Goal: Communication & Community: Answer question/provide support

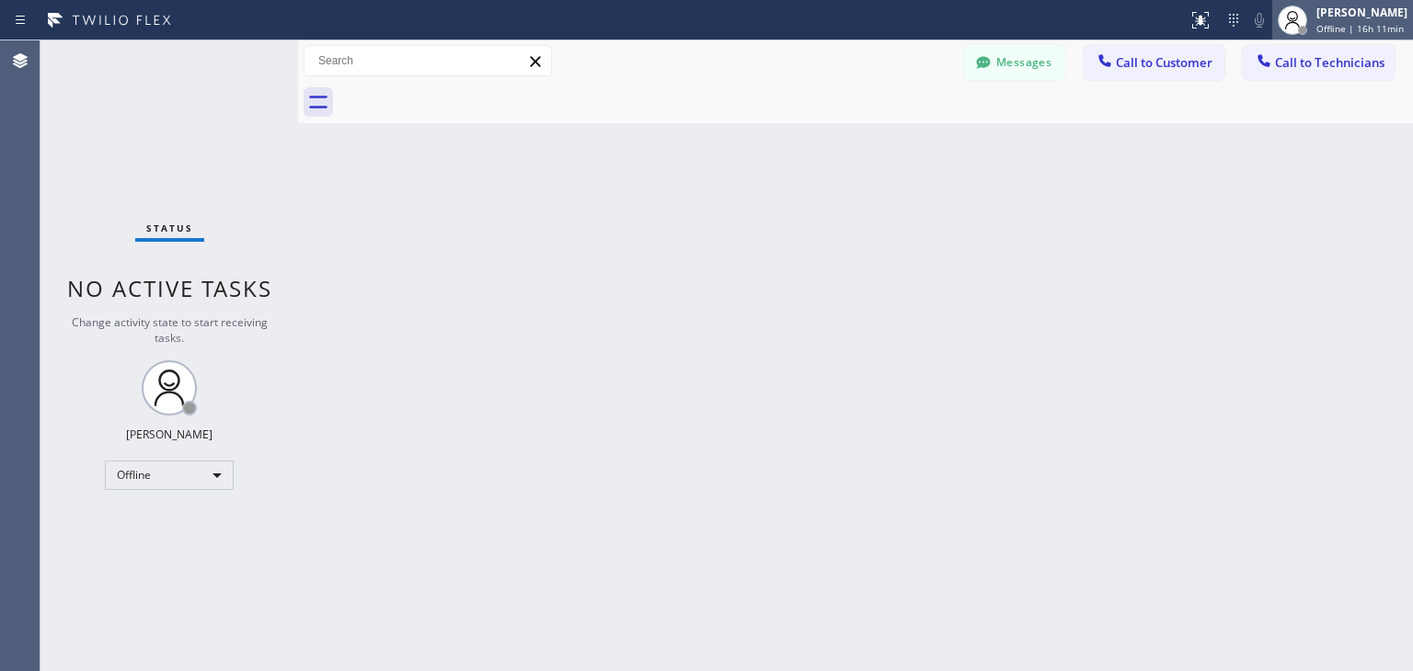
click at [1346, 17] on div "[PERSON_NAME]" at bounding box center [1361, 13] width 91 height 16
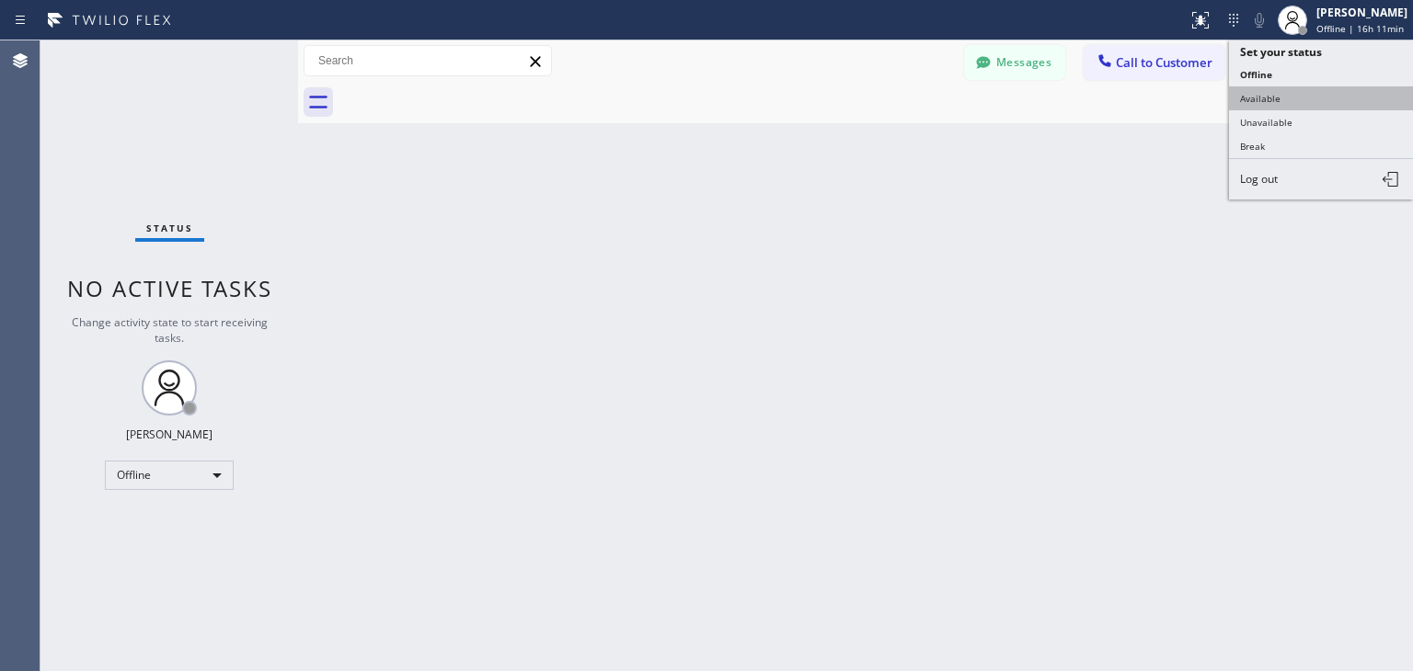
click at [1312, 106] on button "Available" at bounding box center [1321, 98] width 184 height 24
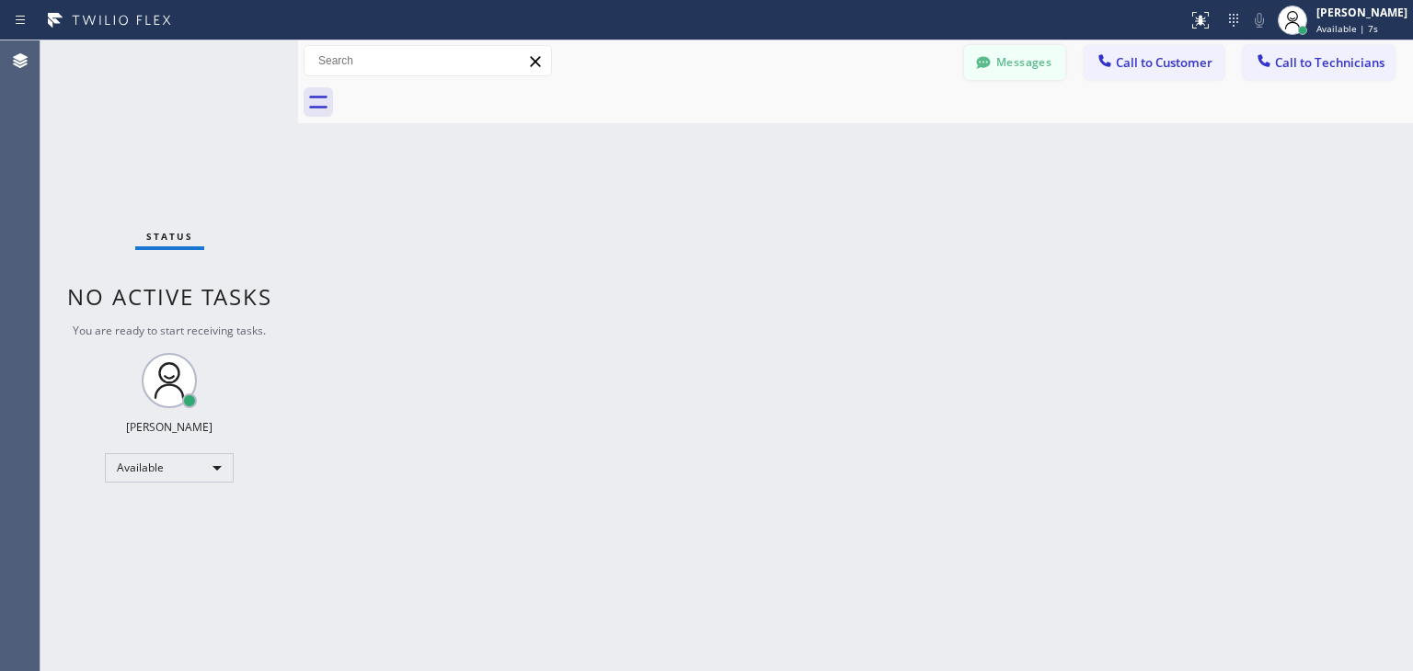
click at [1012, 55] on button "Messages" at bounding box center [1014, 62] width 101 height 35
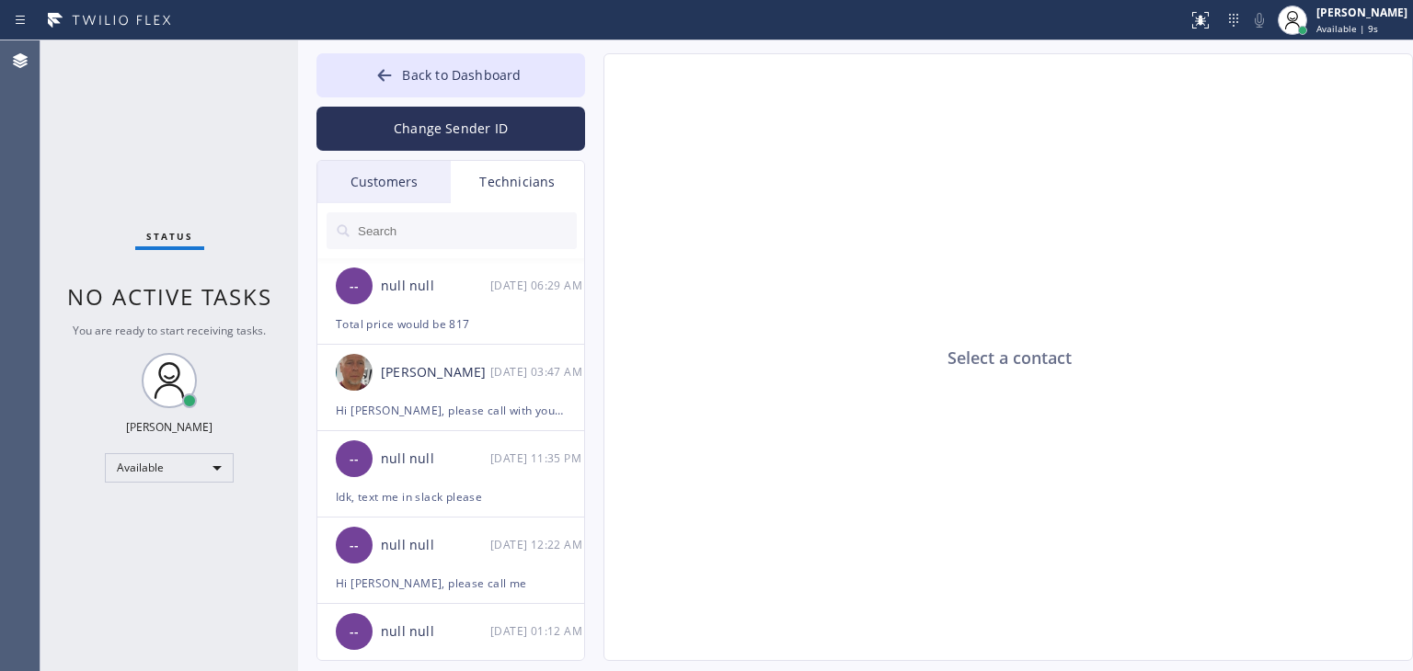
click at [387, 182] on div "Customers" at bounding box center [383, 182] width 133 height 42
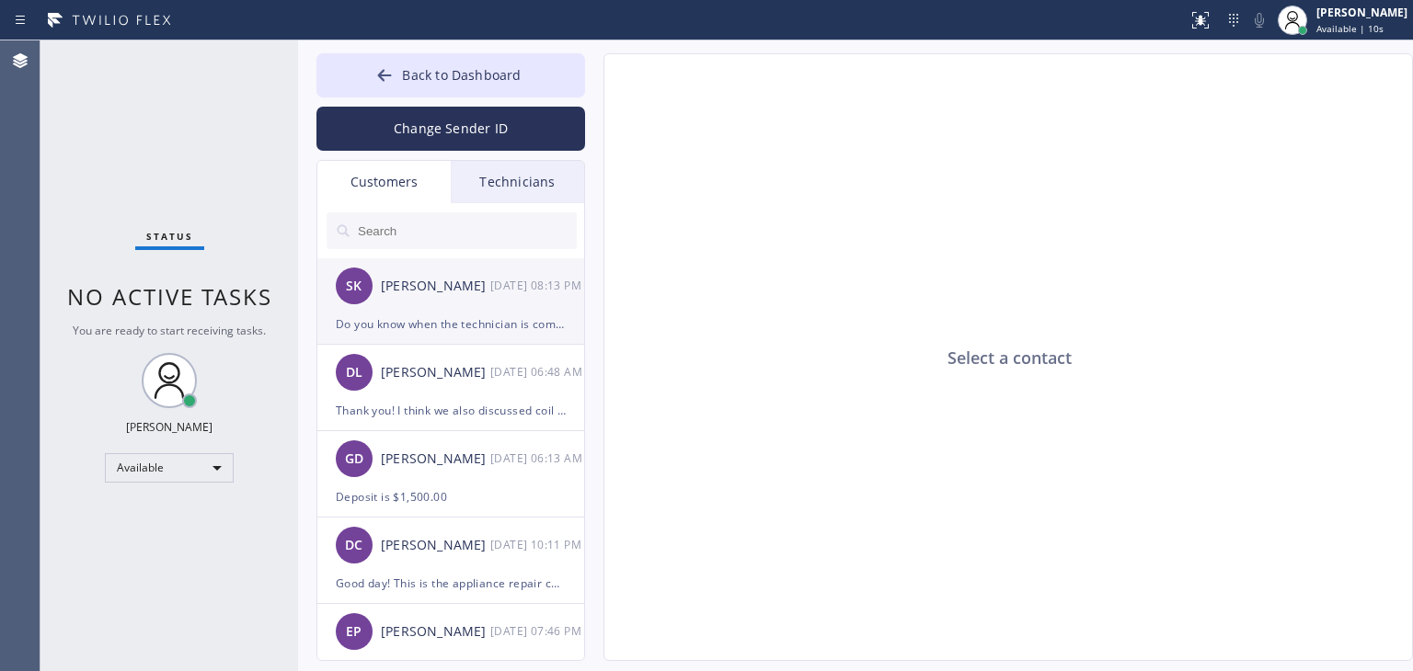
click at [534, 306] on div "SK Shilajit [PERSON_NAME] [DATE] 08:13 PM" at bounding box center [451, 285] width 269 height 55
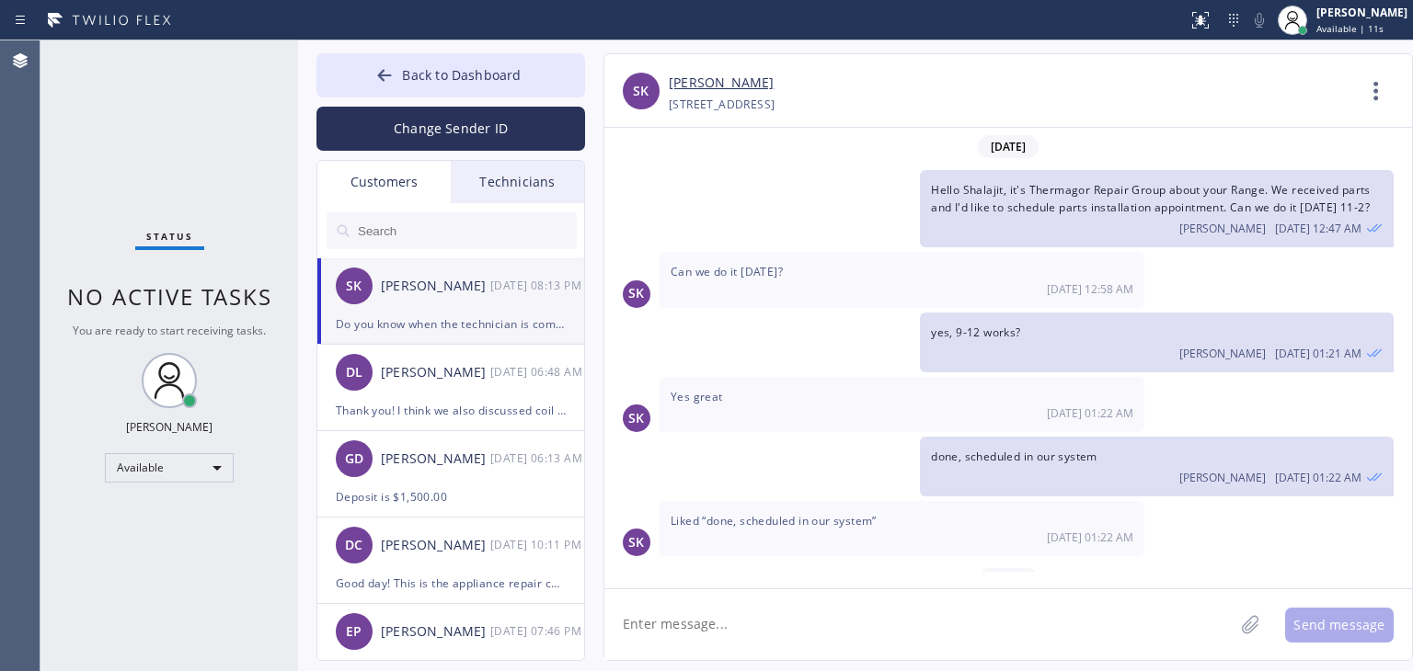
scroll to position [101, 0]
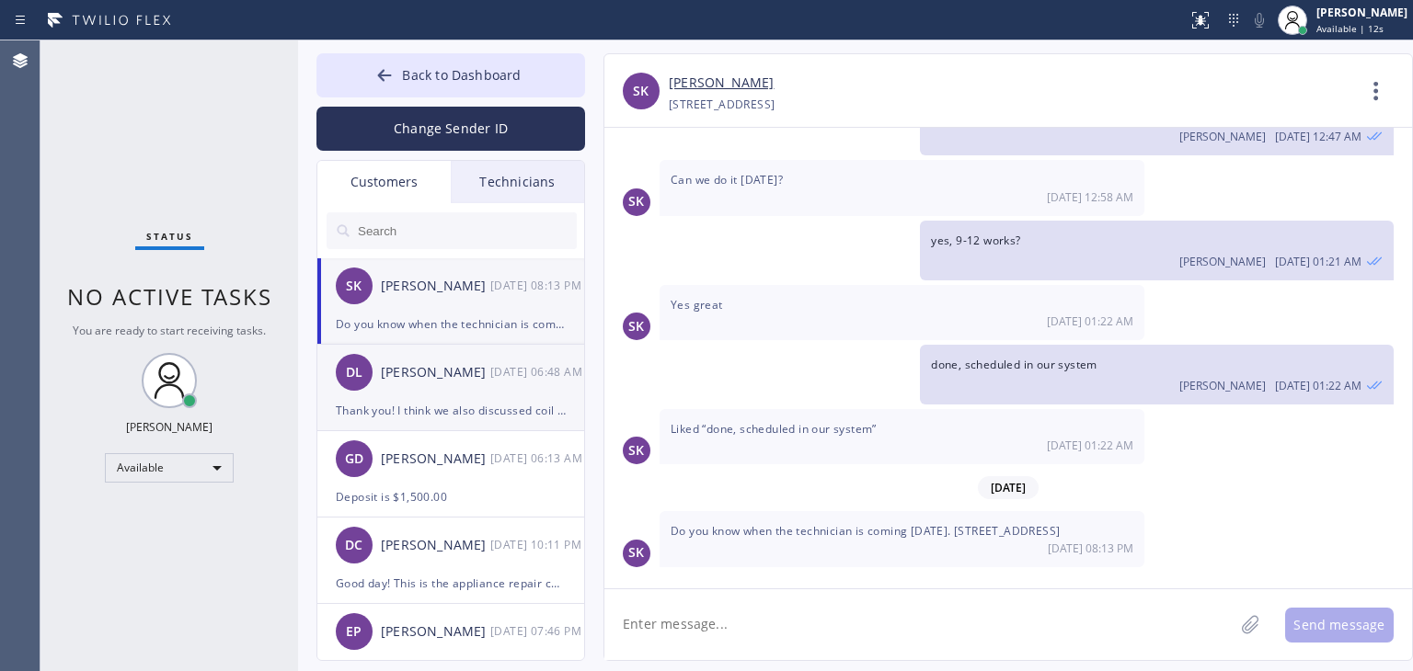
click at [522, 385] on div "DL [PERSON_NAME] [DATE] 06:48 AM" at bounding box center [451, 372] width 269 height 55
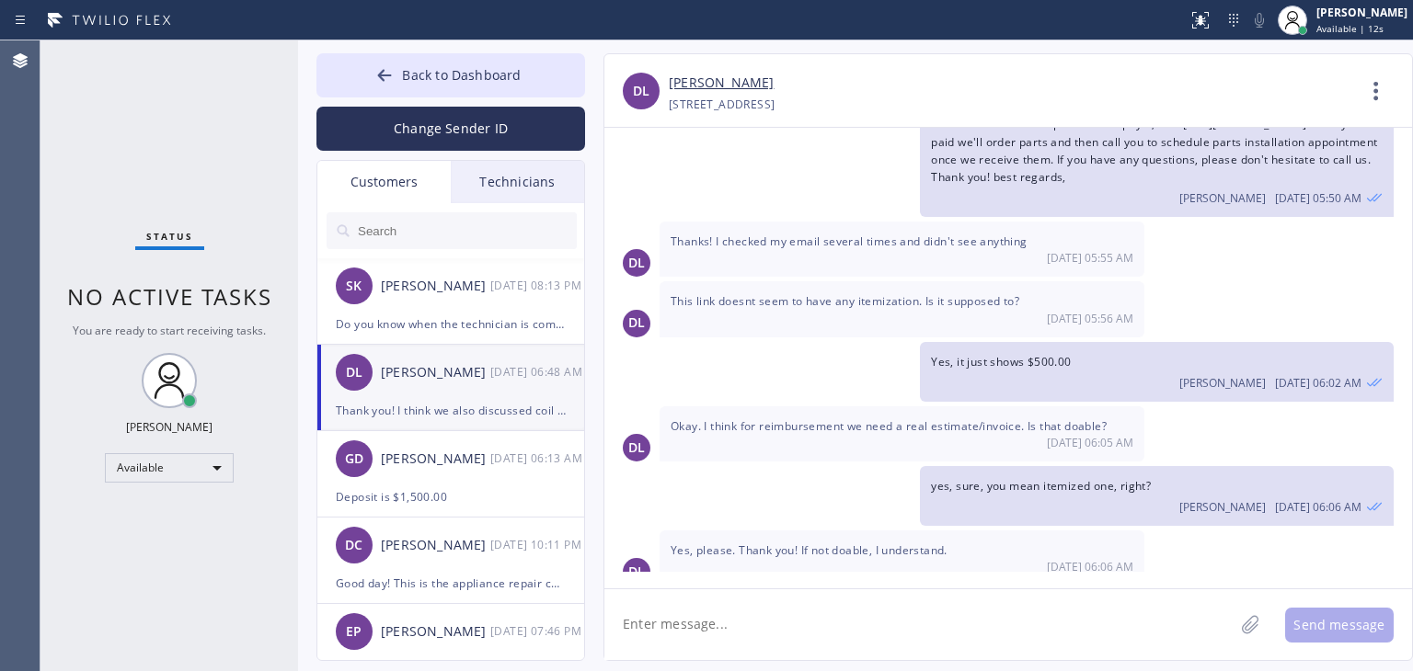
scroll to position [1447, 0]
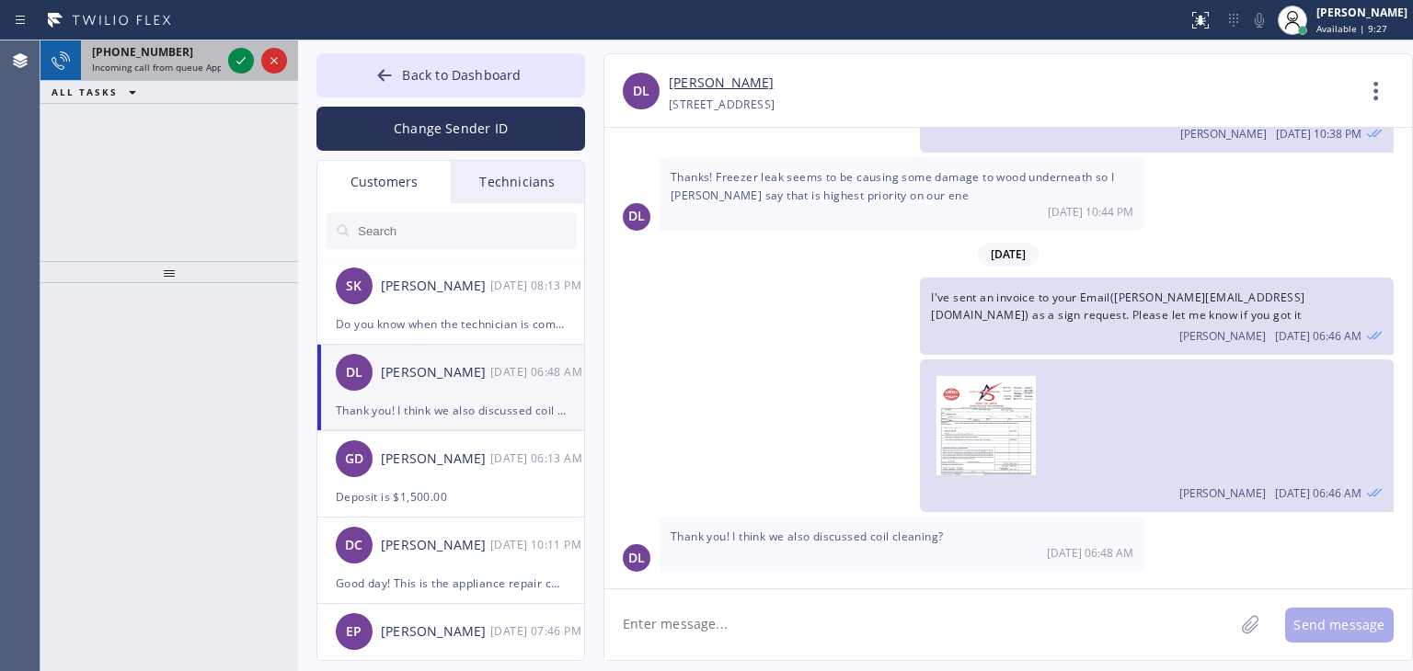
click at [140, 58] on span "[PHONE_NUMBER]" at bounding box center [142, 52] width 101 height 16
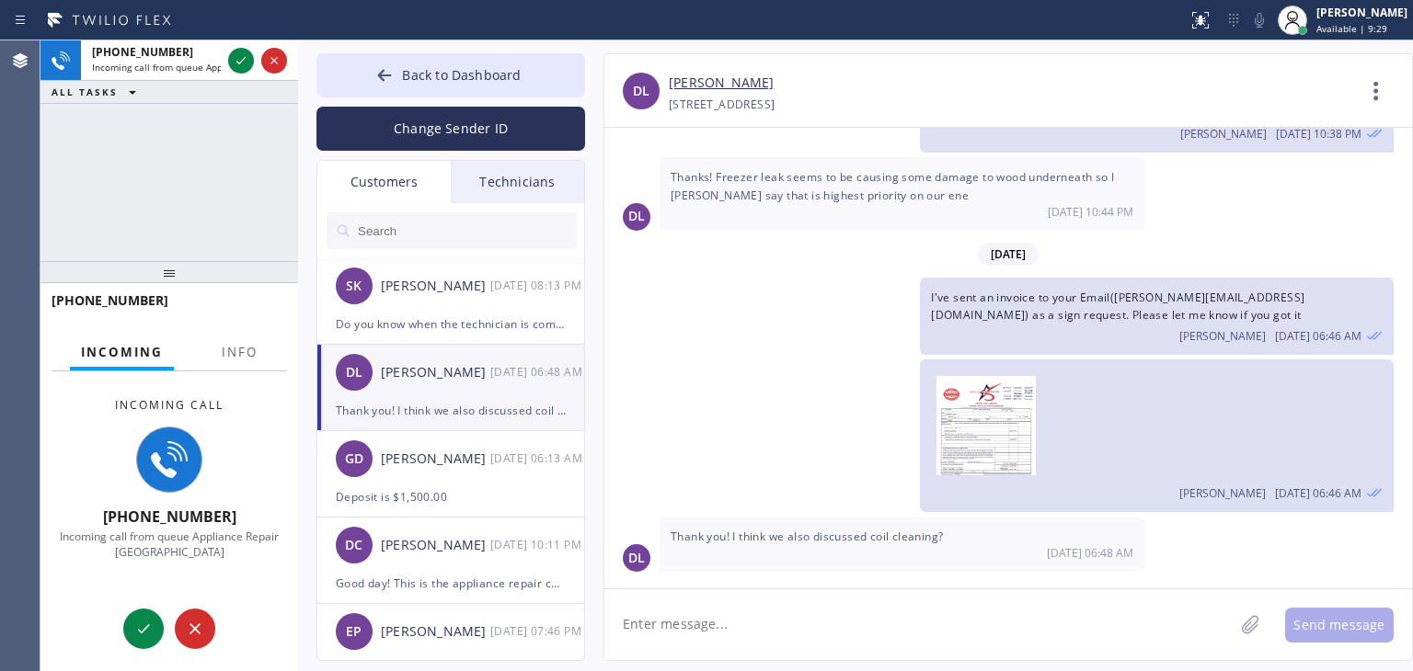
click at [124, 303] on span "[PHONE_NUMBER]" at bounding box center [109, 300] width 117 height 17
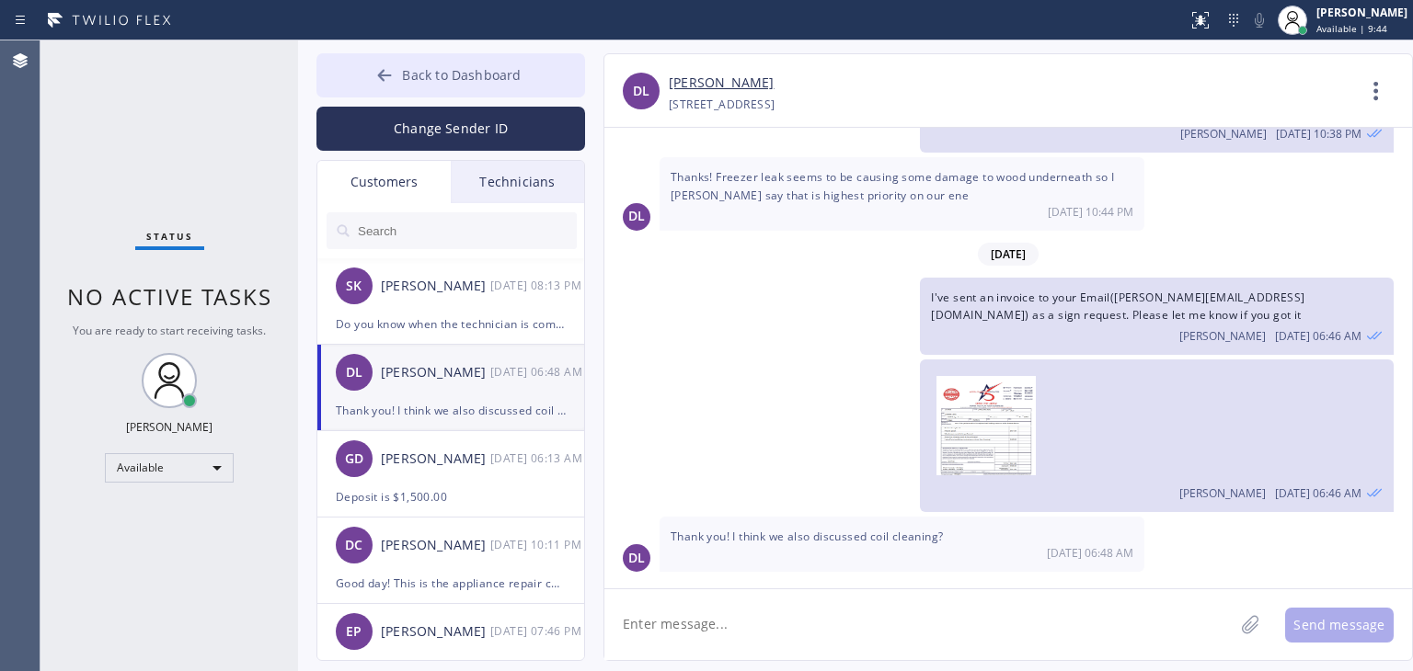
click at [375, 79] on div at bounding box center [384, 77] width 22 height 22
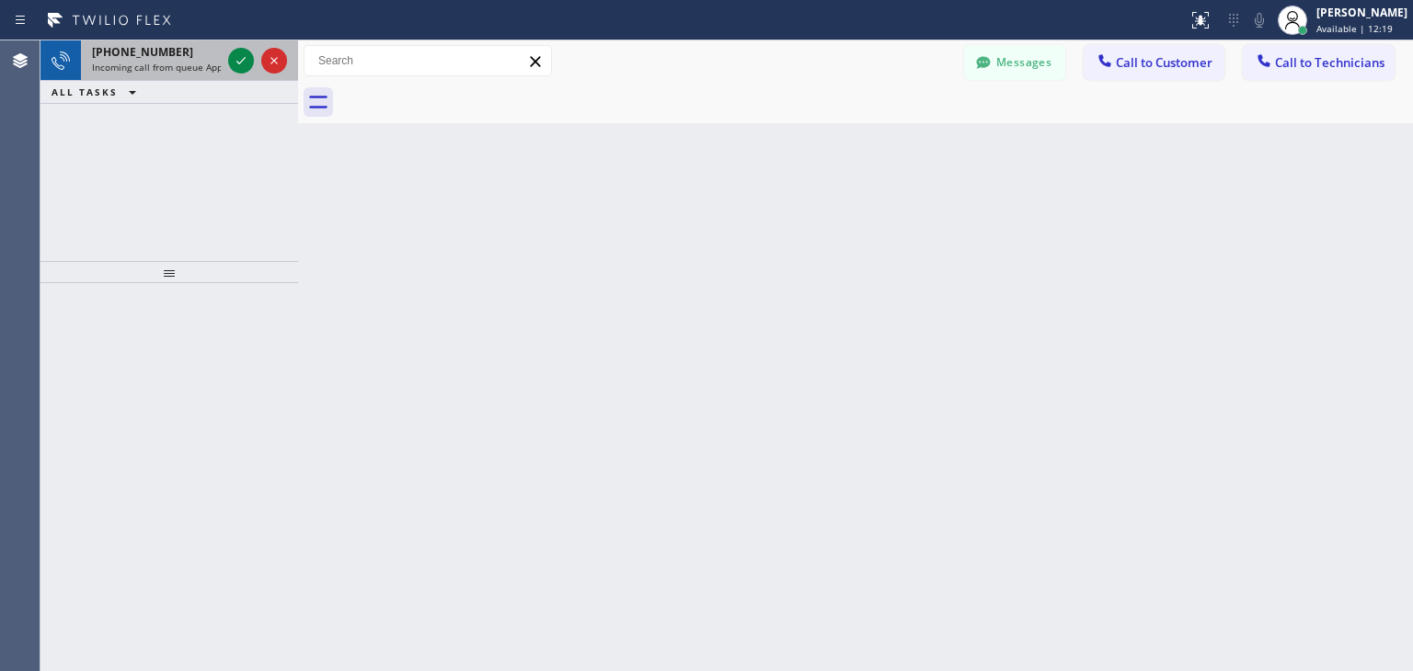
click at [181, 47] on div "[PHONE_NUMBER]" at bounding box center [156, 52] width 129 height 16
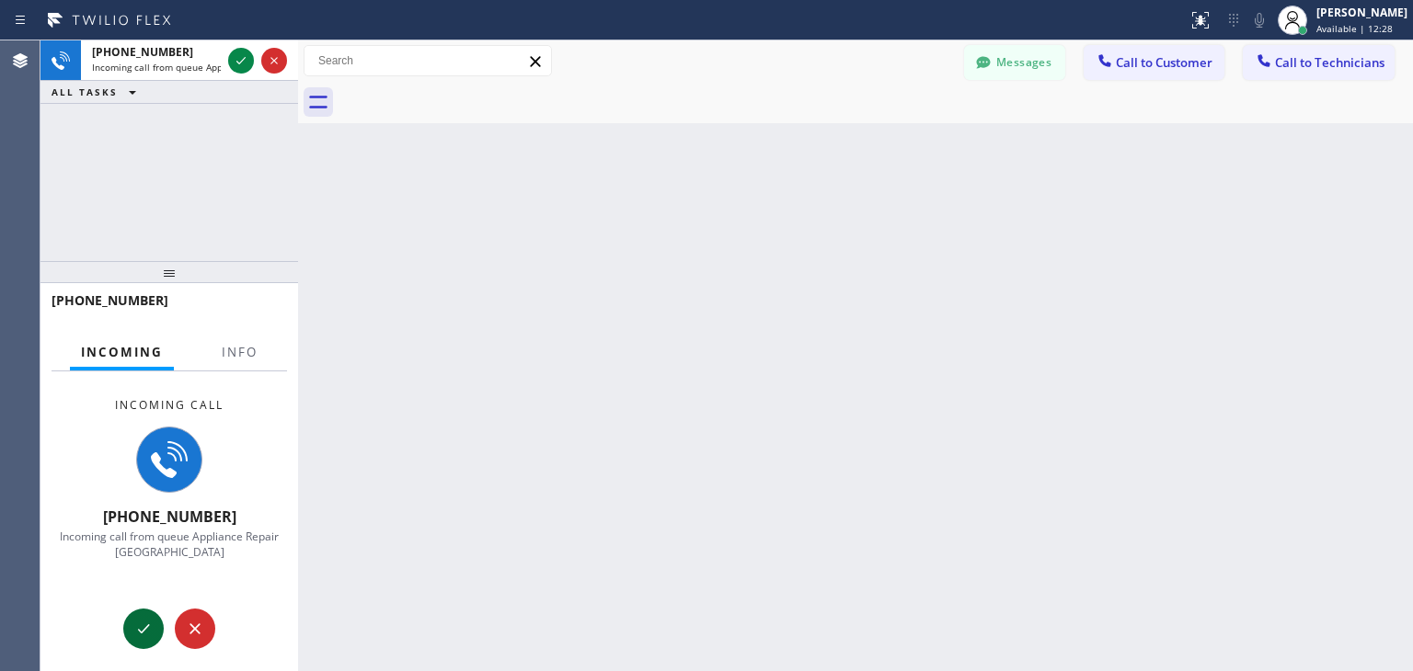
click at [145, 624] on icon at bounding box center [143, 629] width 22 height 22
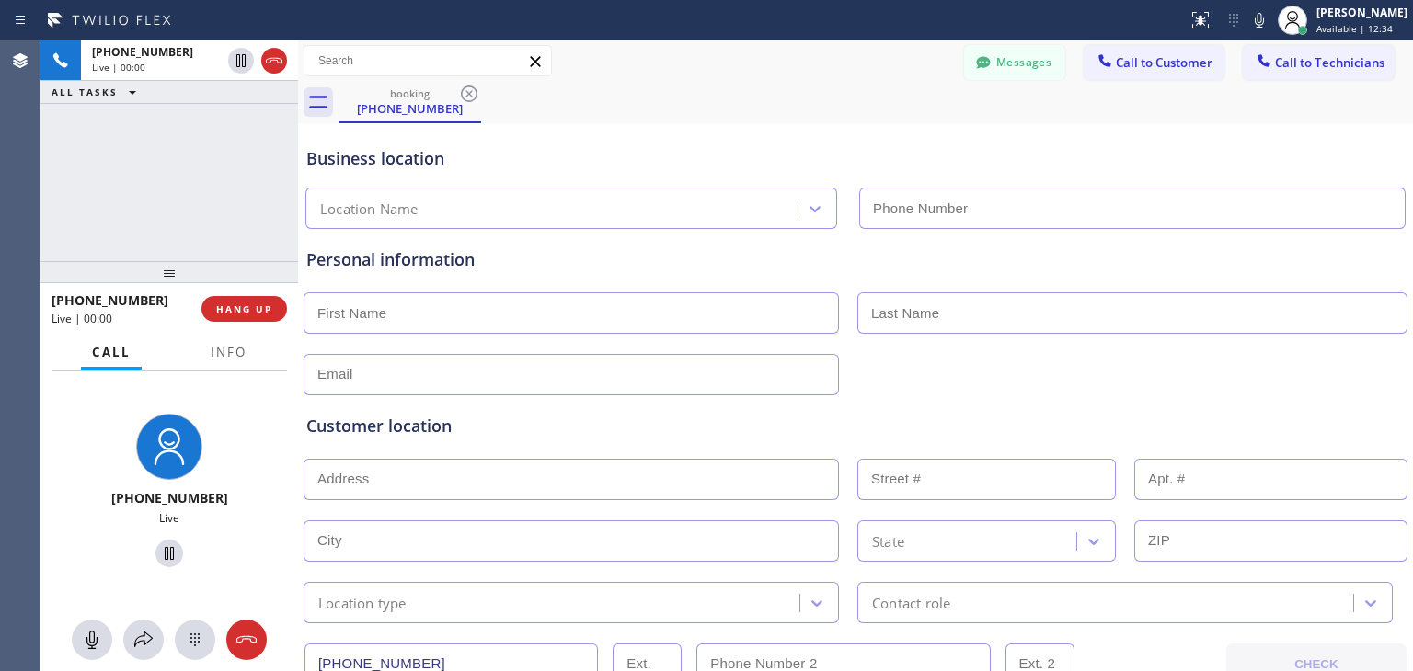
type input "[PHONE_NUMBER]"
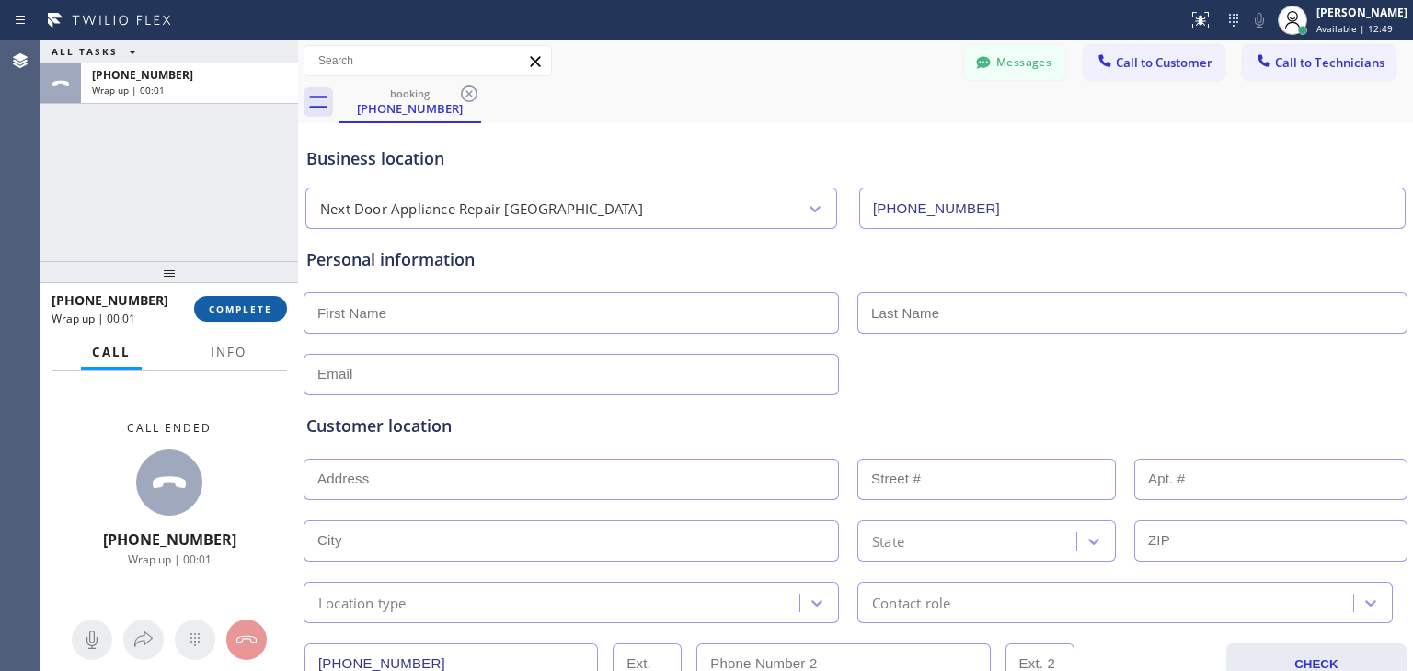
click at [254, 312] on span "COMPLETE" at bounding box center [240, 309] width 63 height 13
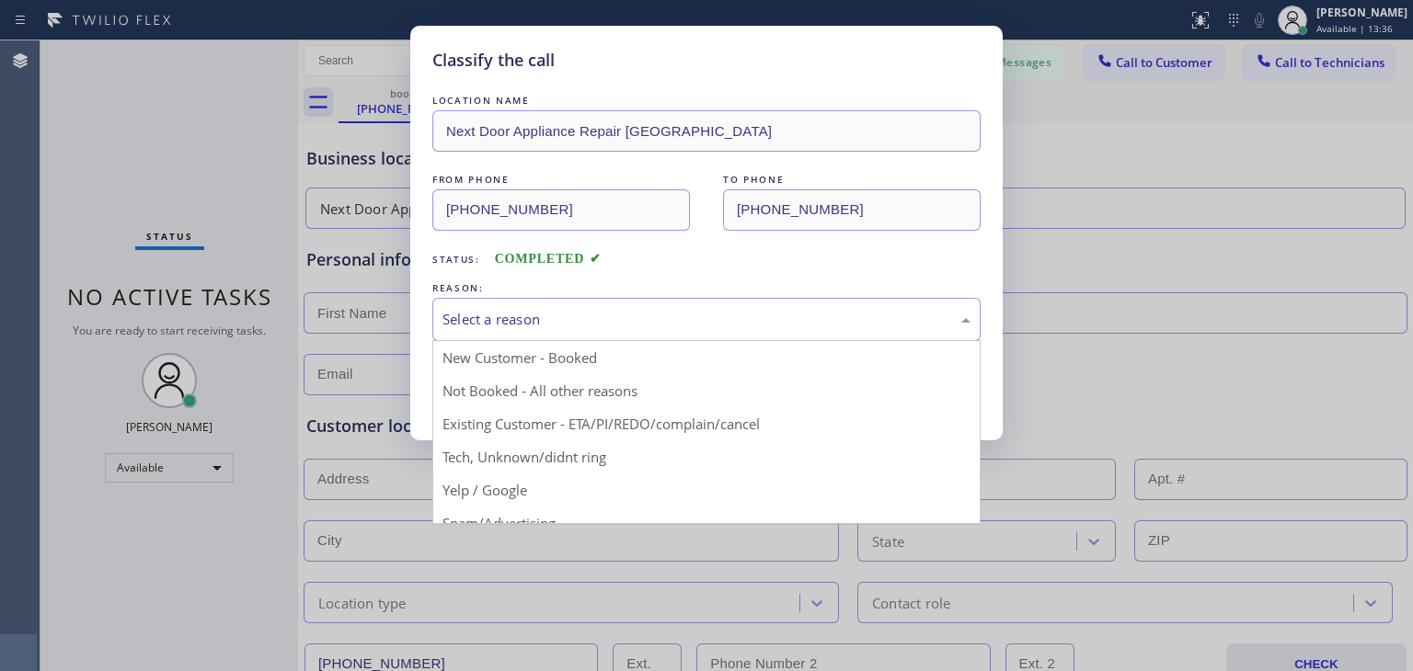
click at [779, 326] on div "Select a reason" at bounding box center [706, 319] width 528 height 21
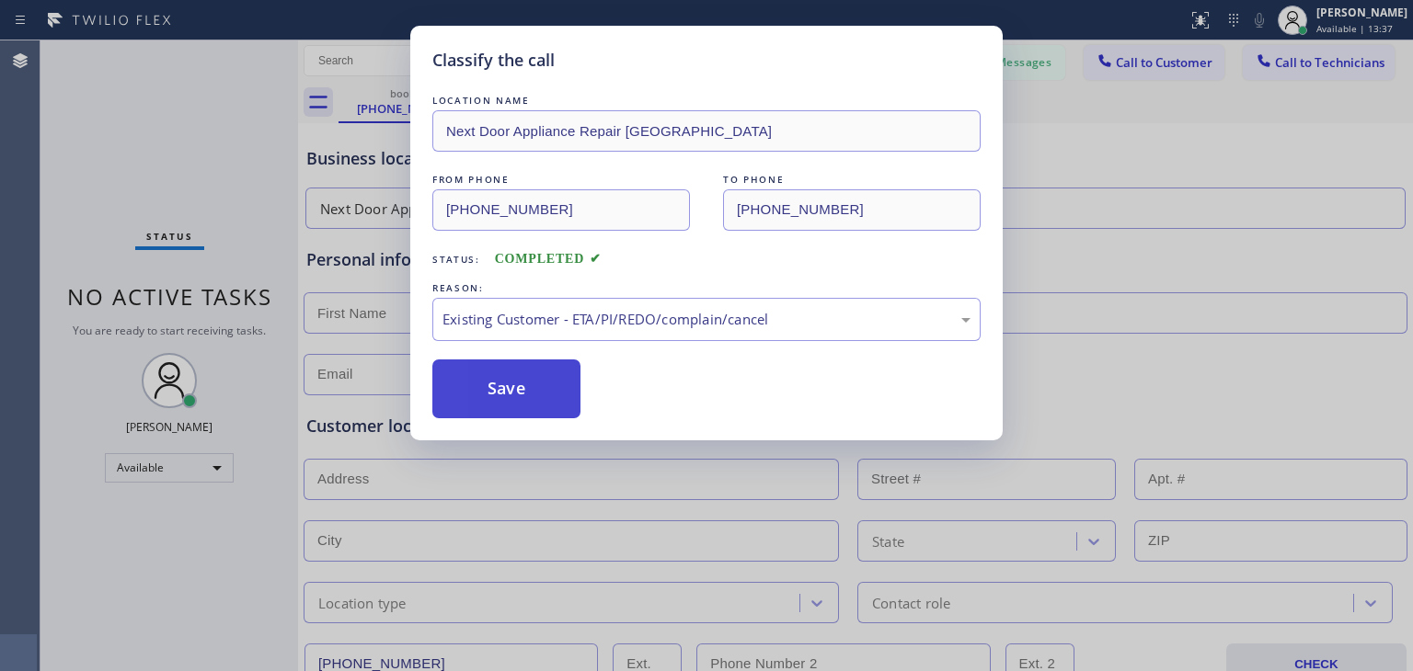
click at [504, 399] on button "Save" at bounding box center [506, 389] width 148 height 59
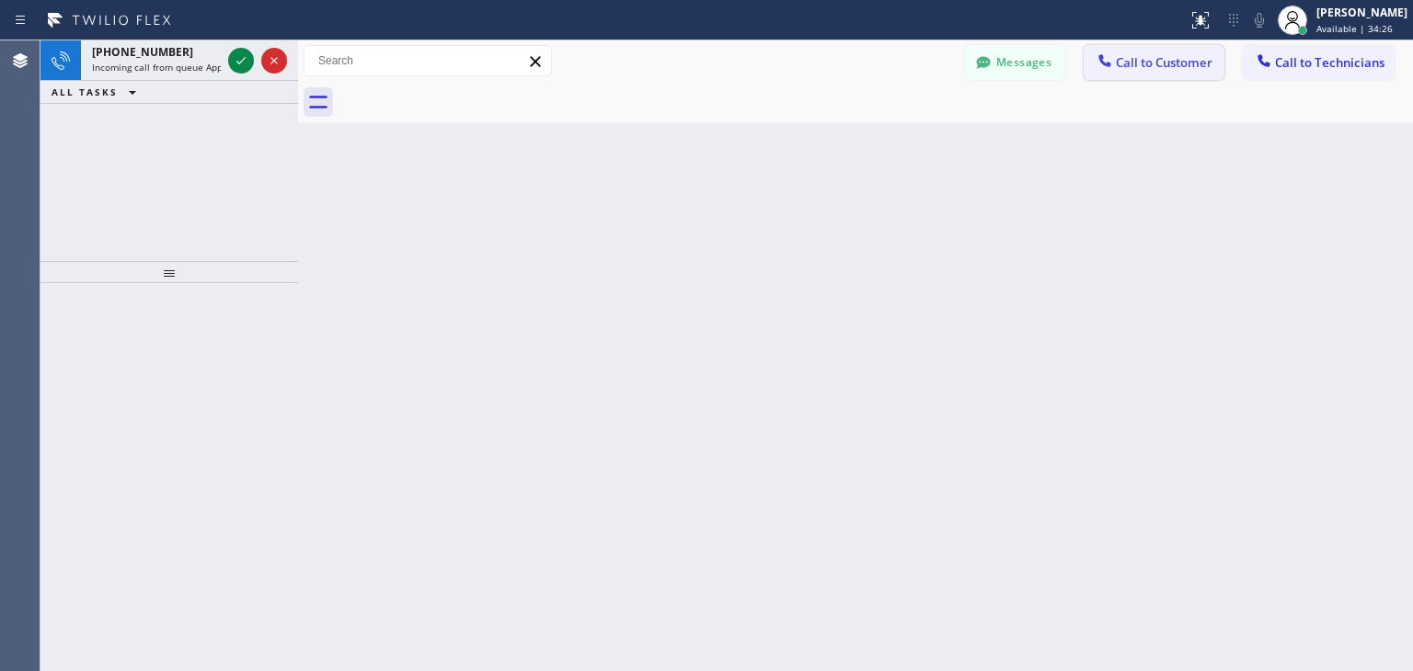
click at [1206, 71] on span "Call to Customer" at bounding box center [1163, 62] width 97 height 17
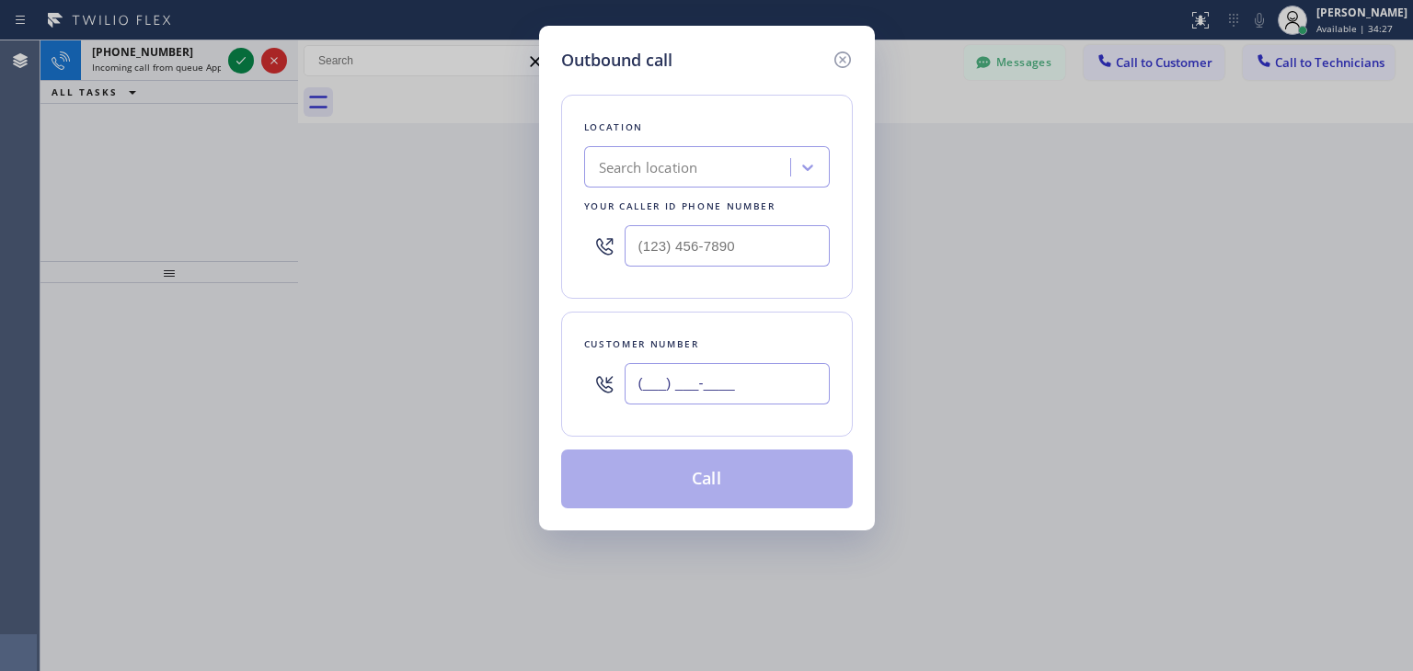
paste input "310) 994-6208"
click at [737, 386] on input "[PHONE_NUMBER]" at bounding box center [726, 383] width 205 height 41
type input "[PHONE_NUMBER]"
click at [720, 163] on div "Search location" at bounding box center [689, 168] width 200 height 32
paste input "Scottsdale Viking Appliance Repair"
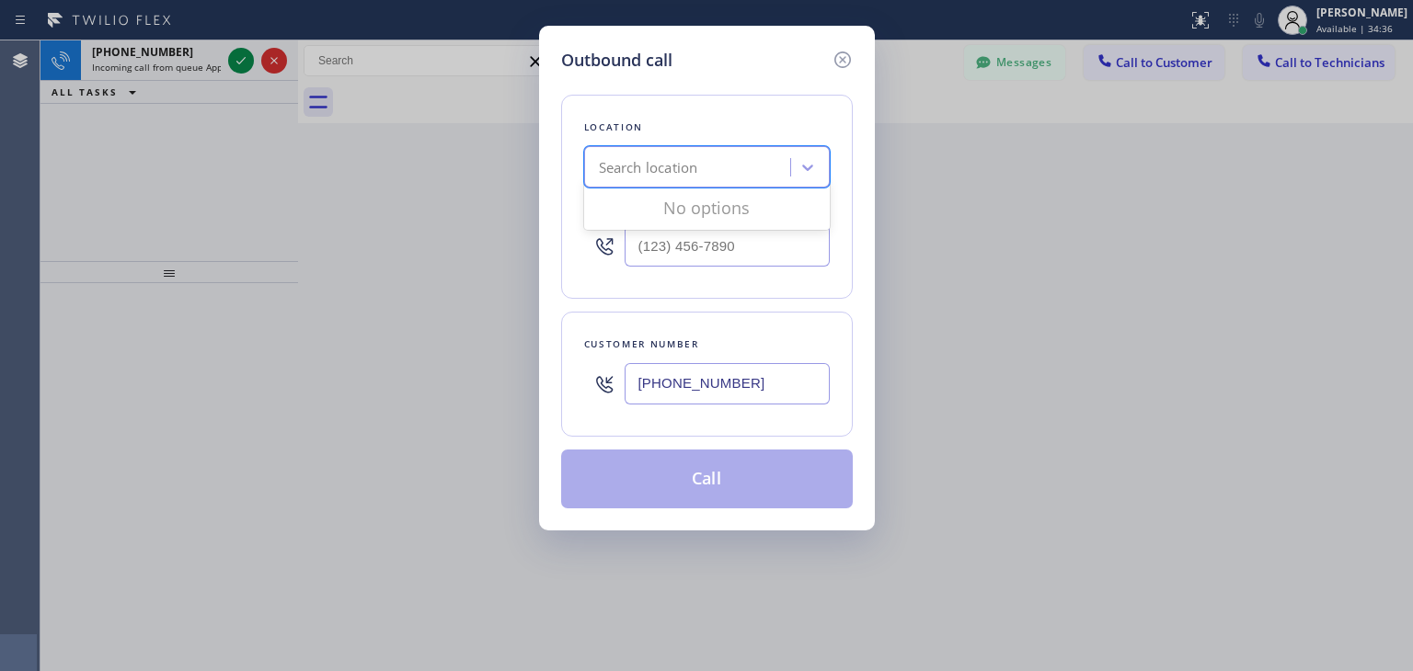
type input "Scottsdale Viking Appliance Repair"
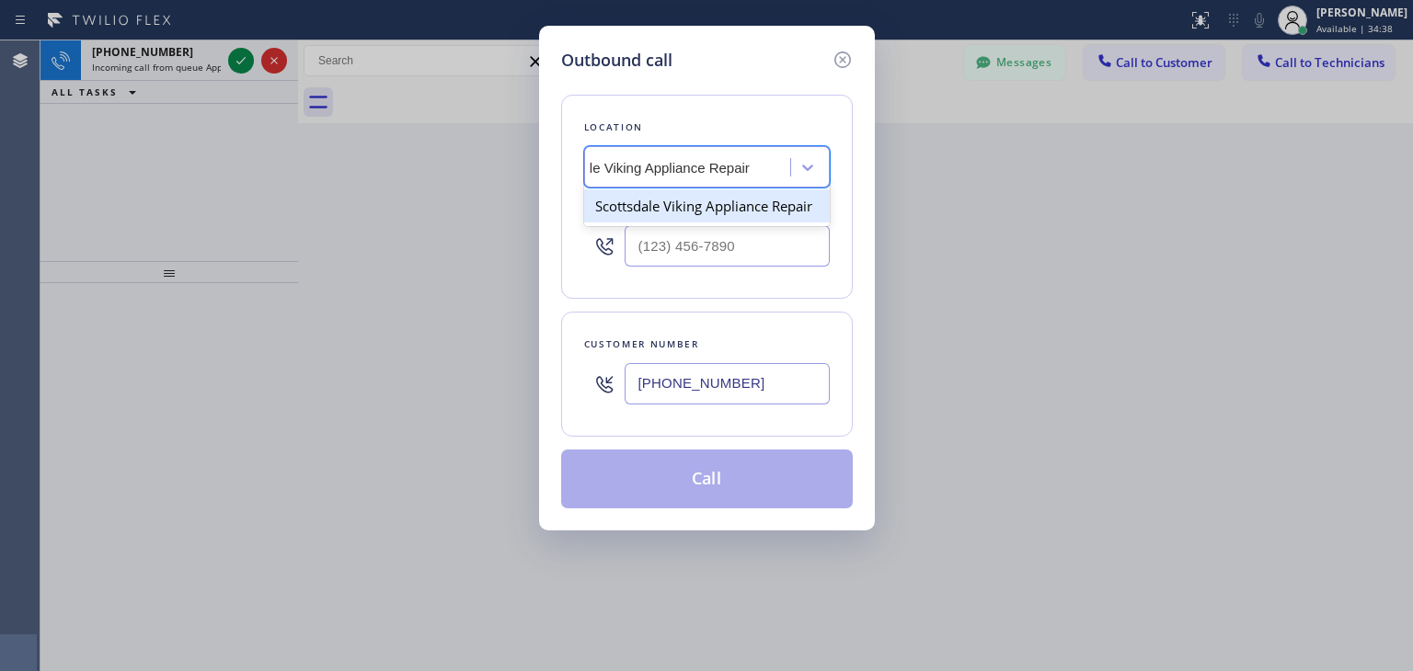
click at [725, 203] on div "Scottsdale Viking Appliance Repair" at bounding box center [707, 205] width 246 height 33
type input "[PHONE_NUMBER]"
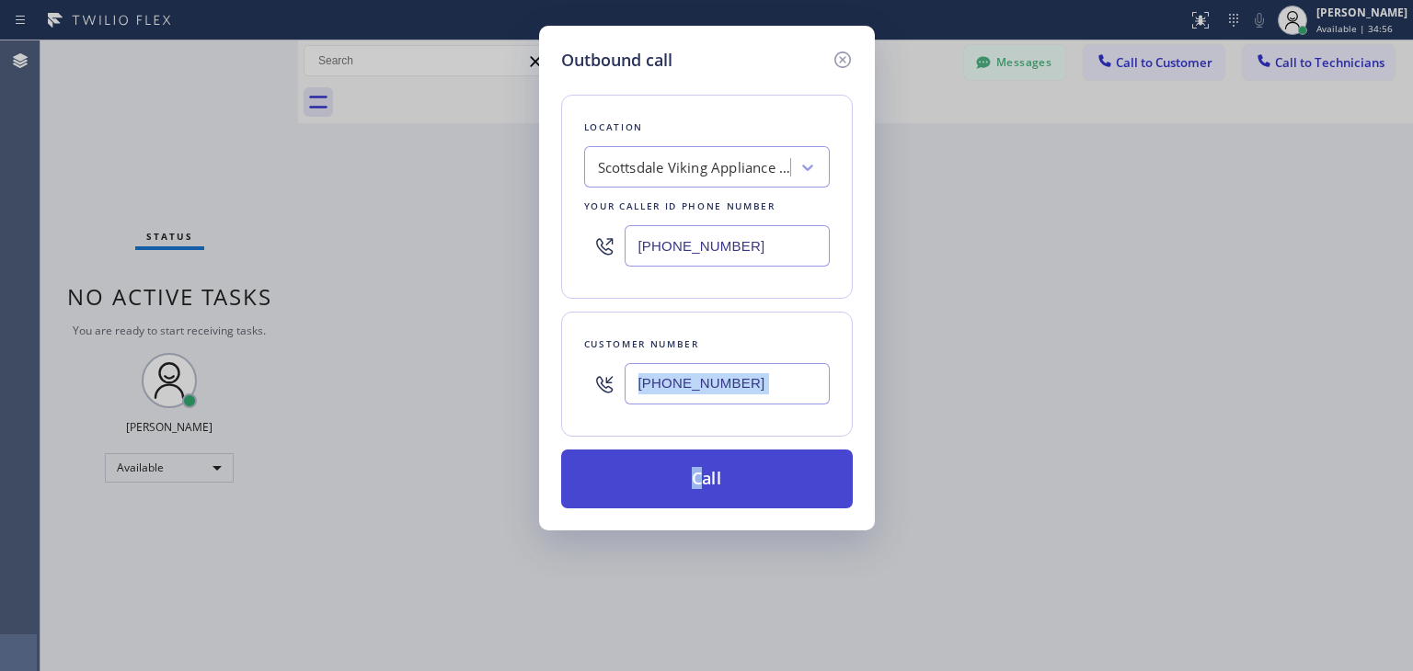
drag, startPoint x: 669, startPoint y: 430, endPoint x: 703, endPoint y: 482, distance: 61.2
click at [703, 482] on div "Location [GEOGRAPHIC_DATA] Viking Appliance Repair Your caller id phone number …" at bounding box center [707, 291] width 292 height 436
click at [703, 482] on button "Call" at bounding box center [707, 479] width 292 height 59
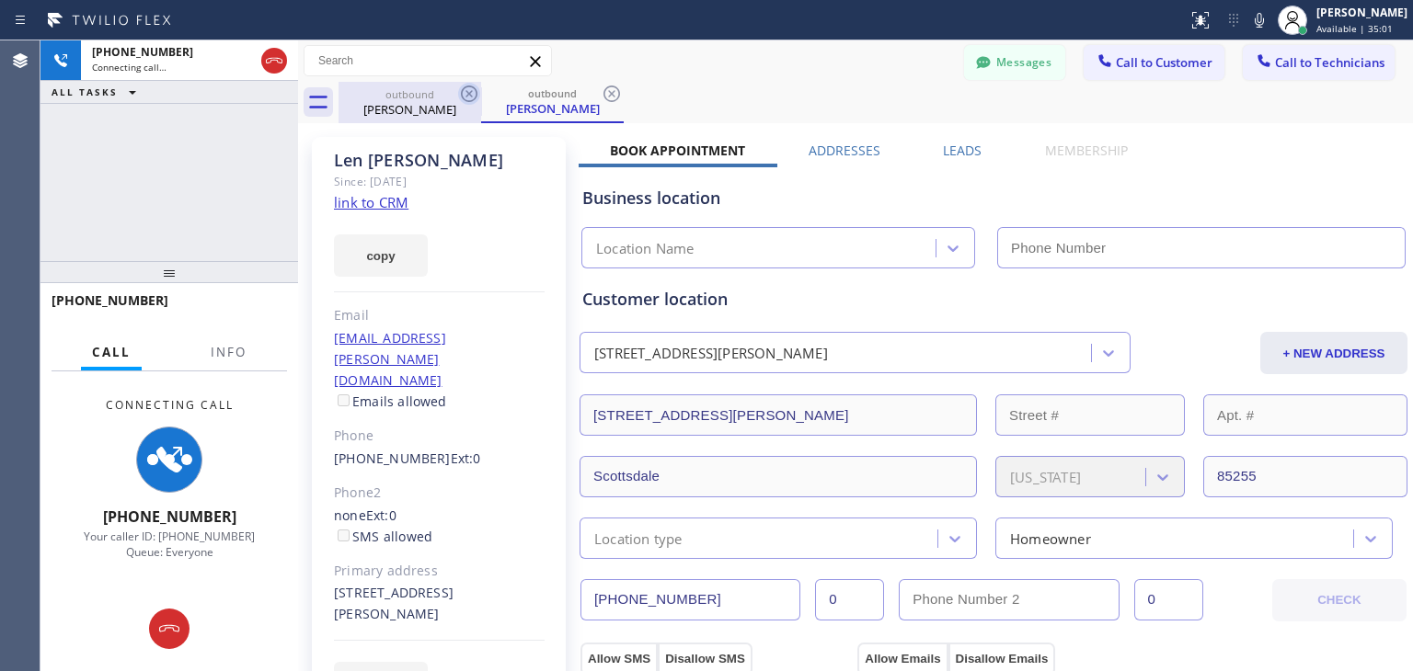
click at [468, 92] on icon at bounding box center [469, 94] width 22 height 22
click at [481, 92] on div "outbound [PERSON_NAME]" at bounding box center [552, 102] width 143 height 41
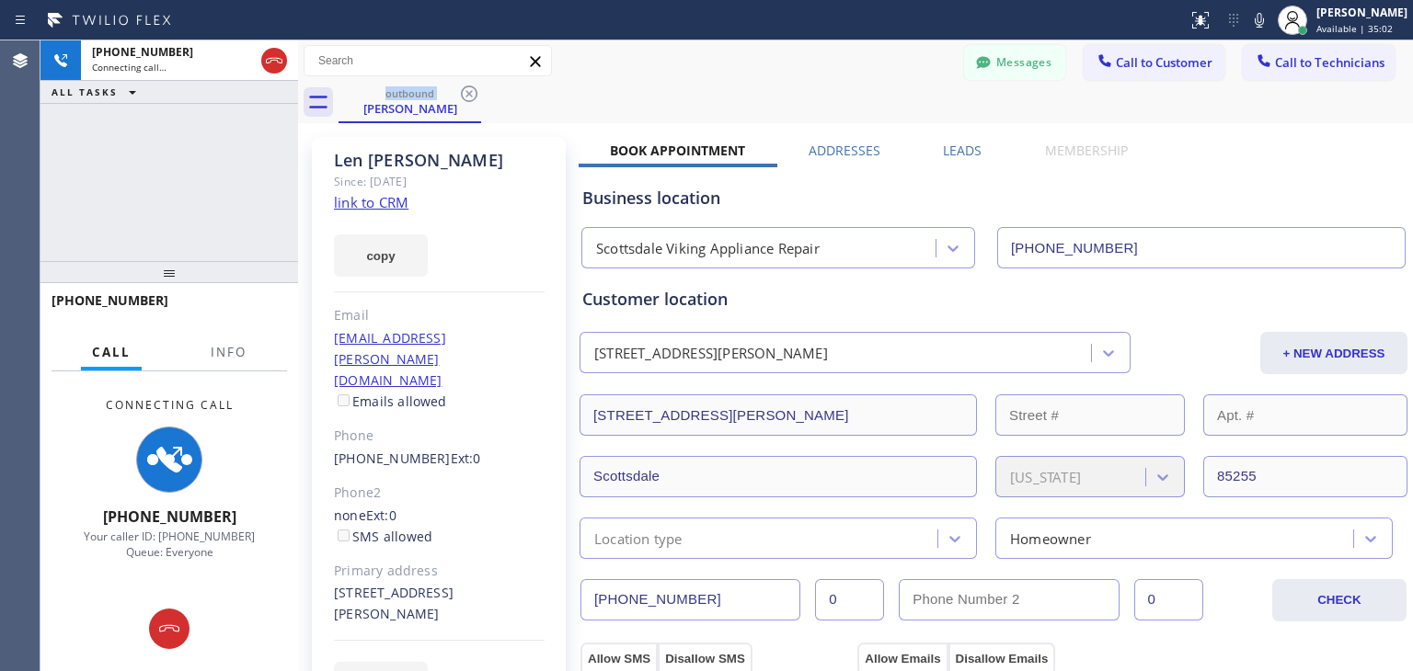
type input "[PHONE_NUMBER]"
click at [468, 92] on icon at bounding box center [469, 94] width 22 height 22
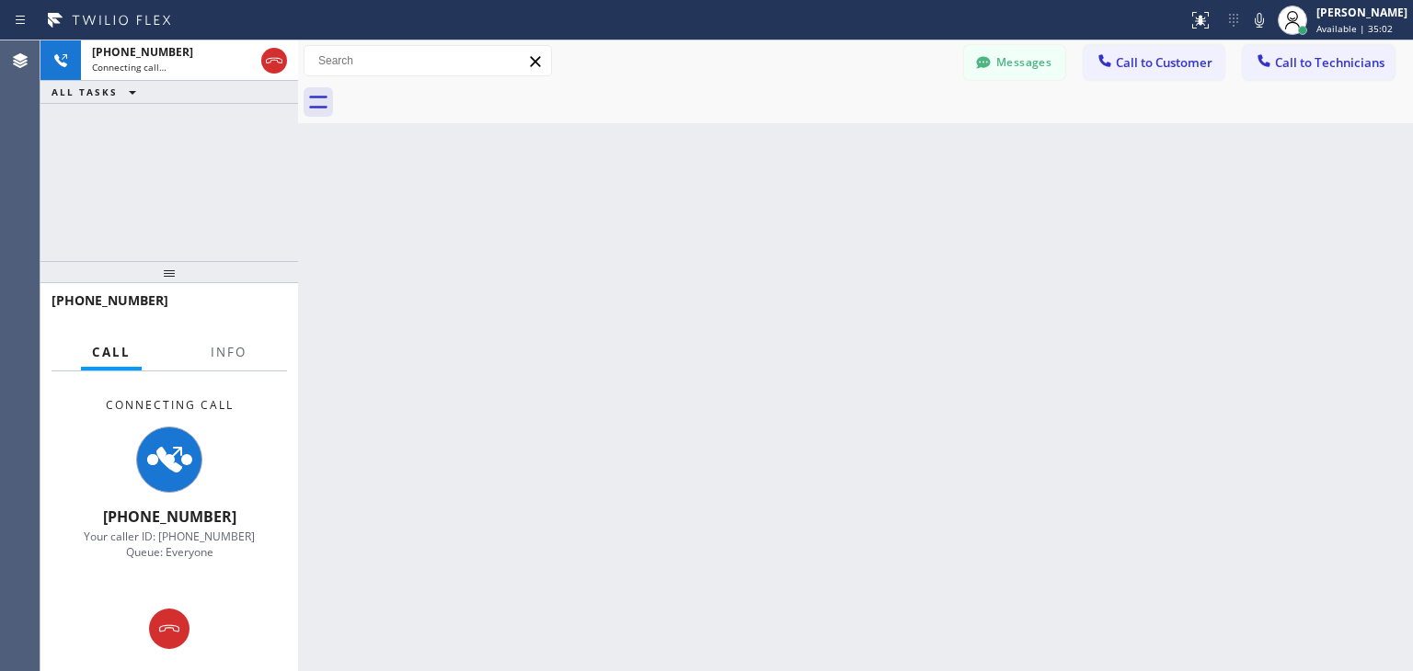
click at [468, 92] on div at bounding box center [875, 102] width 1074 height 41
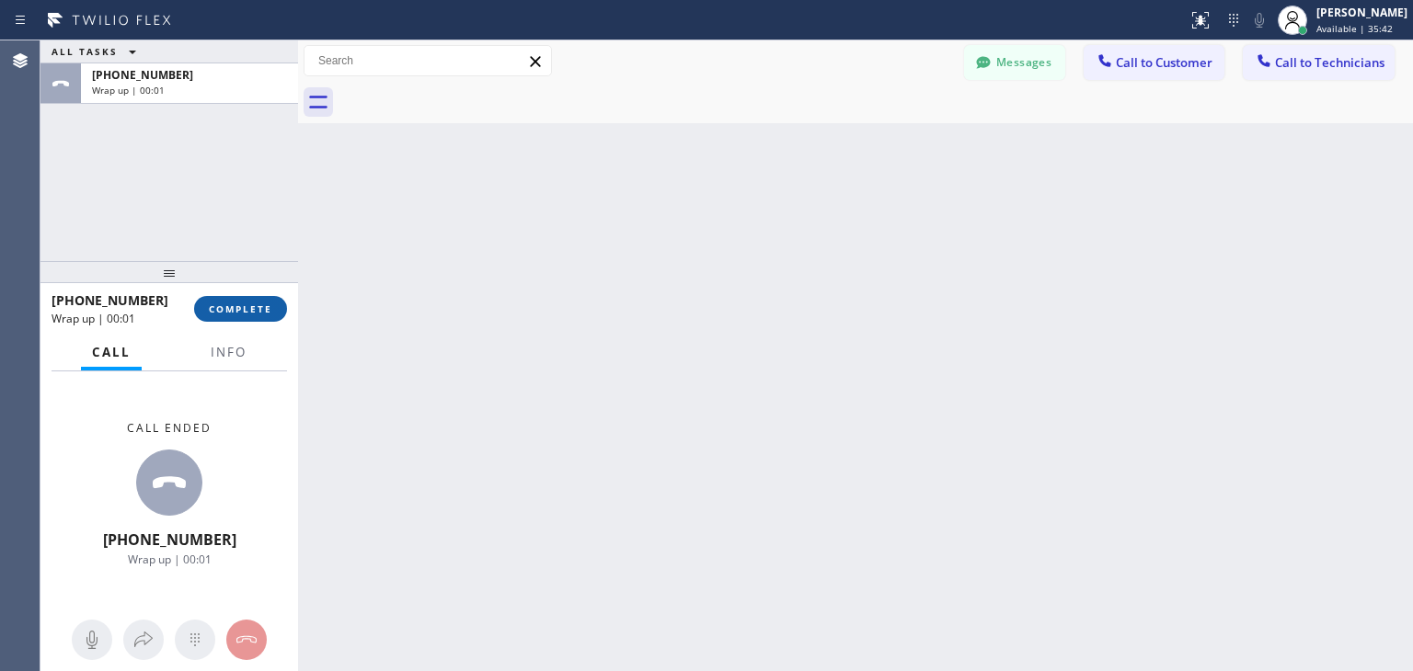
click at [240, 301] on button "COMPLETE" at bounding box center [240, 309] width 93 height 26
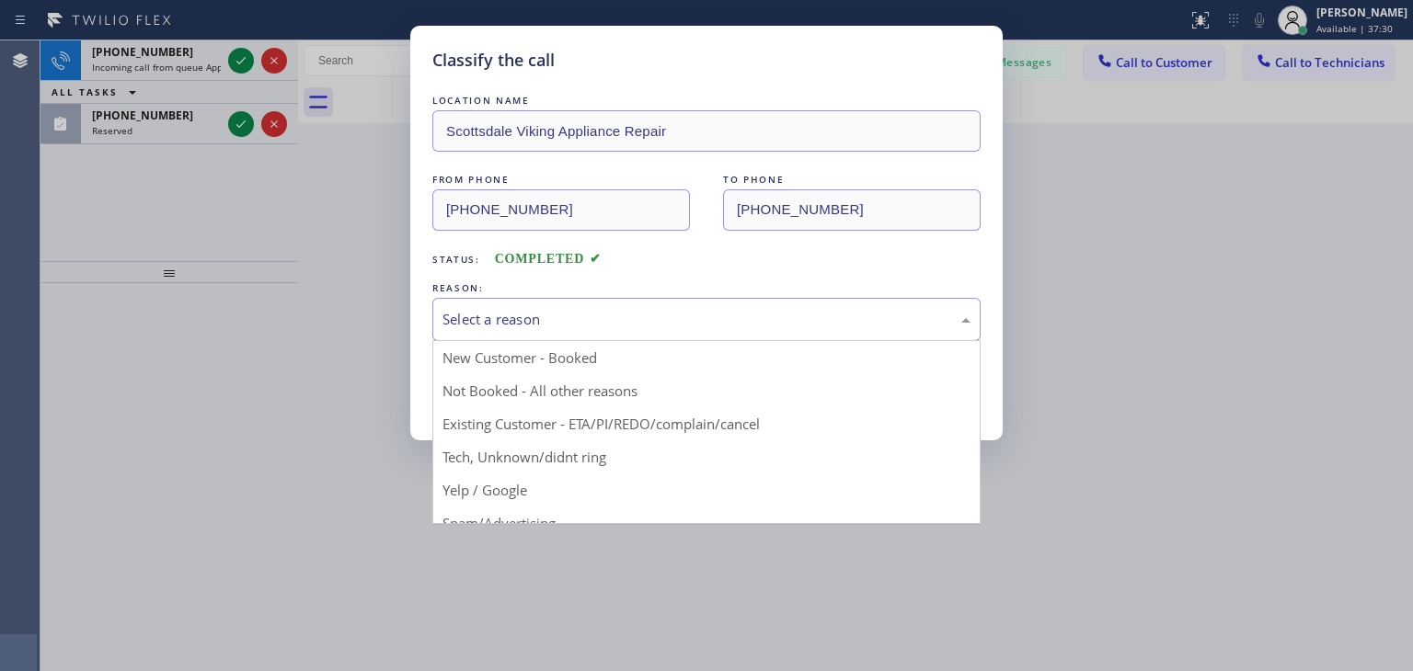
click at [681, 306] on div "Select a reason" at bounding box center [706, 319] width 548 height 43
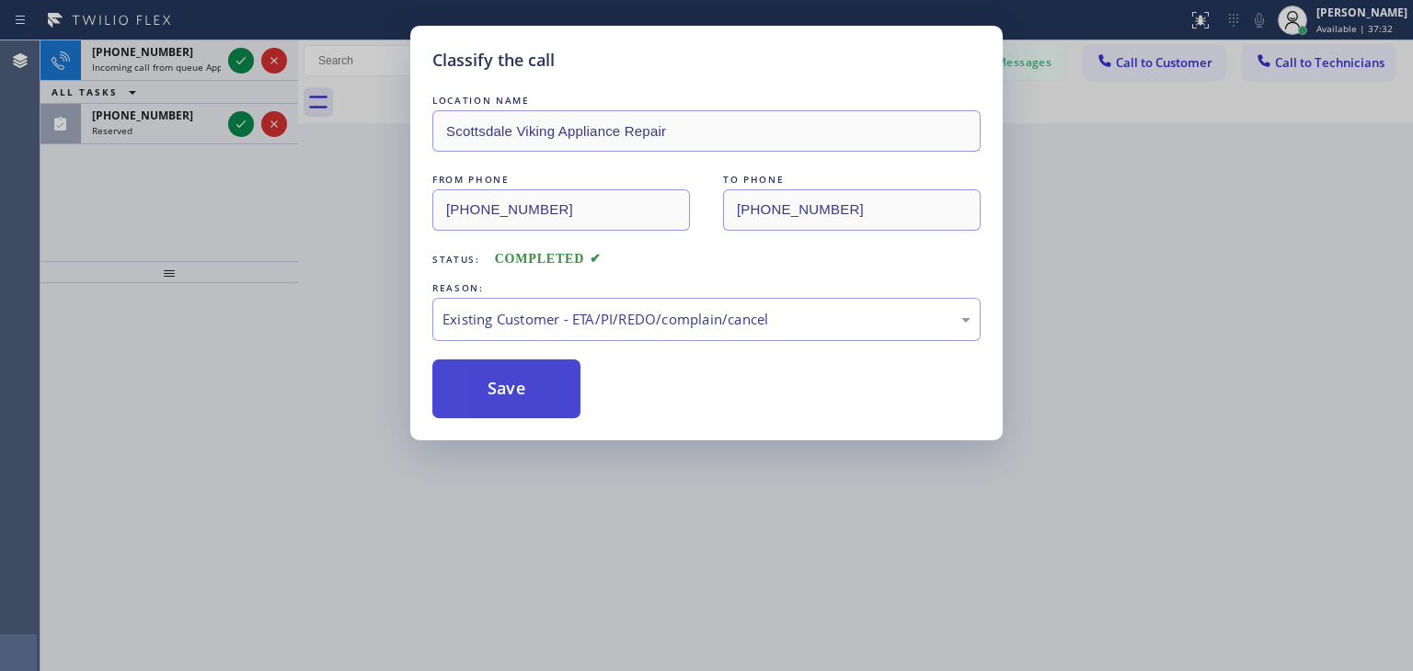
click at [488, 370] on button "Save" at bounding box center [506, 389] width 148 height 59
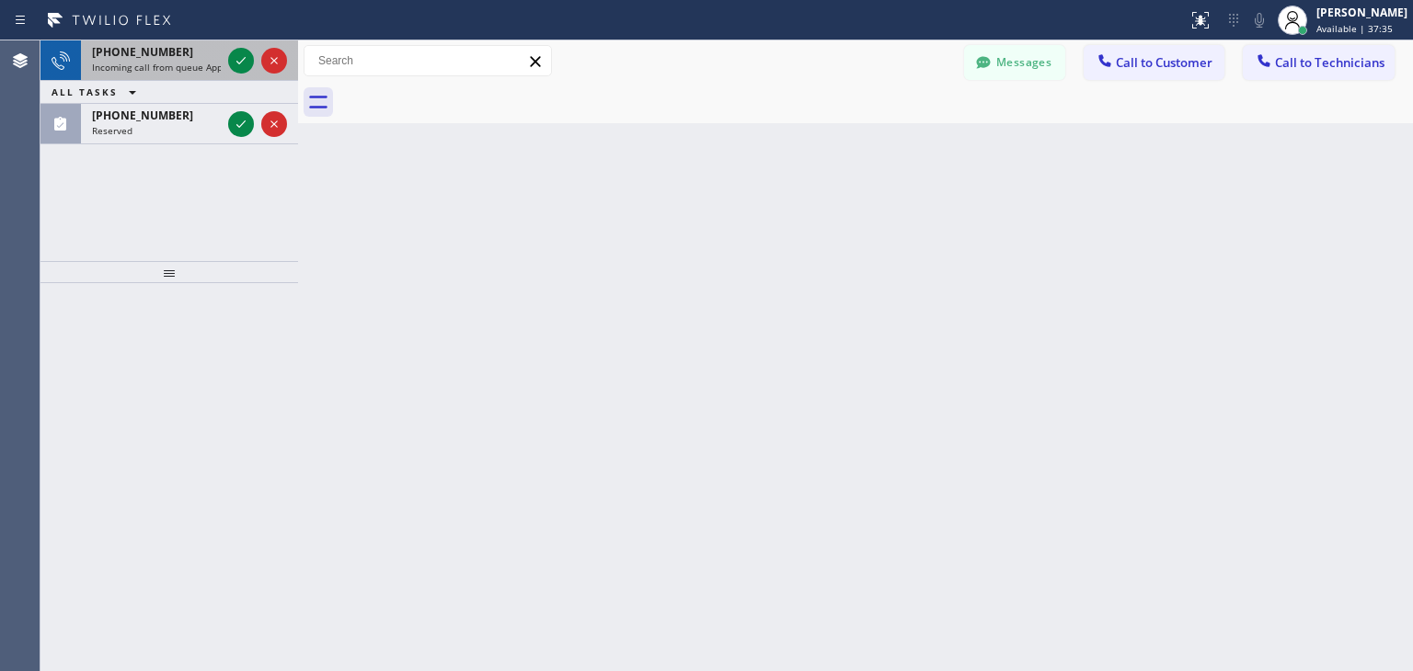
click at [186, 51] on div "[PHONE_NUMBER]" at bounding box center [156, 52] width 129 height 16
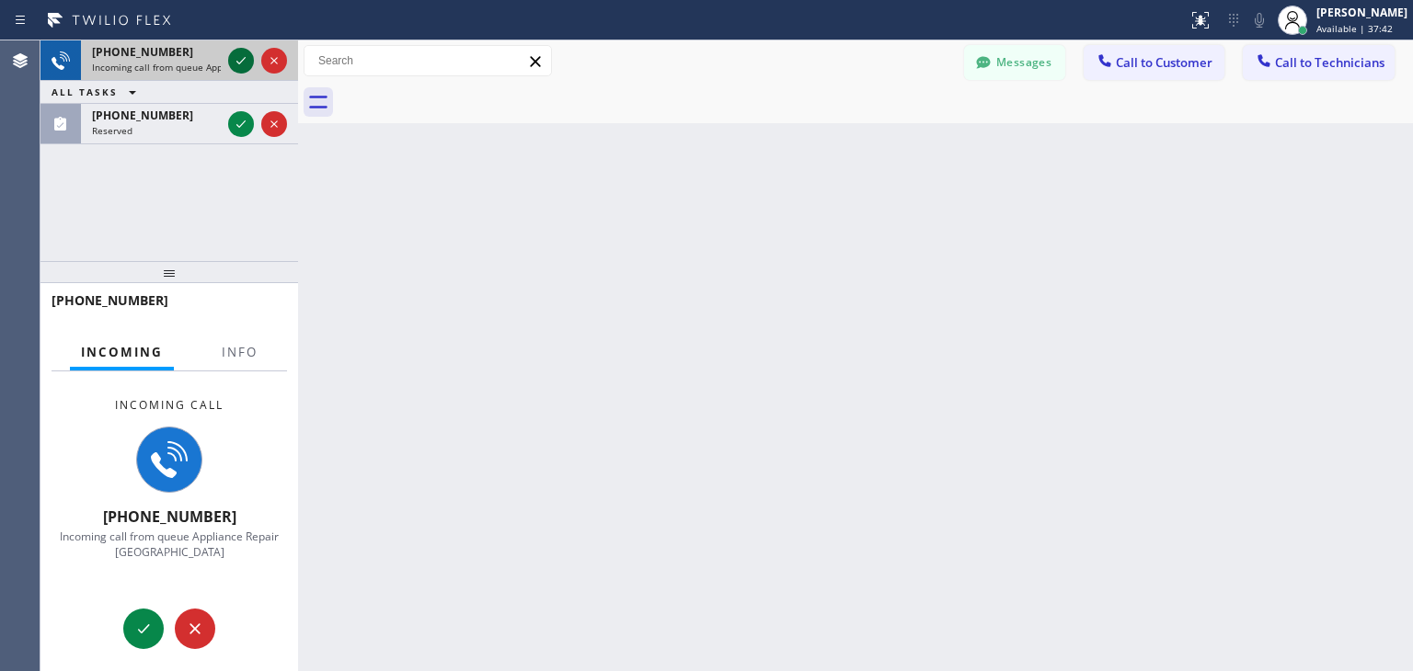
click at [241, 60] on icon at bounding box center [241, 61] width 22 height 22
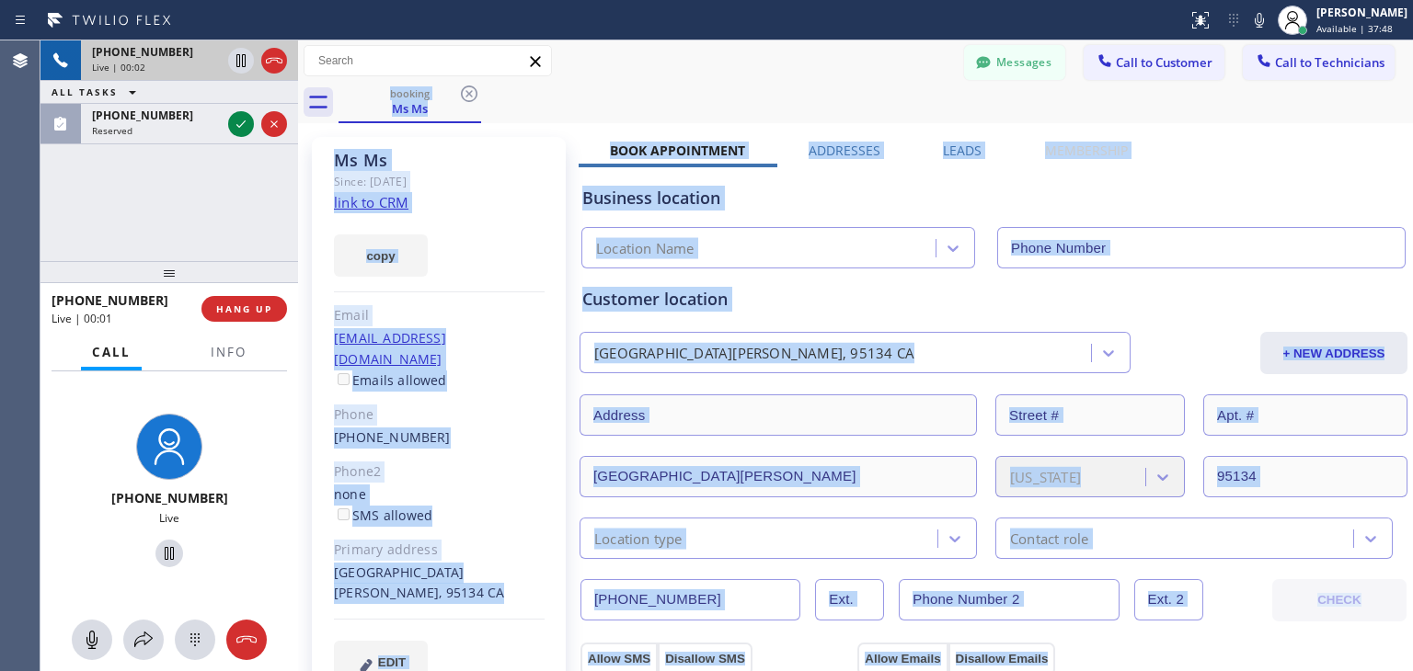
click at [530, 305] on div "Email" at bounding box center [439, 315] width 211 height 21
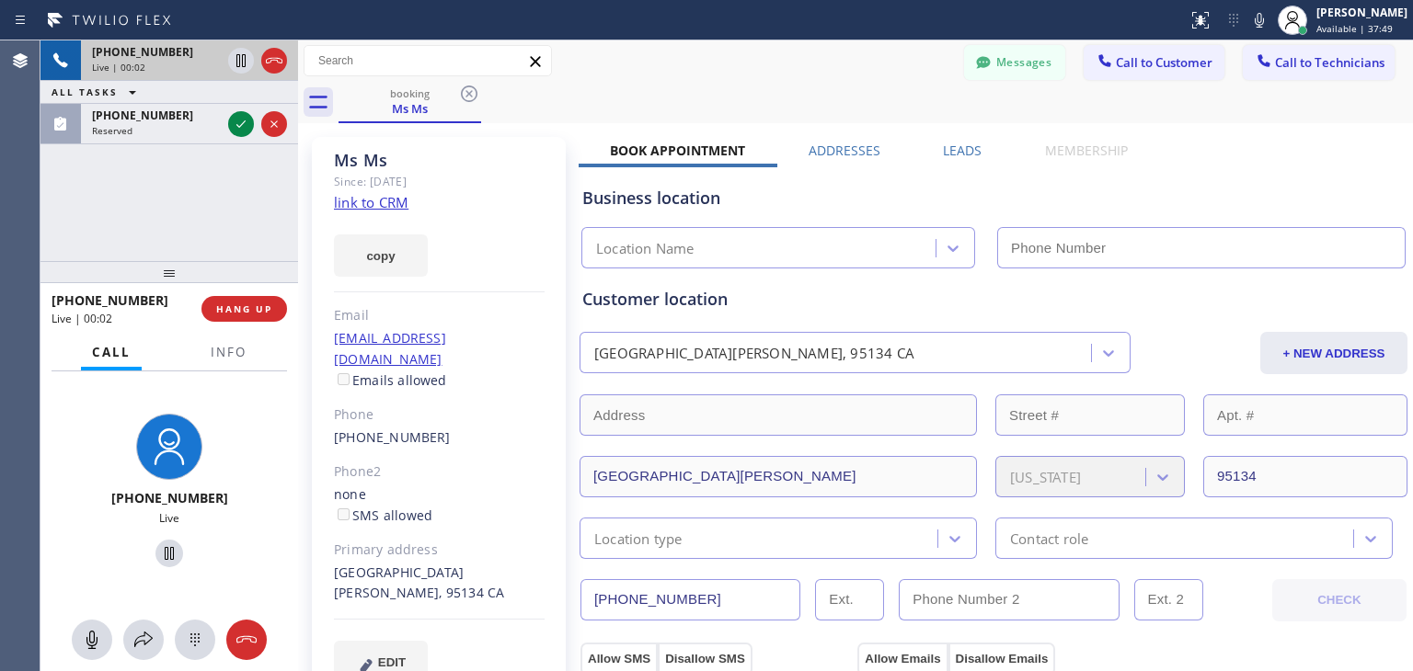
type input "[PHONE_NUMBER]"
click at [373, 200] on link "link to CRM" at bounding box center [371, 202] width 74 height 18
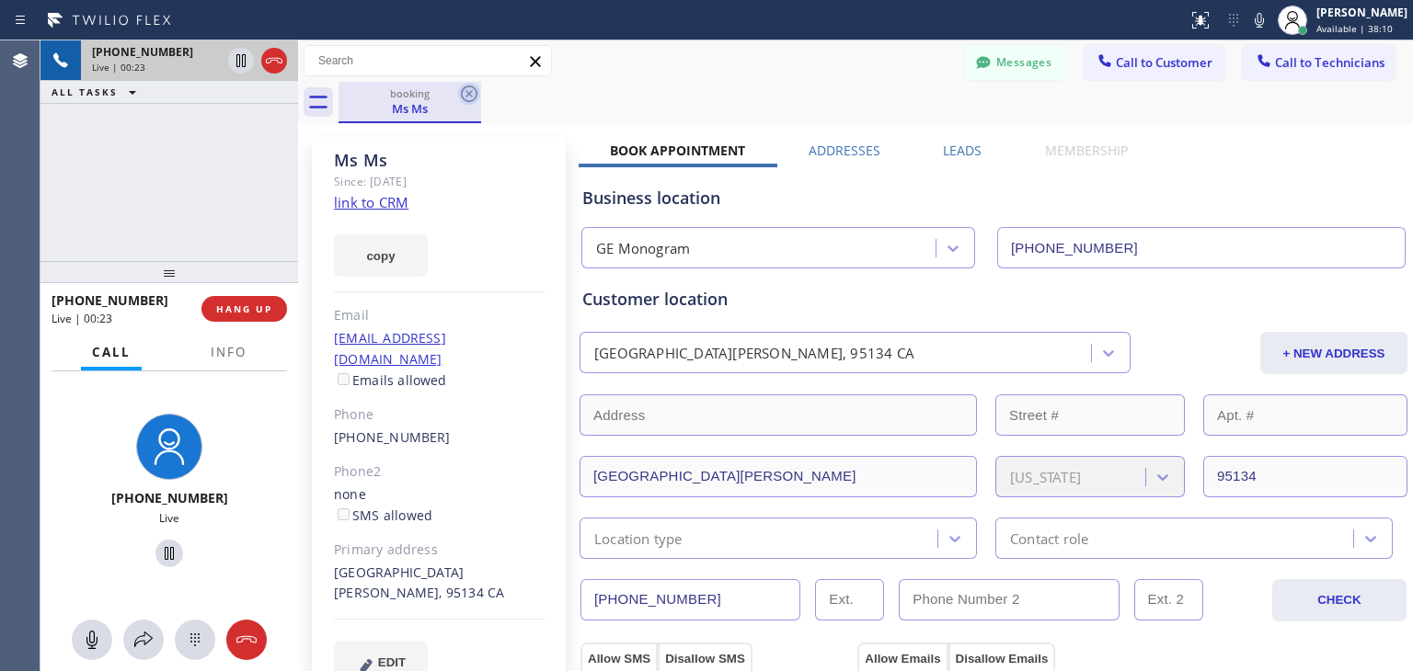
click at [469, 99] on icon at bounding box center [469, 94] width 22 height 22
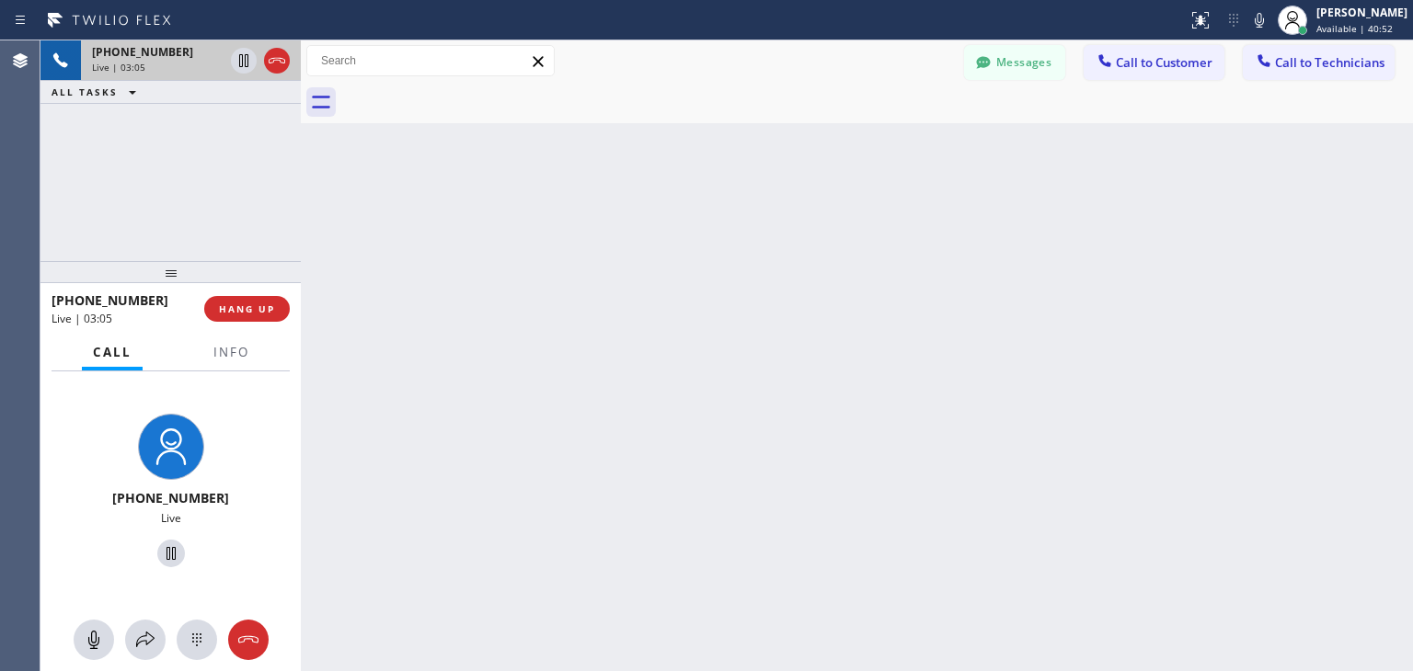
click at [301, 239] on div at bounding box center [301, 355] width 0 height 631
click at [256, 310] on span "HANG UP" at bounding box center [252, 309] width 56 height 13
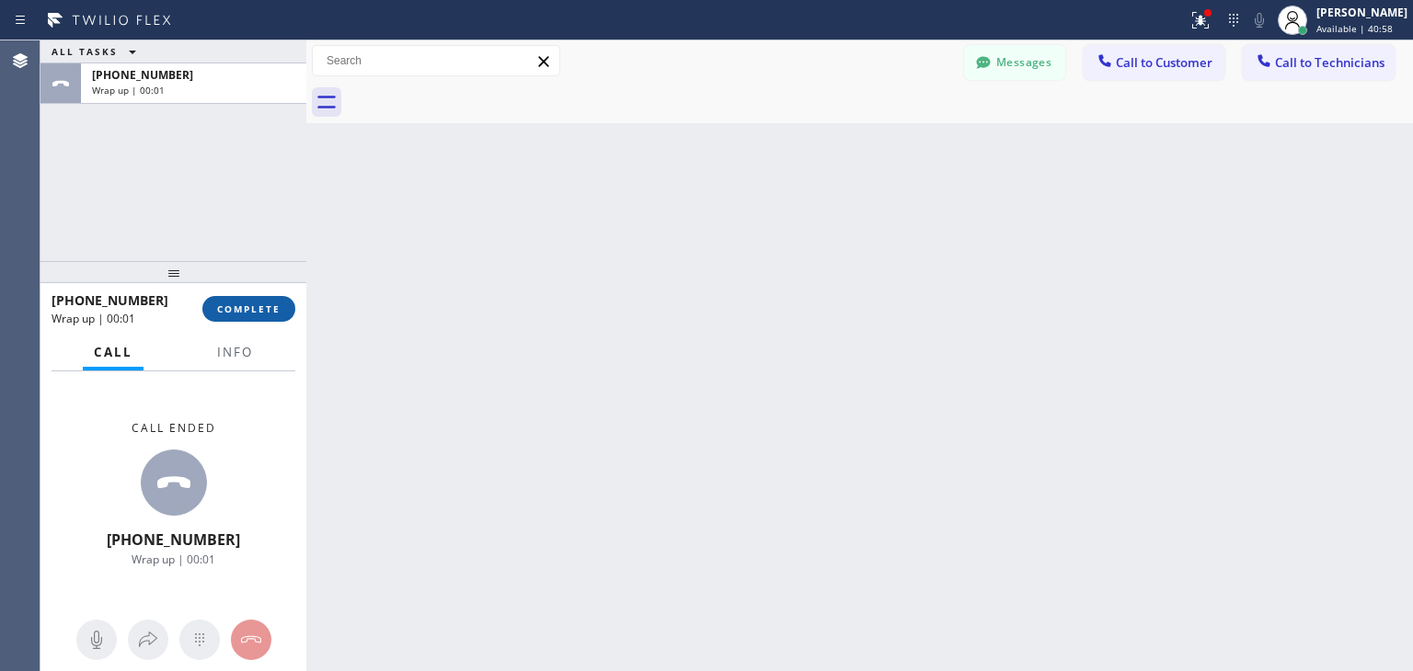
click at [256, 310] on span "COMPLETE" at bounding box center [248, 309] width 63 height 13
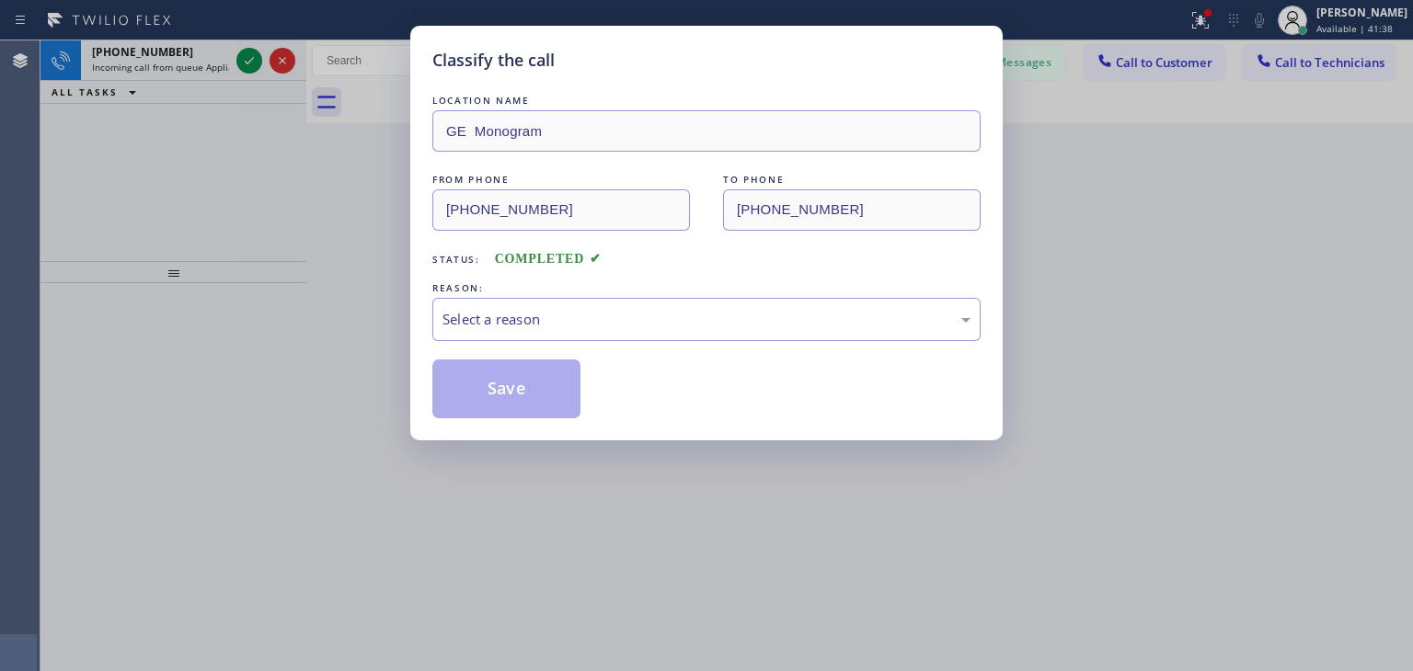
click at [623, 293] on div "REASON:" at bounding box center [706, 288] width 548 height 19
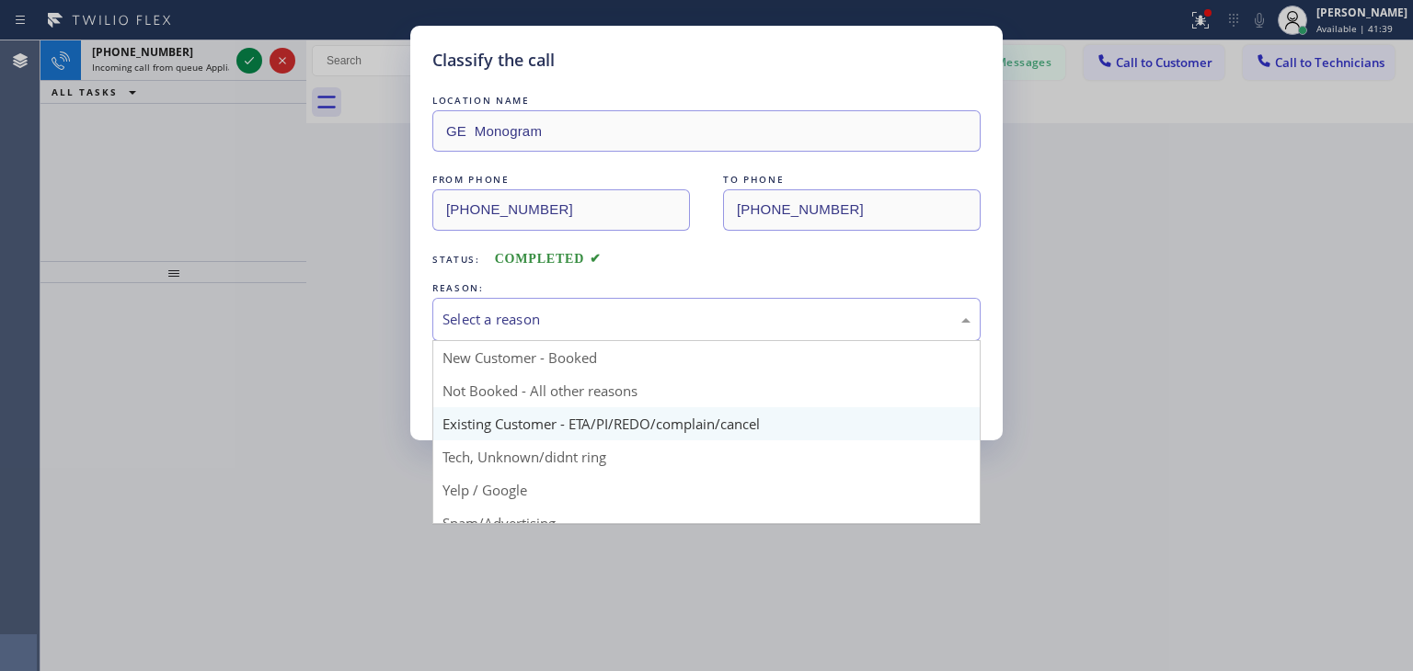
drag, startPoint x: 625, startPoint y: 311, endPoint x: 633, endPoint y: 431, distance: 120.7
click at [633, 341] on div "Select a reason New Customer - Booked Not Booked - All other reasons Existing C…" at bounding box center [706, 319] width 548 height 43
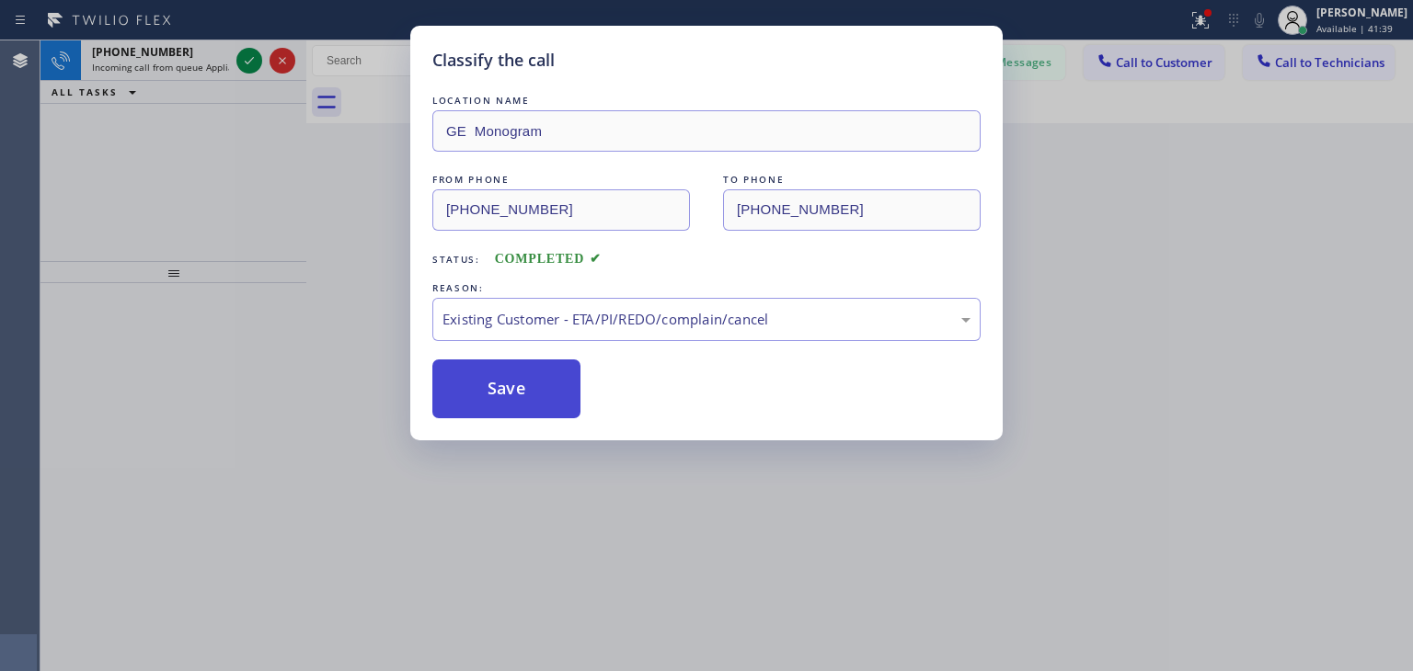
drag, startPoint x: 633, startPoint y: 431, endPoint x: 510, endPoint y: 398, distance: 126.7
click at [510, 398] on button "Save" at bounding box center [506, 389] width 148 height 59
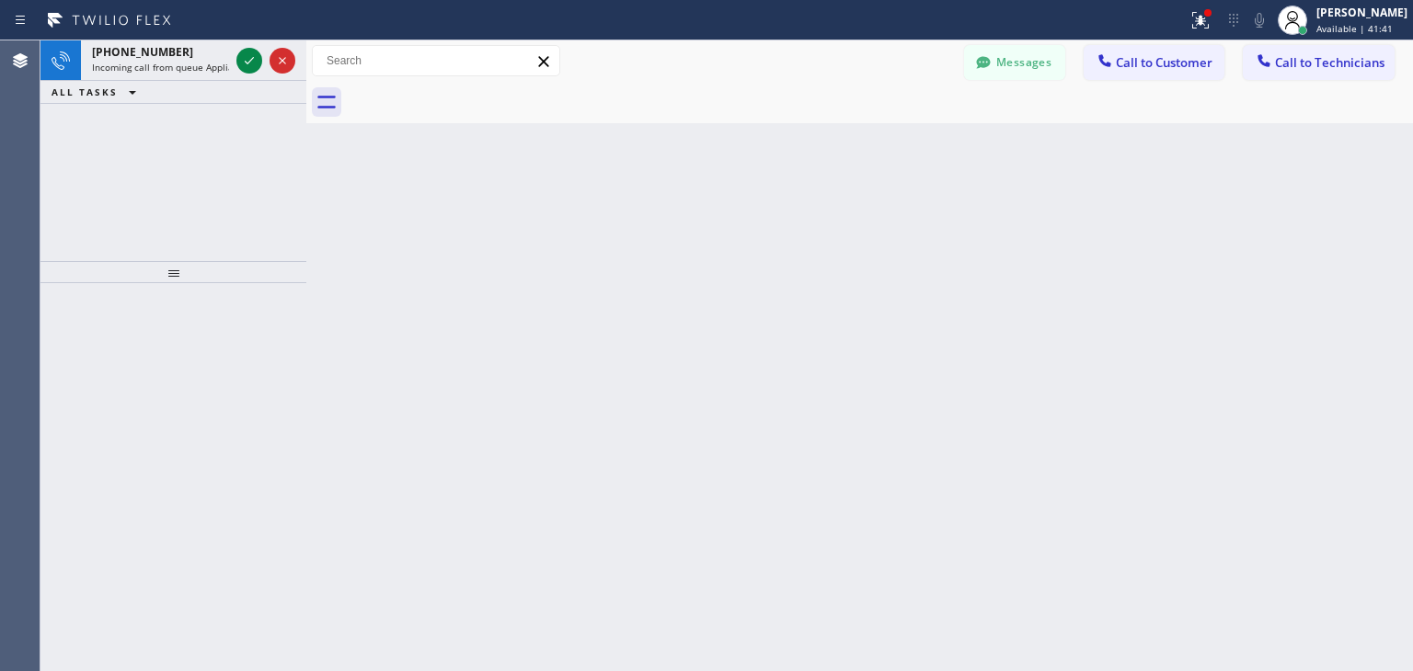
click at [153, 63] on span "Incoming call from queue Appliance Repair [GEOGRAPHIC_DATA]" at bounding box center [232, 67] width 280 height 13
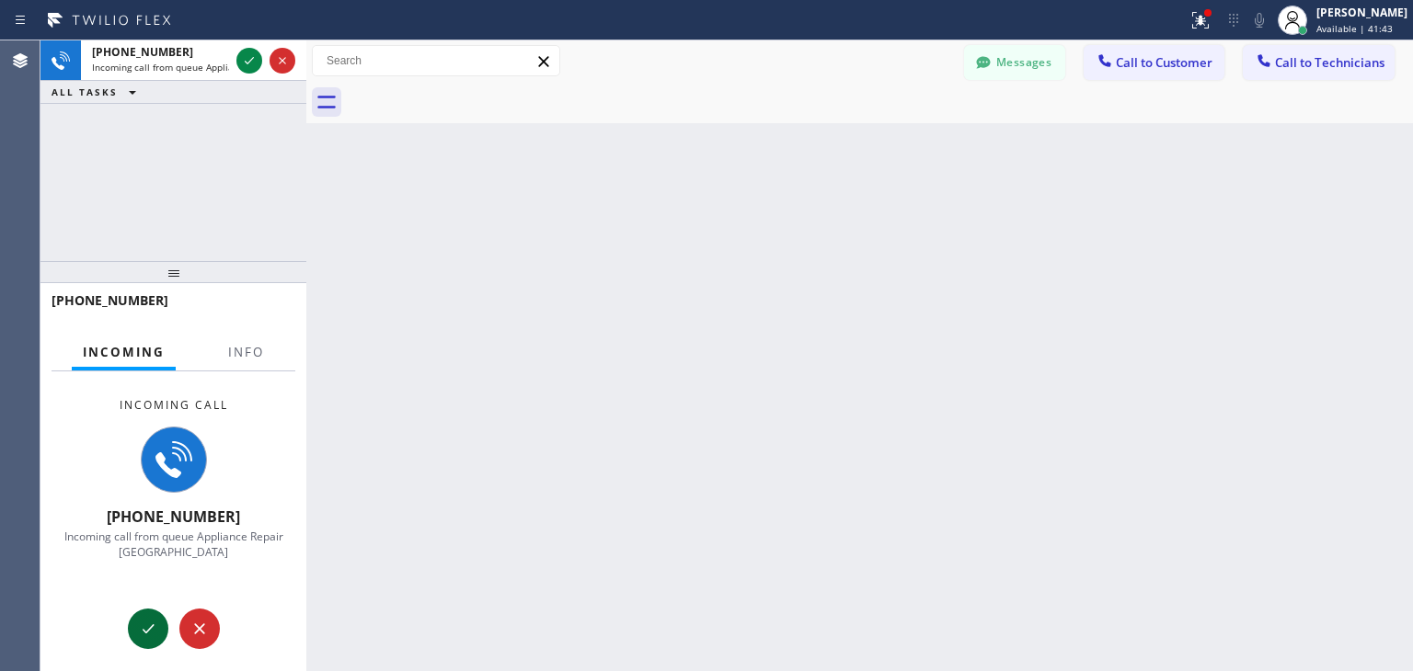
click at [154, 612] on button at bounding box center [148, 629] width 40 height 40
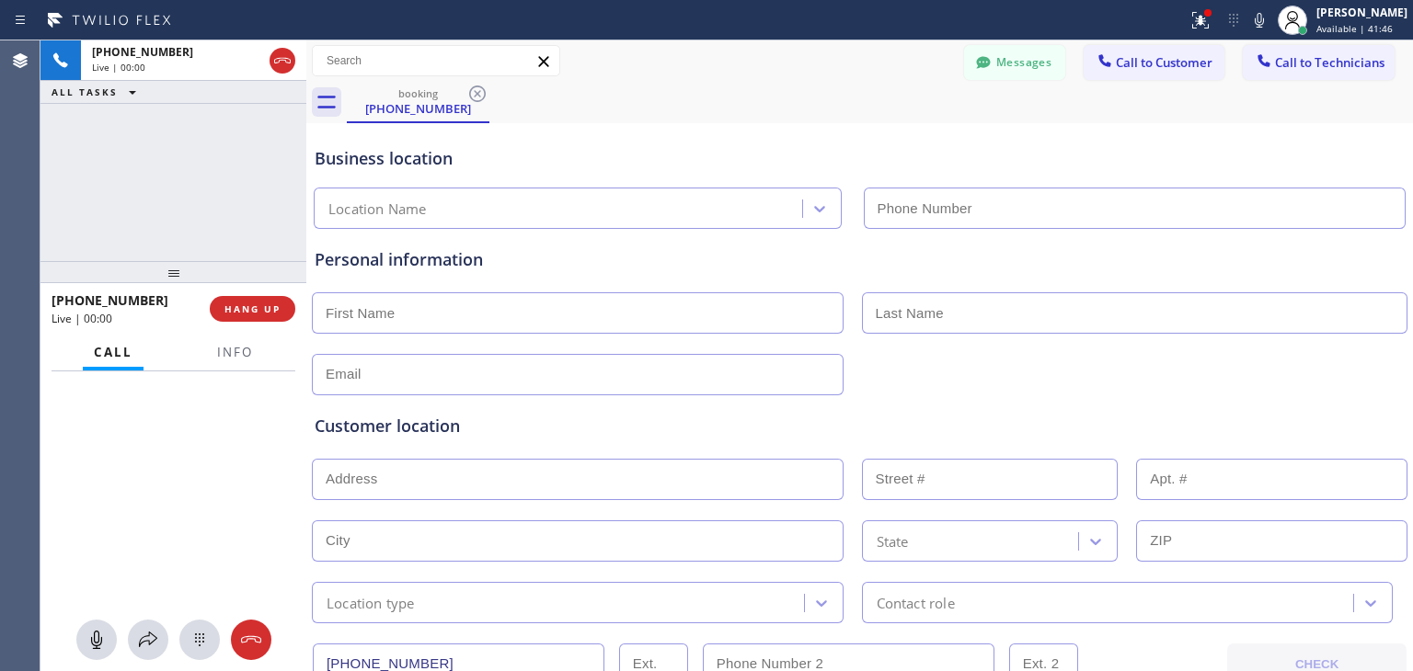
type input "[PHONE_NUMBER]"
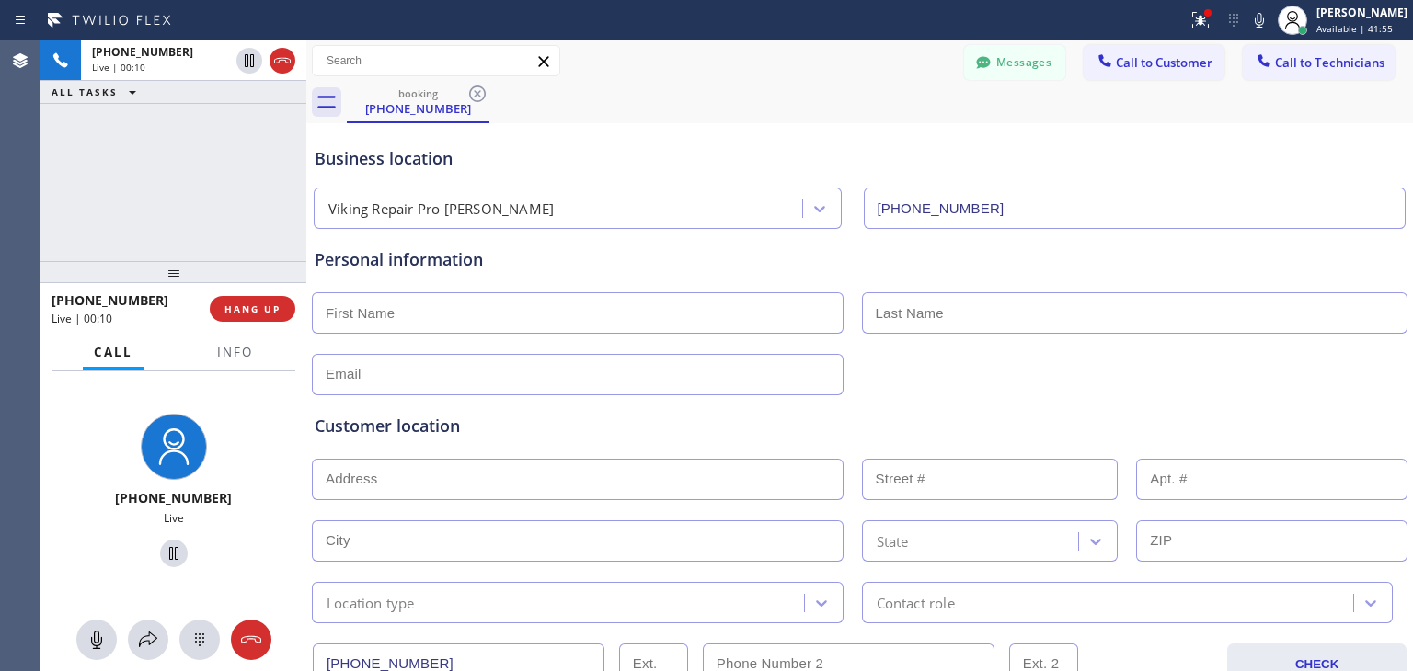
click at [463, 161] on div "Business location" at bounding box center [860, 158] width 1090 height 25
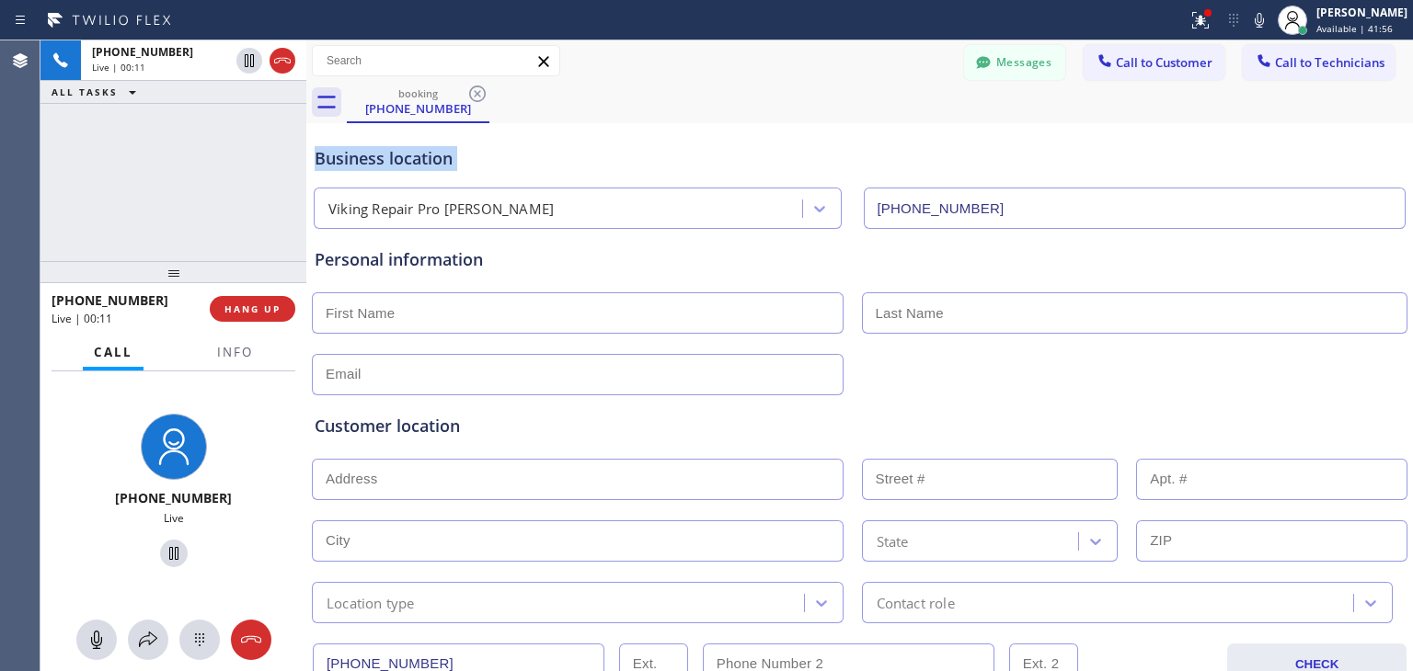
click at [463, 161] on div "Business location" at bounding box center [860, 158] width 1090 height 25
click at [688, 261] on div "Personal information" at bounding box center [860, 259] width 1090 height 25
click at [460, 298] on input "text" at bounding box center [578, 312] width 532 height 41
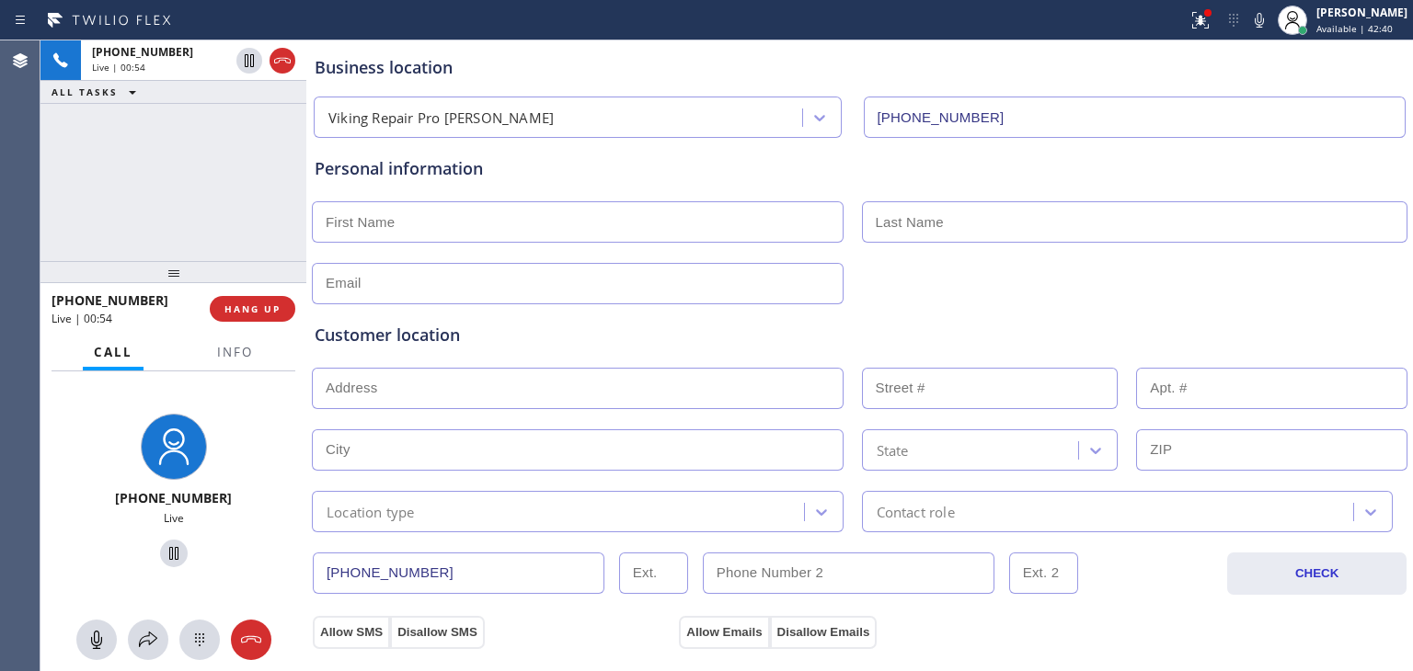
scroll to position [88, 0]
click at [667, 199] on div "Personal information" at bounding box center [860, 233] width 1090 height 148
click at [667, 222] on input "text" at bounding box center [578, 224] width 532 height 41
click at [692, 199] on div "Personal information" at bounding box center [860, 233] width 1090 height 148
click at [525, 171] on div "Personal information" at bounding box center [860, 171] width 1090 height 25
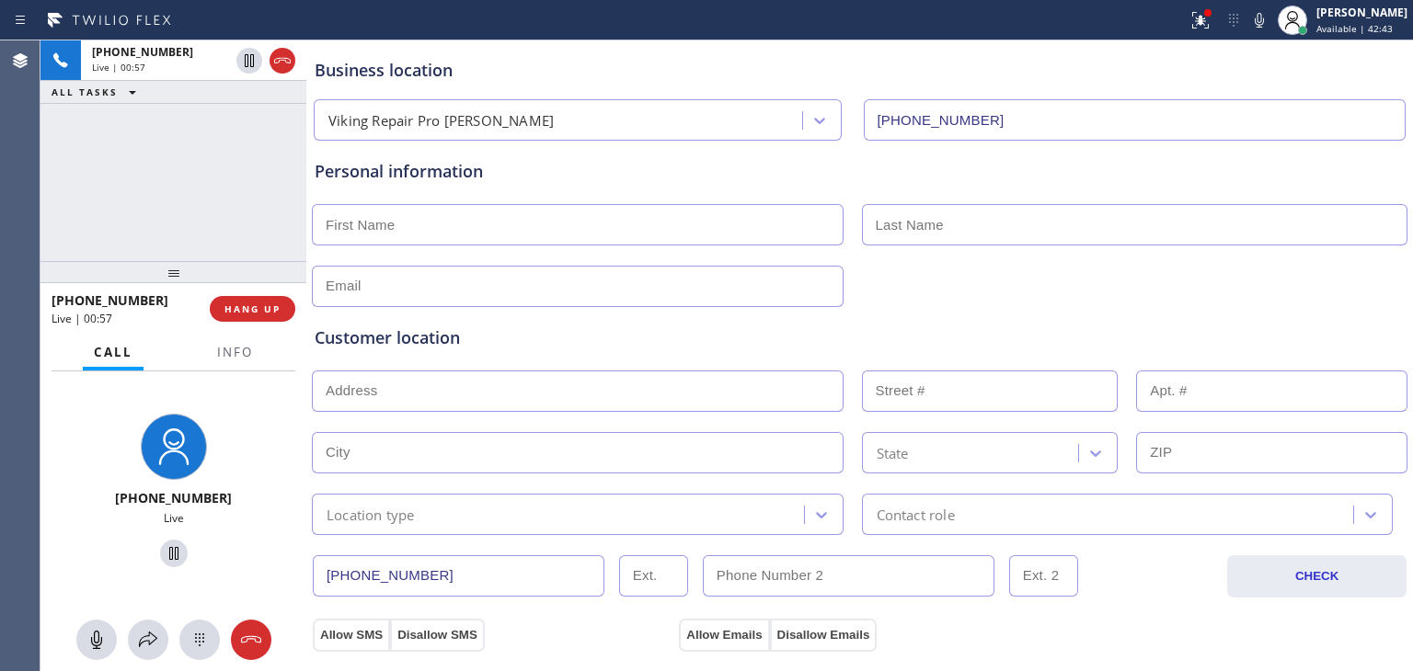
click at [525, 171] on div "Personal information" at bounding box center [860, 171] width 1090 height 25
click at [508, 259] on div "Personal information" at bounding box center [860, 233] width 1090 height 148
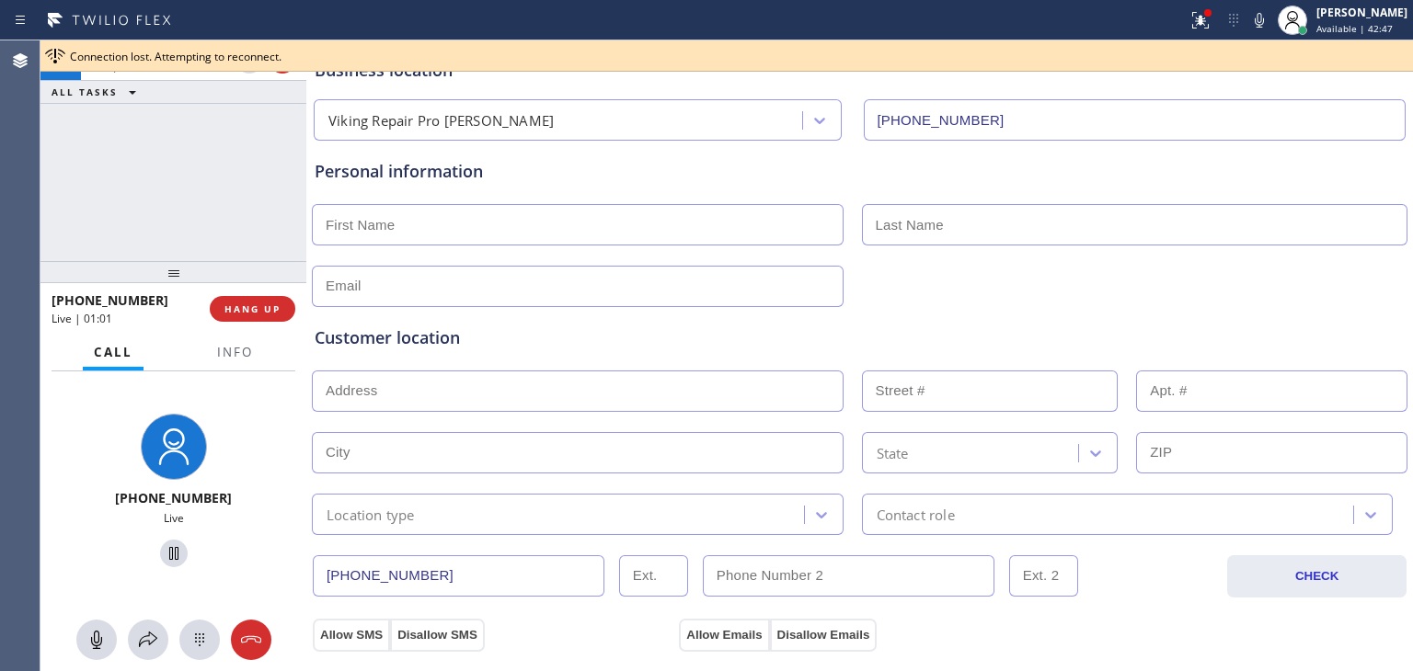
click at [542, 218] on input "text" at bounding box center [578, 224] width 532 height 41
click at [559, 220] on input "text" at bounding box center [578, 224] width 532 height 41
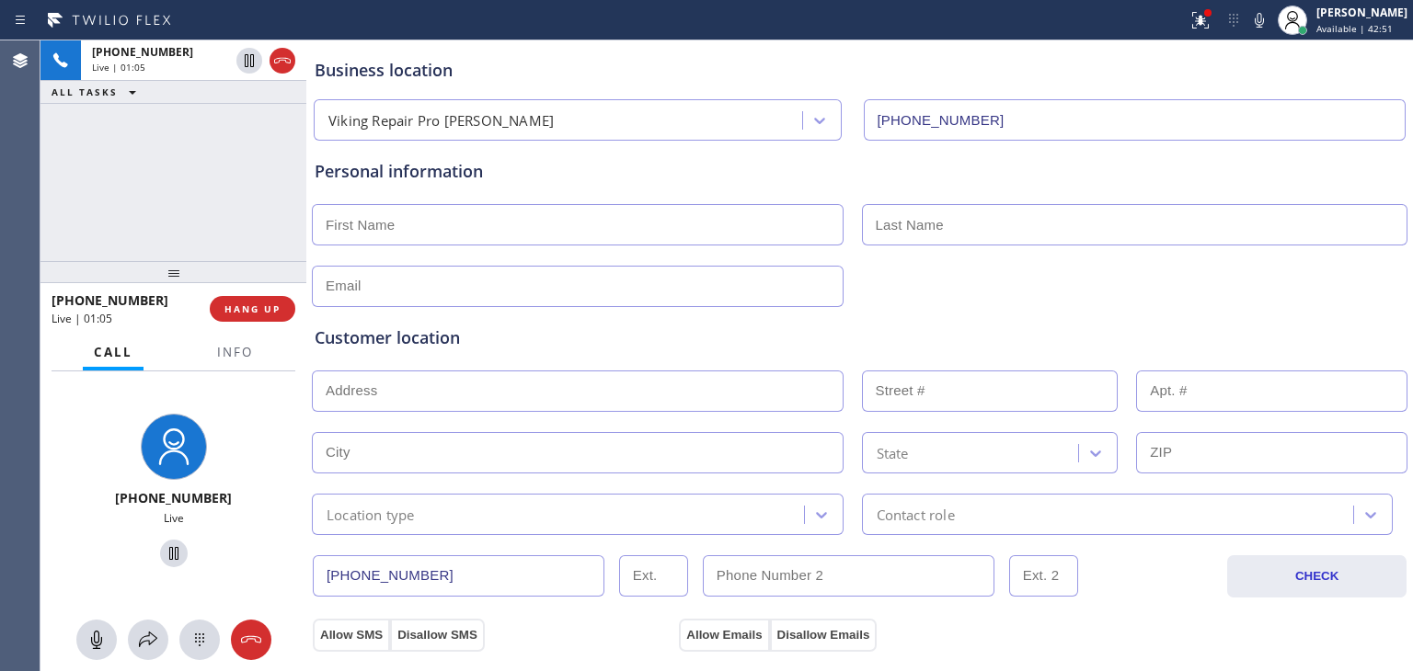
click at [559, 220] on input "text" at bounding box center [578, 224] width 532 height 41
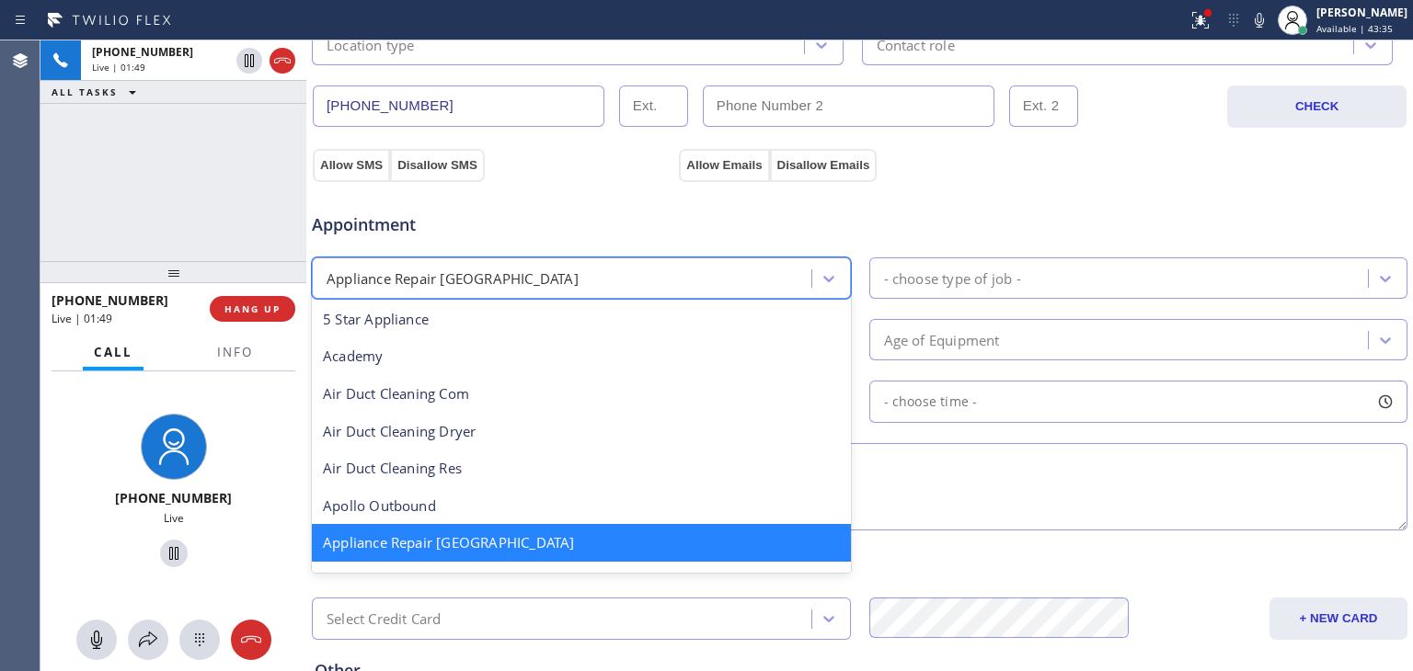
scroll to position [2, 0]
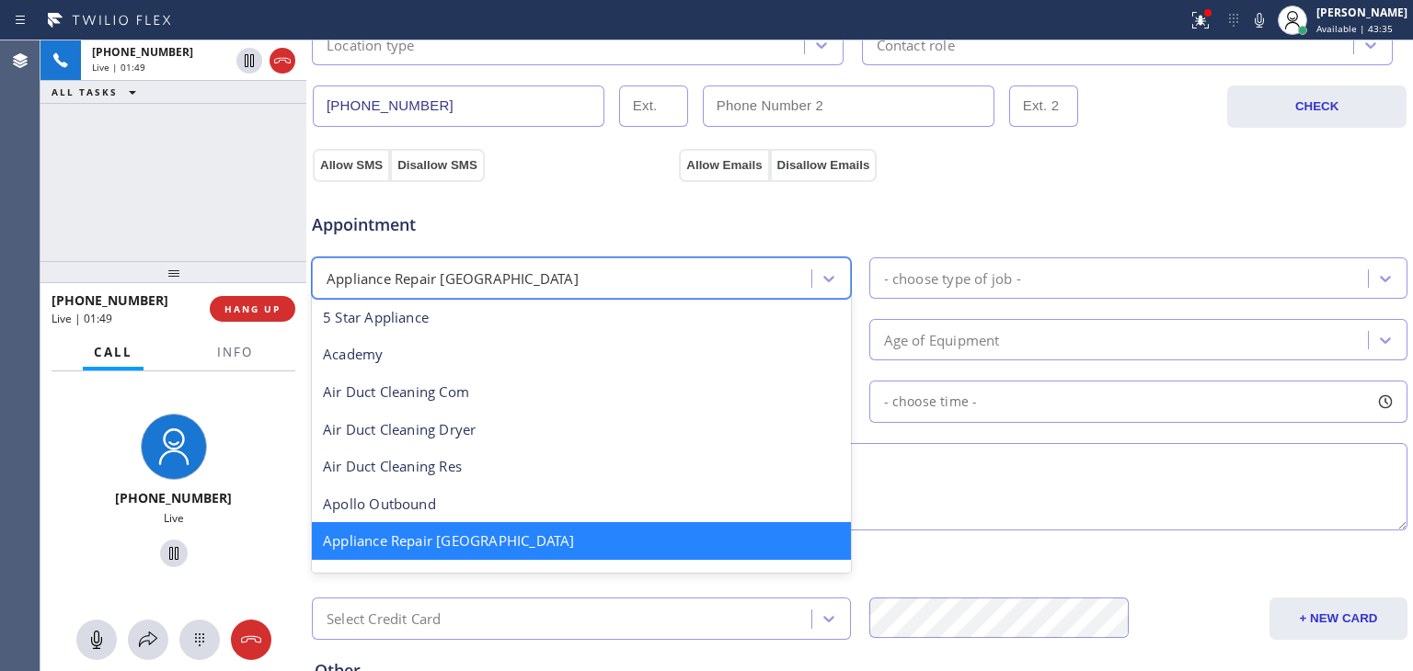
click at [710, 286] on div "Appliance Repair [GEOGRAPHIC_DATA]" at bounding box center [564, 278] width 494 height 32
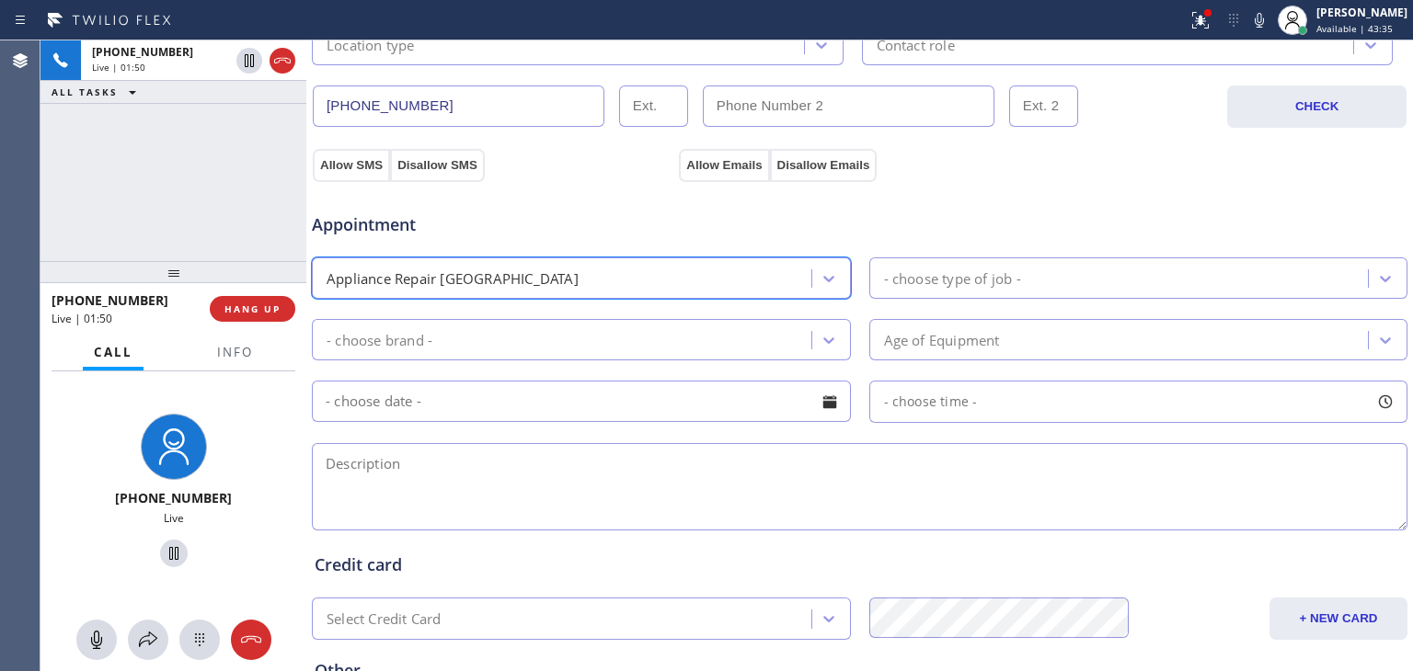
click at [758, 282] on div "Appliance Repair [GEOGRAPHIC_DATA]" at bounding box center [564, 278] width 494 height 32
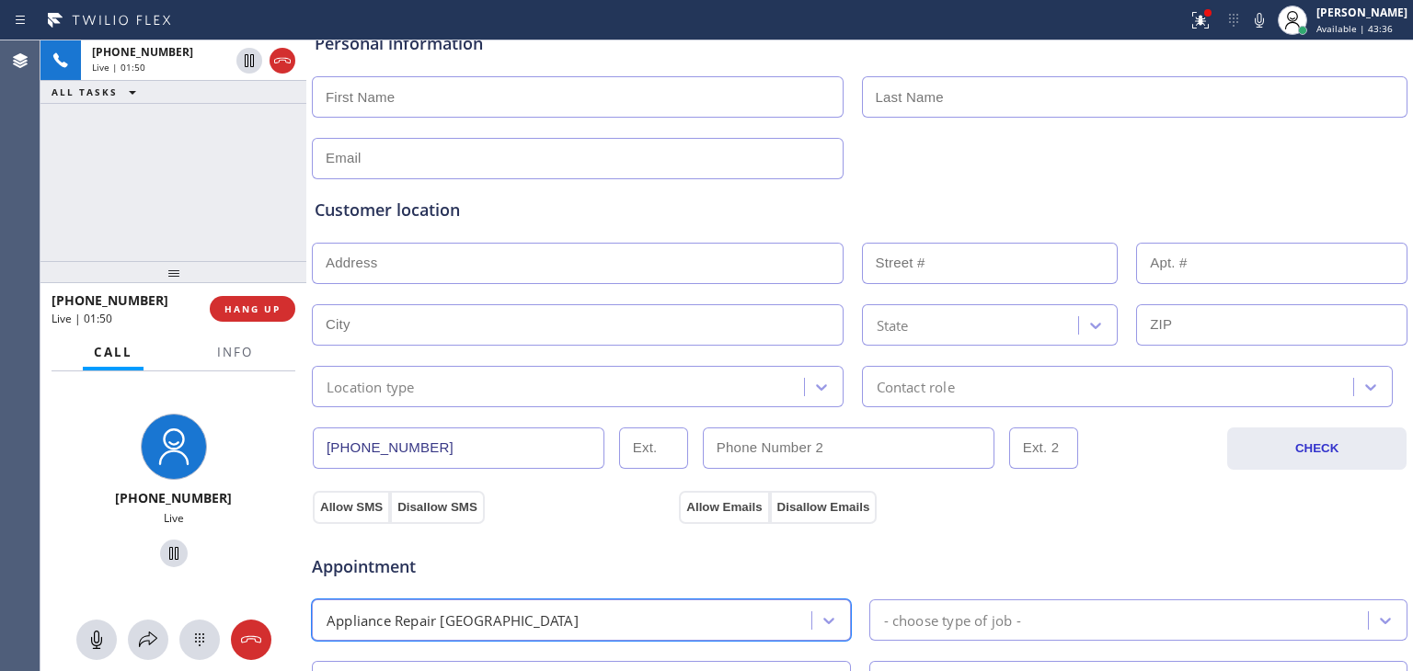
scroll to position [0, 0]
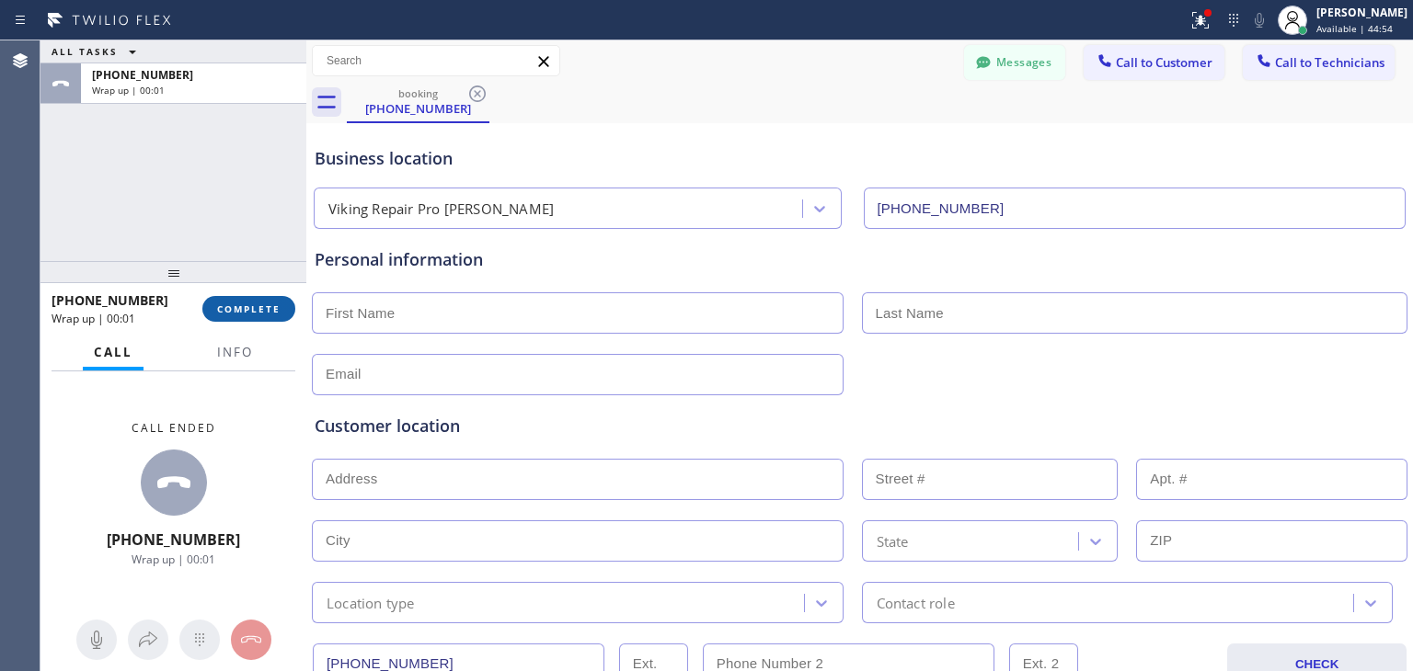
click at [267, 303] on span "COMPLETE" at bounding box center [248, 309] width 63 height 13
click at [478, 91] on div "ALL TASKS ALL TASKS ACTIVE TASKS TASKS IN WRAP UP [PHONE_NUMBER] Wrap up | 00:0…" at bounding box center [726, 355] width 1372 height 631
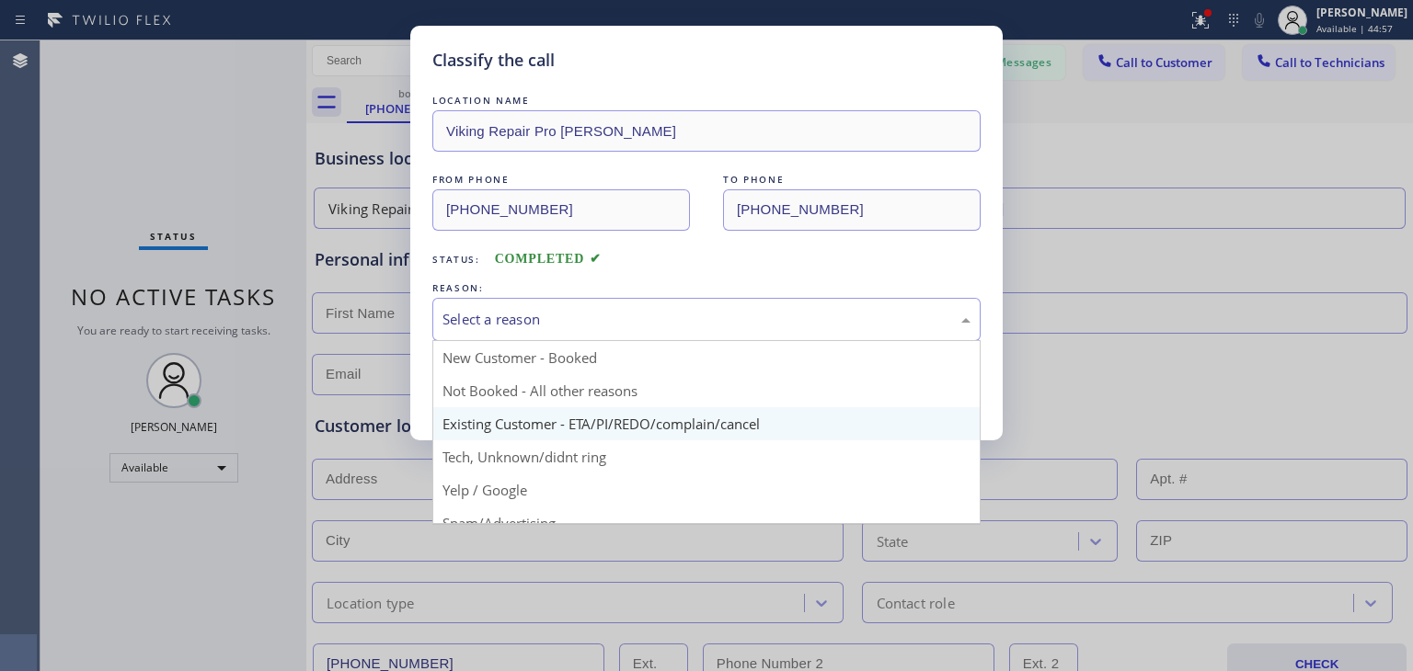
drag, startPoint x: 612, startPoint y: 317, endPoint x: 621, endPoint y: 420, distance: 103.4
click at [621, 341] on div "Select a reason New Customer - Booked Not Booked - All other reasons Existing C…" at bounding box center [706, 319] width 548 height 43
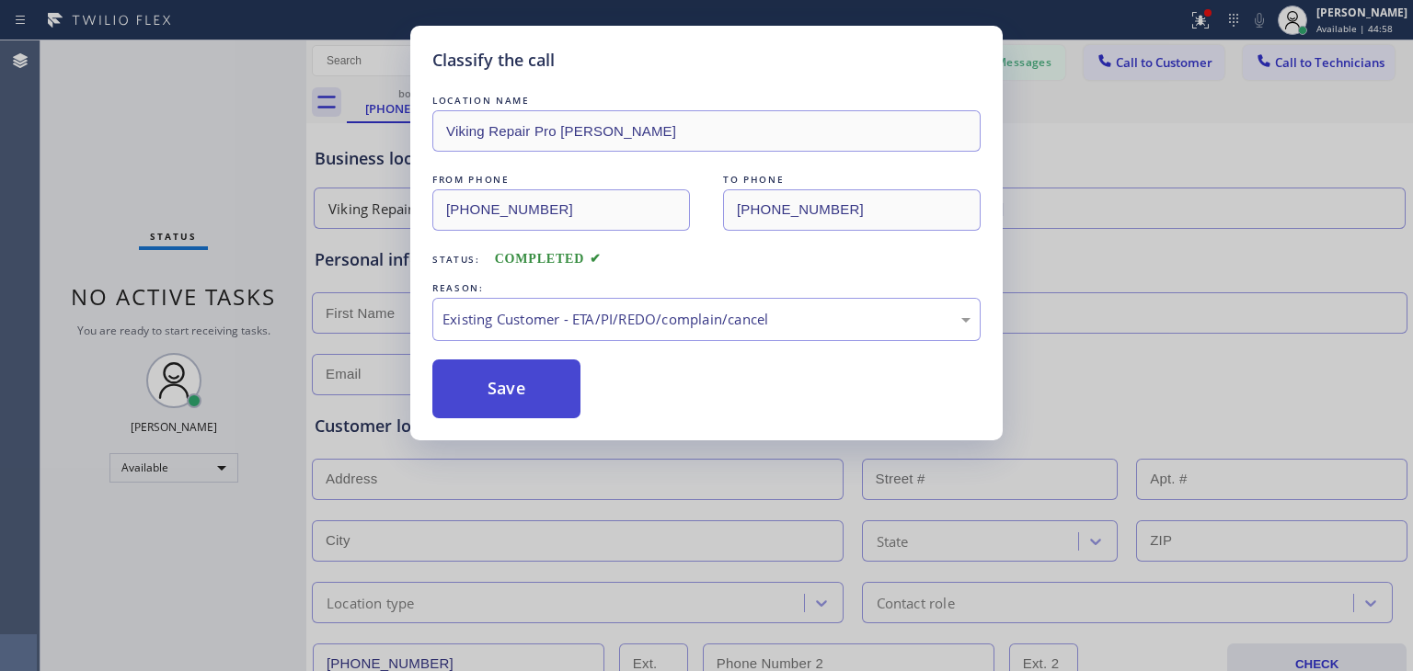
drag, startPoint x: 621, startPoint y: 420, endPoint x: 534, endPoint y: 402, distance: 88.4
click at [534, 402] on button "Save" at bounding box center [506, 389] width 148 height 59
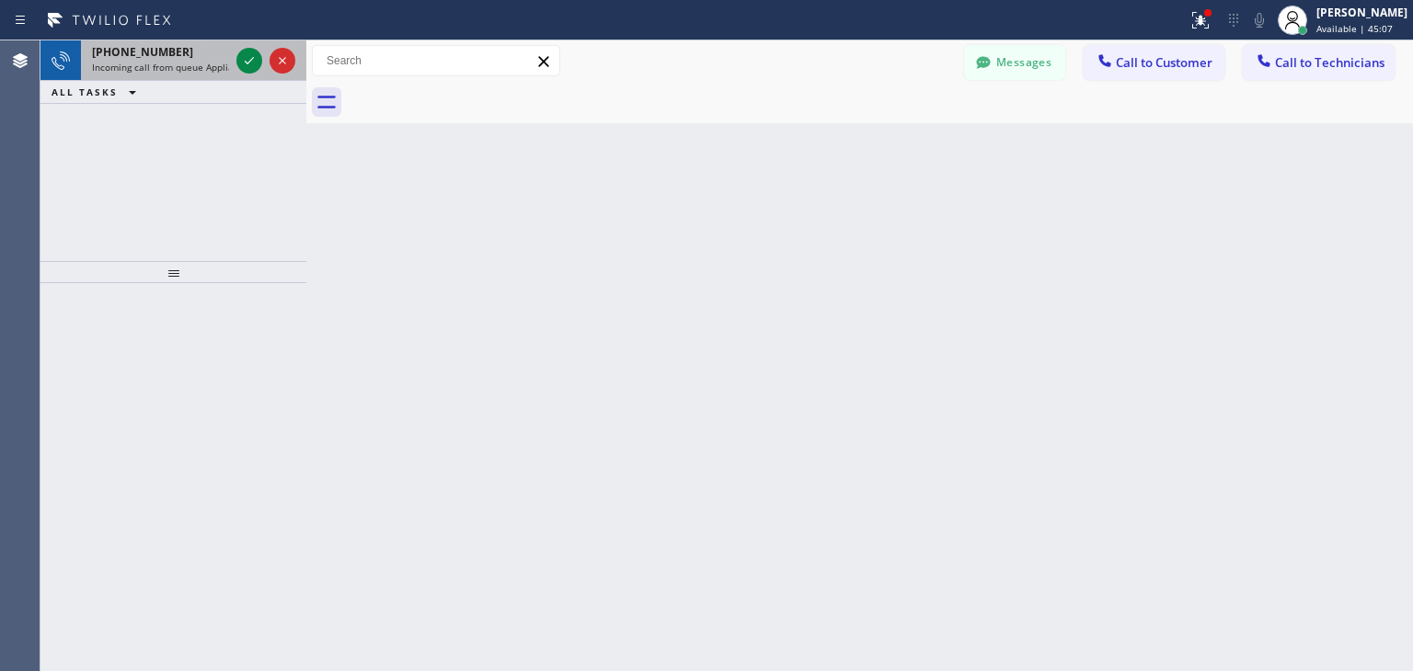
click at [172, 55] on div "[PHONE_NUMBER]" at bounding box center [160, 52] width 137 height 16
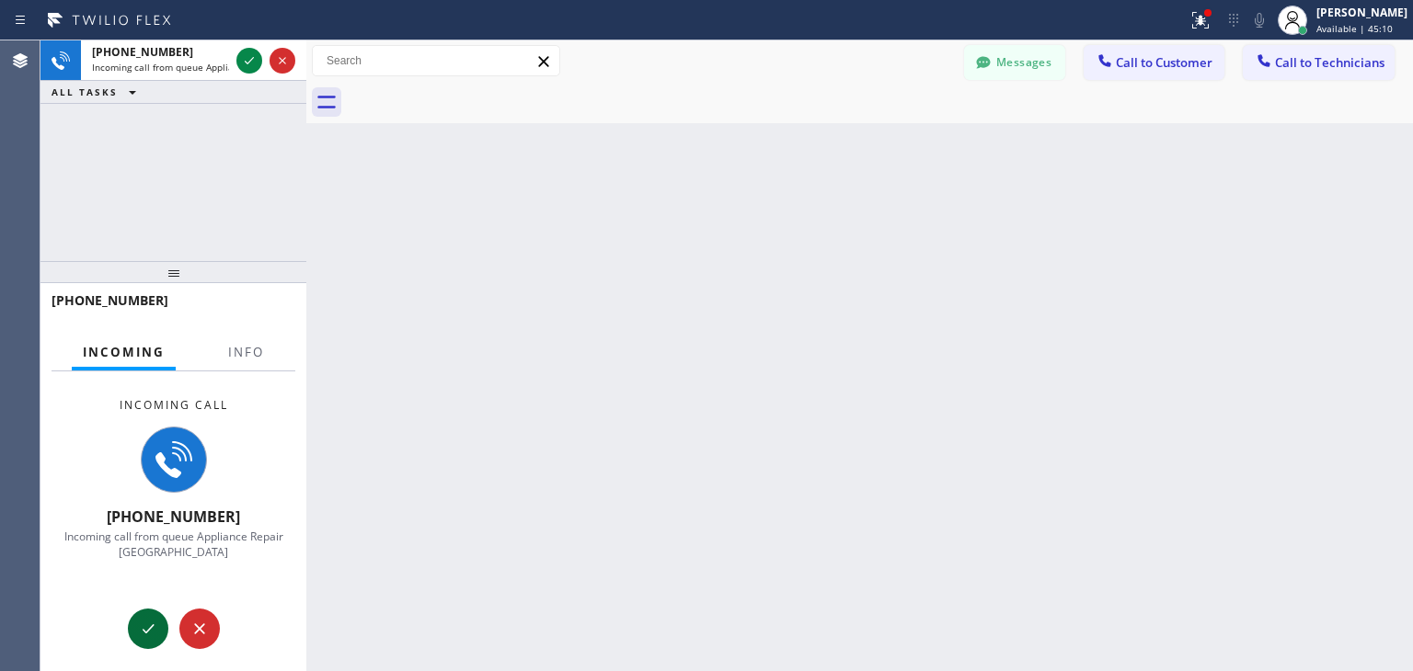
click at [143, 619] on icon at bounding box center [148, 629] width 22 height 22
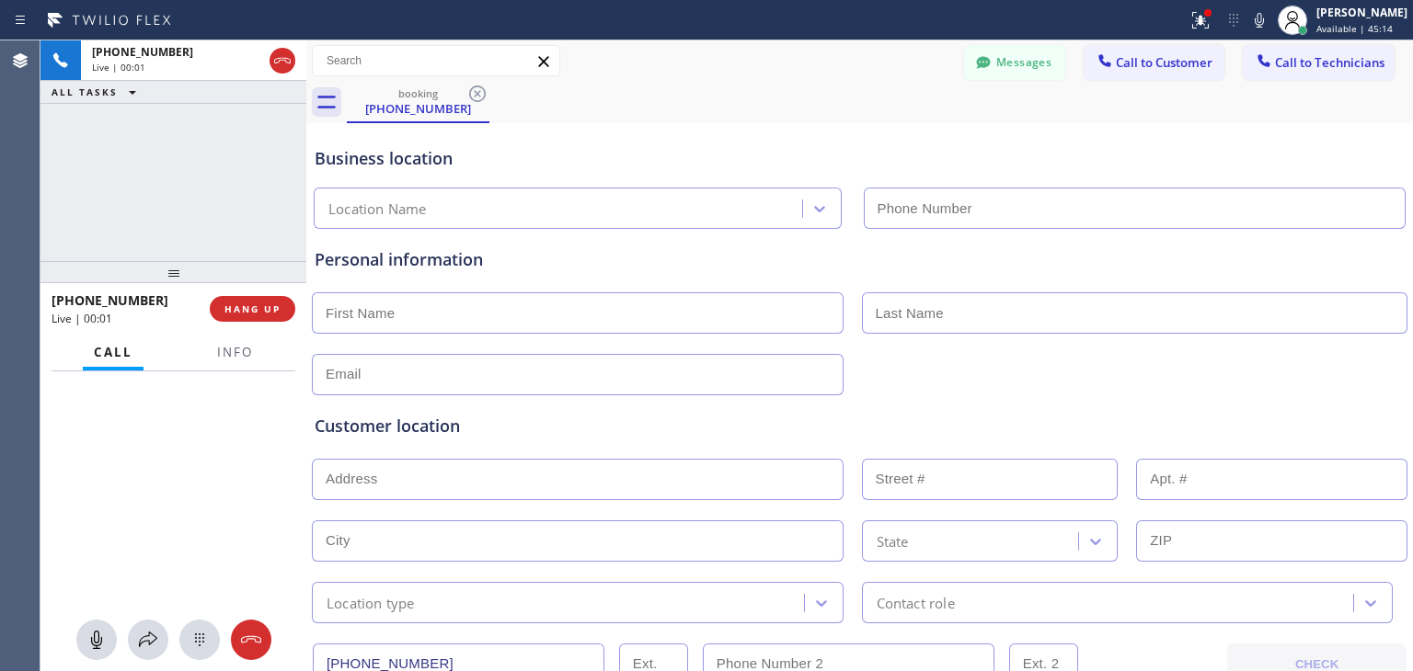
type input "[PHONE_NUMBER]"
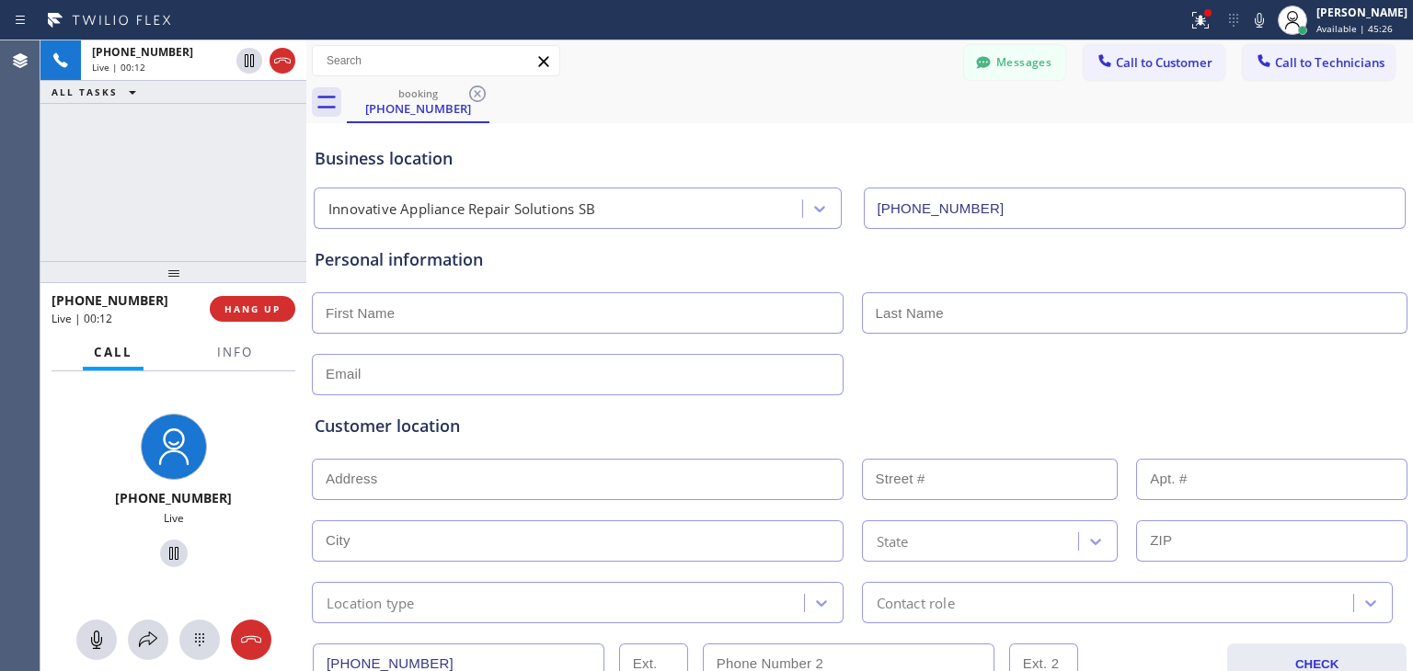
click at [480, 323] on input "text" at bounding box center [578, 312] width 532 height 41
click at [630, 312] on input "text" at bounding box center [578, 312] width 532 height 41
click at [625, 321] on input "text" at bounding box center [578, 312] width 532 height 41
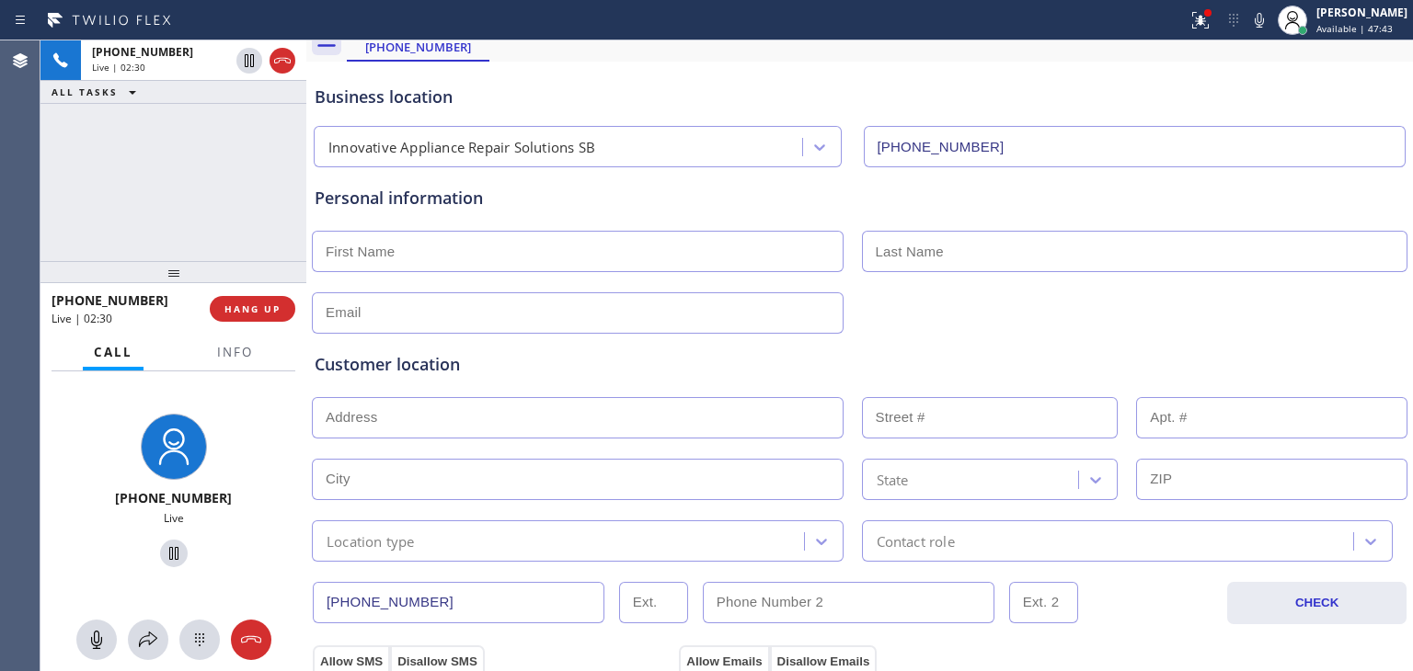
scroll to position [61, 0]
click at [429, 246] on input "text" at bounding box center [578, 252] width 532 height 41
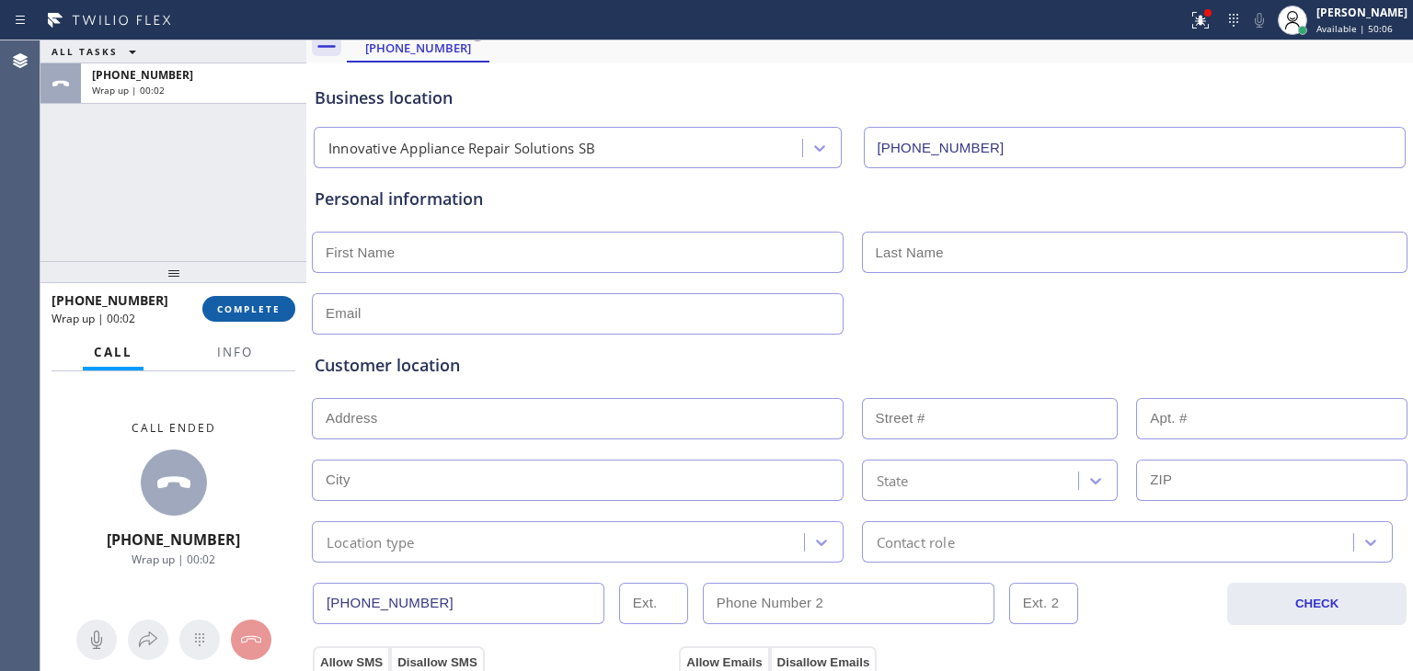
click at [232, 311] on span "COMPLETE" at bounding box center [248, 309] width 63 height 13
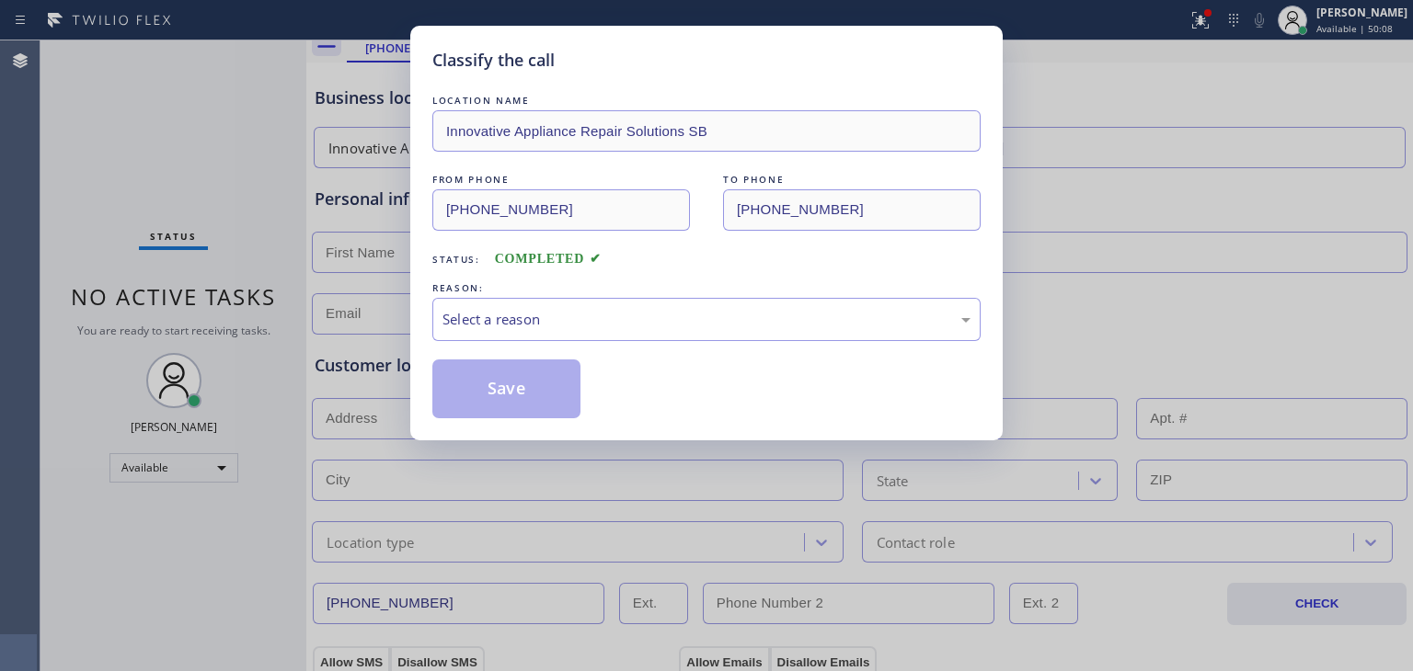
click at [254, 305] on div "Classify the call LOCATION NAME Innovative Appliance Repair Solutions SB FROM P…" at bounding box center [706, 335] width 1413 height 671
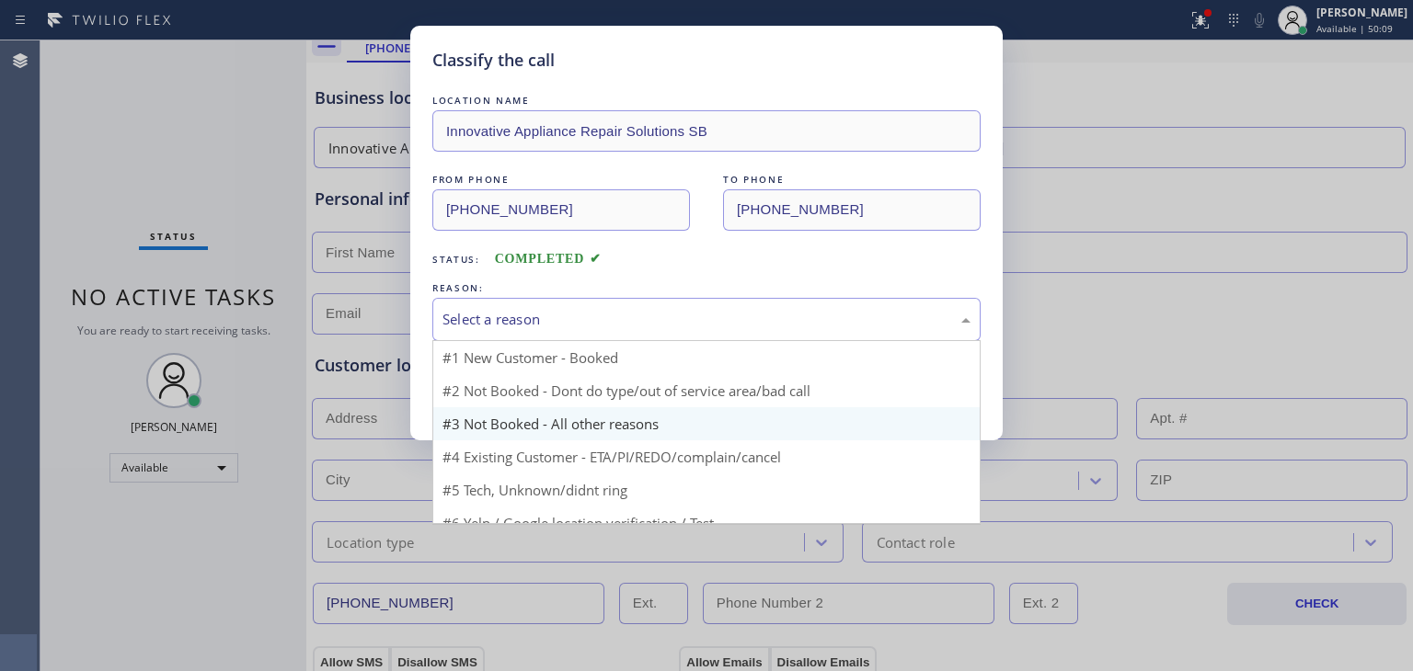
drag, startPoint x: 612, startPoint y: 302, endPoint x: 643, endPoint y: 438, distance: 139.6
click at [643, 341] on div "Select a reason #1 New Customer - Booked #2 Not Booked - Dont do type/out of se…" at bounding box center [706, 319] width 548 height 43
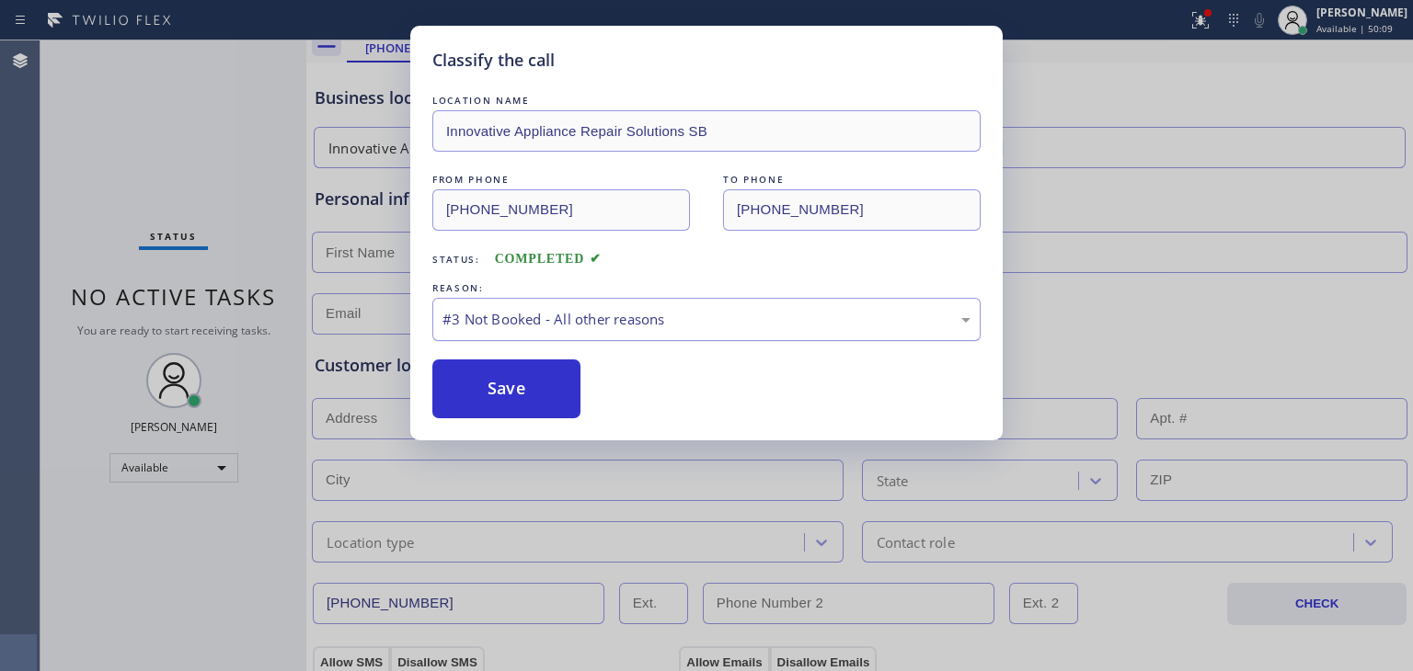
drag, startPoint x: 643, startPoint y: 438, endPoint x: 697, endPoint y: 326, distance: 123.8
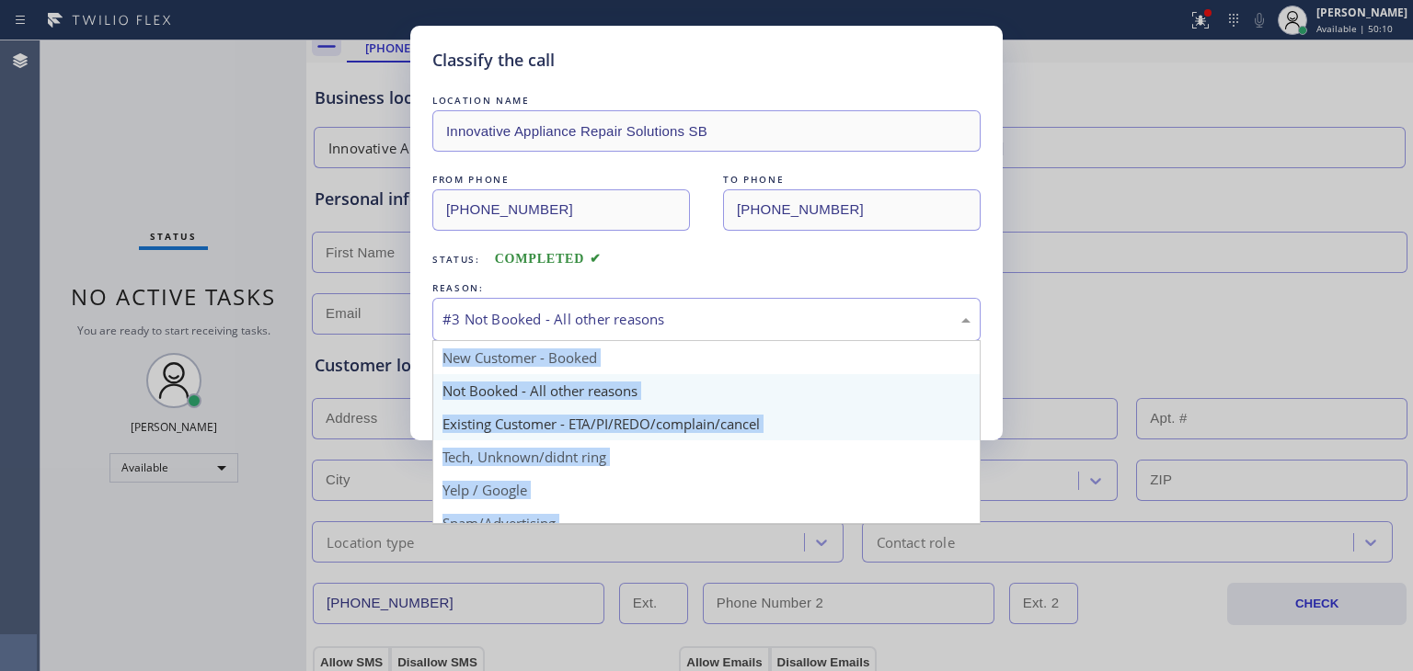
drag, startPoint x: 697, startPoint y: 326, endPoint x: 677, endPoint y: 417, distance: 92.4
click at [677, 341] on div "#3 Not Booked - All other reasons New Customer - Booked Not Booked - All other …" at bounding box center [706, 319] width 548 height 43
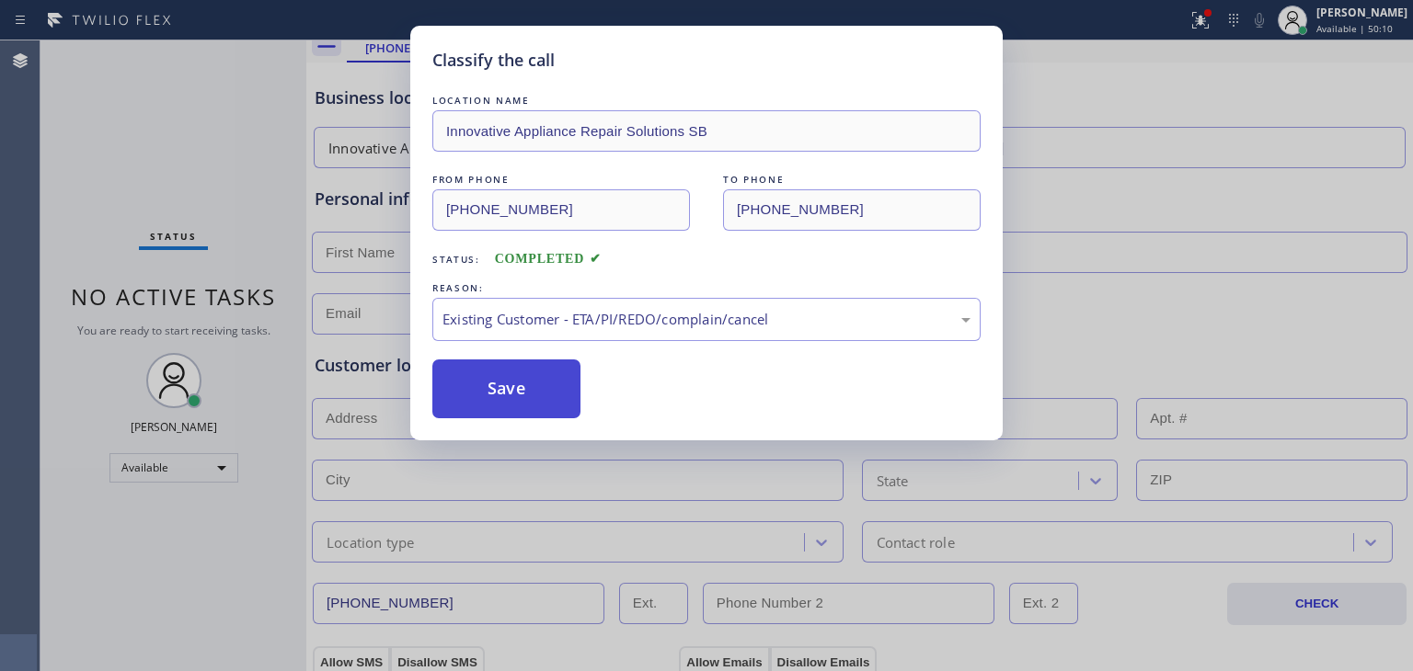
drag, startPoint x: 677, startPoint y: 417, endPoint x: 452, endPoint y: 386, distance: 227.3
click at [452, 386] on button "Save" at bounding box center [506, 389] width 148 height 59
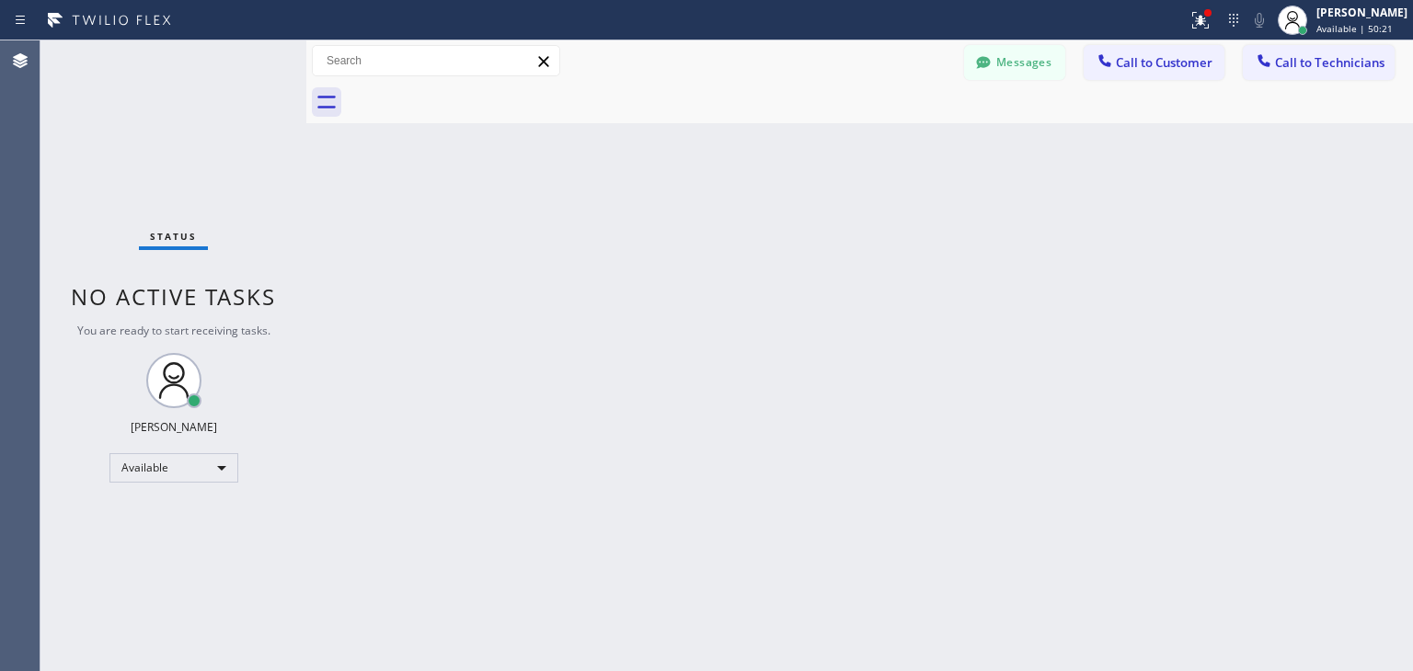
click at [335, 84] on div at bounding box center [859, 102] width 1106 height 41
click at [328, 106] on icon at bounding box center [326, 102] width 18 height 13
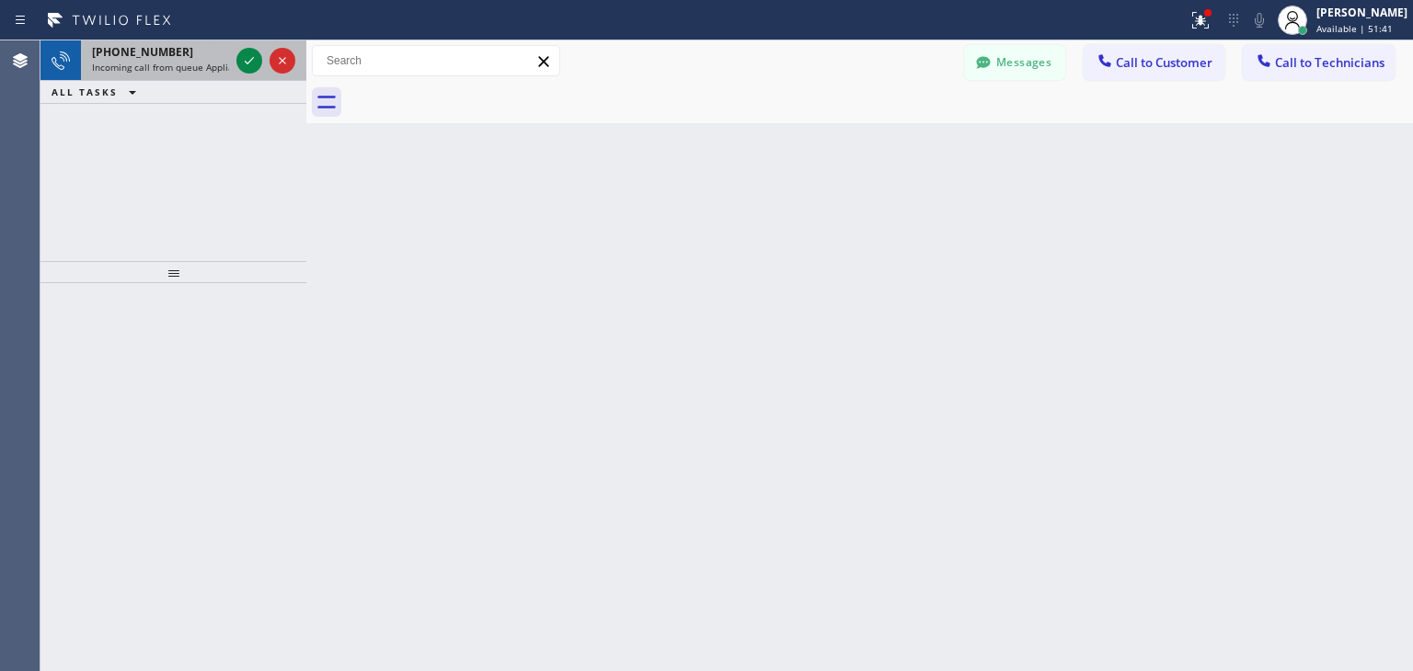
click at [184, 53] on div "[PHONE_NUMBER]" at bounding box center [160, 52] width 137 height 16
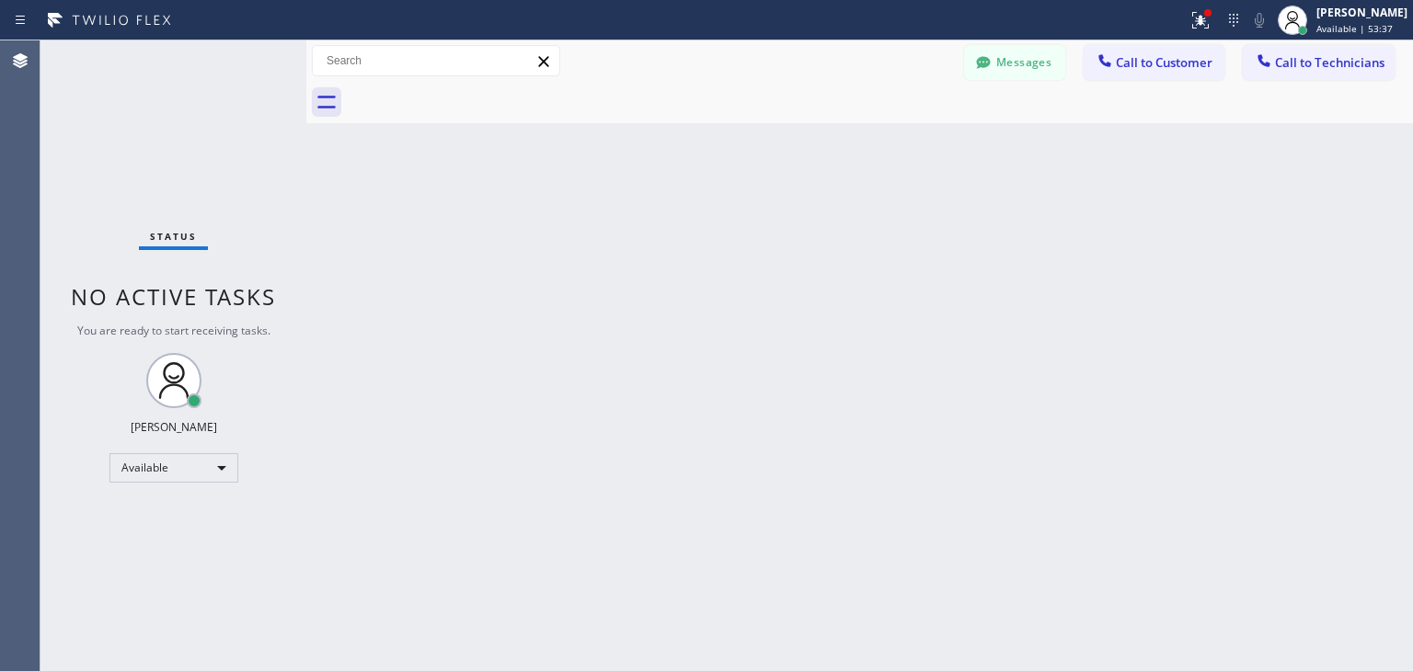
click at [1150, 84] on div at bounding box center [880, 102] width 1066 height 41
click at [1168, 42] on div "Messages Call to Customer Call to Technicians Outbound call Location [GEOGRAPHI…" at bounding box center [859, 60] width 1106 height 41
click at [1162, 56] on span "Call to Customer" at bounding box center [1163, 62] width 97 height 17
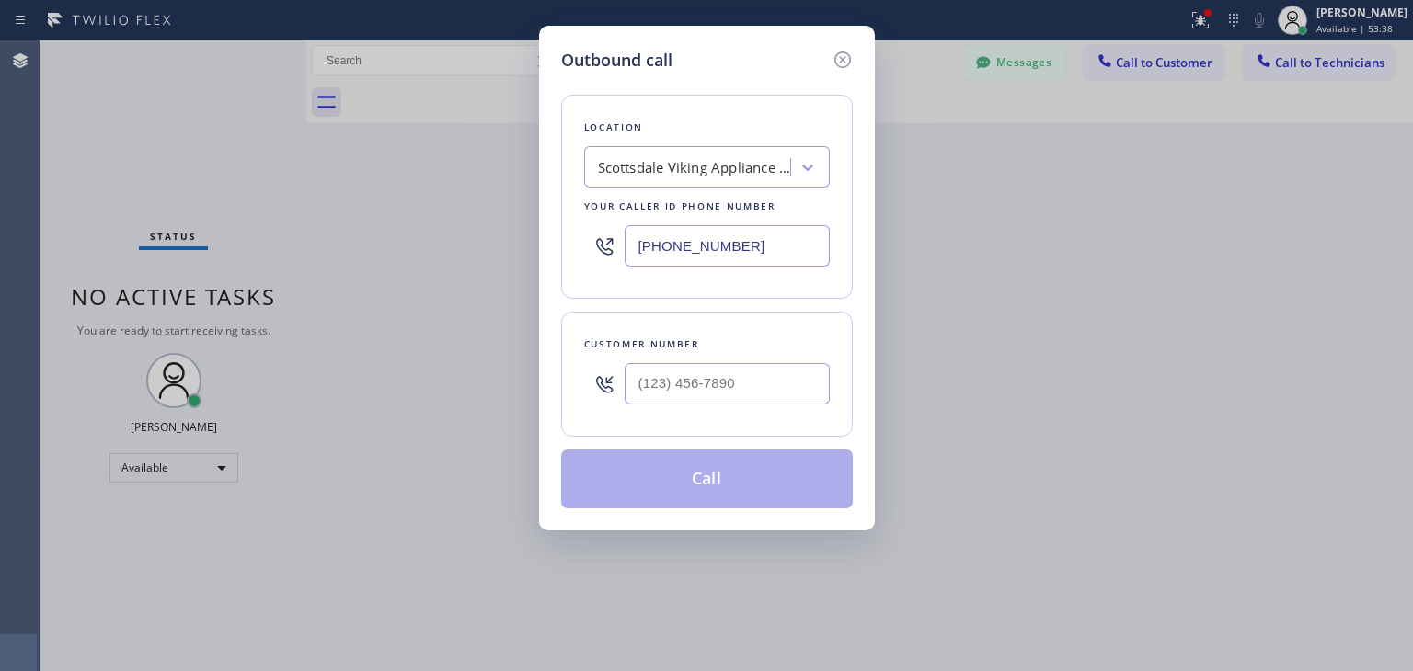
click at [721, 360] on div at bounding box center [726, 384] width 205 height 60
paste input "562) 761-6443"
click at [721, 374] on input "[PHONE_NUMBER]" at bounding box center [726, 383] width 205 height 41
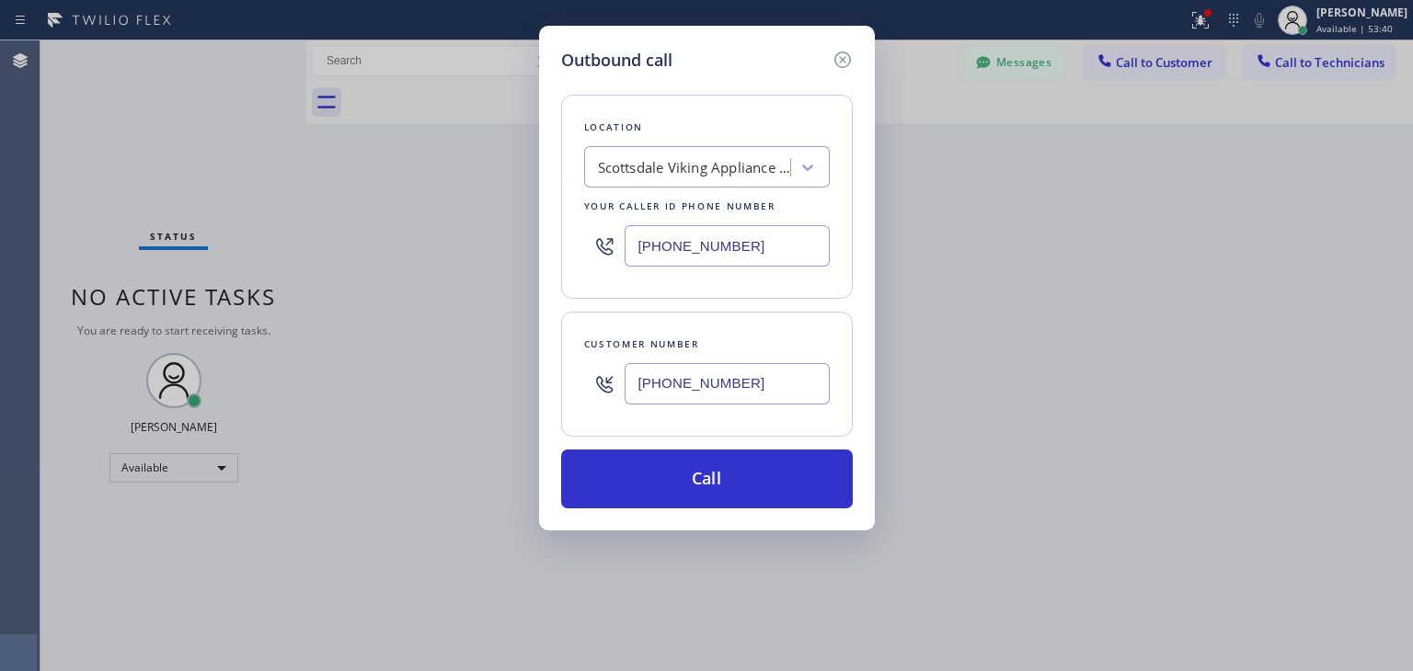
type input "[PHONE_NUMBER]"
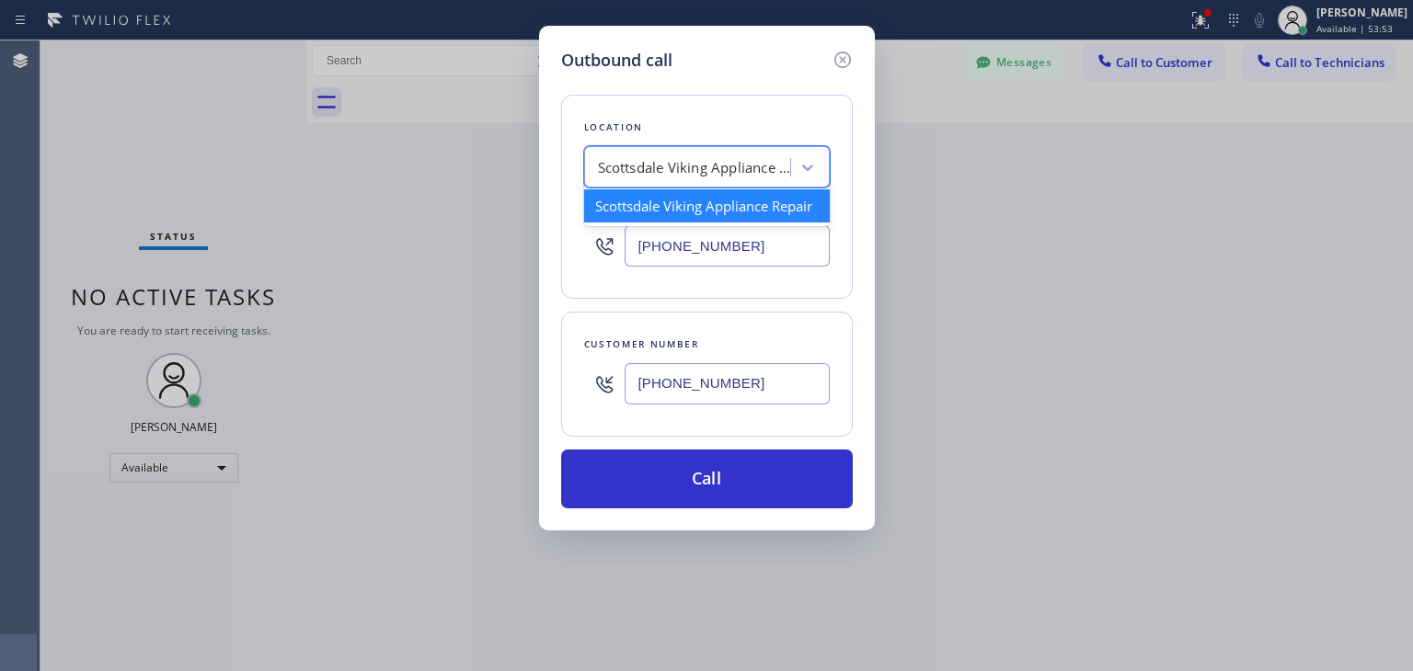
click at [697, 174] on div "Scottsdale Viking Appliance Repair" at bounding box center [694, 167] width 193 height 21
paste input "GE Monogram Inc Repair [GEOGRAPHIC_DATA]"
type input "GE Monogram Inc Repair [GEOGRAPHIC_DATA]"
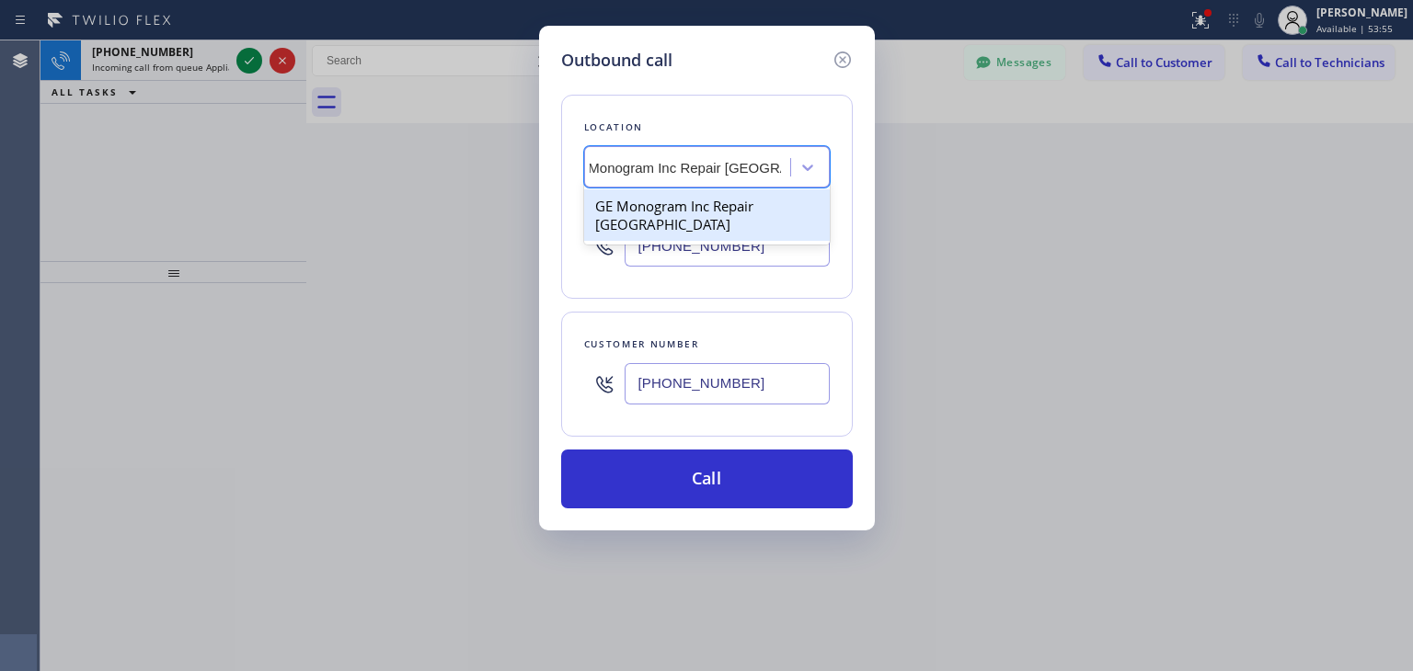
scroll to position [0, 33]
click at [662, 209] on div "GE Monogram Inc Repair [GEOGRAPHIC_DATA]" at bounding box center [707, 214] width 246 height 51
type input "[PHONE_NUMBER]"
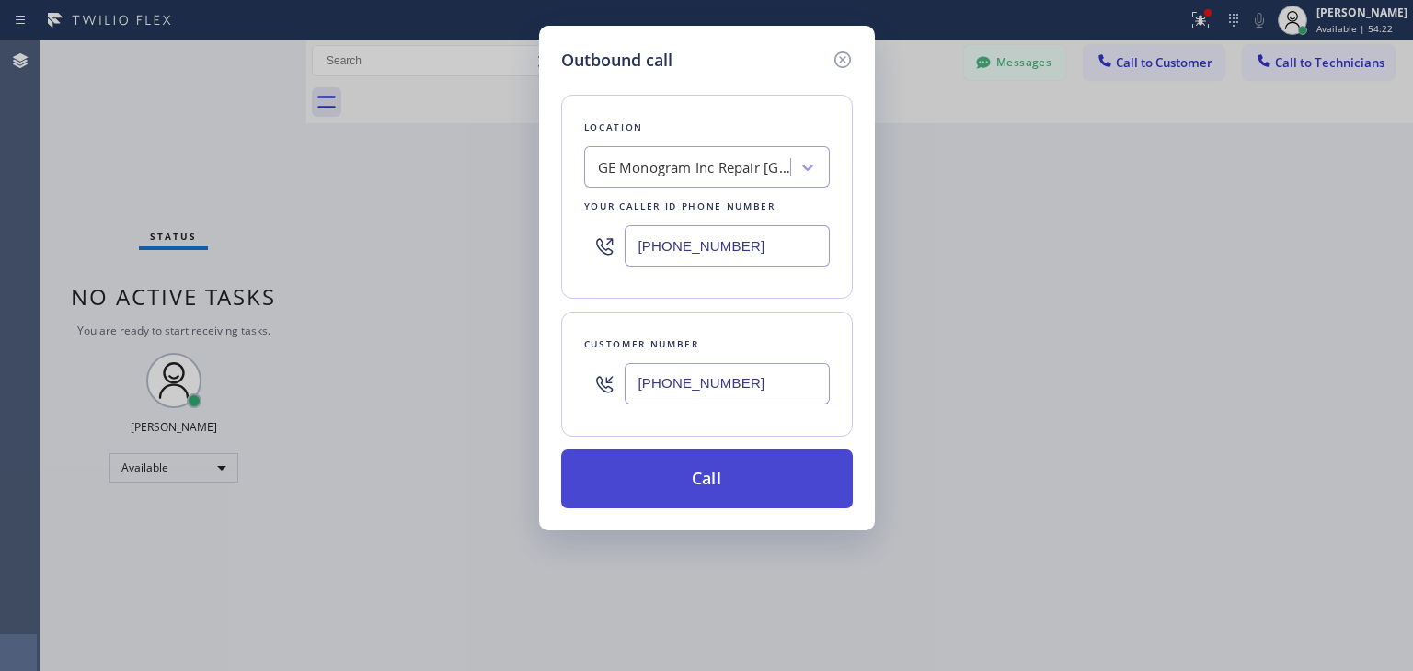
click at [731, 476] on button "Call" at bounding box center [707, 479] width 292 height 59
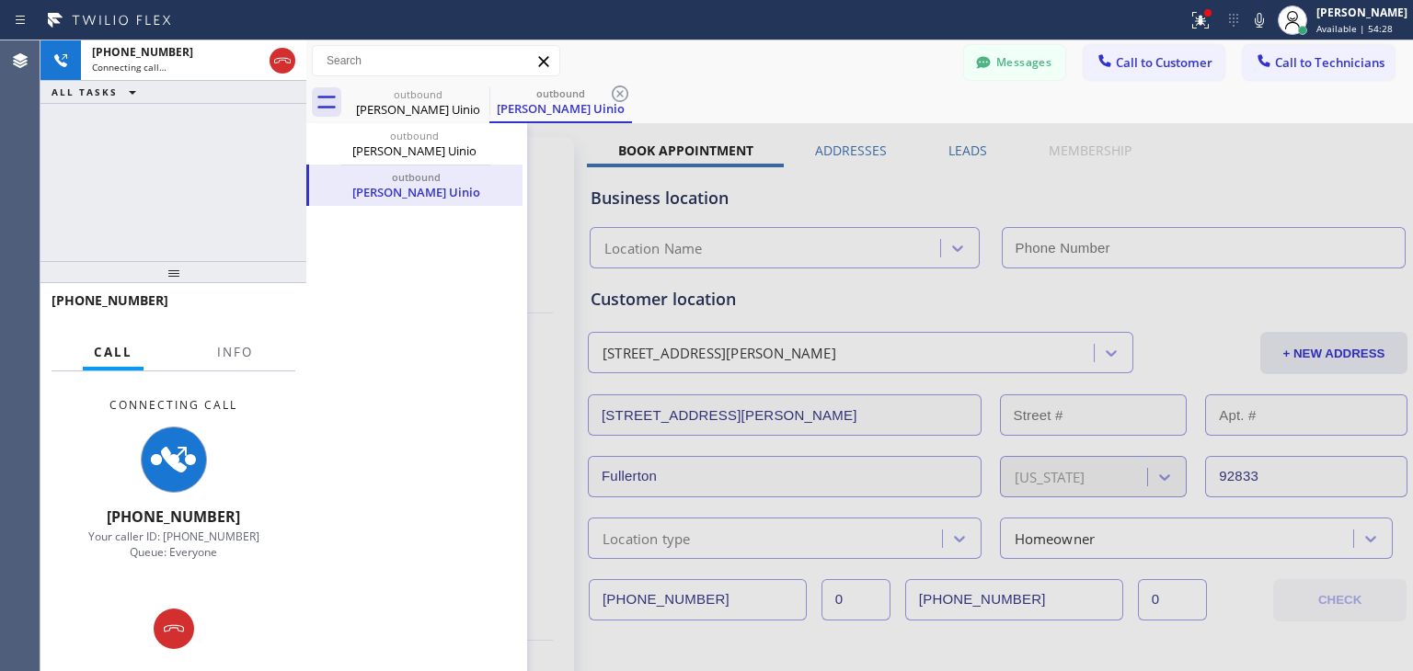
type input "[PHONE_NUMBER]"
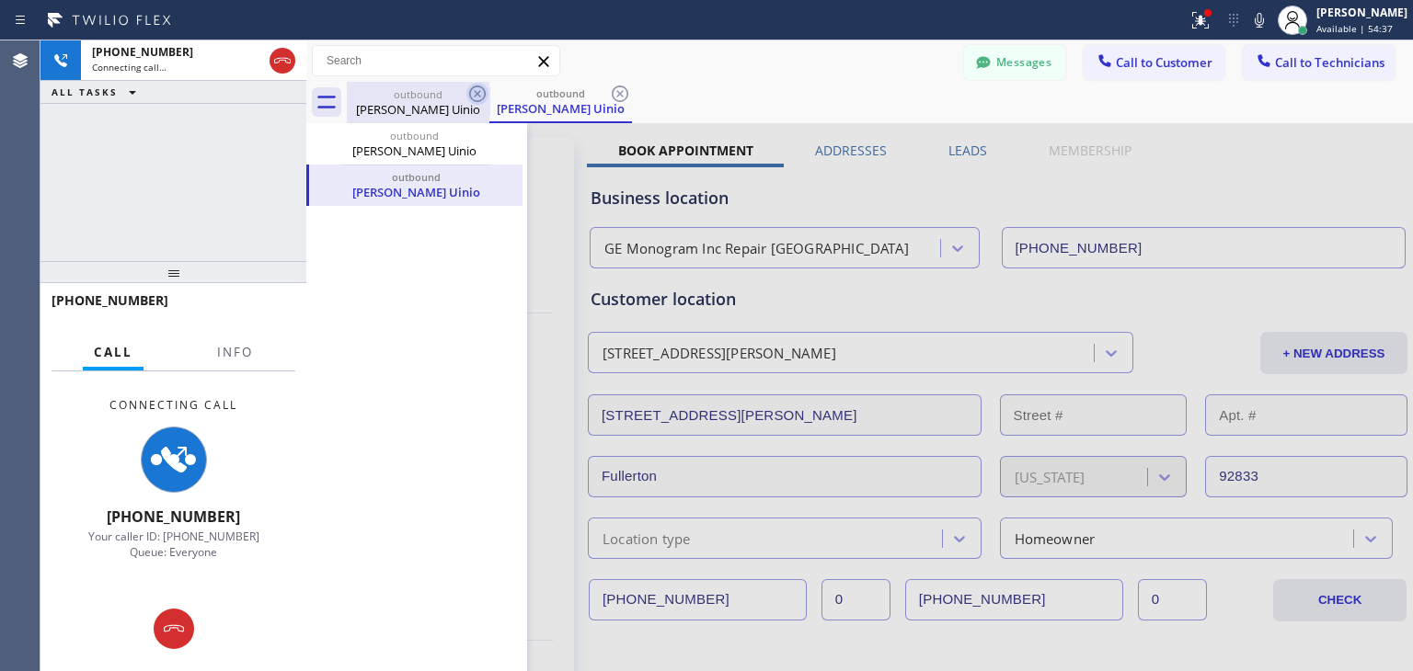
click at [478, 91] on icon at bounding box center [477, 94] width 17 height 17
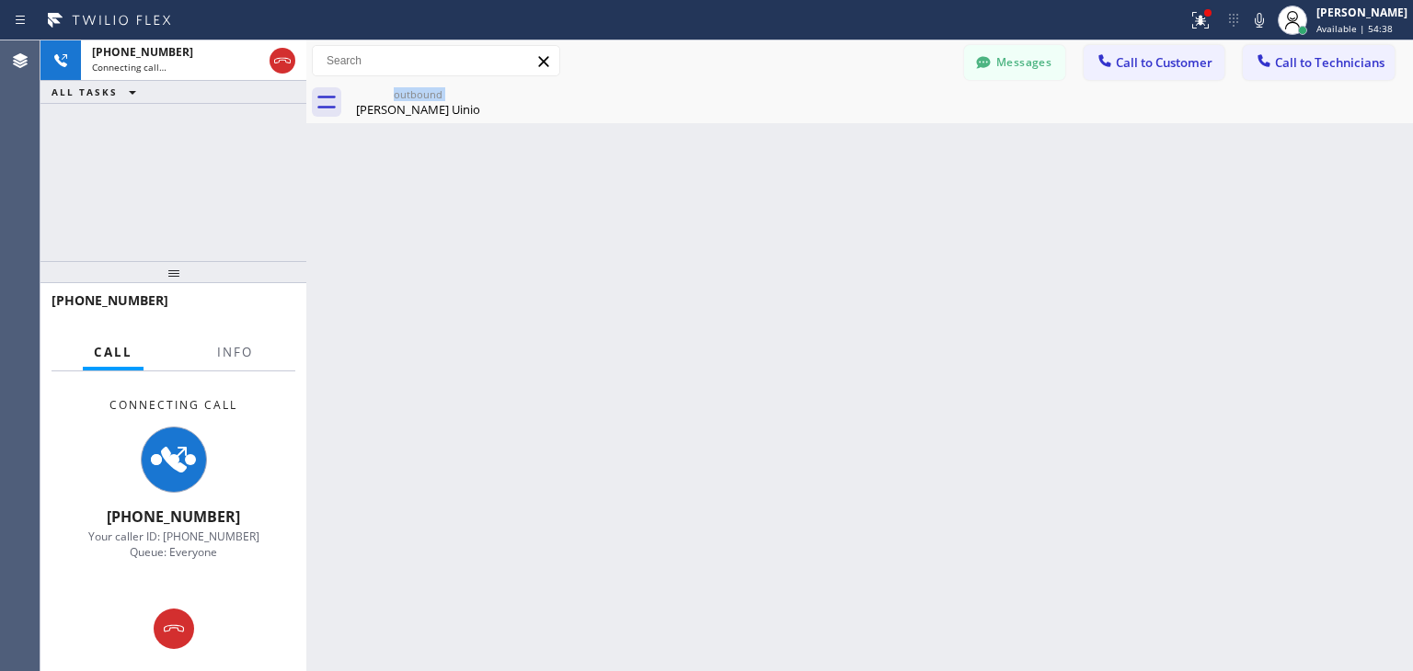
click at [478, 91] on div "outbound [PERSON_NAME]" at bounding box center [418, 102] width 143 height 41
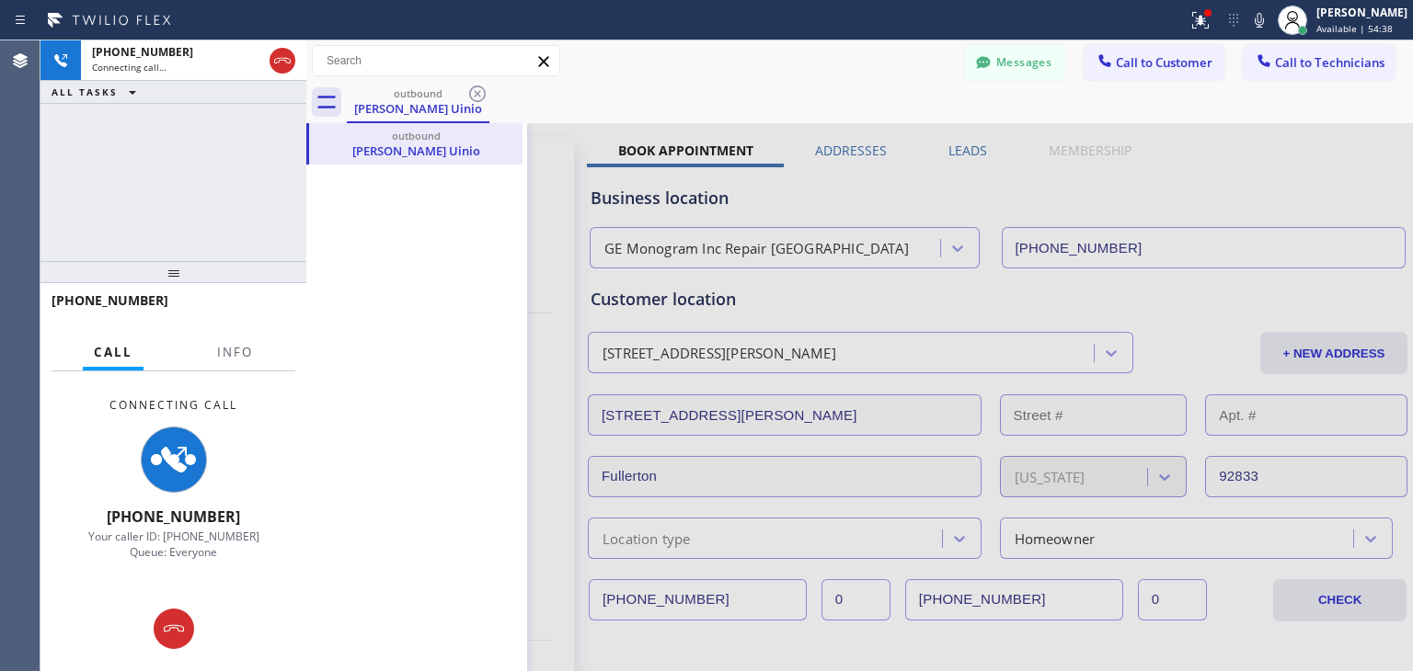
click at [478, 91] on icon at bounding box center [477, 94] width 17 height 17
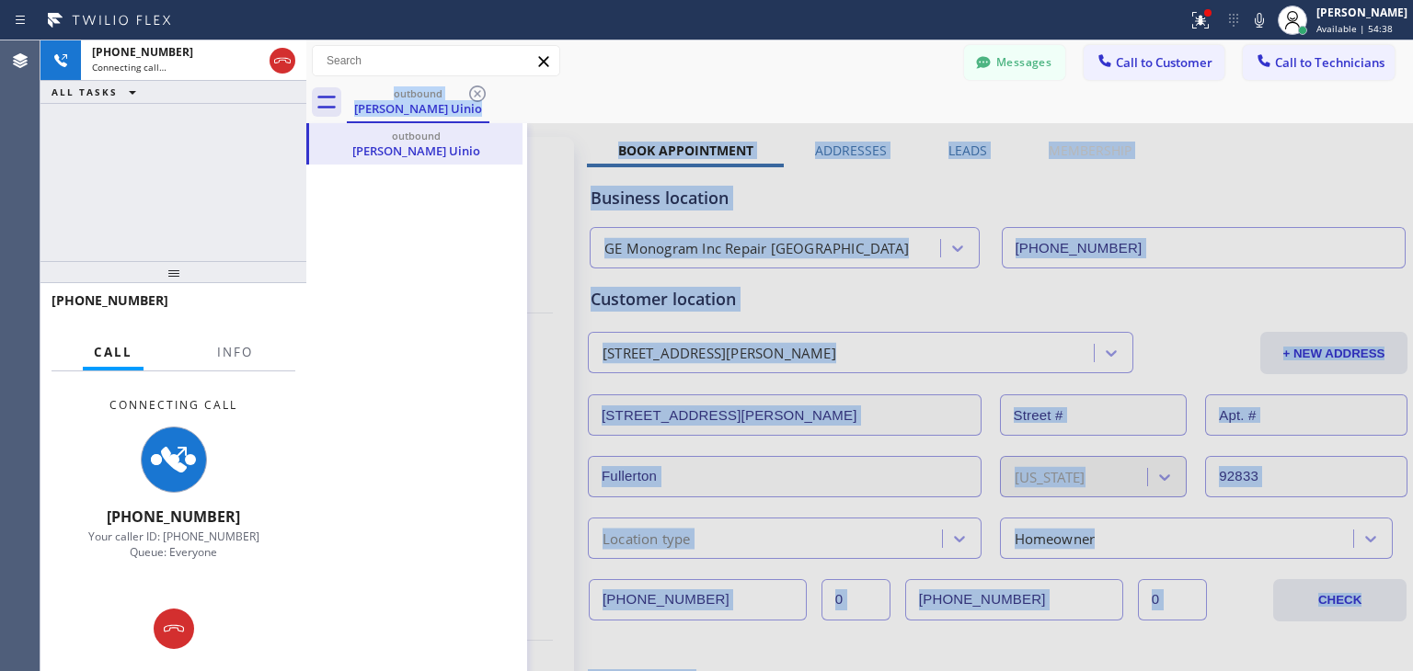
click at [478, 91] on div "outbound [PERSON_NAME]" at bounding box center [880, 102] width 1066 height 41
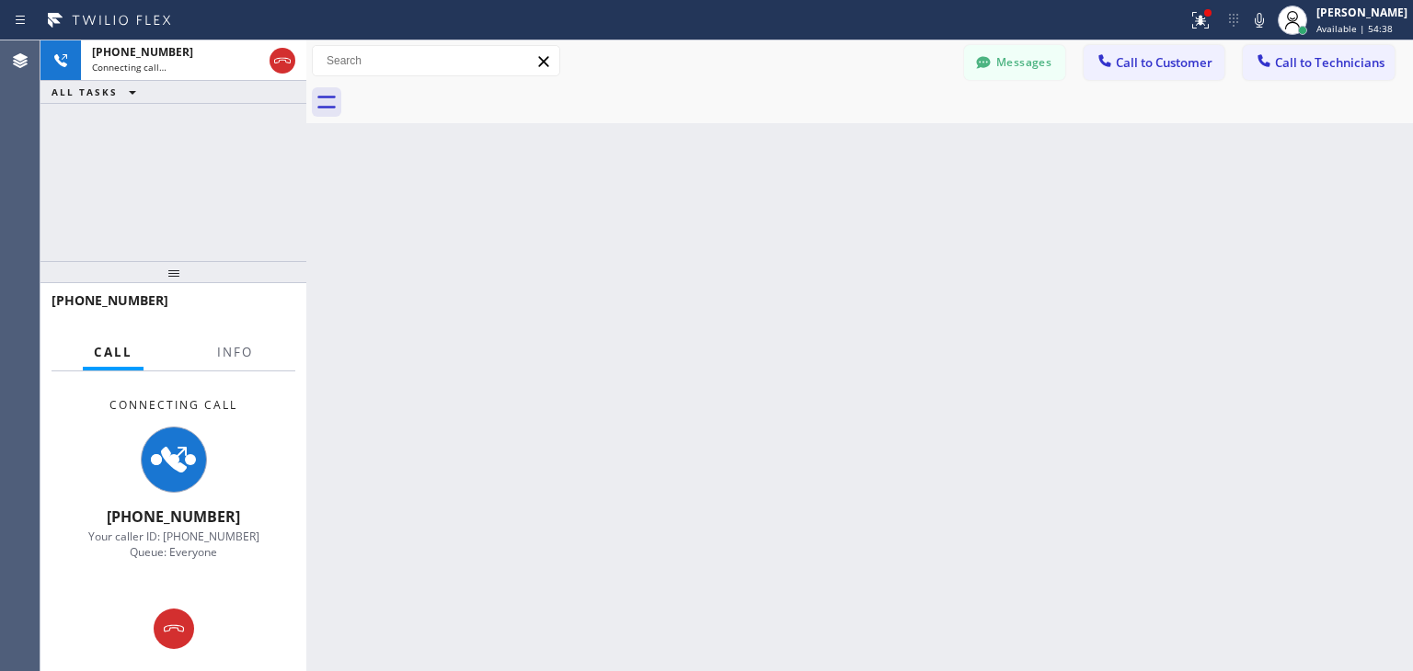
click at [478, 91] on div at bounding box center [880, 102] width 1066 height 41
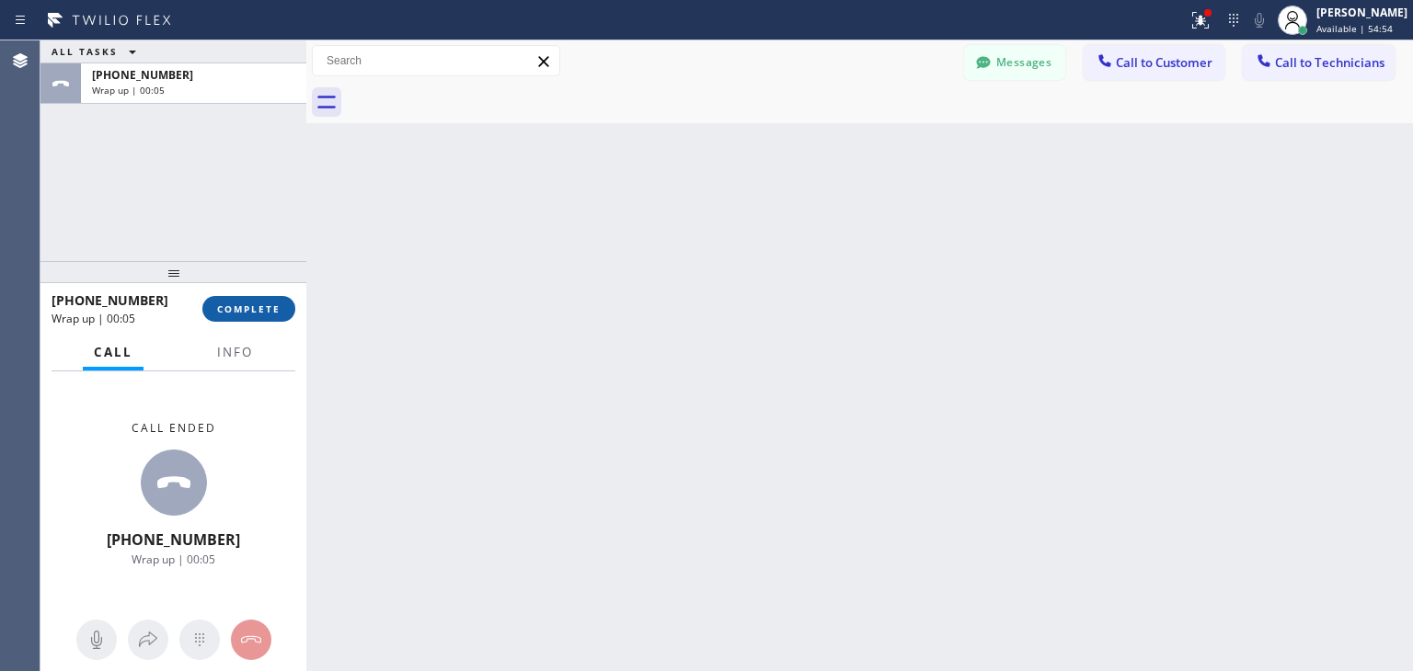
drag, startPoint x: 269, startPoint y: 324, endPoint x: 275, endPoint y: 310, distance: 15.2
click at [275, 310] on div "[PHONE_NUMBER] Wrap up | 00:05 COMPLETE" at bounding box center [173, 309] width 244 height 48
click at [275, 310] on span "COMPLETE" at bounding box center [248, 309] width 63 height 13
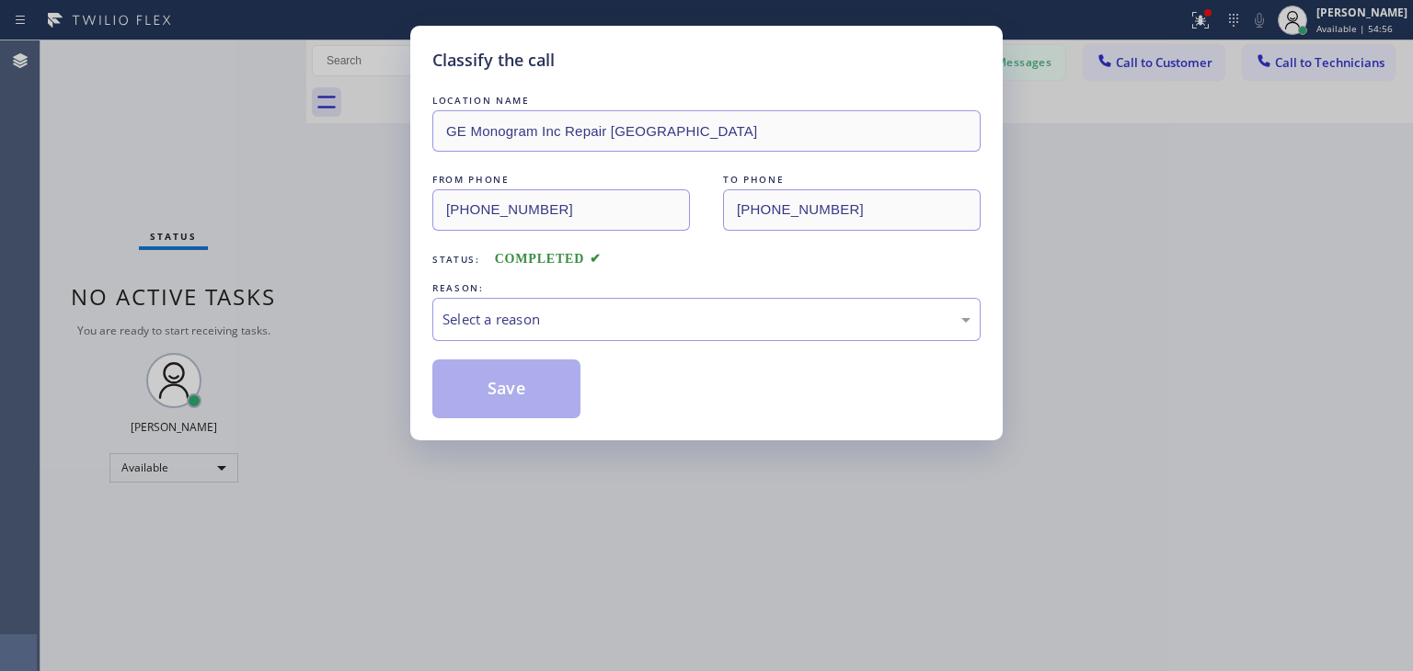
click at [1137, 61] on div "Classify the call LOCATION NAME GE Monogram Inc Repair [GEOGRAPHIC_DATA] FROM P…" at bounding box center [706, 335] width 1413 height 671
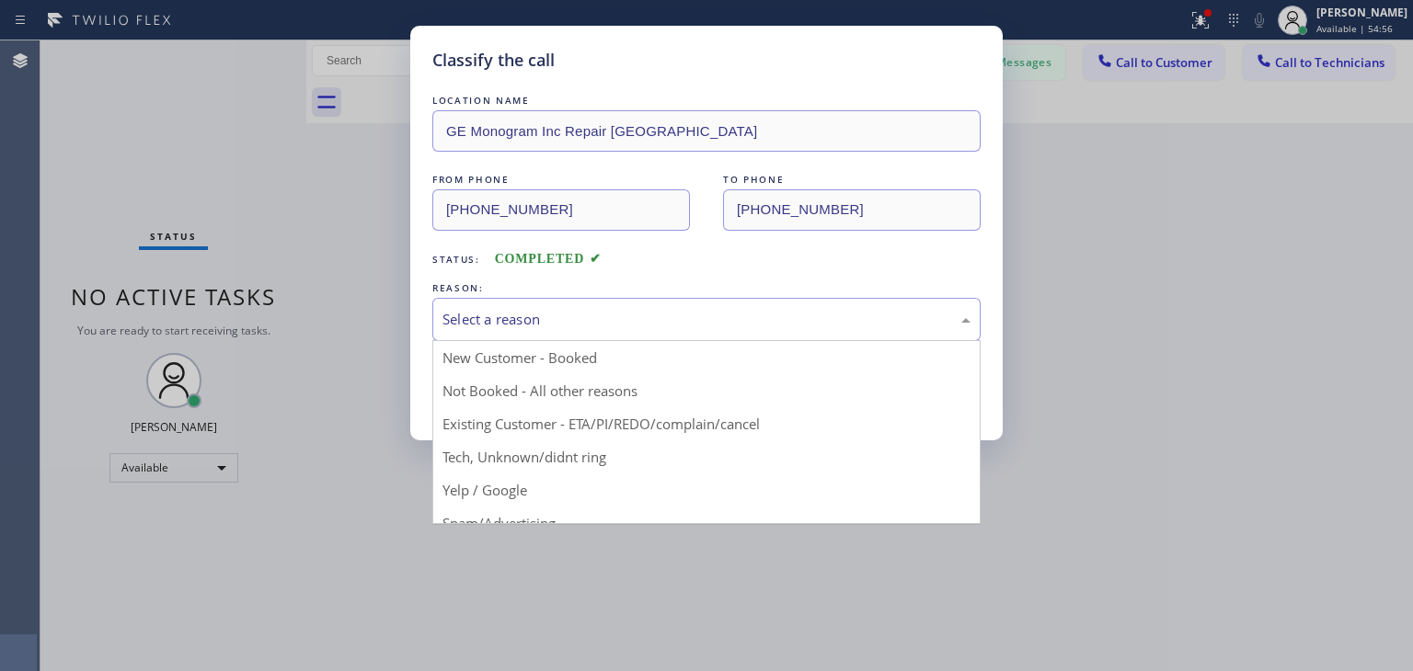
click at [793, 303] on div "Select a reason" at bounding box center [706, 319] width 548 height 43
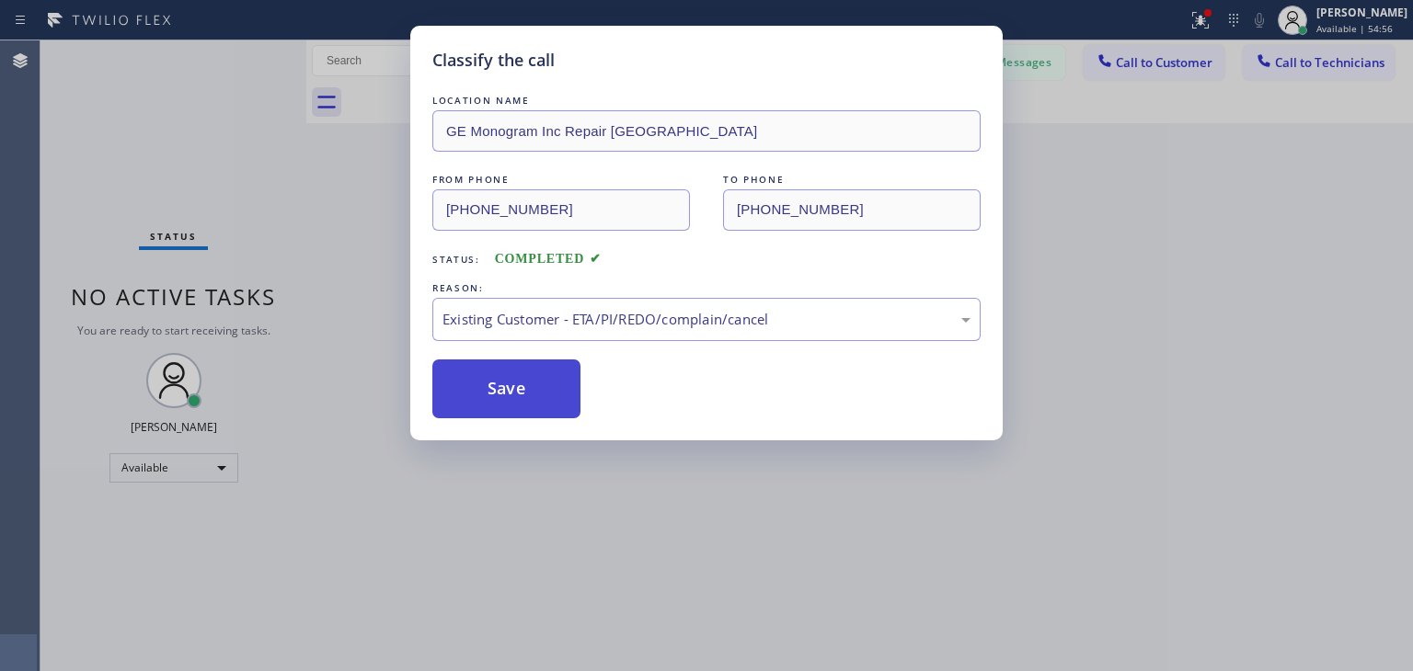
drag, startPoint x: 706, startPoint y: 432, endPoint x: 569, endPoint y: 393, distance: 142.6
click at [569, 393] on button "Save" at bounding box center [506, 389] width 148 height 59
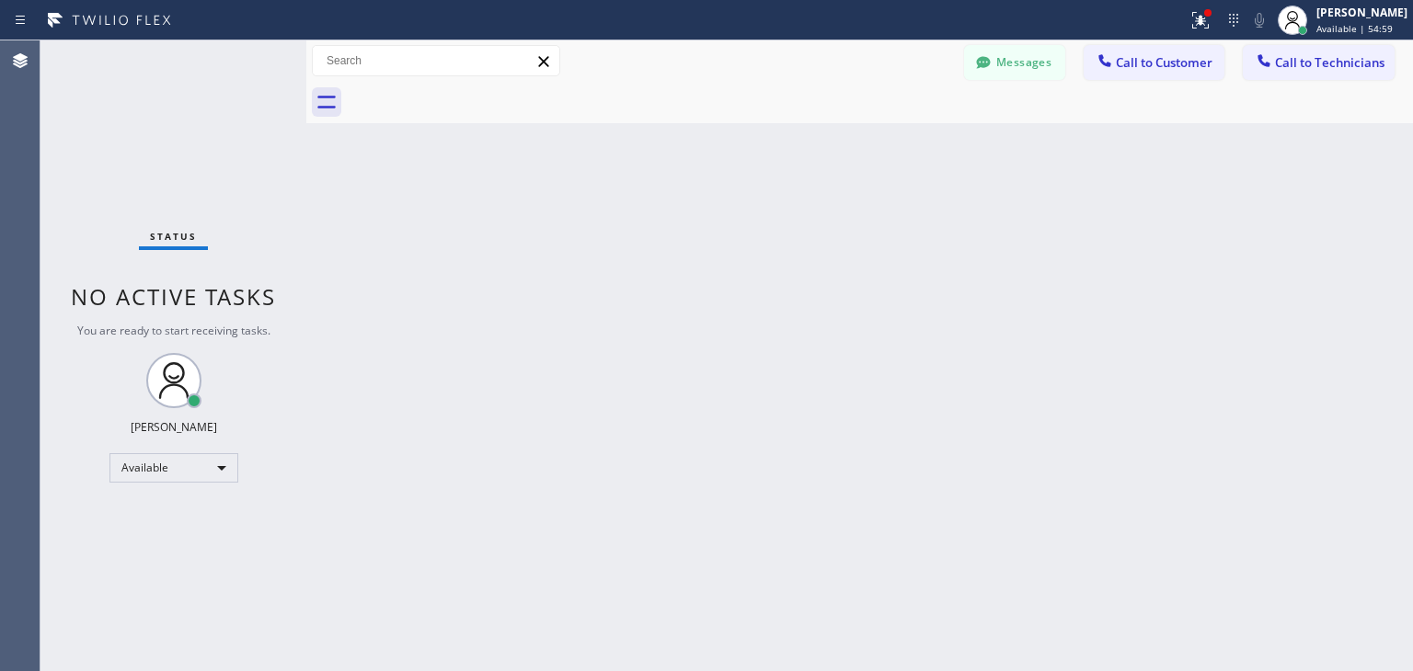
click at [1188, 56] on span "Call to Customer" at bounding box center [1163, 62] width 97 height 17
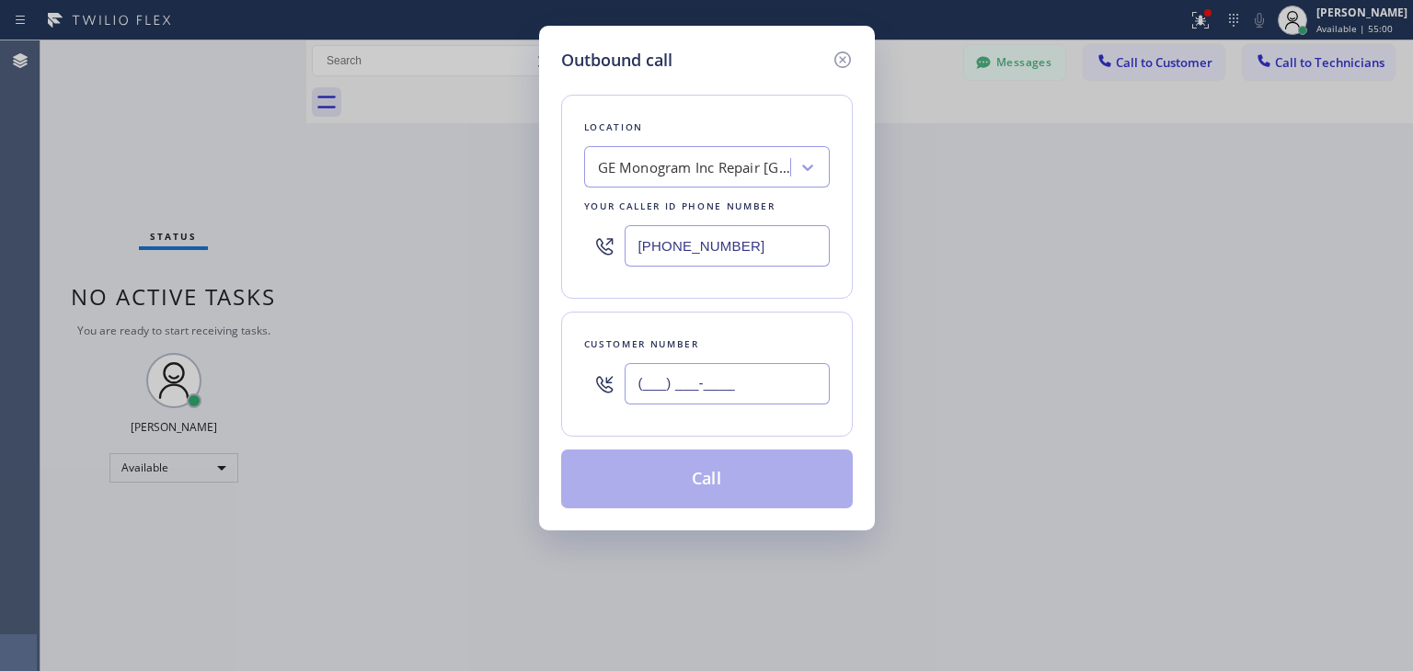
click at [727, 388] on input "(___) ___-____" at bounding box center [726, 383] width 205 height 41
paste input "562) 761-6443"
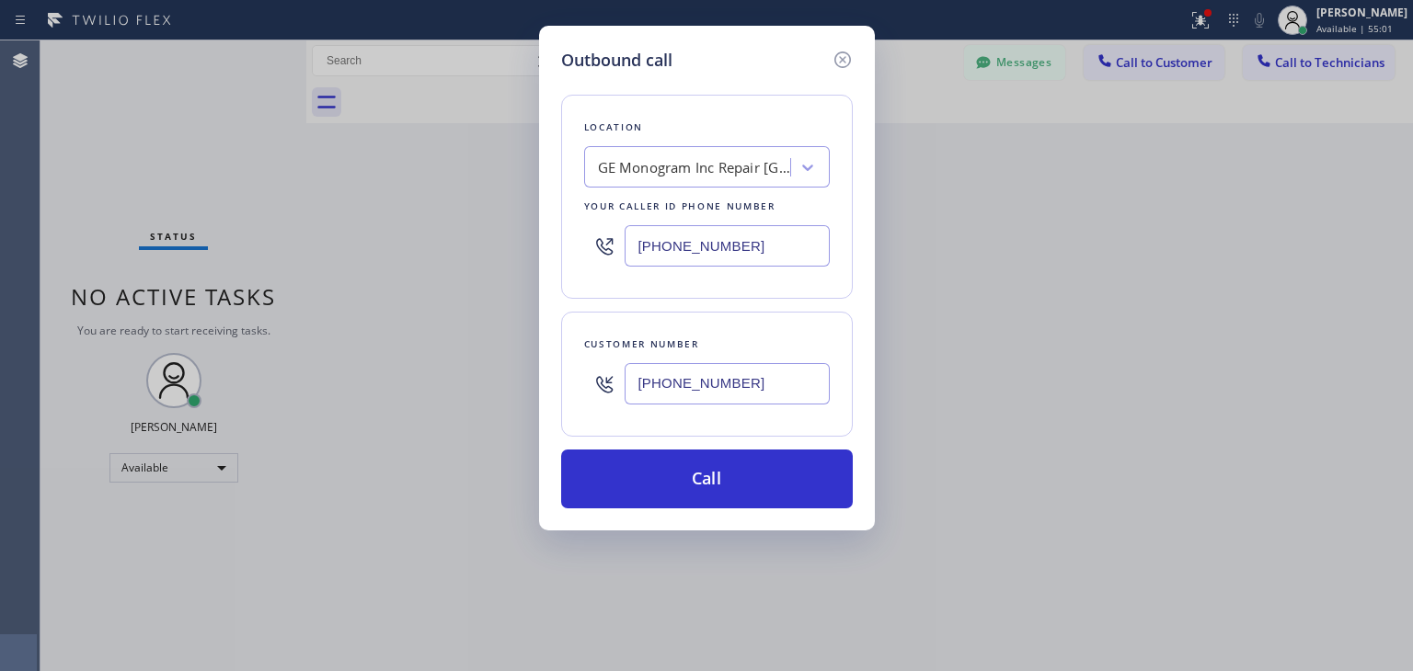
type input "[PHONE_NUMBER]"
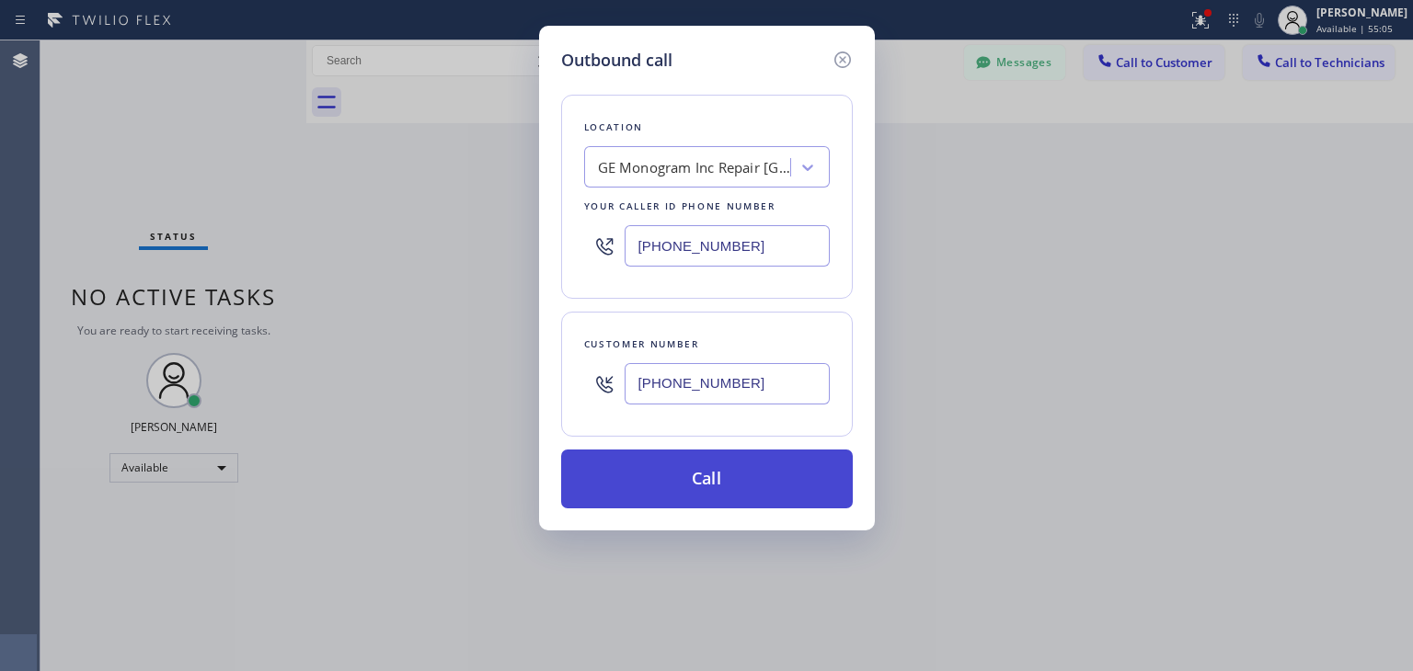
click at [736, 490] on button "Call" at bounding box center [707, 479] width 292 height 59
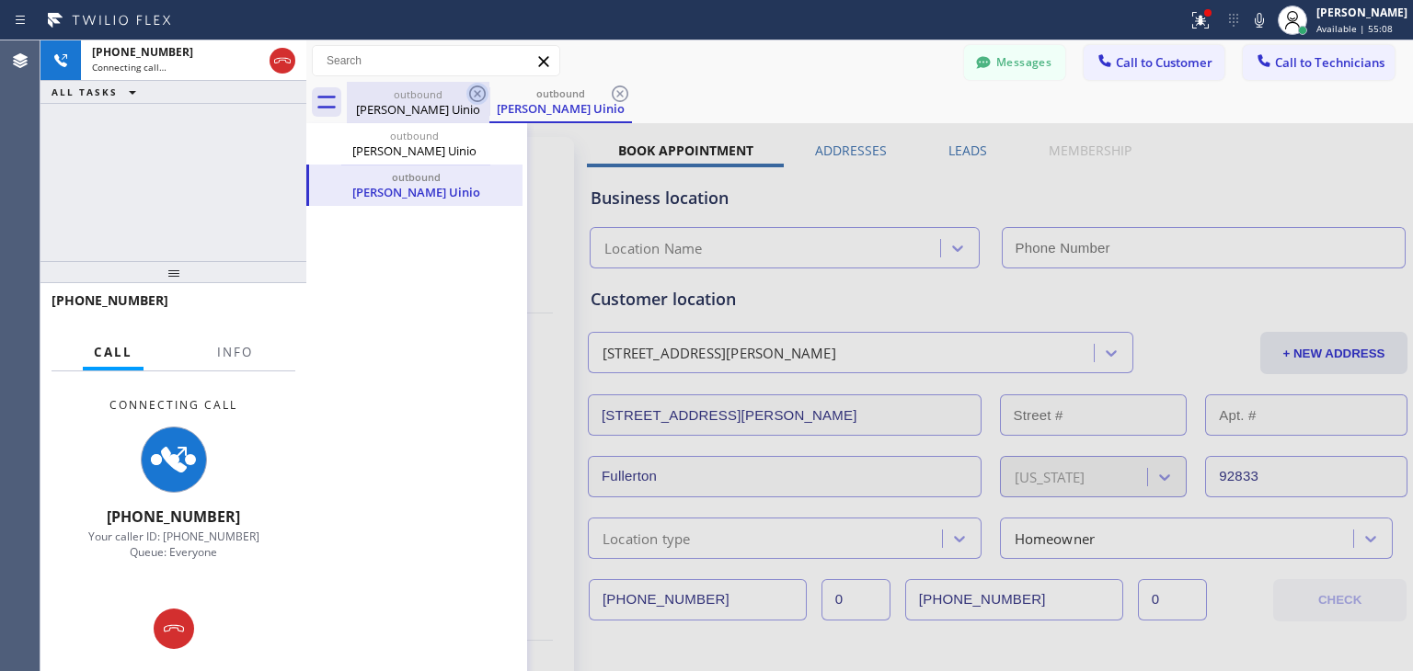
click at [482, 91] on icon at bounding box center [477, 94] width 22 height 22
click at [609, 91] on icon at bounding box center [620, 94] width 22 height 22
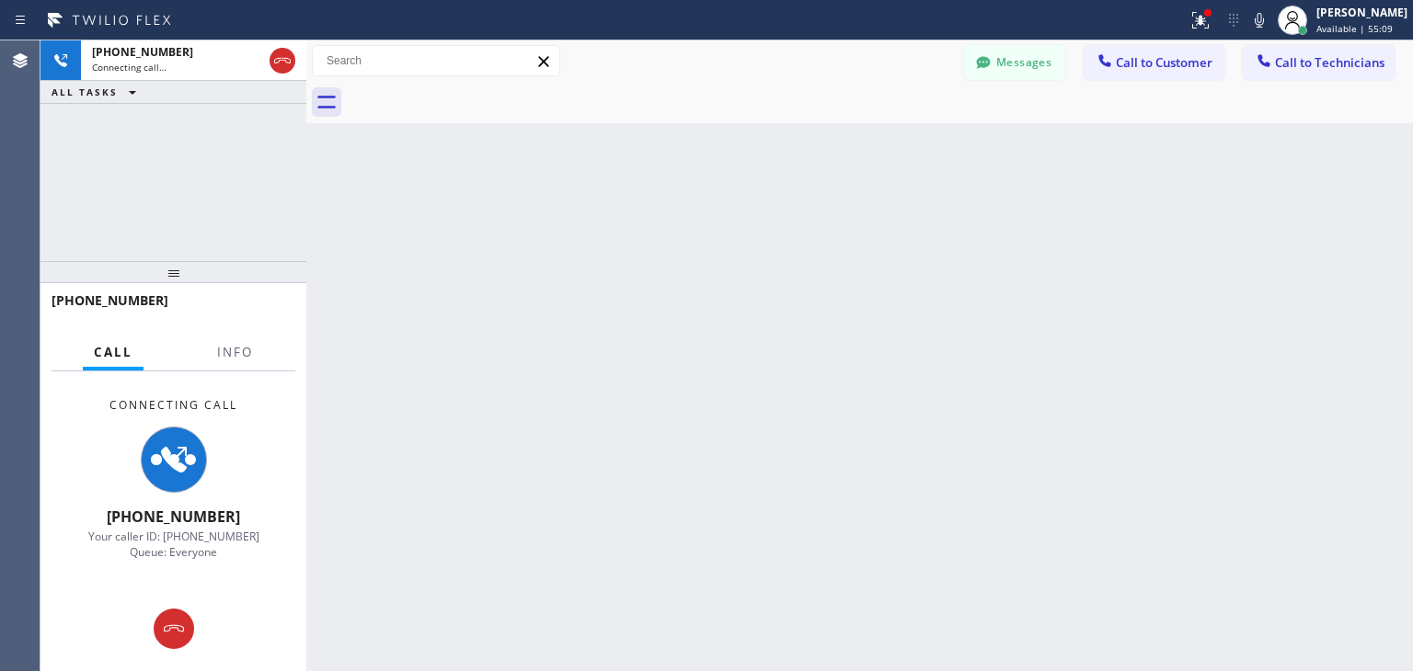
click at [482, 91] on div at bounding box center [880, 102] width 1066 height 41
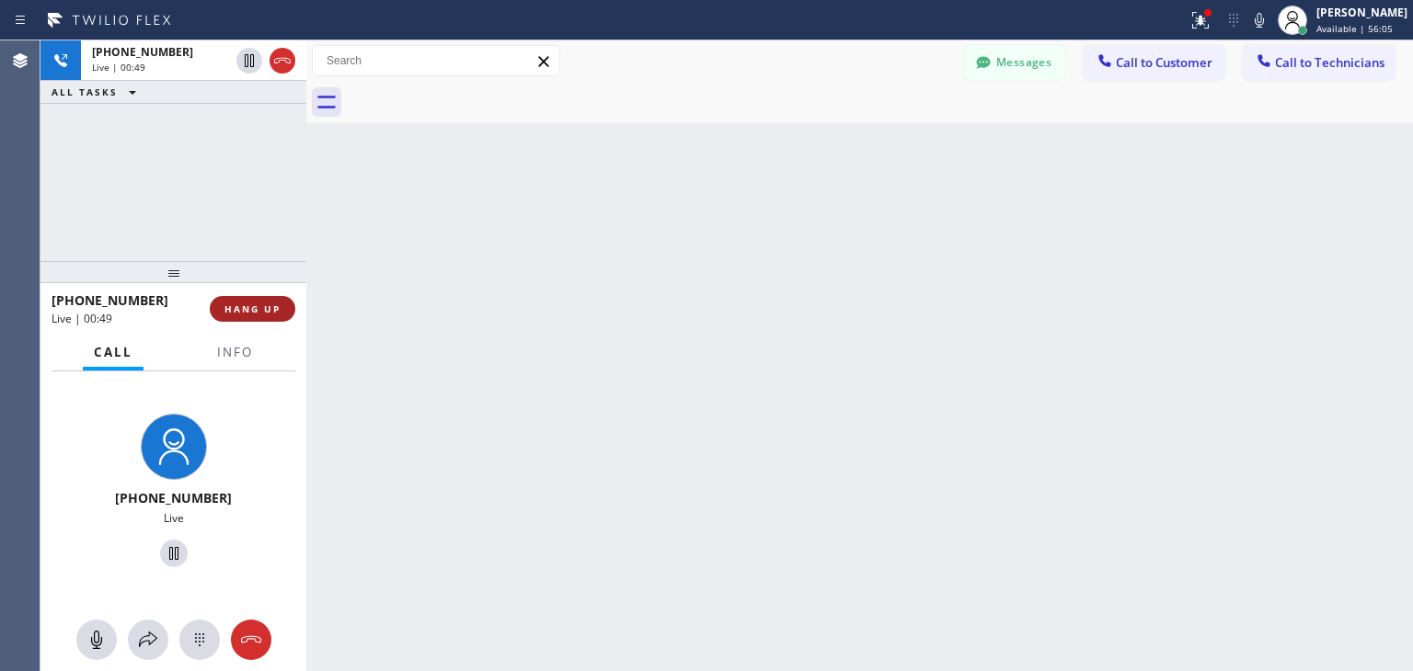
click at [269, 315] on span "HANG UP" at bounding box center [252, 309] width 56 height 13
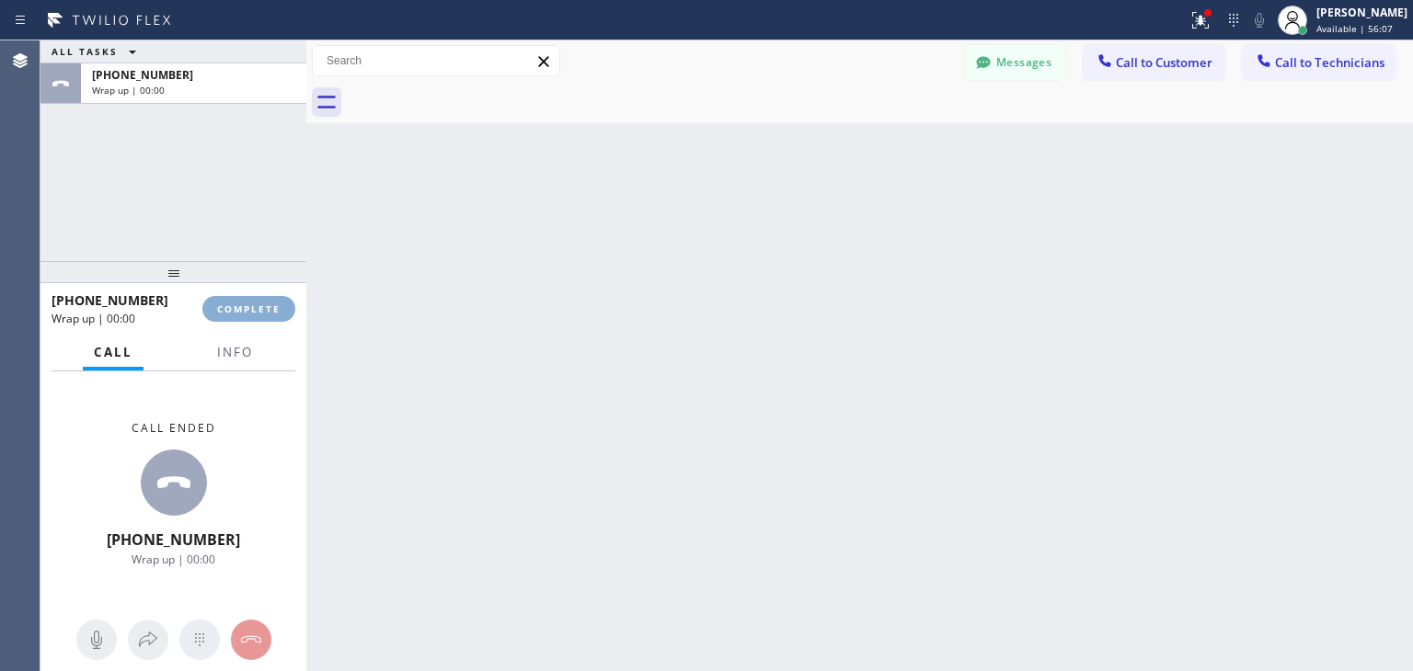
click at [269, 315] on span "COMPLETE" at bounding box center [248, 309] width 63 height 13
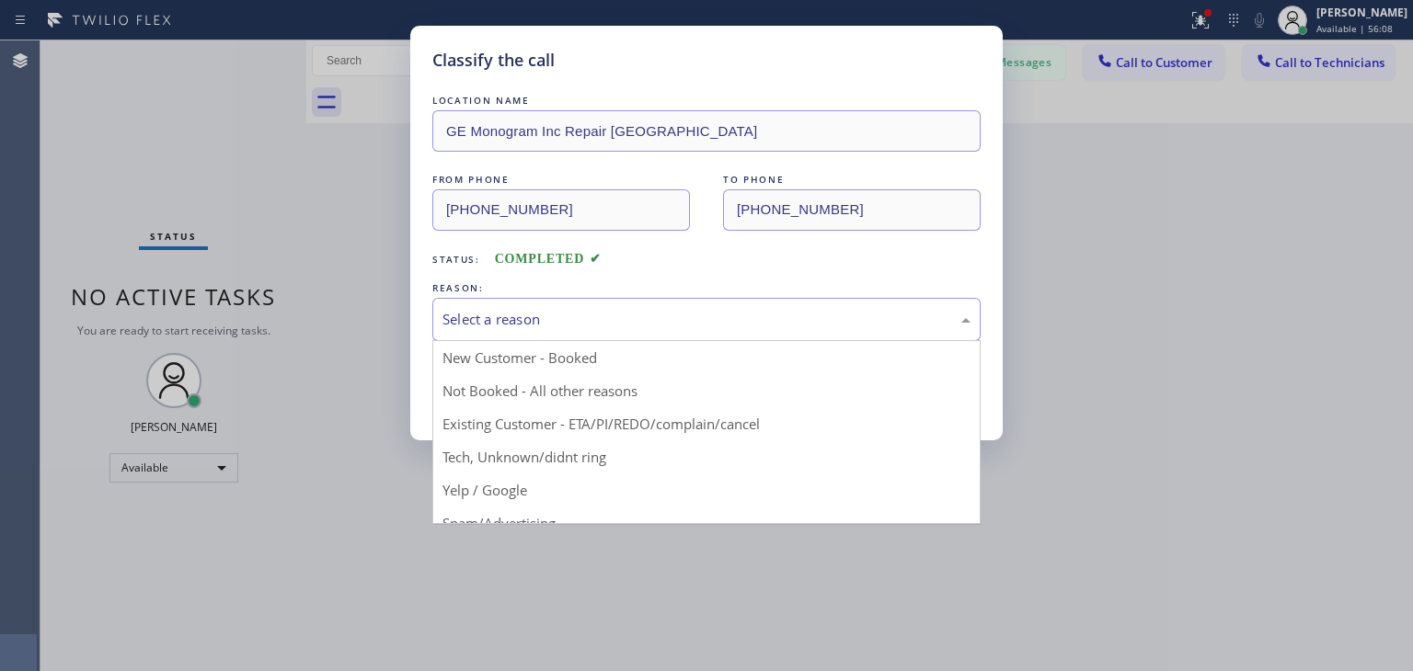
click at [824, 316] on div "Select a reason" at bounding box center [706, 319] width 528 height 21
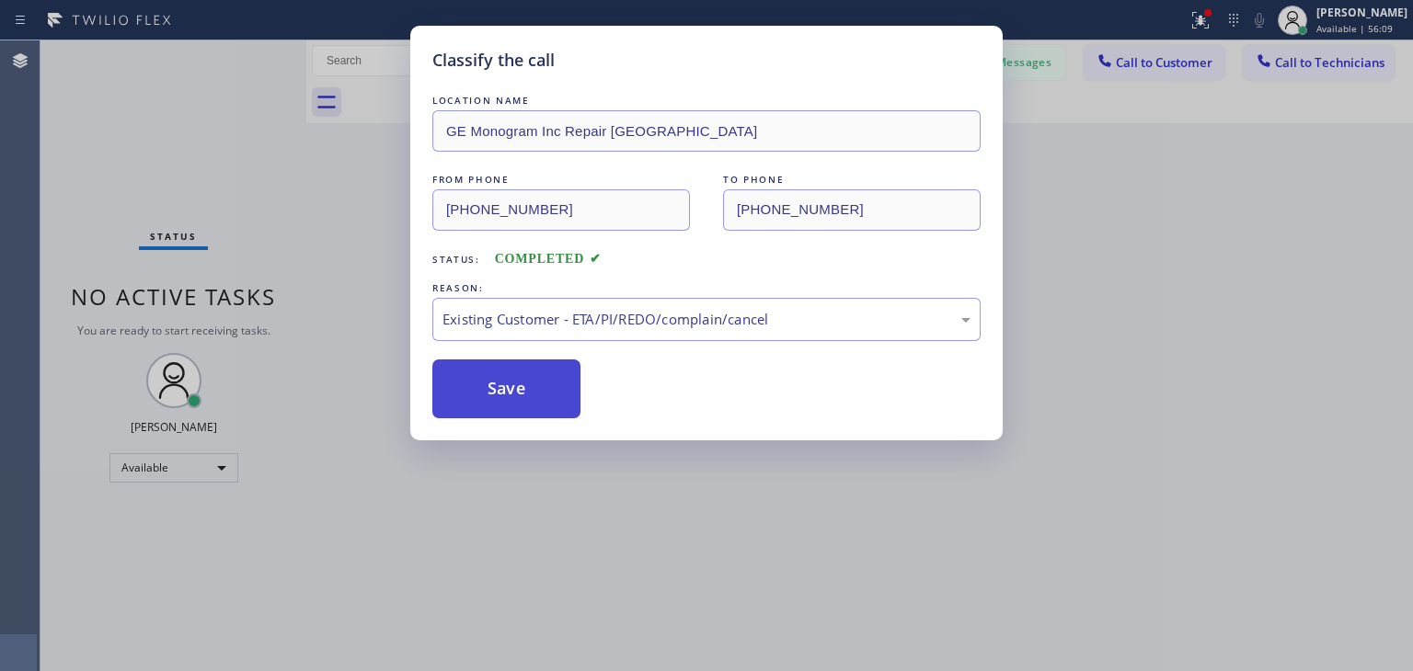
drag, startPoint x: 767, startPoint y: 438, endPoint x: 541, endPoint y: 402, distance: 229.0
click at [541, 402] on button "Save" at bounding box center [506, 389] width 148 height 59
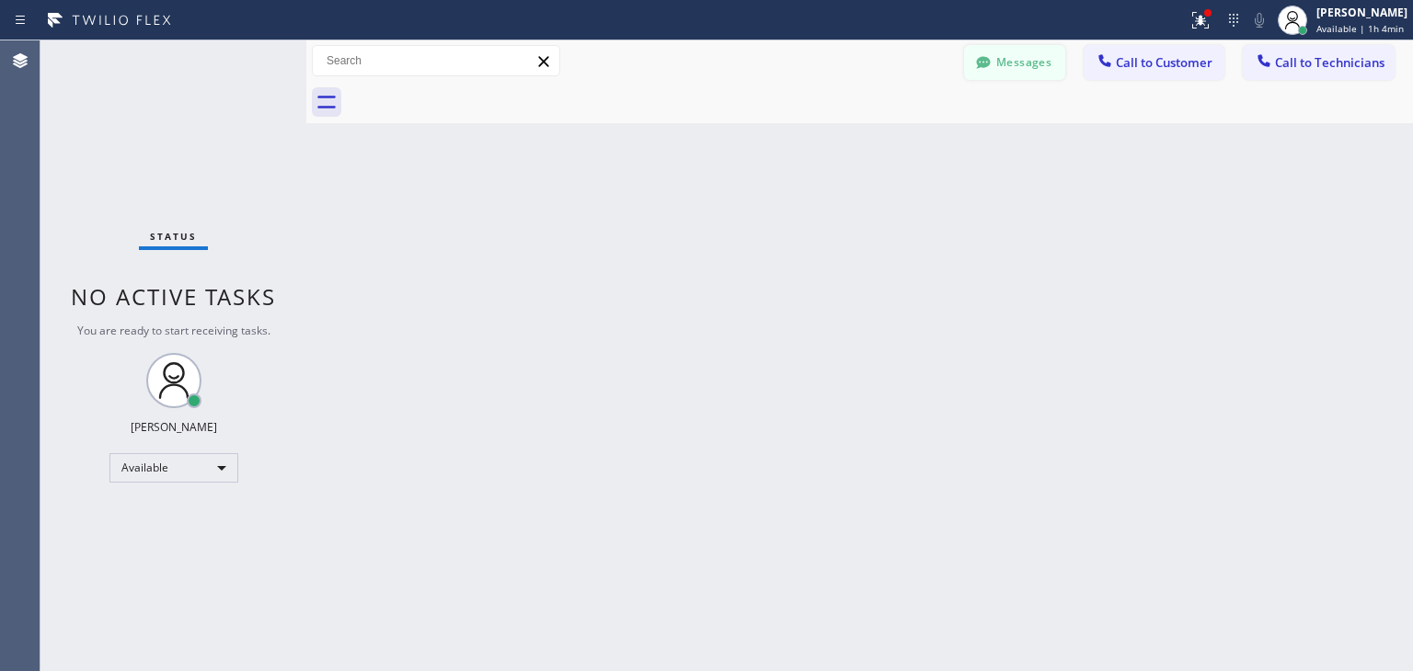
click at [1025, 71] on button "Messages" at bounding box center [1014, 62] width 101 height 35
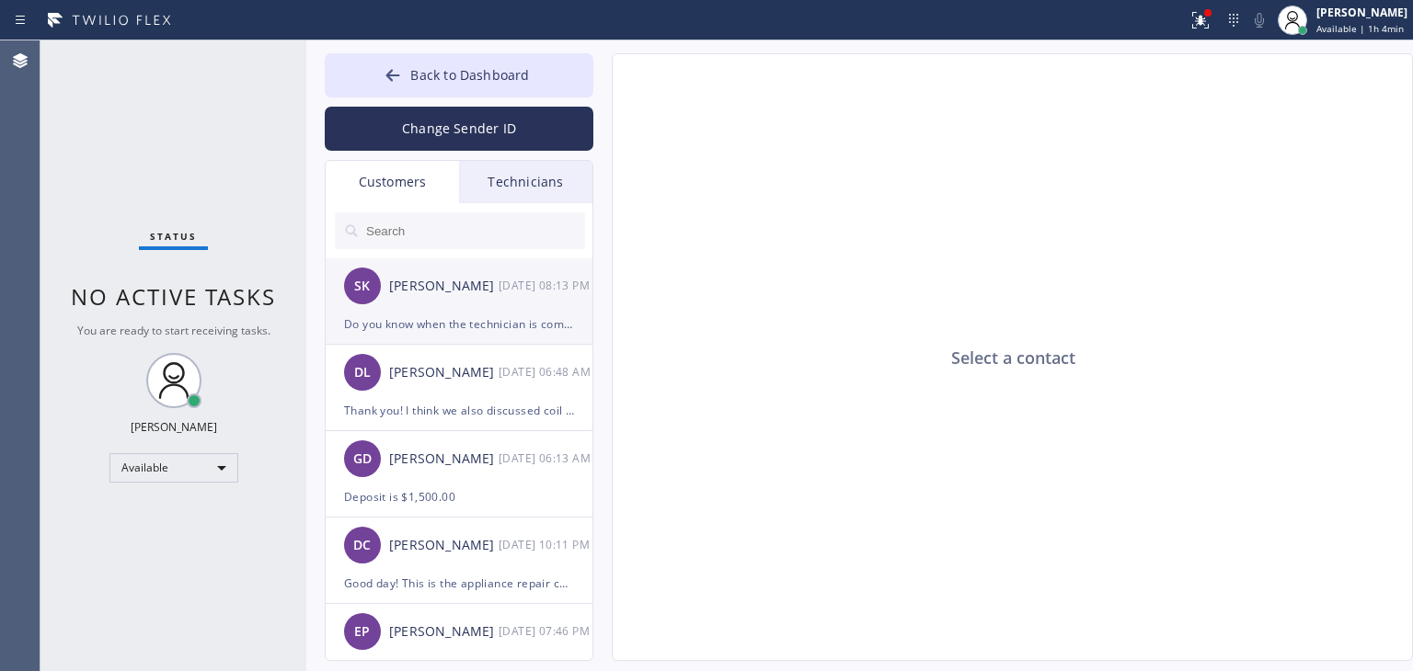
click at [463, 328] on div "Do you know when the technician is coming [DATE]. [STREET_ADDRESS]" at bounding box center [459, 324] width 230 height 21
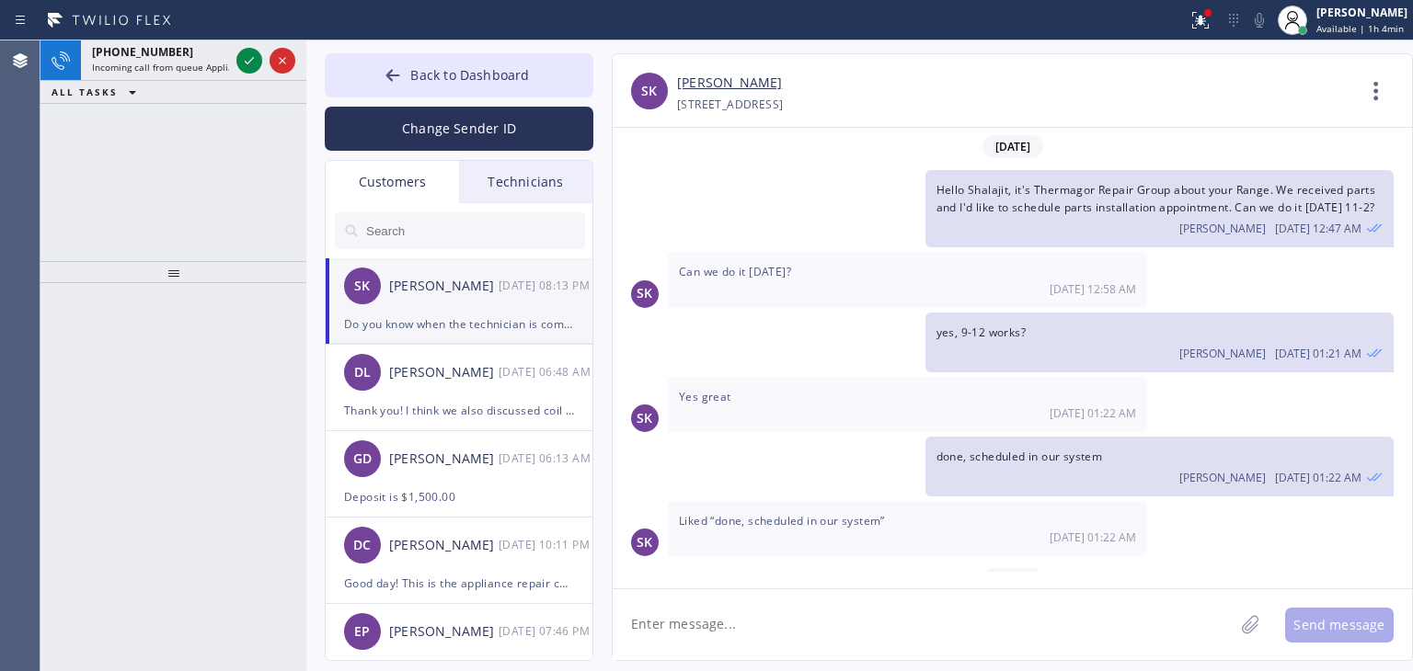
click at [713, 73] on link "[PERSON_NAME]" at bounding box center [729, 83] width 105 height 21
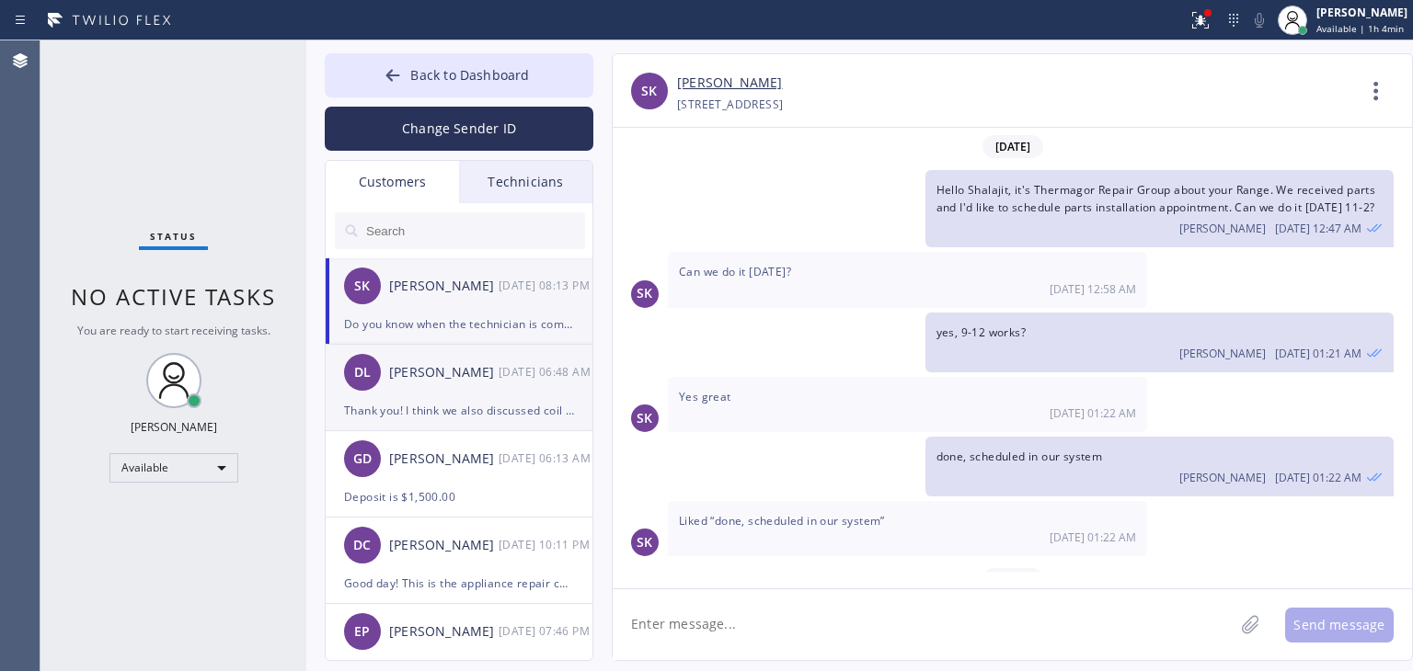
click at [468, 402] on div "Thank you! I think we also discussed coil cleaning?" at bounding box center [459, 410] width 230 height 21
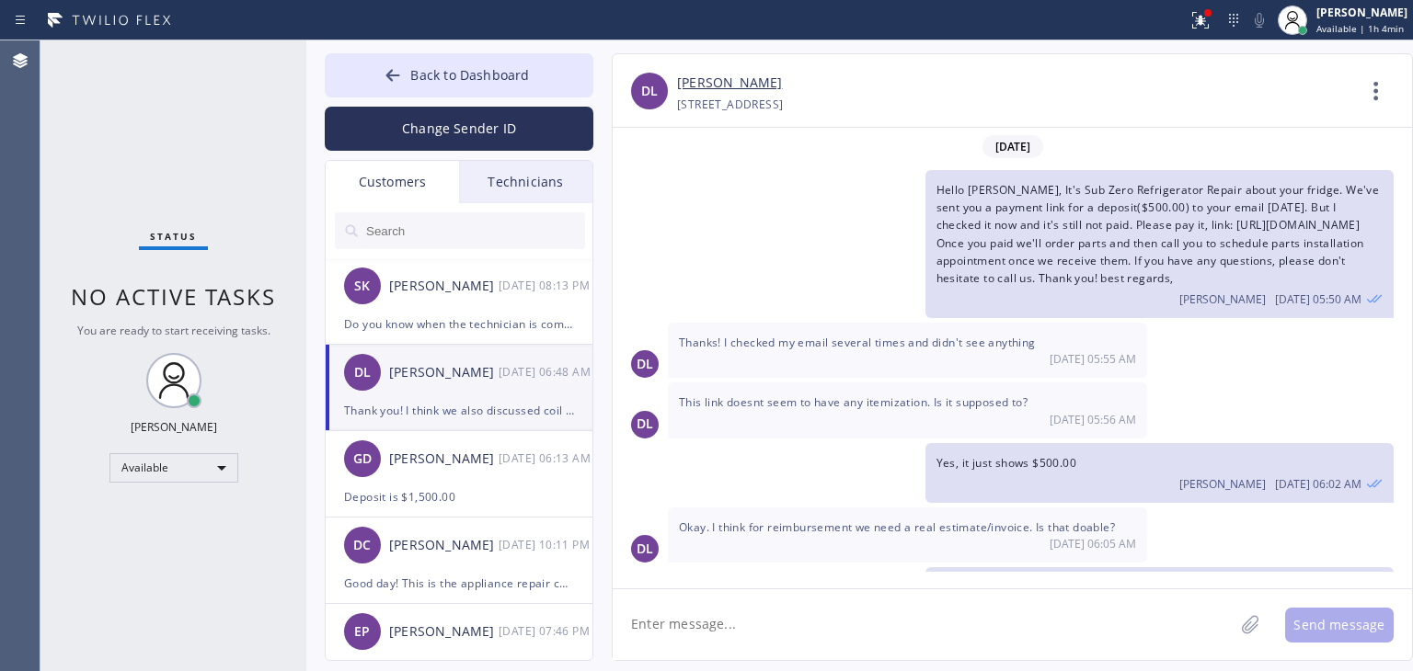
scroll to position [1447, 0]
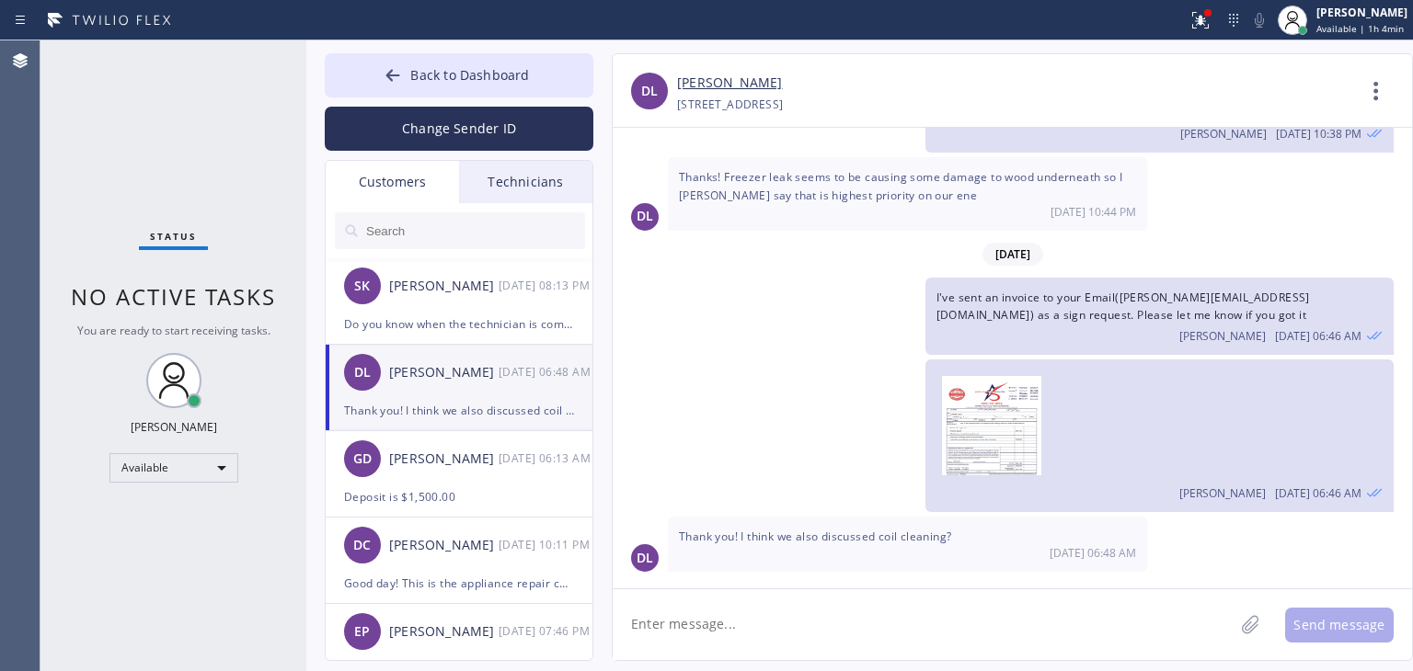
click at [781, 638] on textarea at bounding box center [922, 624] width 621 height 71
type textarea "H"
type textarea "I"
click at [819, 632] on textarea "Maybe verbally? It's not on the invoice and" at bounding box center [939, 624] width 654 height 71
click at [993, 635] on textarea "Maybe verbally? It's not on the physical invoice and" at bounding box center [939, 624] width 654 height 71
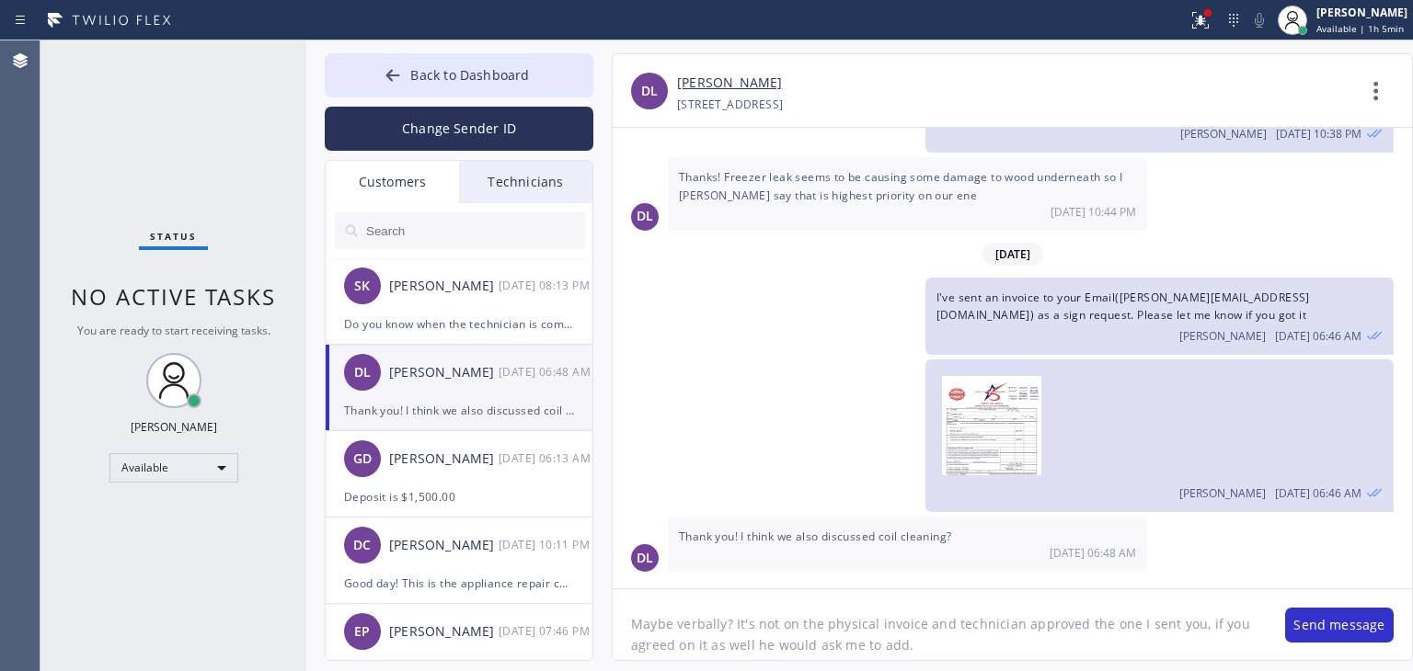
click at [980, 608] on textarea "Maybe verbally? It's not on the physical invoice and technician approved the on…" at bounding box center [939, 624] width 654 height 71
click at [1016, 637] on textarea "Maybe verbally? It's not on the physical invoice and technician approved the on…" at bounding box center [939, 624] width 654 height 71
type textarea "Maybe verbally? It's not on the physical invoice and technician approved the on…"
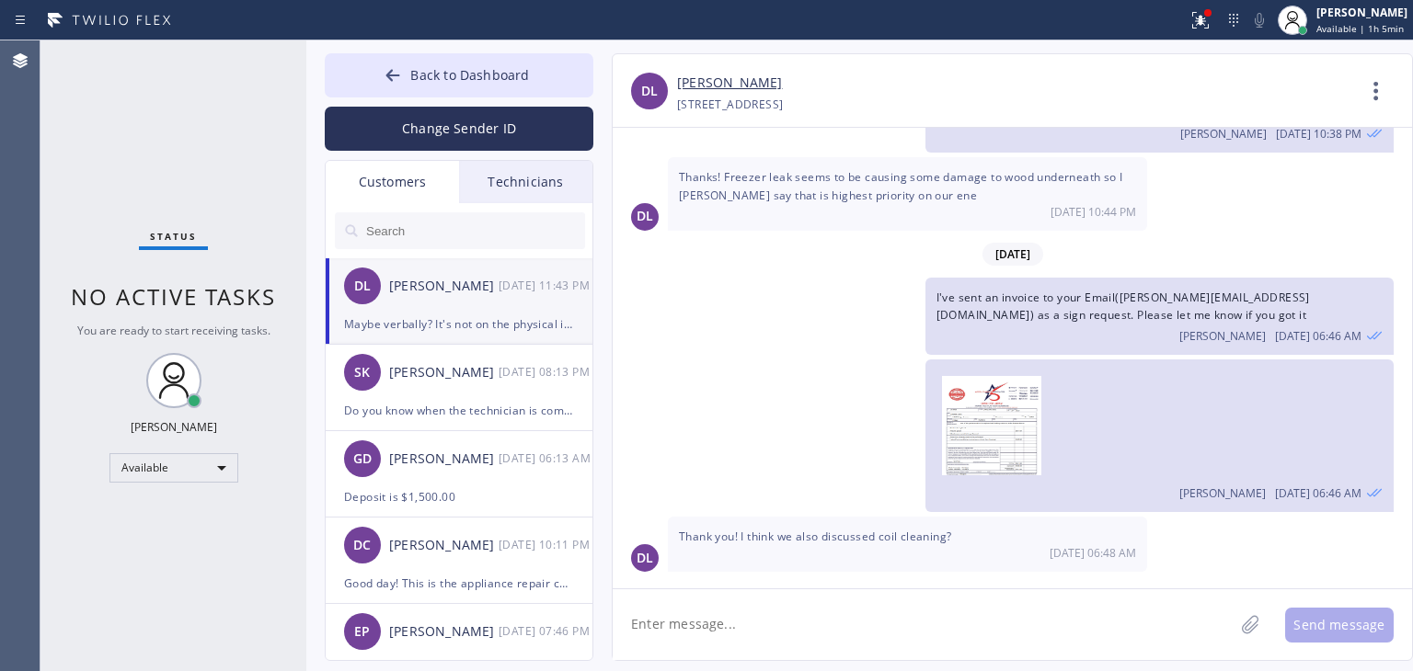
scroll to position [1529, 0]
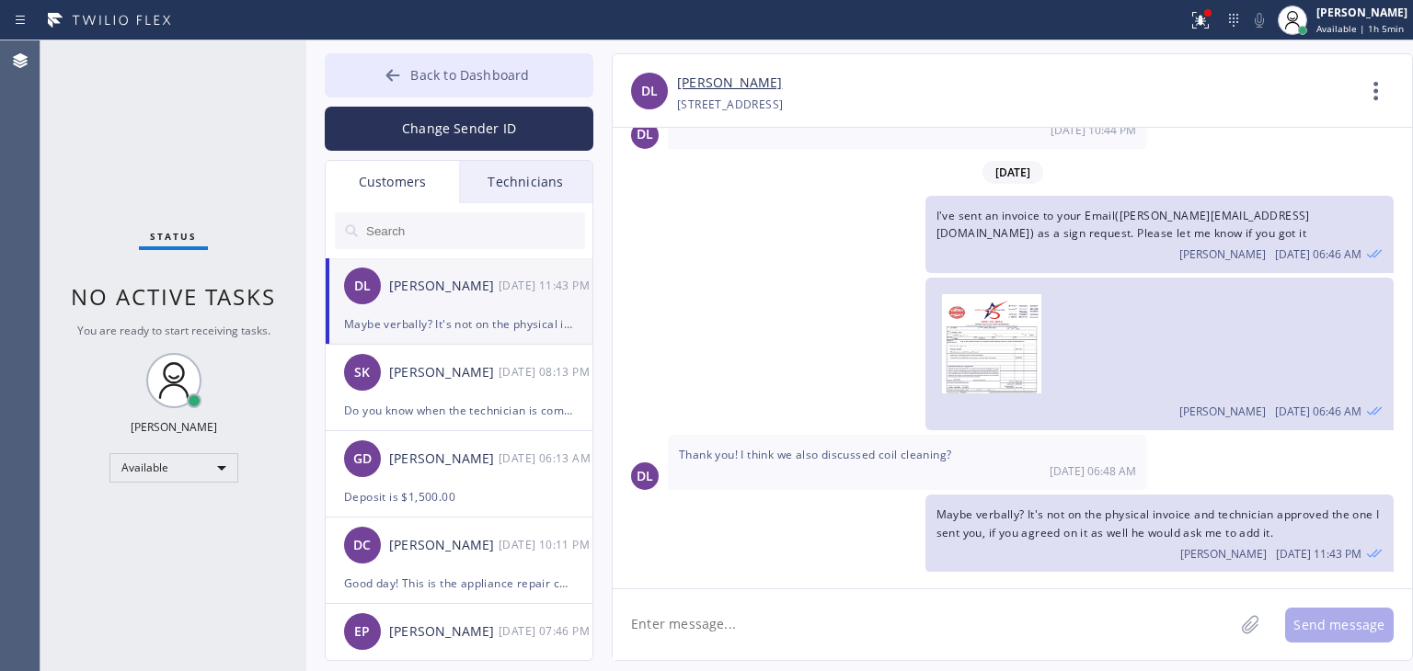
click at [486, 83] on span "Back to Dashboard" at bounding box center [469, 74] width 119 height 17
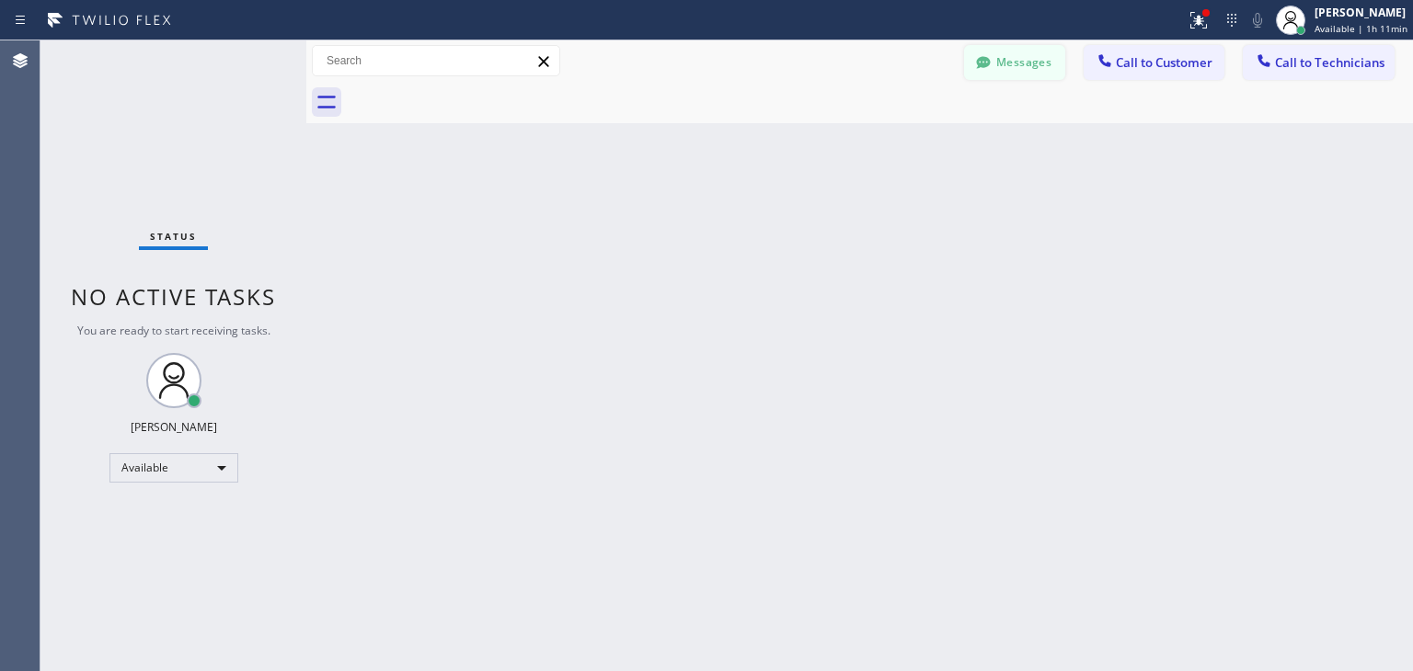
click at [982, 69] on icon at bounding box center [983, 62] width 18 height 18
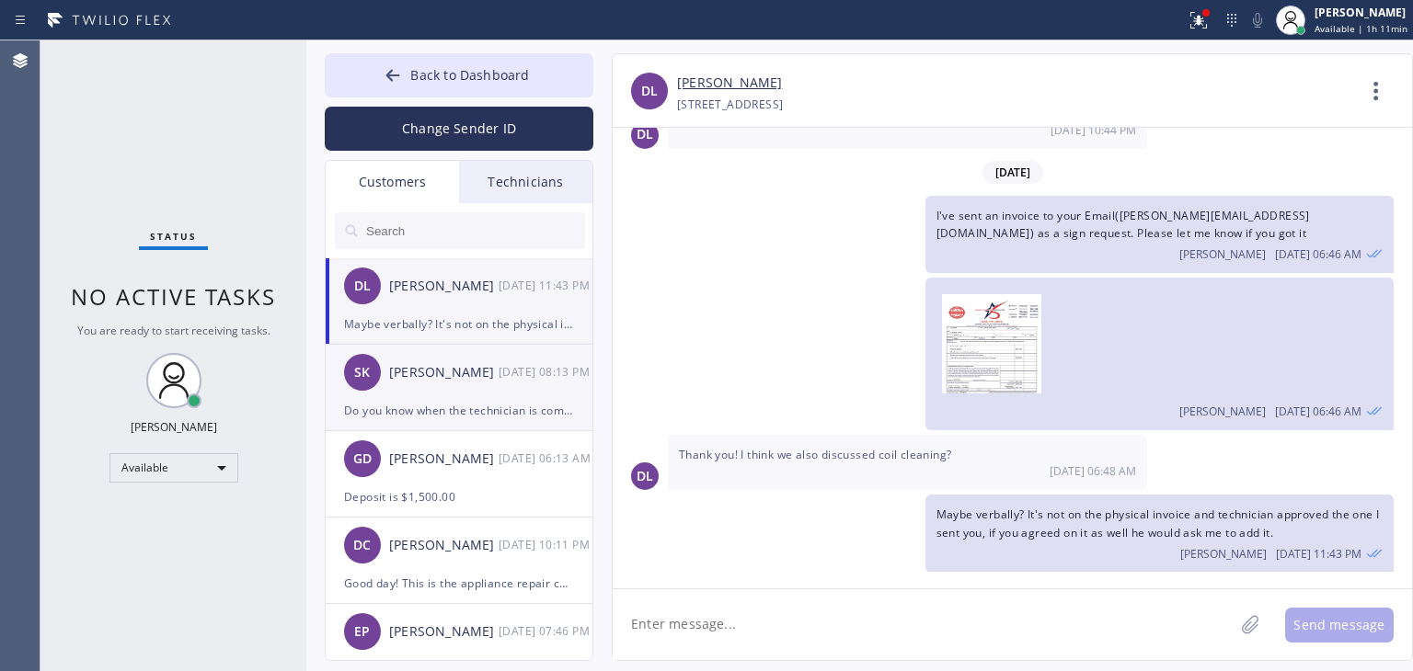
click at [426, 392] on div "SK Shilajit [PERSON_NAME] [DATE] 08:13 PM" at bounding box center [460, 372] width 269 height 55
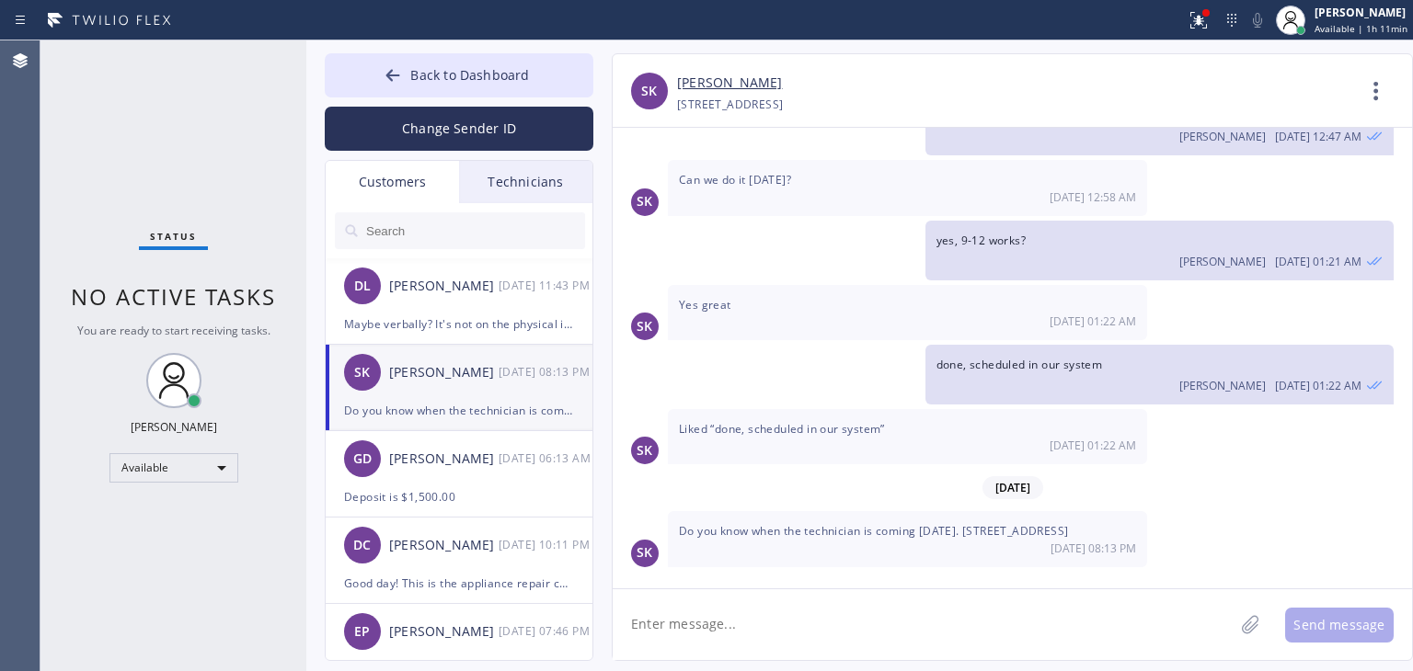
scroll to position [101, 0]
click at [490, 501] on div "Deposit is $1,500.00" at bounding box center [459, 496] width 230 height 21
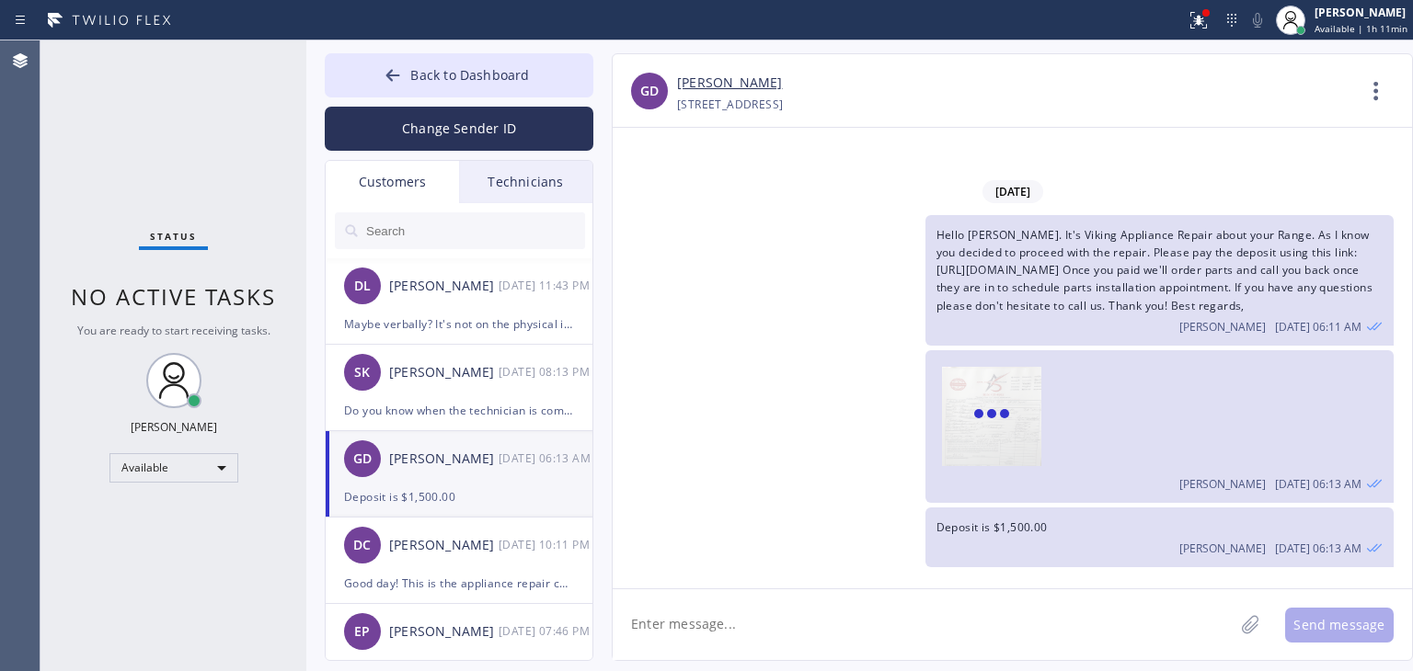
scroll to position [0, 0]
click at [486, 546] on div "[PERSON_NAME]" at bounding box center [443, 545] width 109 height 21
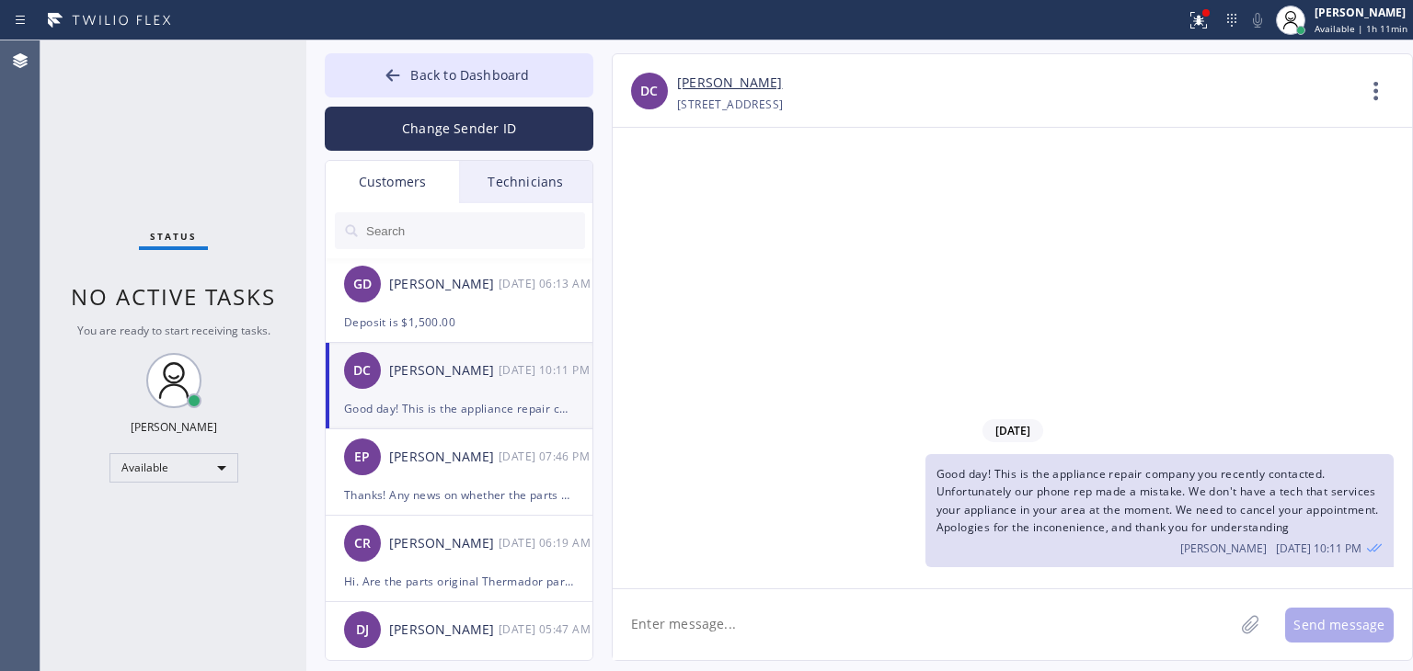
scroll to position [179, 0]
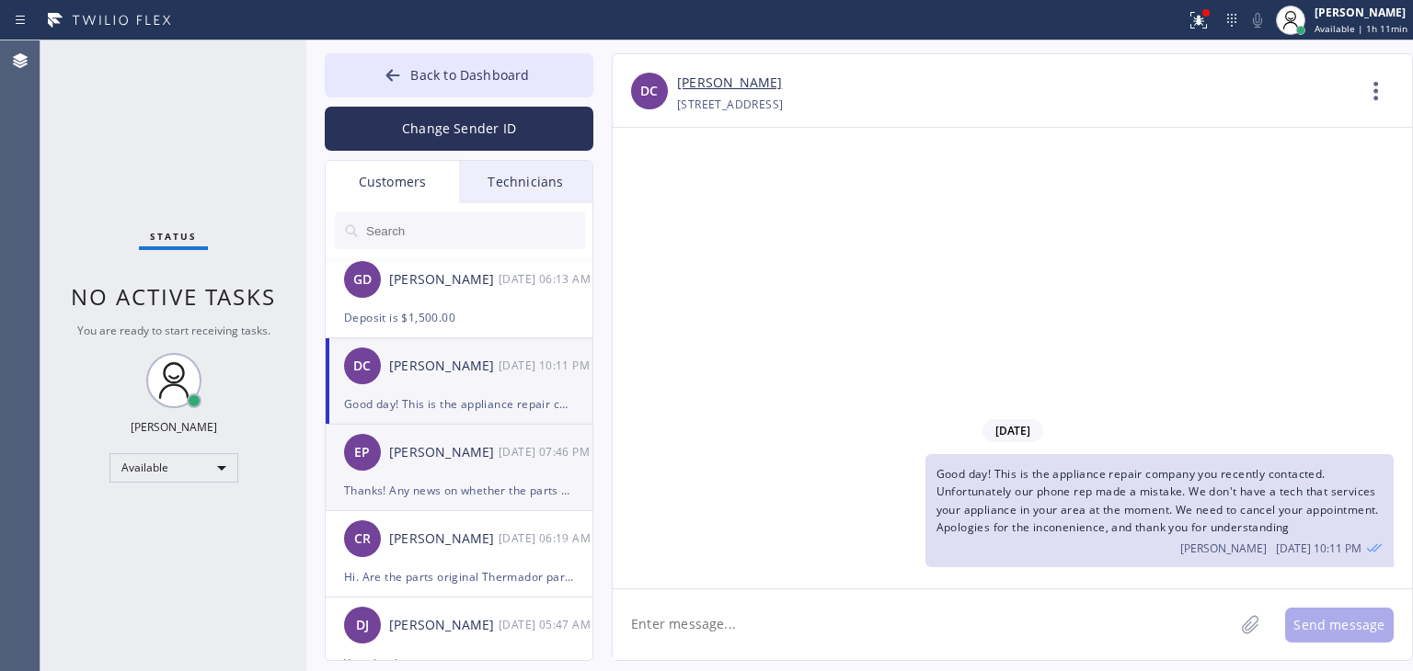
click at [490, 452] on div "[PERSON_NAME]" at bounding box center [443, 452] width 109 height 21
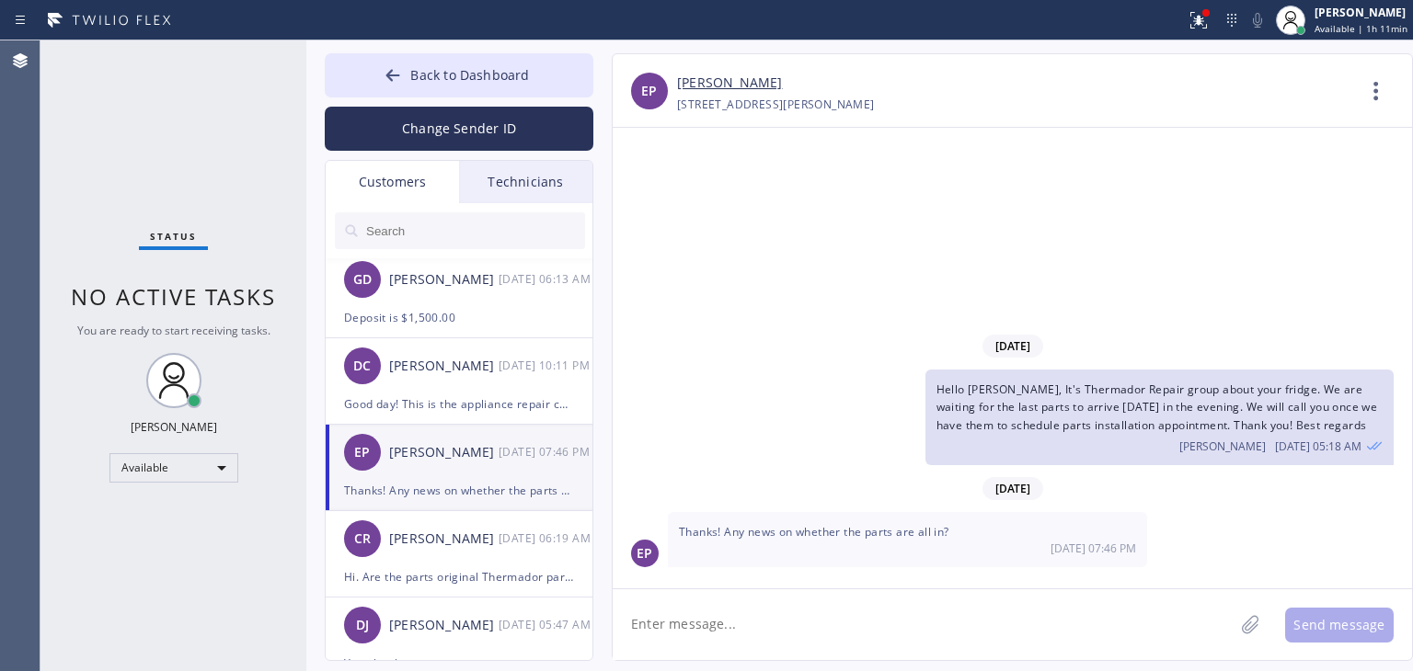
click at [867, 520] on div "Thanks! Any news on whether the parts are all in? [DATE] 07:46 PM" at bounding box center [907, 539] width 479 height 55
click at [731, 90] on link "[PERSON_NAME]" at bounding box center [729, 83] width 105 height 21
click at [563, 528] on div "[DATE] 06:19 AM" at bounding box center [546, 538] width 96 height 21
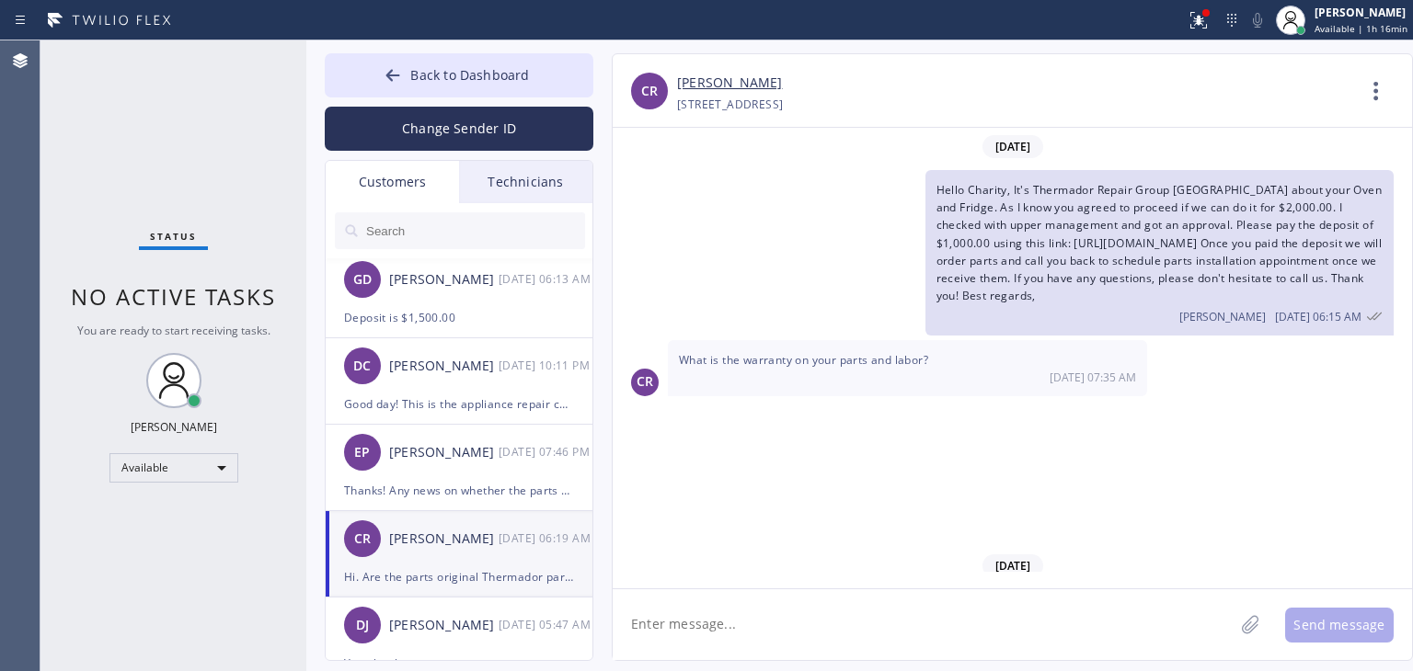
scroll to position [580, 0]
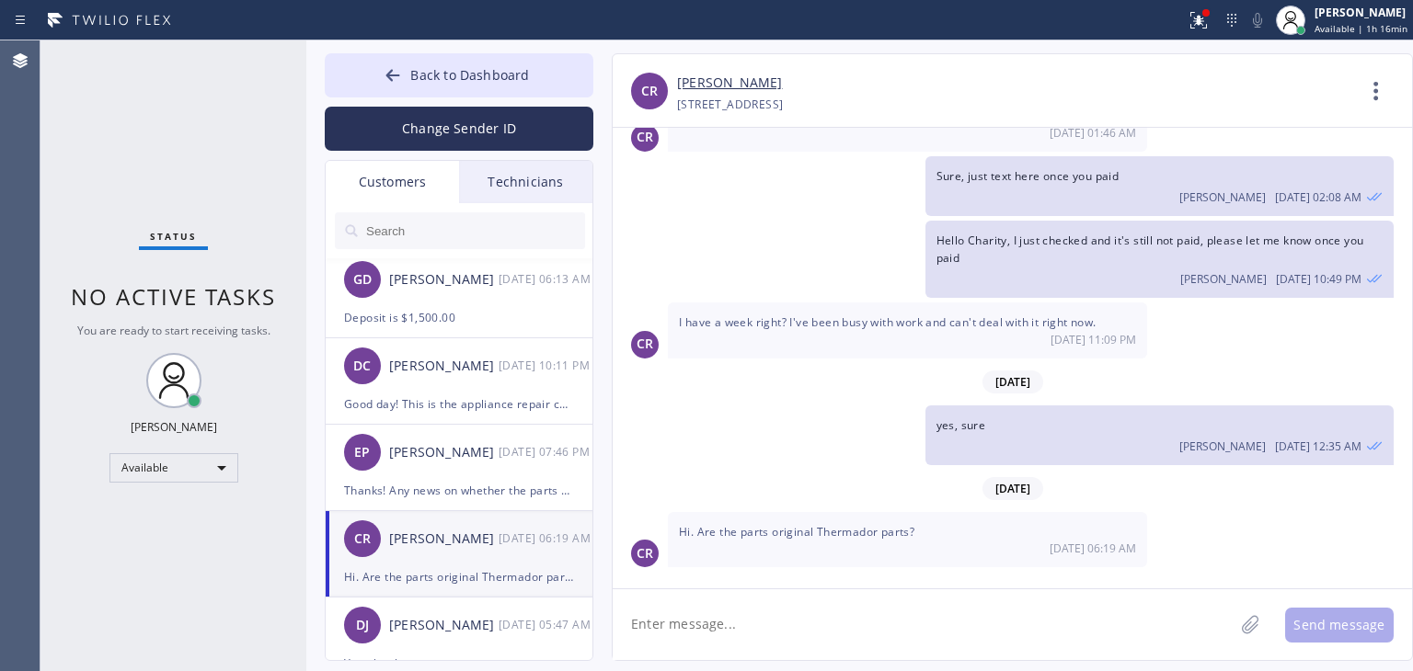
click at [996, 627] on textarea at bounding box center [922, 624] width 621 height 71
click at [996, 629] on textarea at bounding box center [922, 624] width 621 height 71
click at [508, 75] on span "Back to Dashboard" at bounding box center [469, 74] width 119 height 17
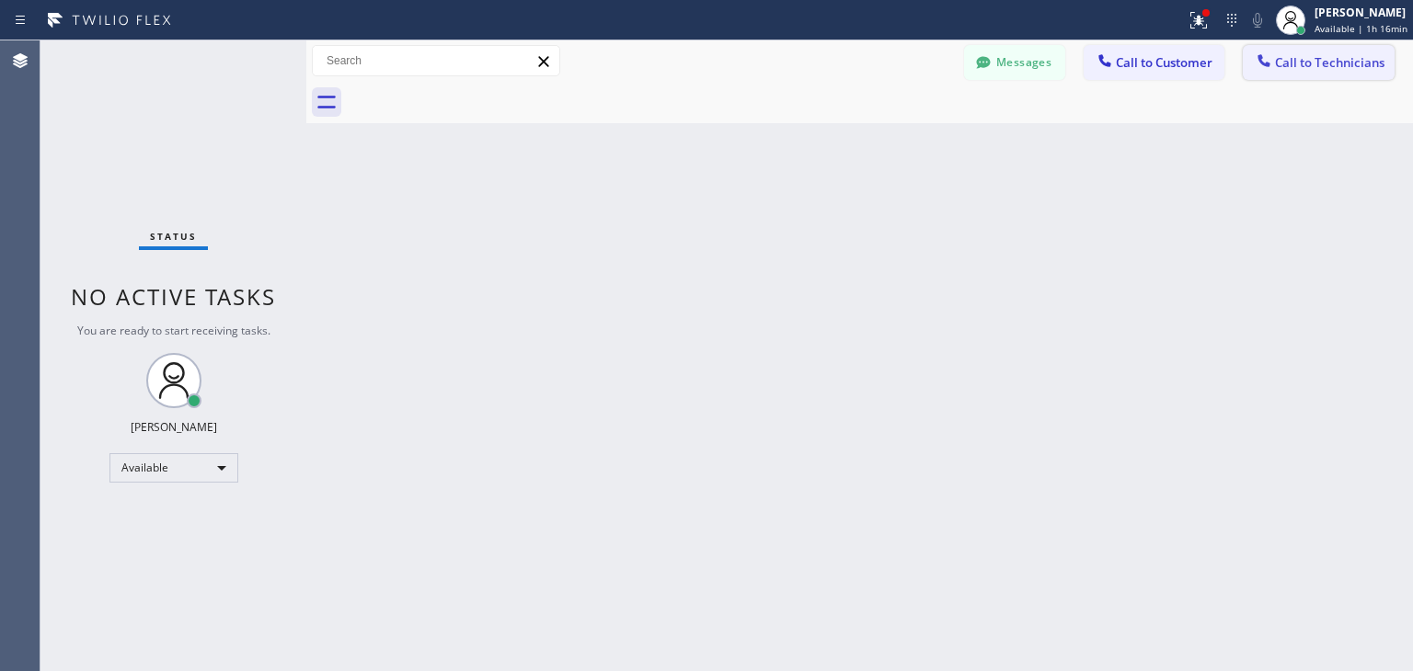
click at [1265, 47] on button "Call to Technicians" at bounding box center [1318, 62] width 152 height 35
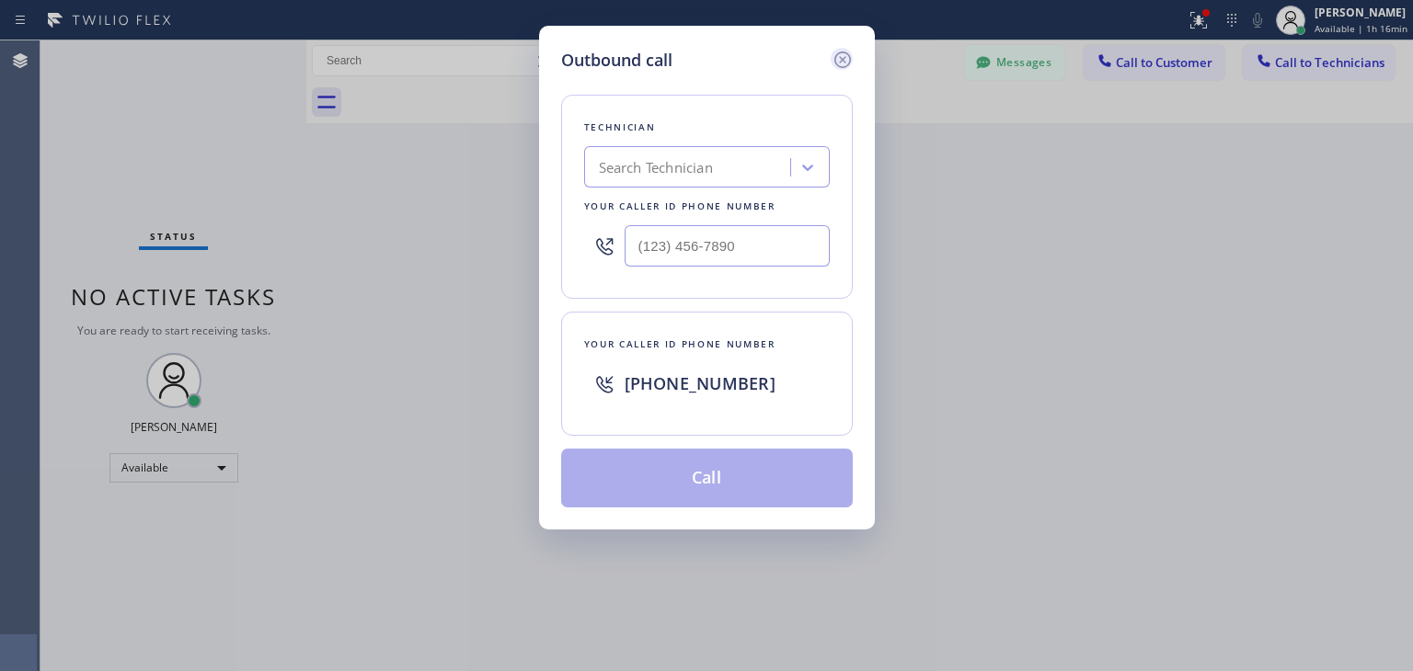
click at [848, 63] on icon at bounding box center [841, 59] width 17 height 17
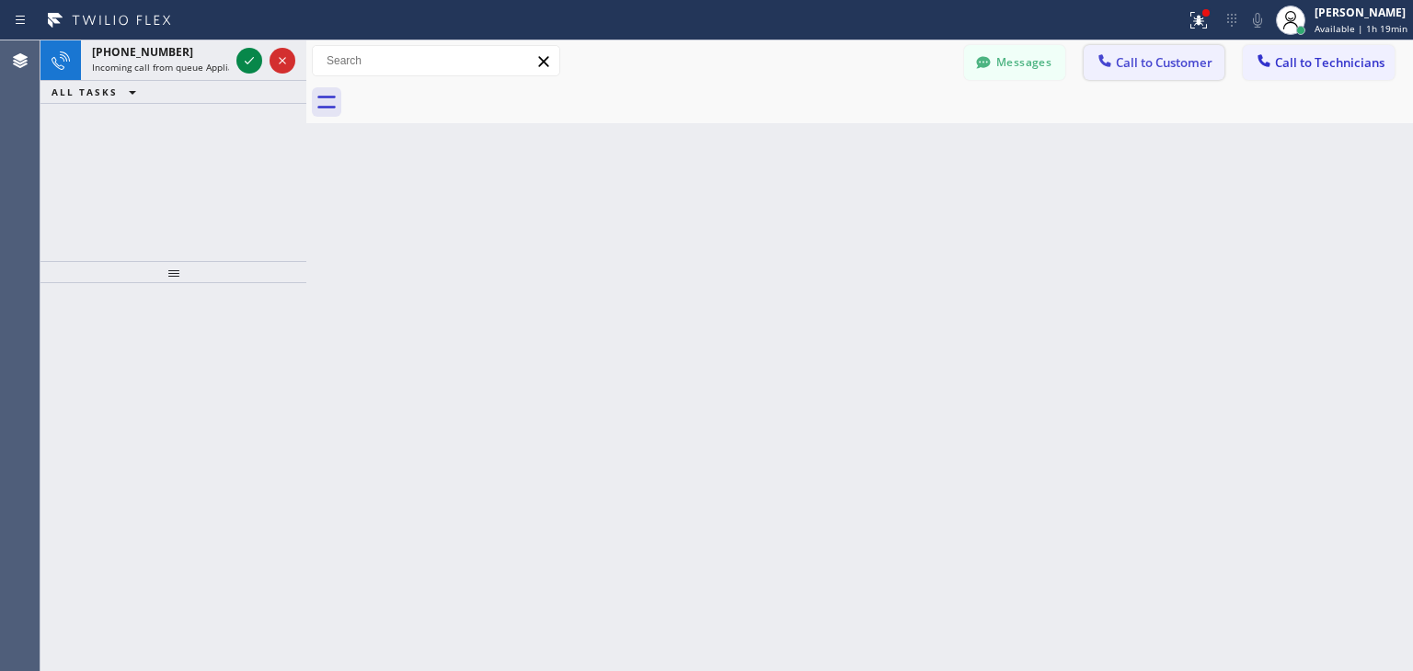
click at [1188, 69] on span "Call to Customer" at bounding box center [1163, 62] width 97 height 17
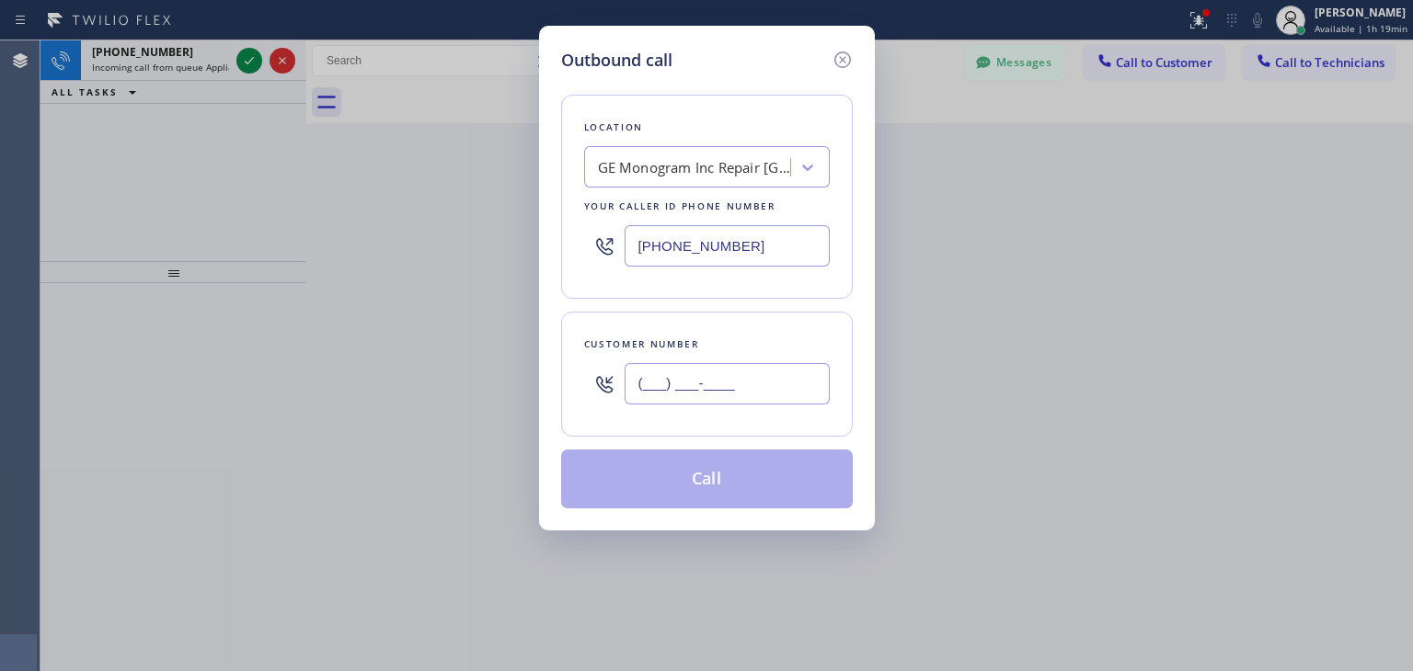
click at [708, 391] on input "(___) ___-____" at bounding box center [726, 383] width 205 height 41
paste input "415) 431-3076"
type input "[PHONE_NUMBER]"
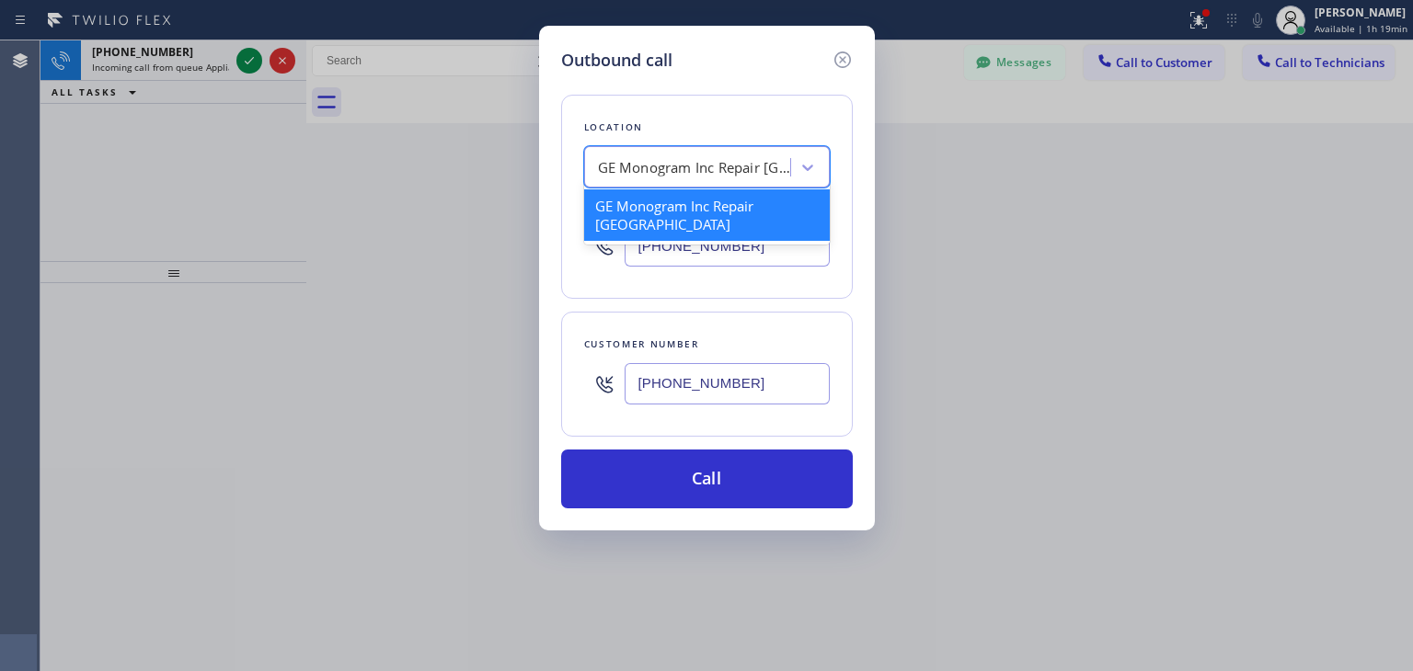
click at [755, 166] on div "GE Monogram Inc Repair [GEOGRAPHIC_DATA]" at bounding box center [694, 167] width 193 height 21
paste input "5 Star Appliance Repair"
type input "5 Star Appliance Repair"
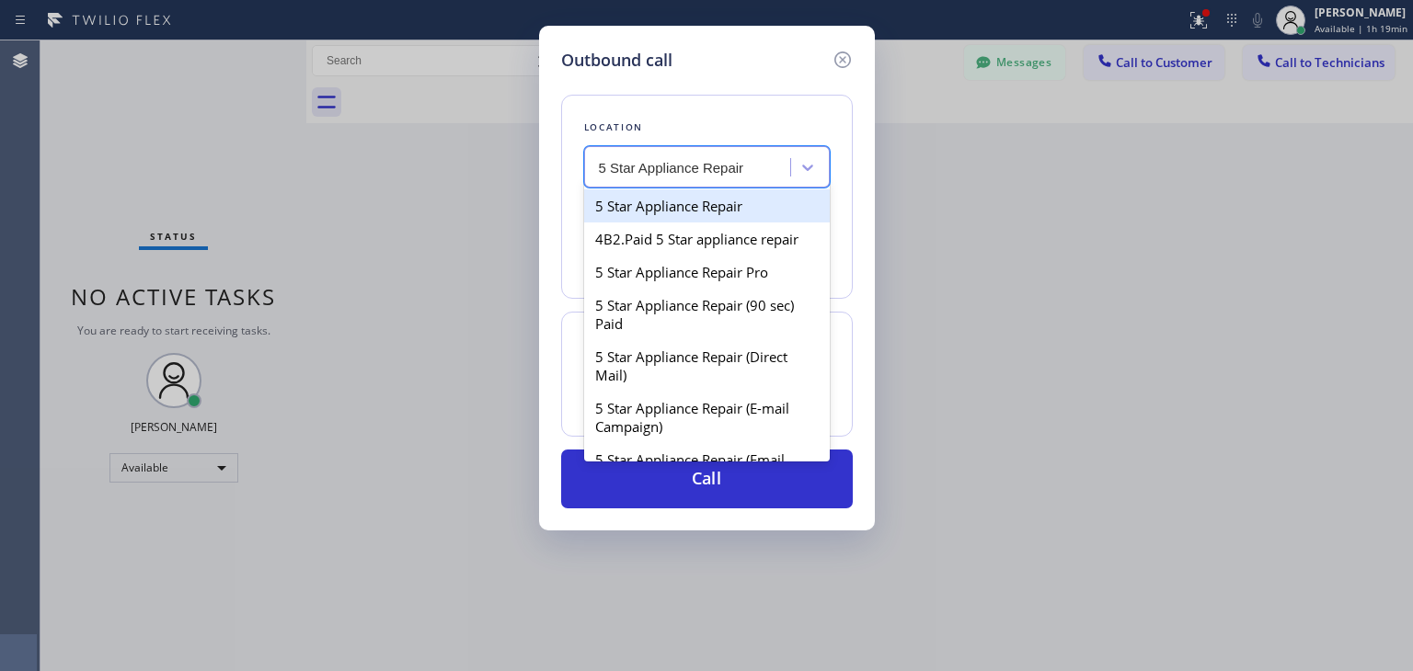
click at [730, 218] on div "5 Star Appliance Repair" at bounding box center [707, 205] width 246 height 33
type input "[PHONE_NUMBER]"
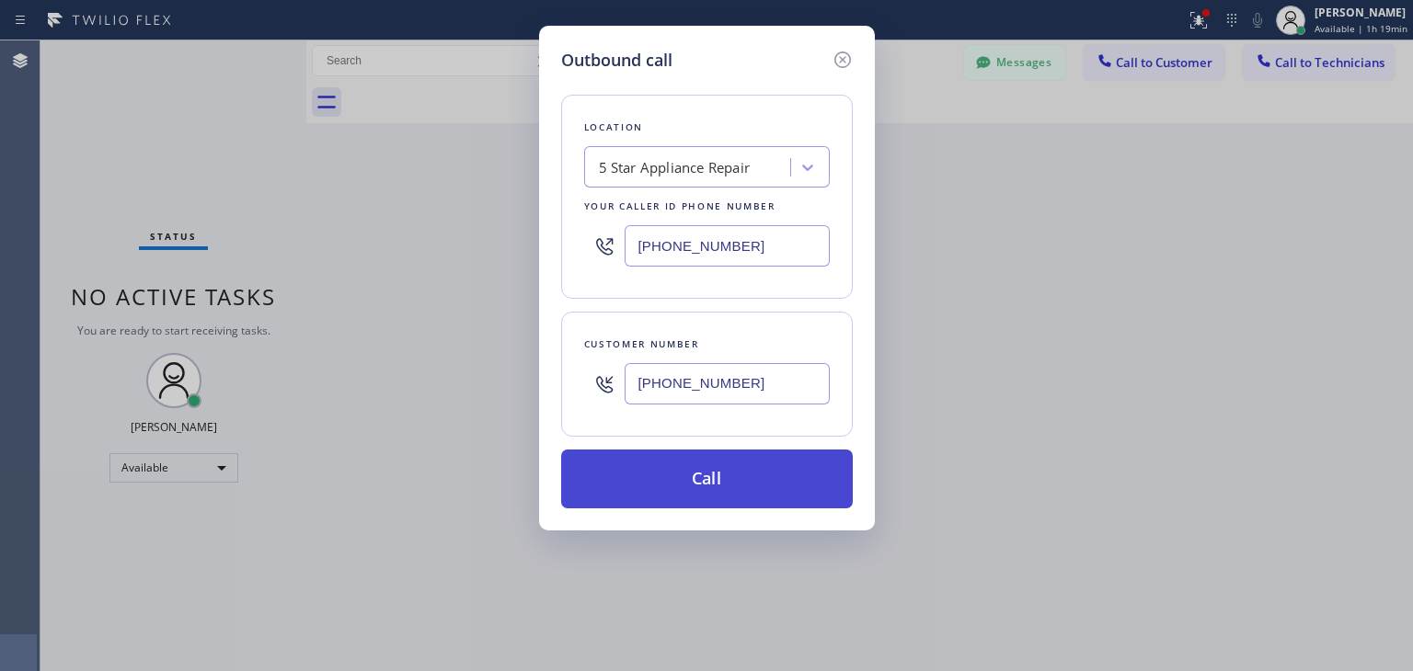
click at [759, 464] on button "Call" at bounding box center [707, 479] width 292 height 59
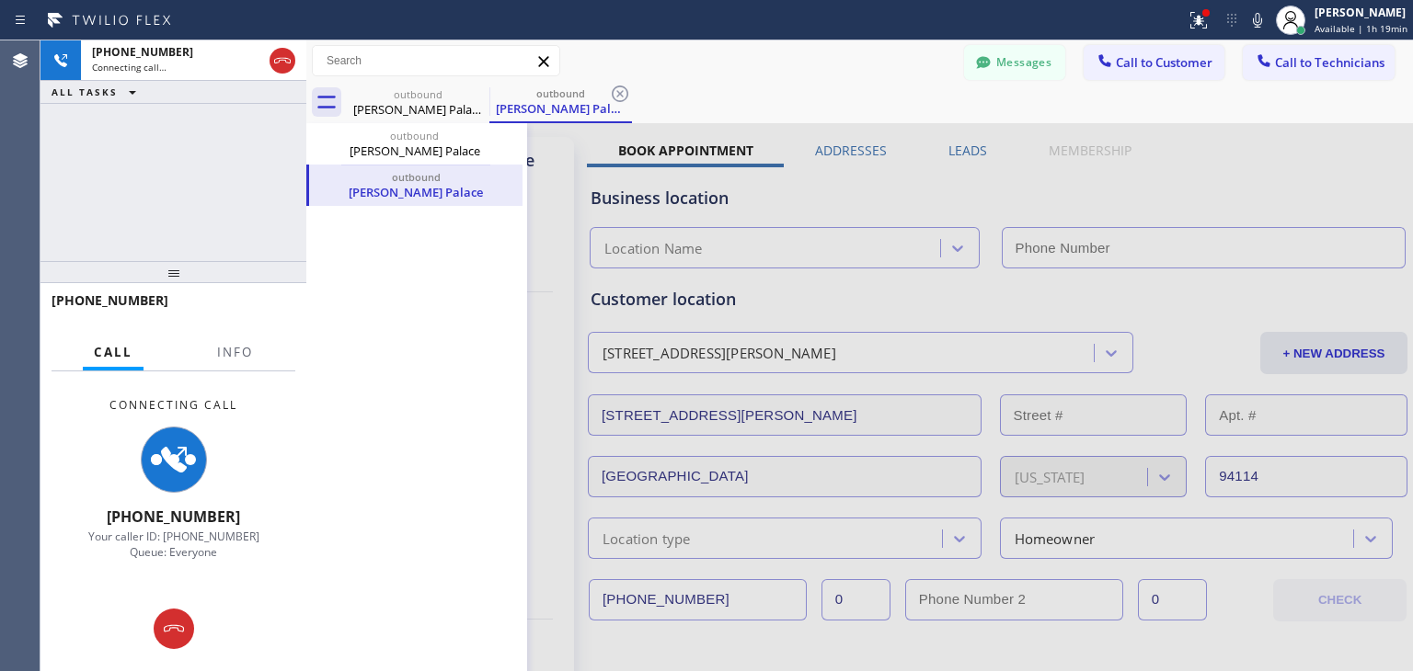
type input "[PHONE_NUMBER]"
click at [475, 90] on icon at bounding box center [477, 94] width 22 height 22
click at [470, 97] on icon at bounding box center [477, 94] width 17 height 17
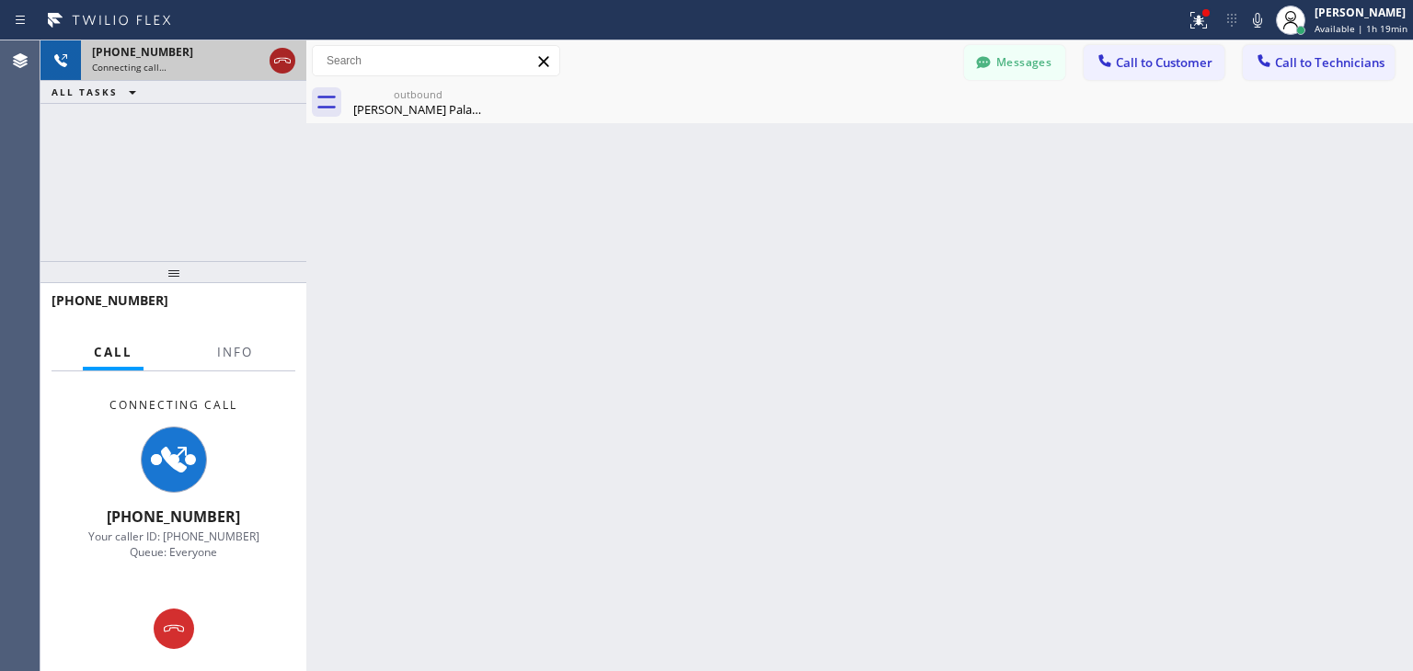
click at [282, 60] on icon at bounding box center [282, 61] width 17 height 6
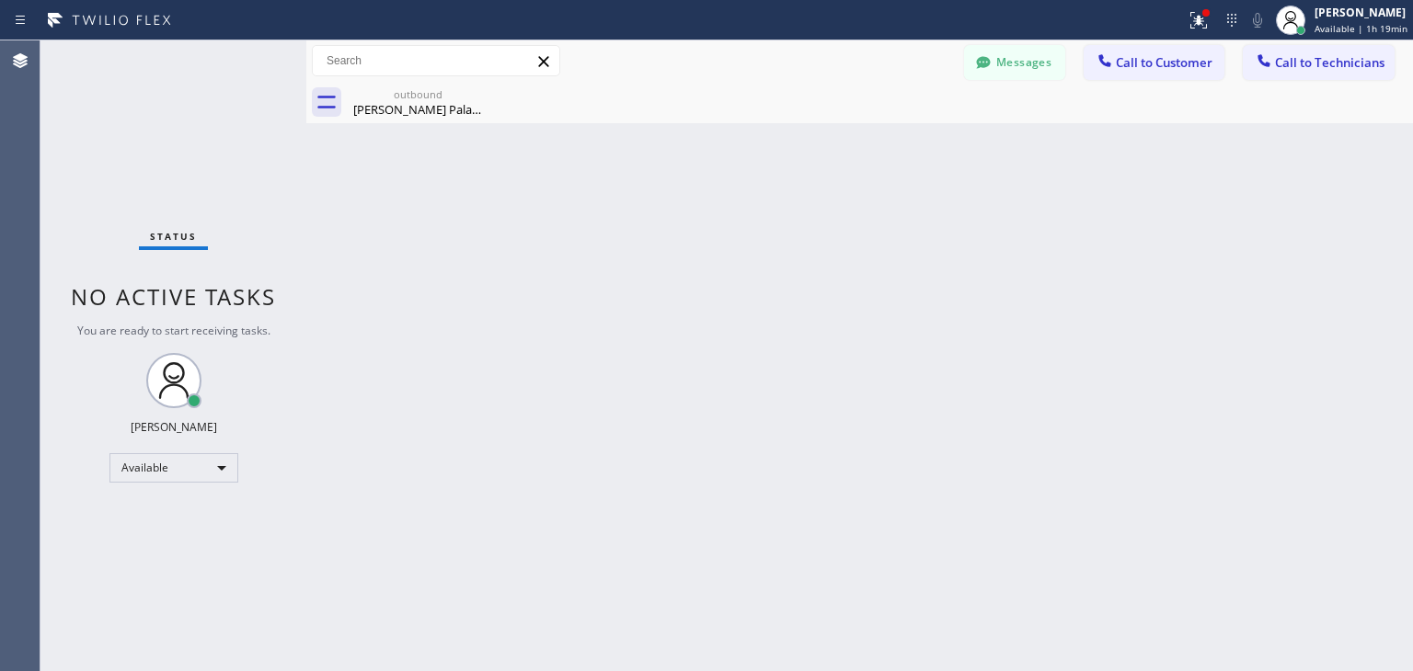
drag, startPoint x: 282, startPoint y: 60, endPoint x: 242, endPoint y: 296, distance: 239.8
click at [1181, 70] on span "Call to Customer" at bounding box center [1163, 62] width 97 height 17
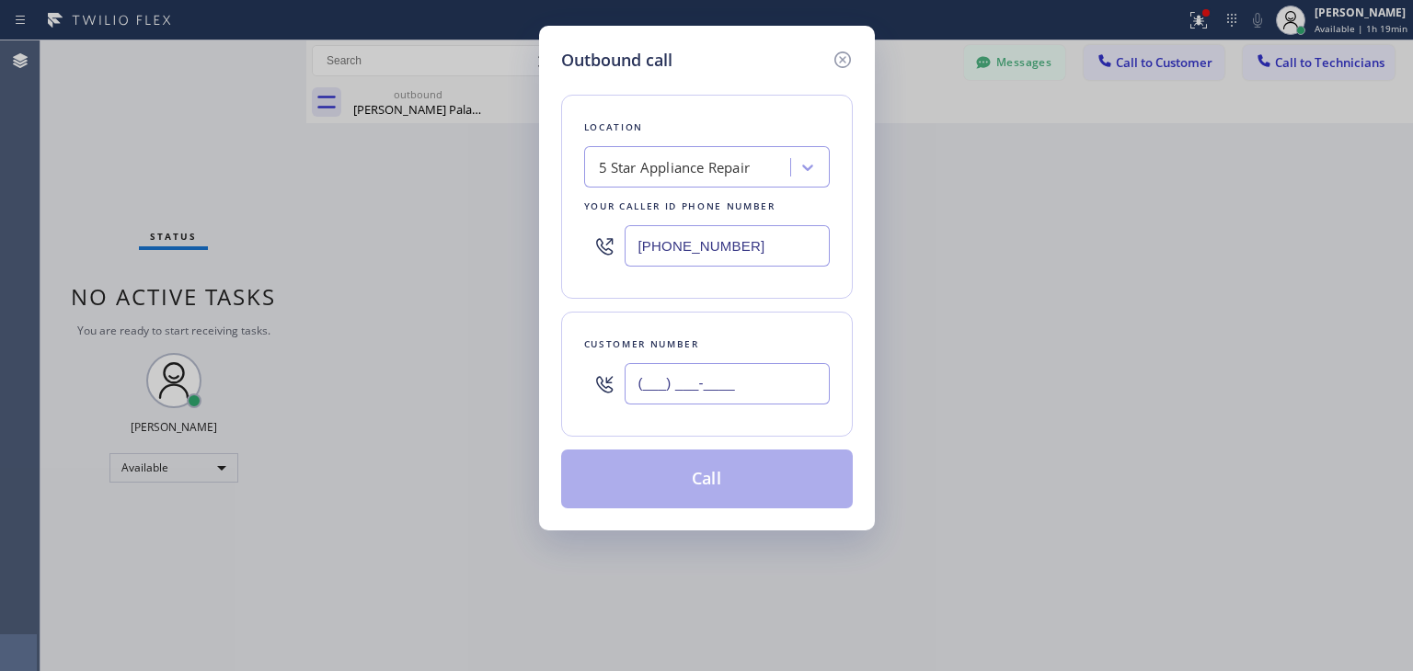
click at [783, 372] on input "(___) ___-____" at bounding box center [726, 383] width 205 height 41
paste input "415) 431-3076"
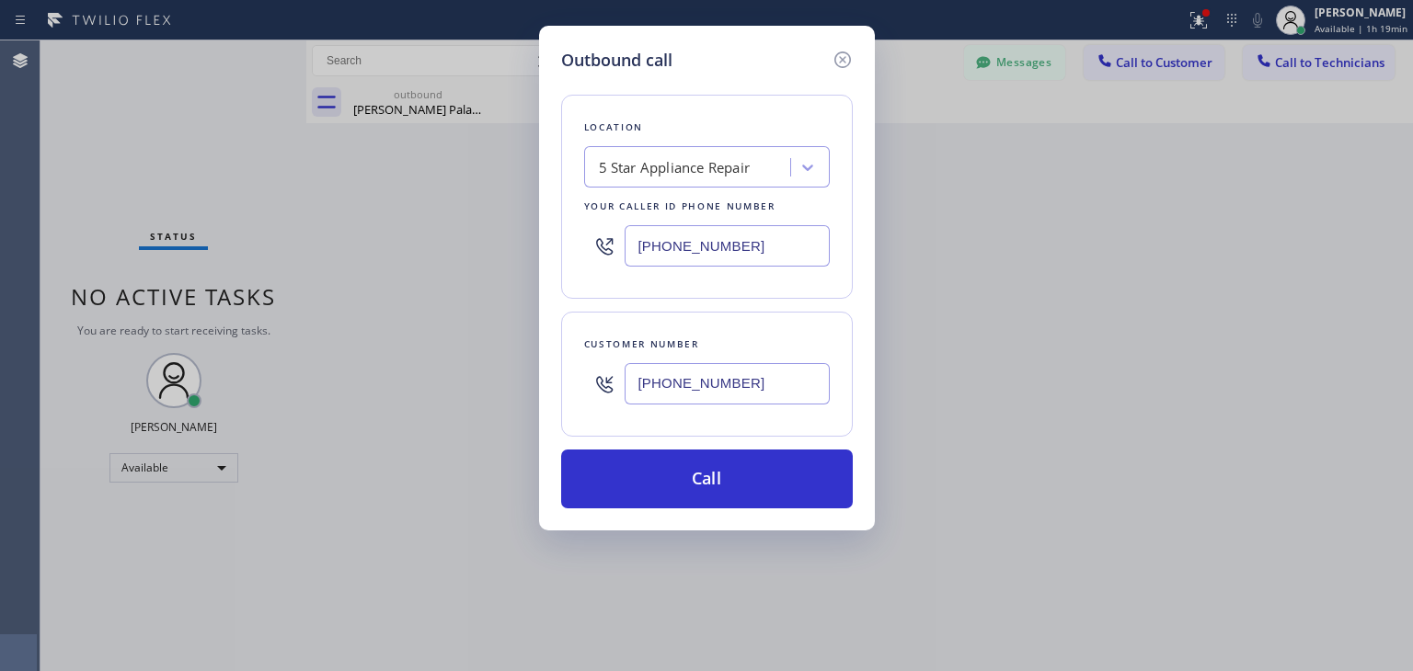
type input "[PHONE_NUMBER]"
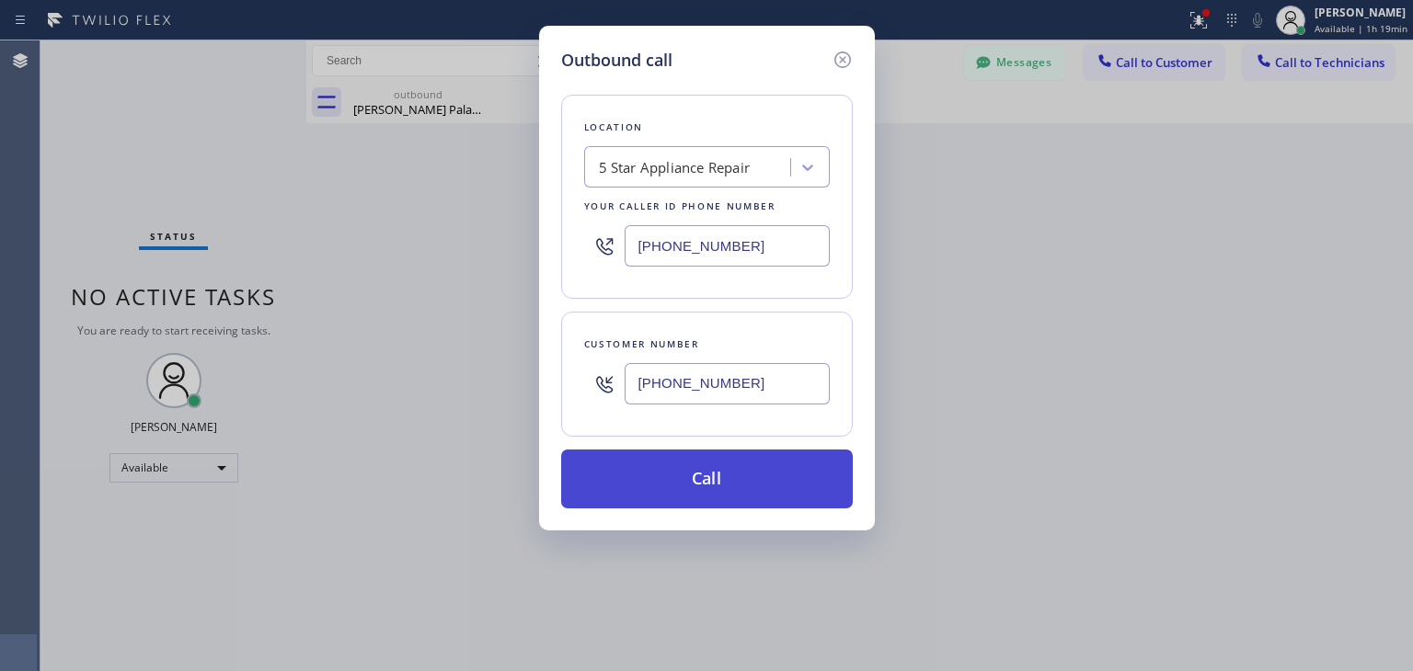
click at [677, 468] on button "Call" at bounding box center [707, 479] width 292 height 59
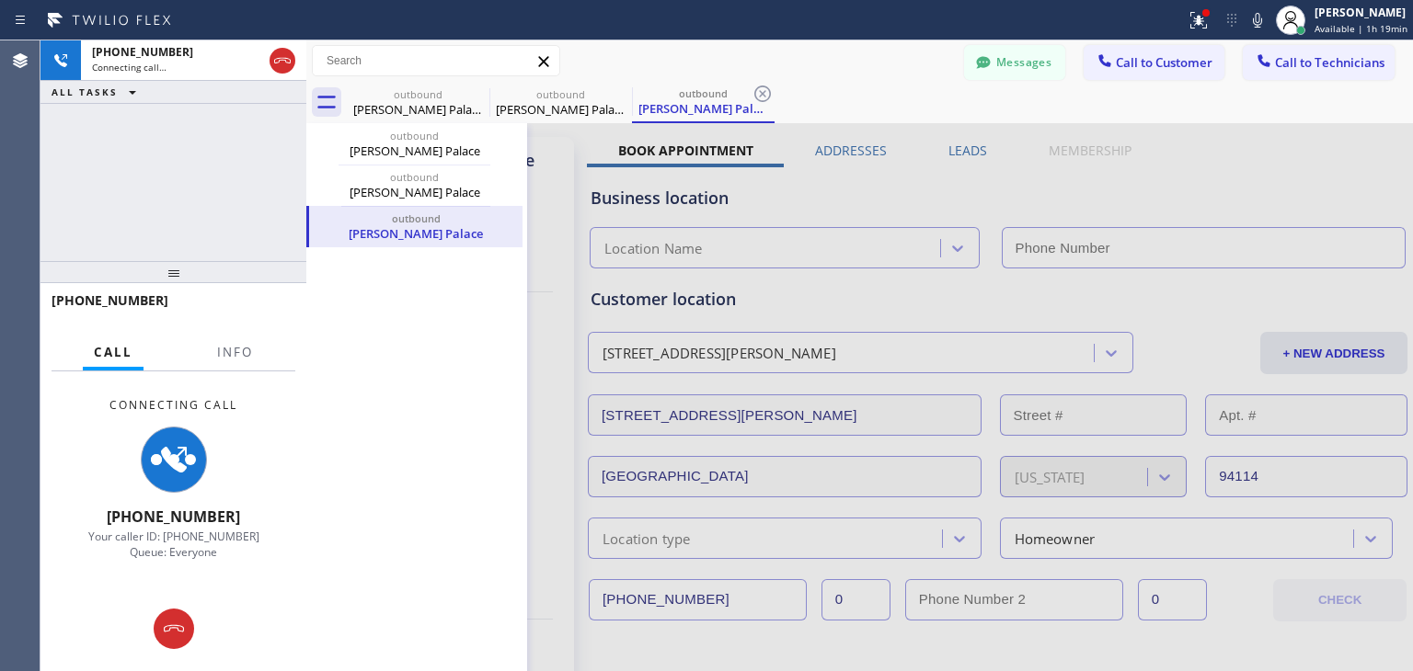
type input "[PHONE_NUMBER]"
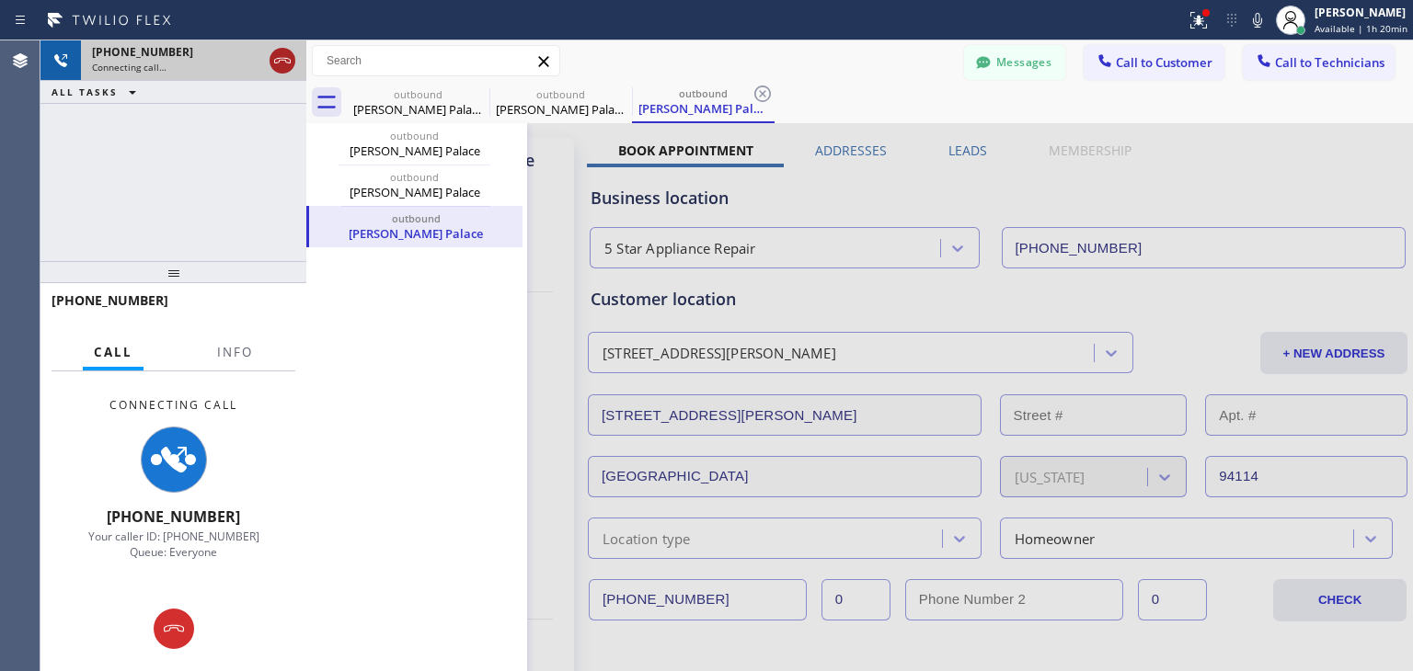
click at [292, 57] on icon at bounding box center [282, 61] width 22 height 22
click at [262, 57] on div "[PHONE_NUMBER]" at bounding box center [177, 52] width 170 height 16
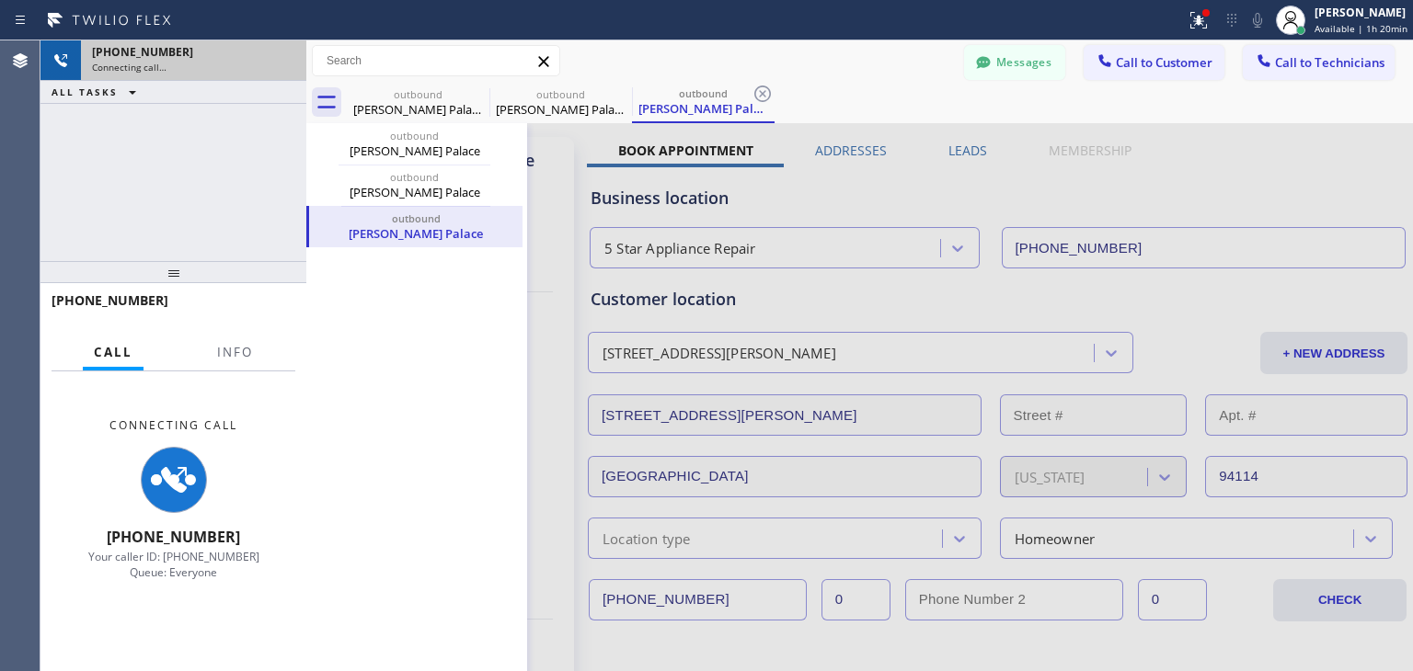
click at [292, 57] on div "[PHONE_NUMBER]" at bounding box center [193, 52] width 203 height 16
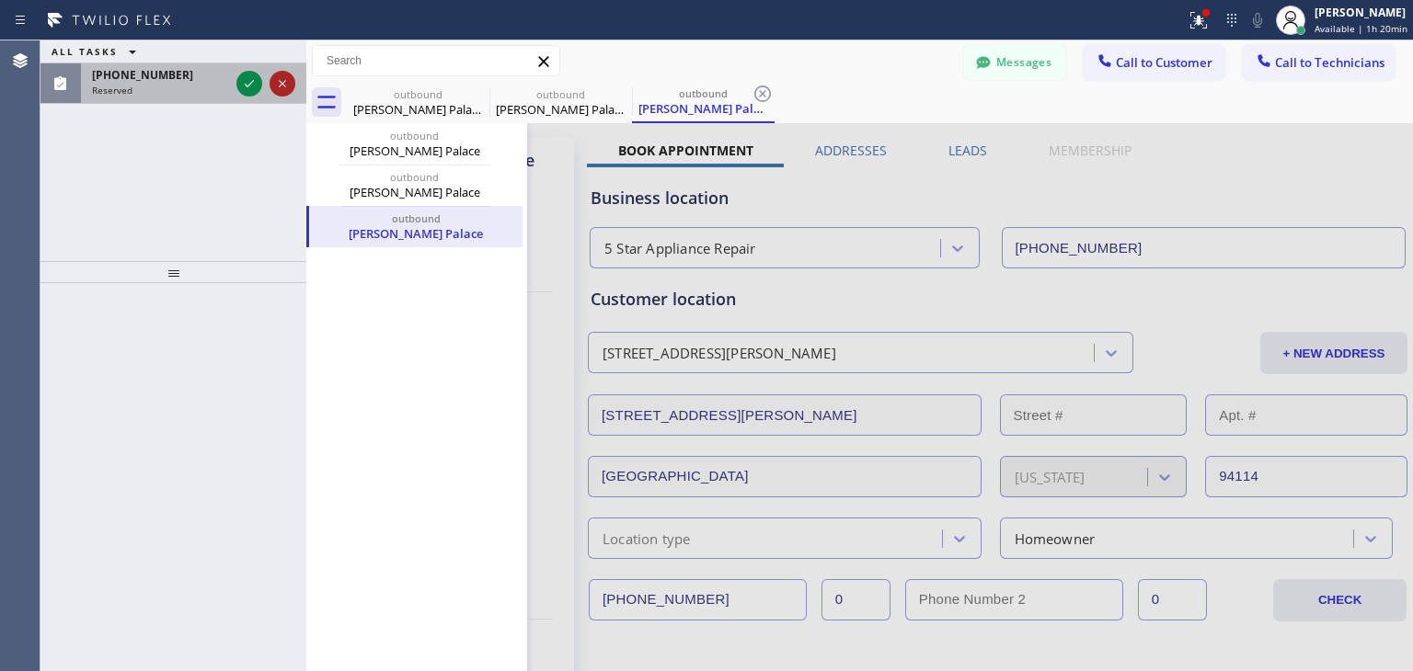
click at [288, 87] on icon at bounding box center [282, 84] width 22 height 22
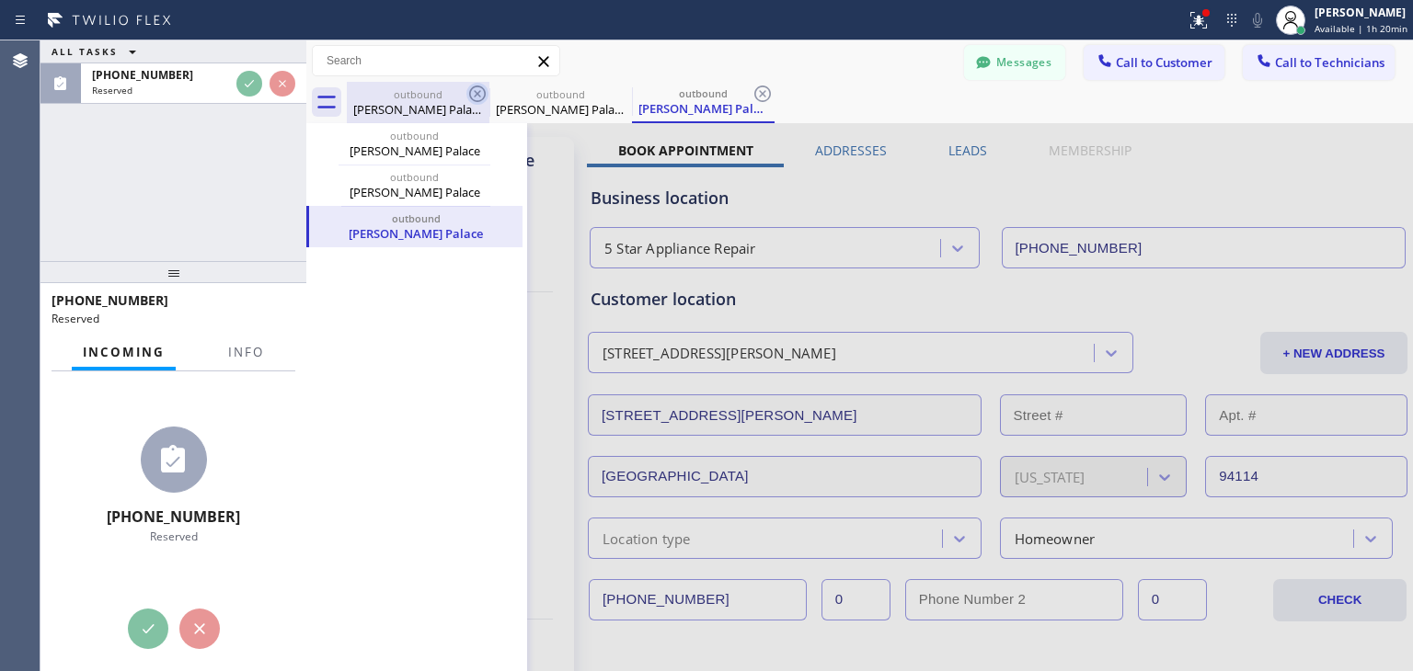
click at [475, 84] on icon at bounding box center [477, 94] width 22 height 22
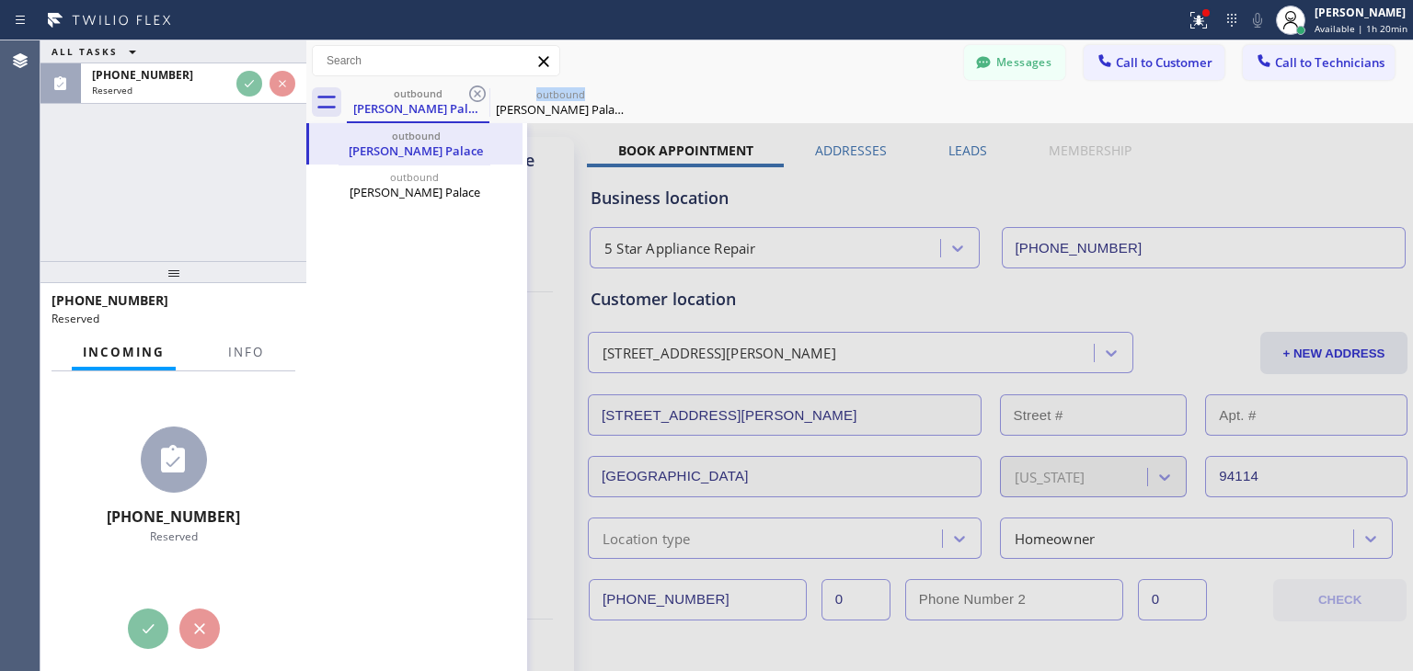
click at [475, 84] on icon at bounding box center [477, 94] width 22 height 22
click at [0, 0] on icon at bounding box center [0, 0] width 0 height 0
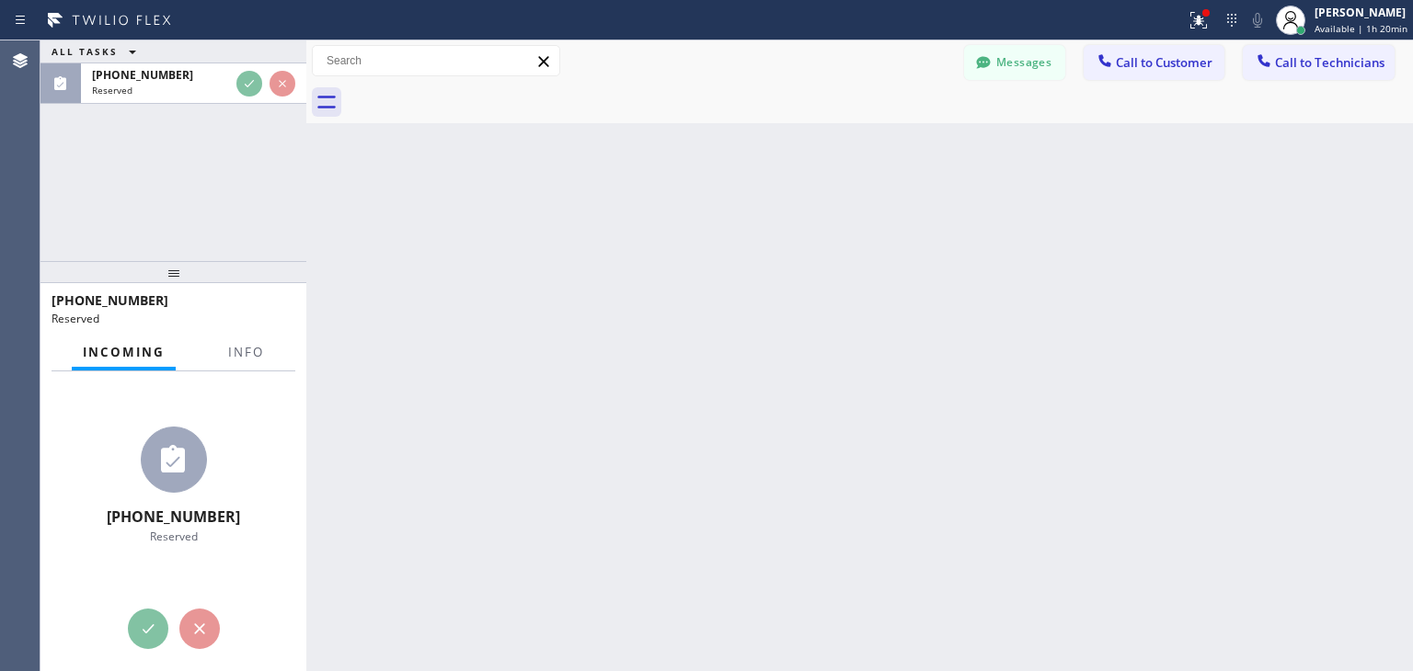
click at [475, 84] on div at bounding box center [880, 102] width 1066 height 41
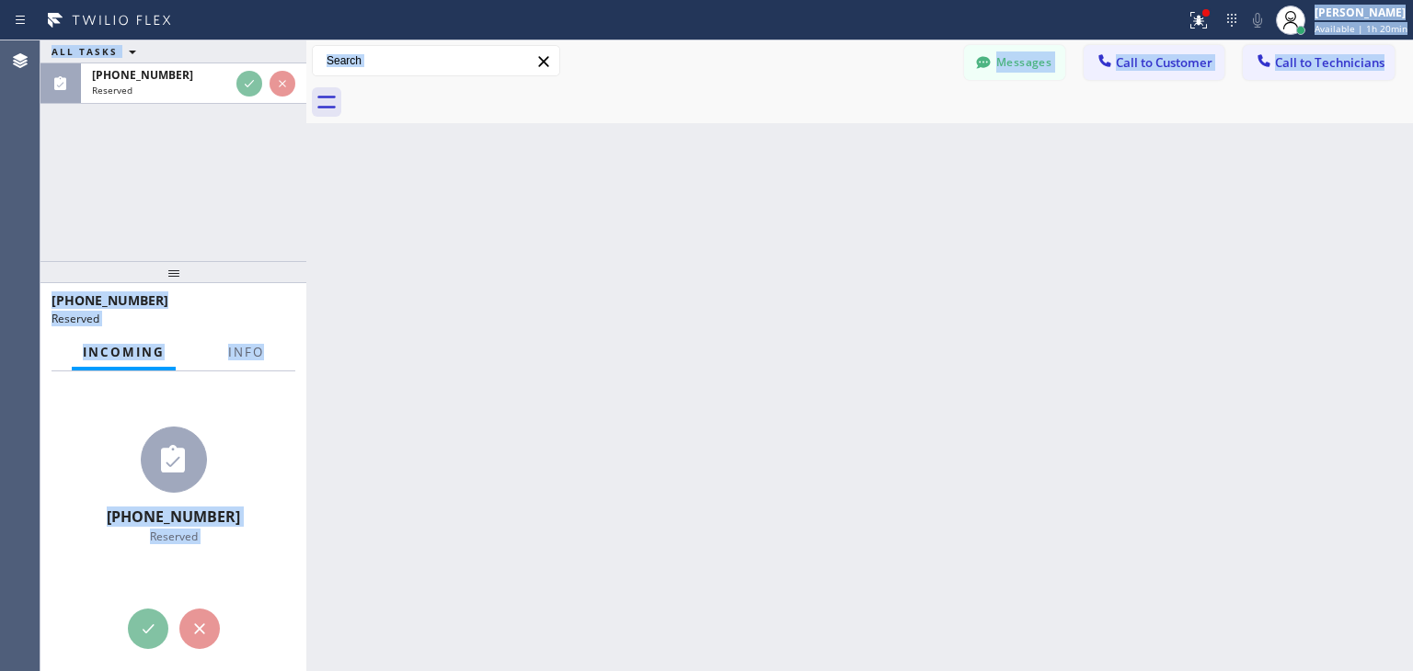
drag, startPoint x: 475, startPoint y: 84, endPoint x: 1081, endPoint y: -80, distance: 627.7
click at [1081, 0] on html "Status report Issues detected These issues could affect your workflow. Please c…" at bounding box center [706, 335] width 1413 height 671
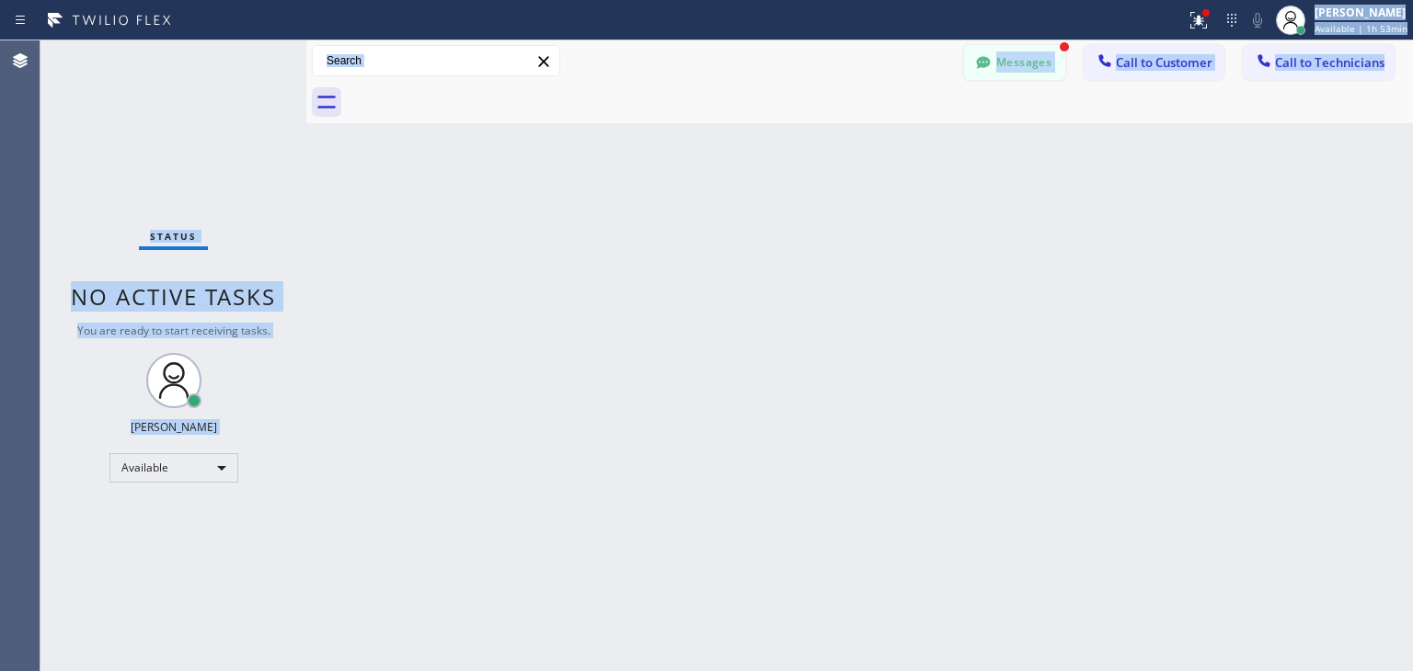
click at [1036, 52] on button "Messages" at bounding box center [1014, 62] width 101 height 35
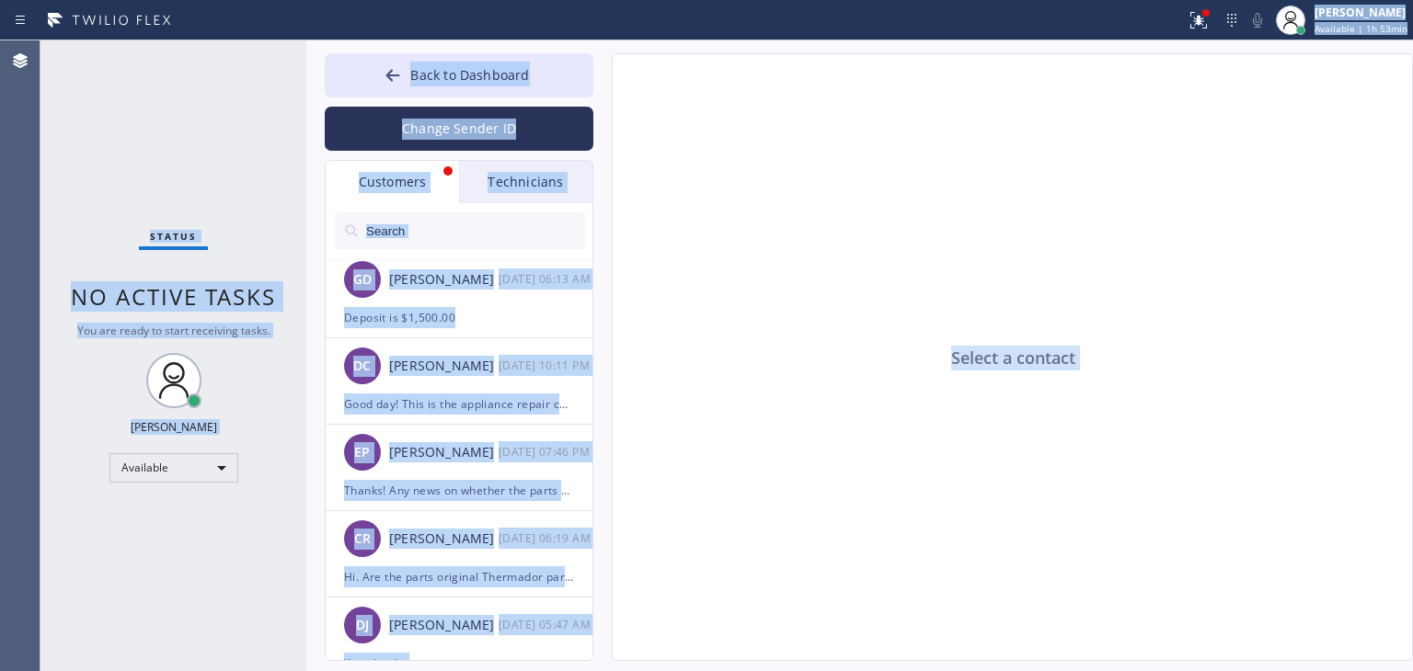
click at [404, 166] on div "Customers" at bounding box center [392, 182] width 133 height 42
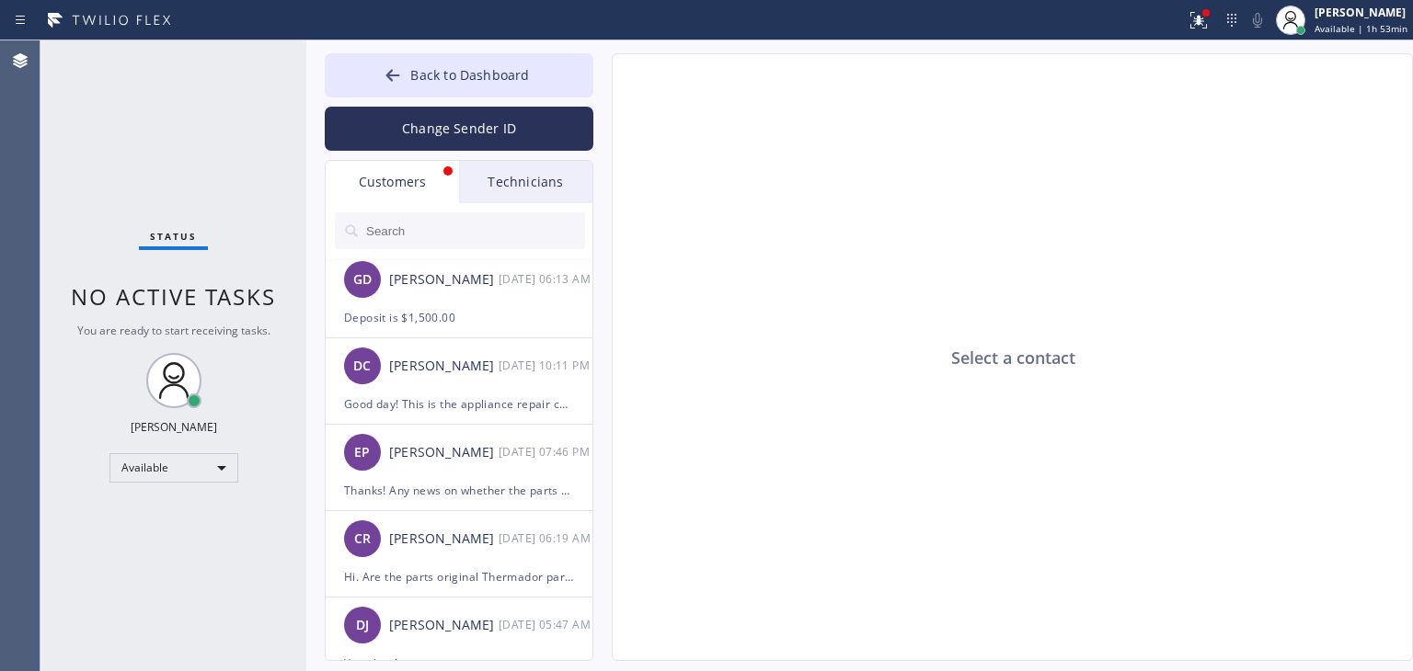
click at [405, 181] on div "Customers" at bounding box center [392, 182] width 133 height 42
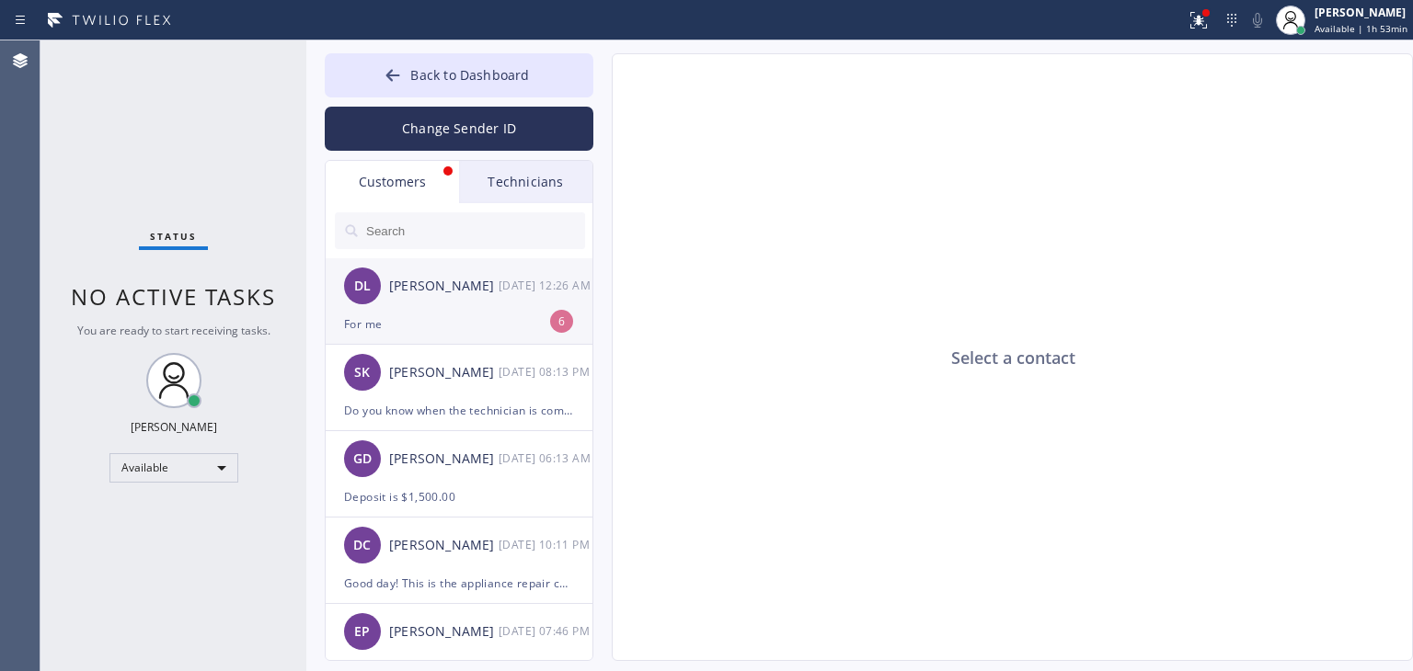
click at [496, 285] on div "[PERSON_NAME]" at bounding box center [443, 286] width 109 height 21
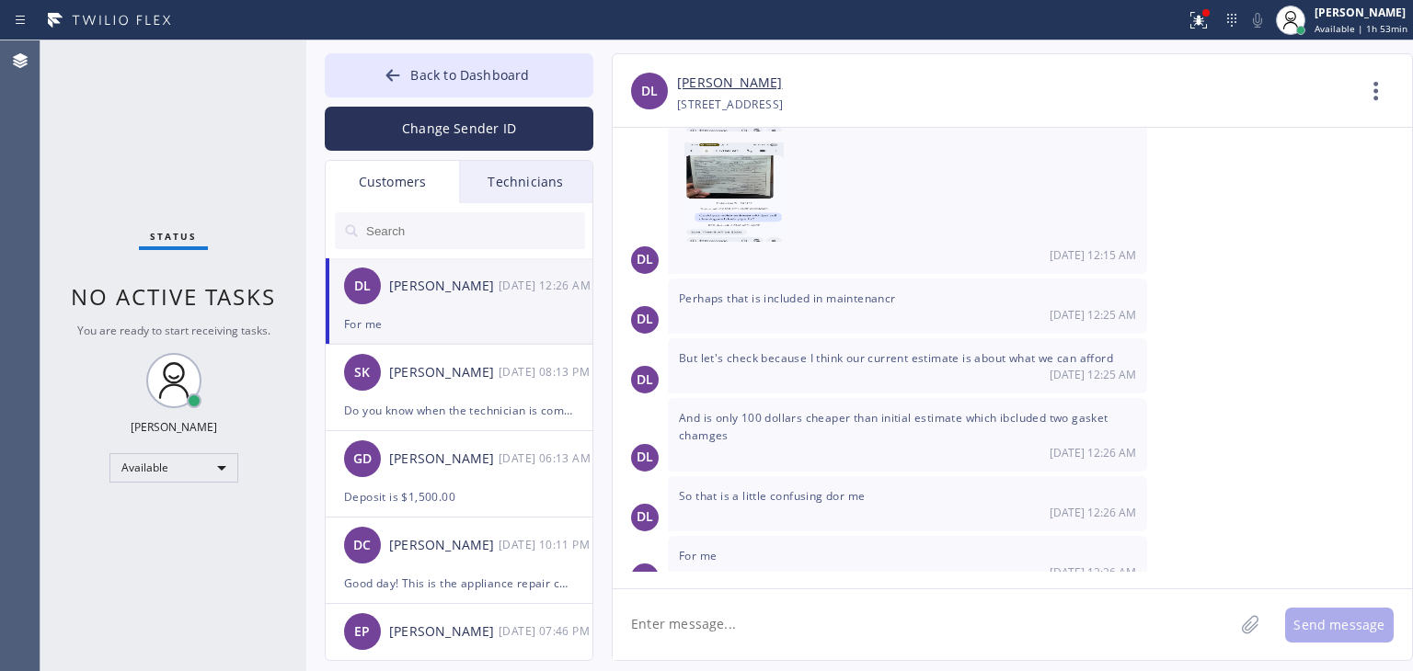
scroll to position [2145, 0]
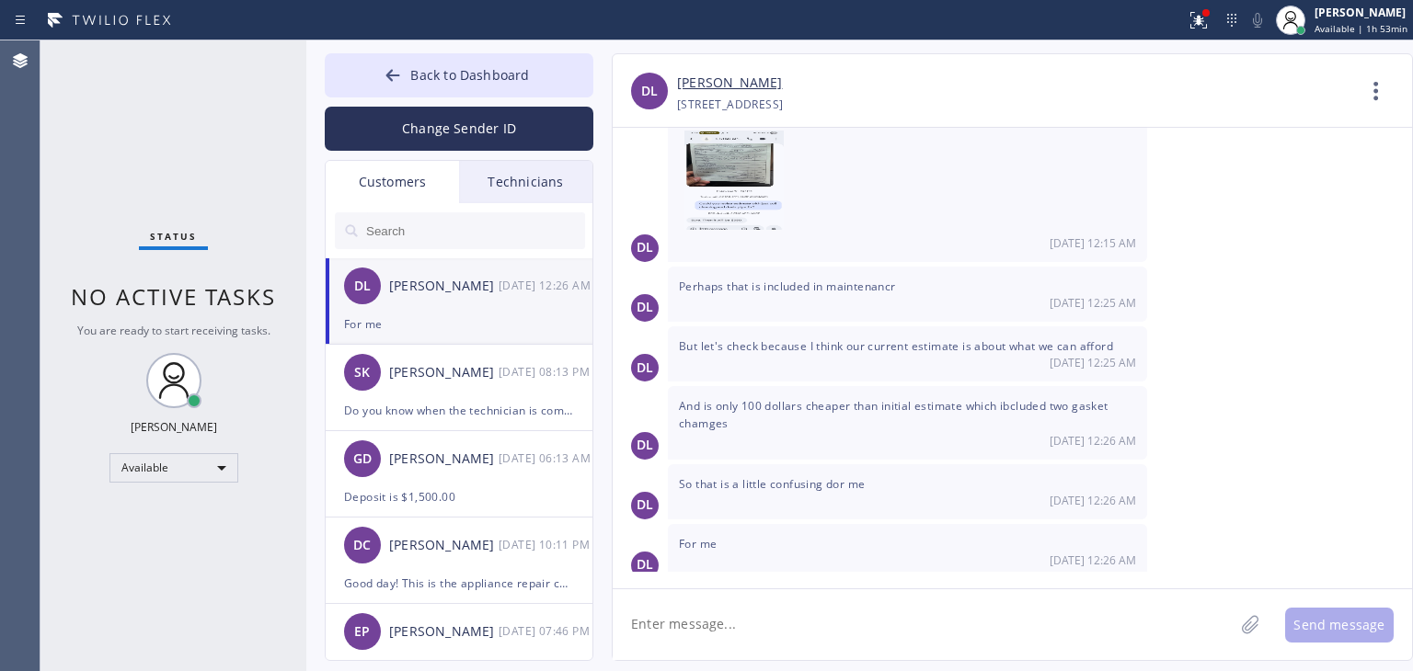
click at [807, 612] on textarea at bounding box center [922, 624] width 621 height 71
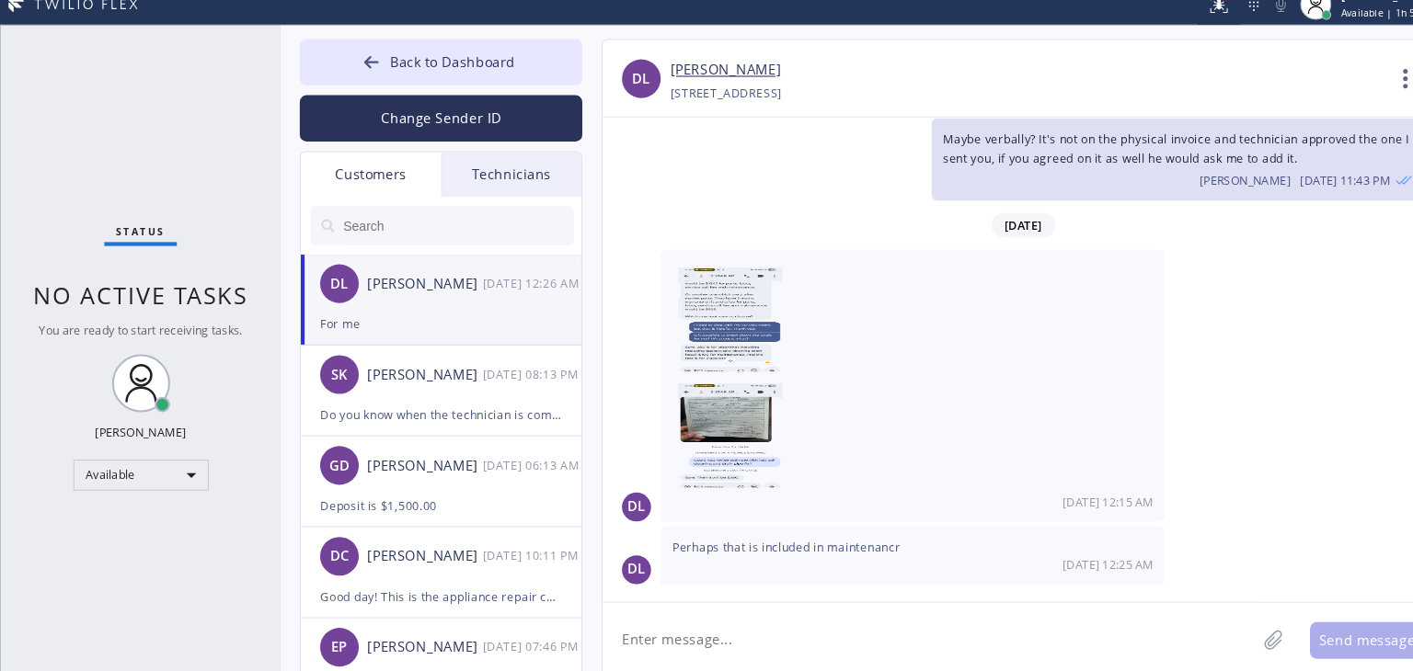
scroll to position [1892, 0]
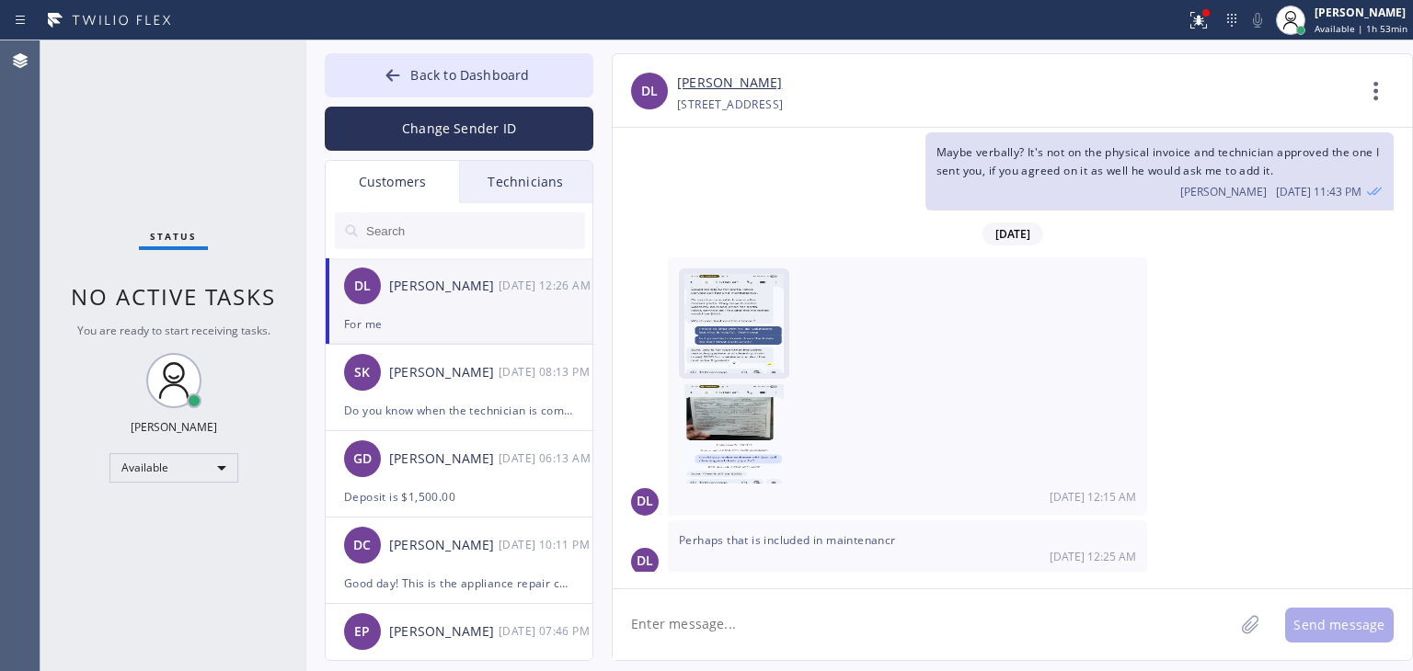
click at [726, 321] on img at bounding box center [733, 329] width 99 height 110
click at [758, 446] on img at bounding box center [733, 439] width 99 height 110
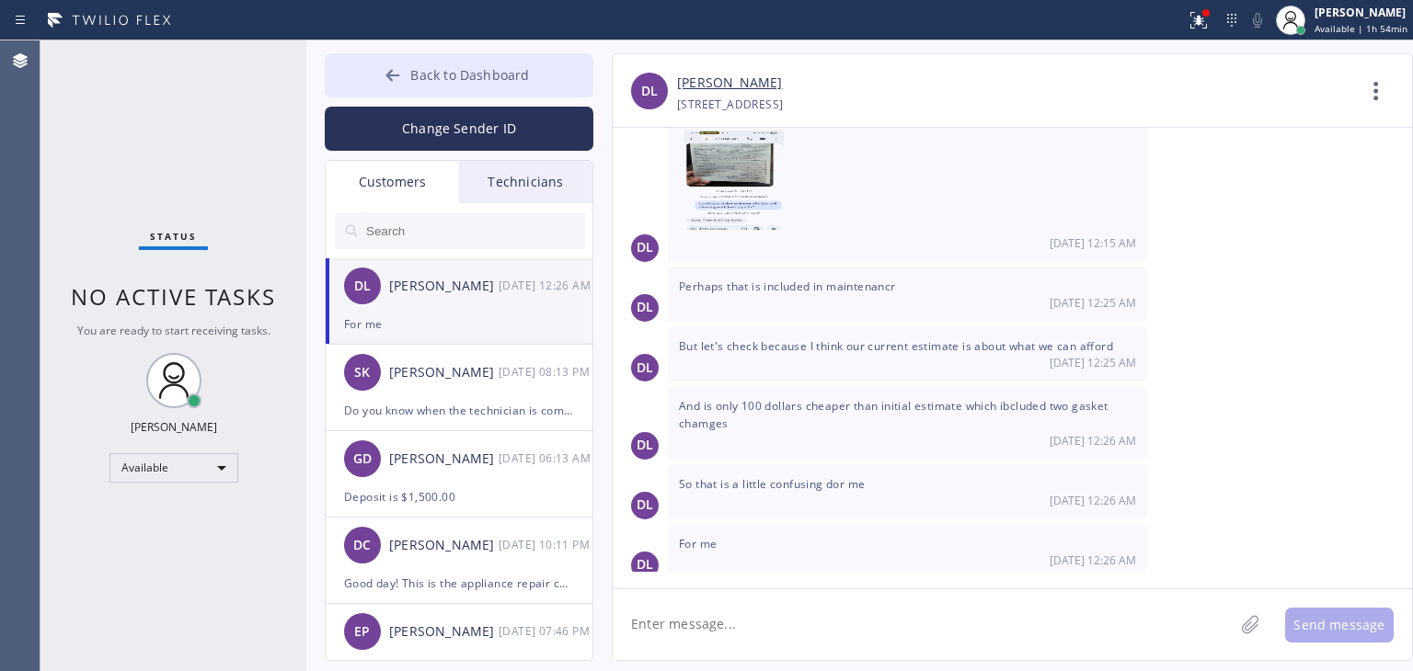
click at [520, 93] on button "Back to Dashboard" at bounding box center [459, 75] width 269 height 44
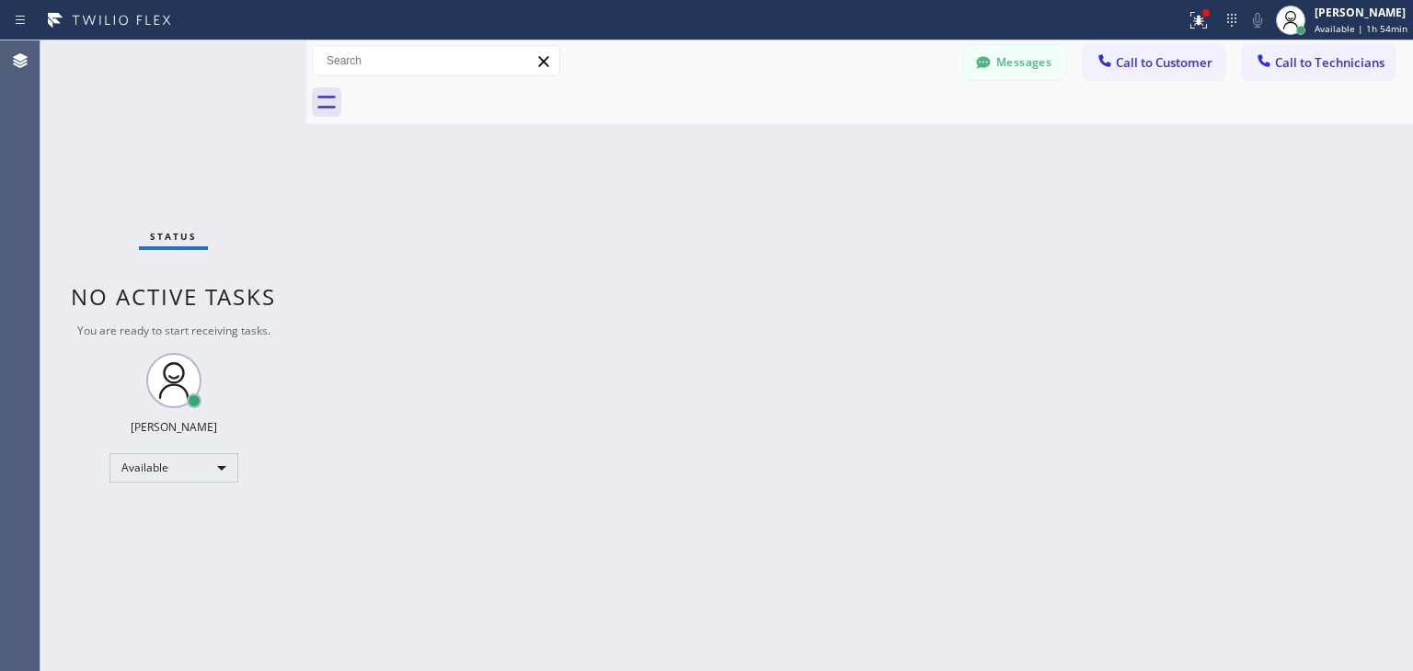
click at [1025, 82] on div at bounding box center [880, 102] width 1066 height 41
click at [1027, 79] on button "Messages" at bounding box center [1014, 62] width 101 height 35
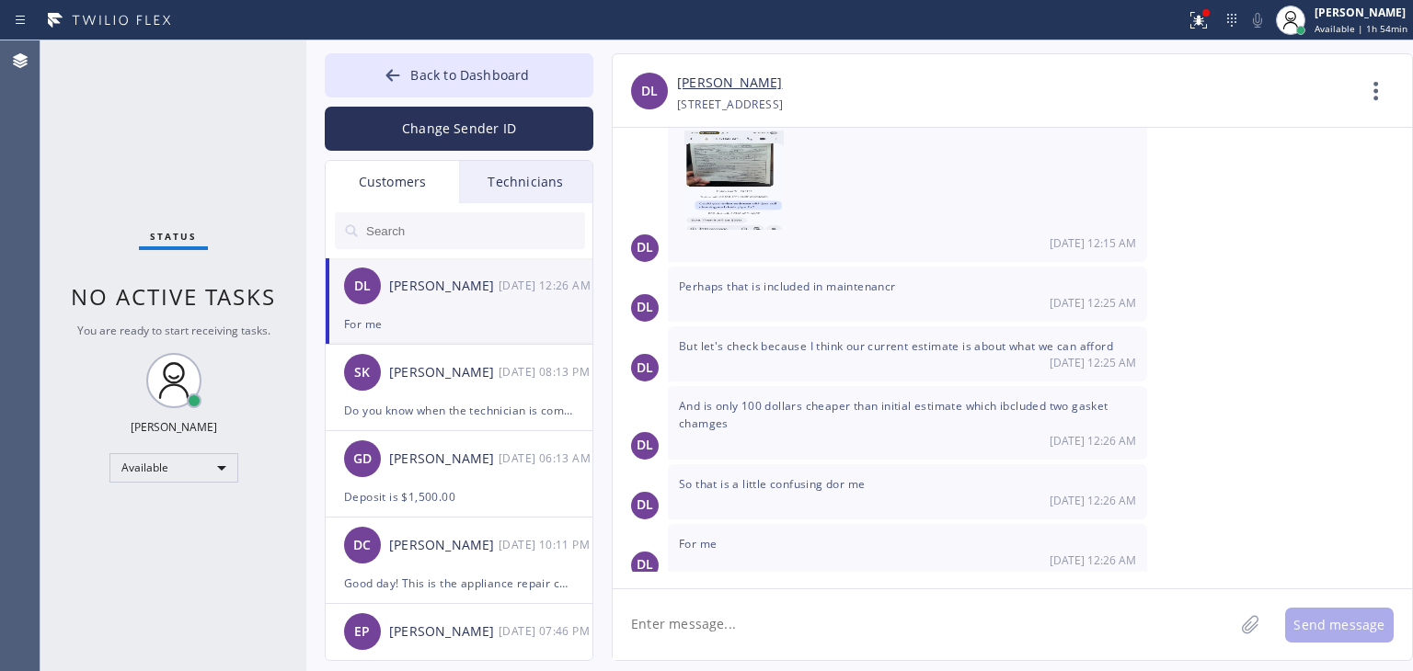
click at [898, 617] on textarea at bounding box center [922, 624] width 621 height 71
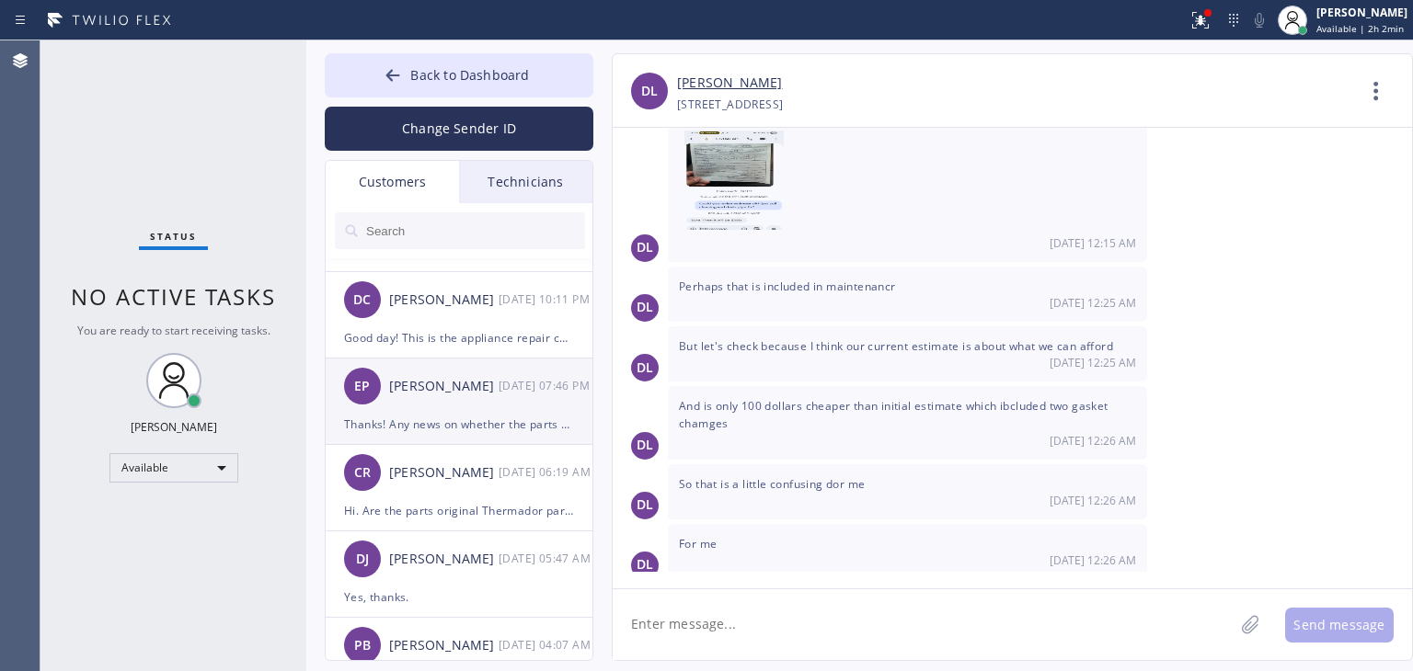
scroll to position [274, 0]
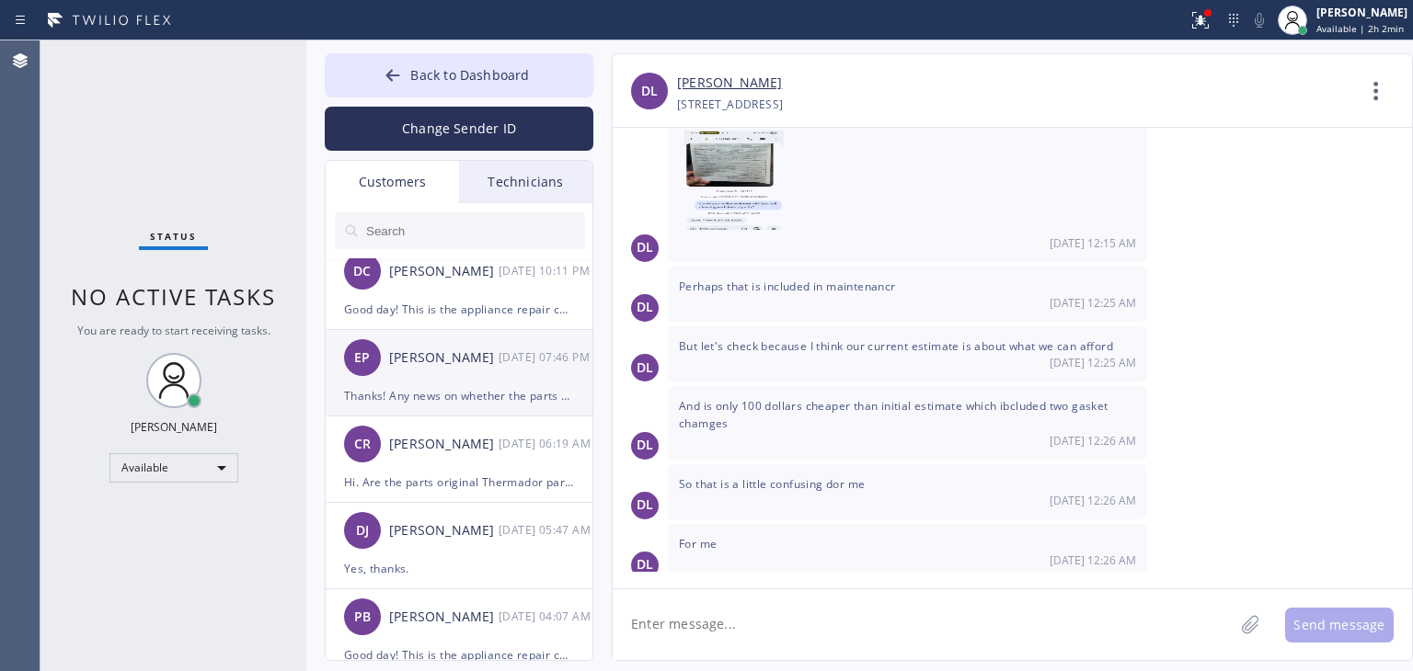
click at [441, 477] on div "Hi. Are the parts original Thermador parts?" at bounding box center [459, 482] width 230 height 21
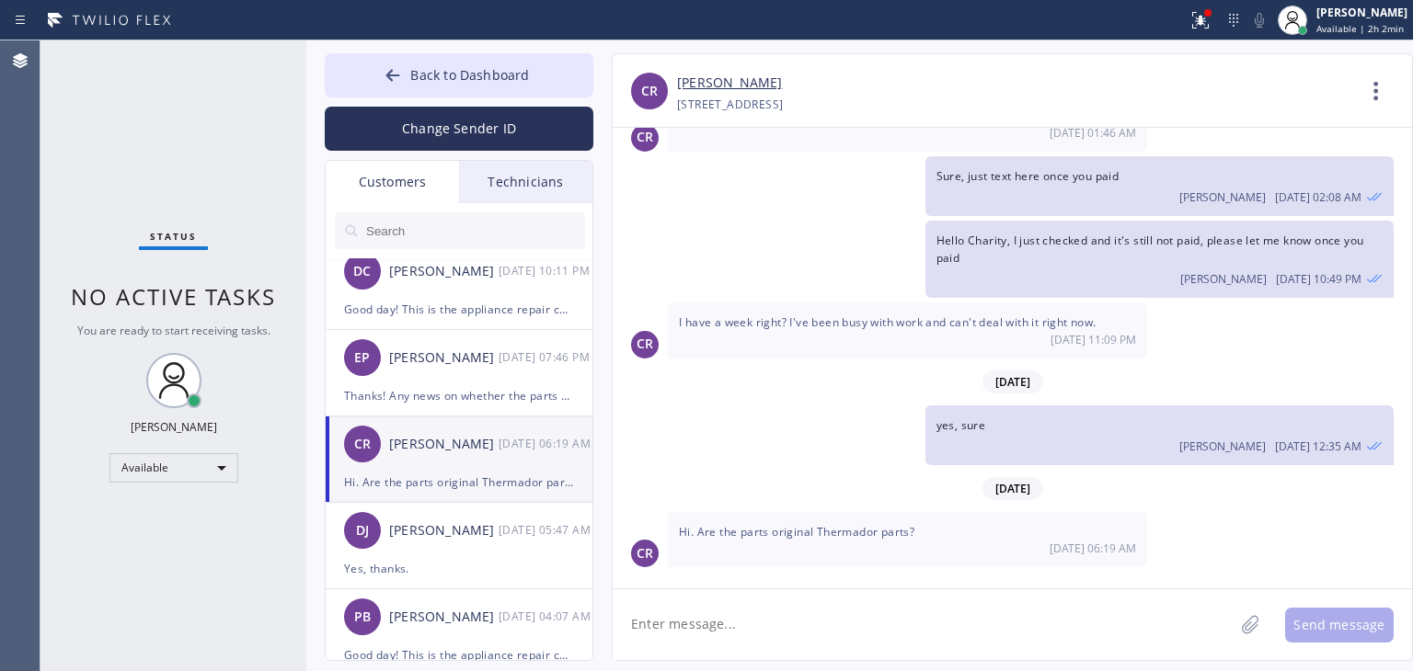
scroll to position [580, 0]
click at [822, 614] on textarea at bounding box center [922, 624] width 621 height 71
type textarea "Yes"
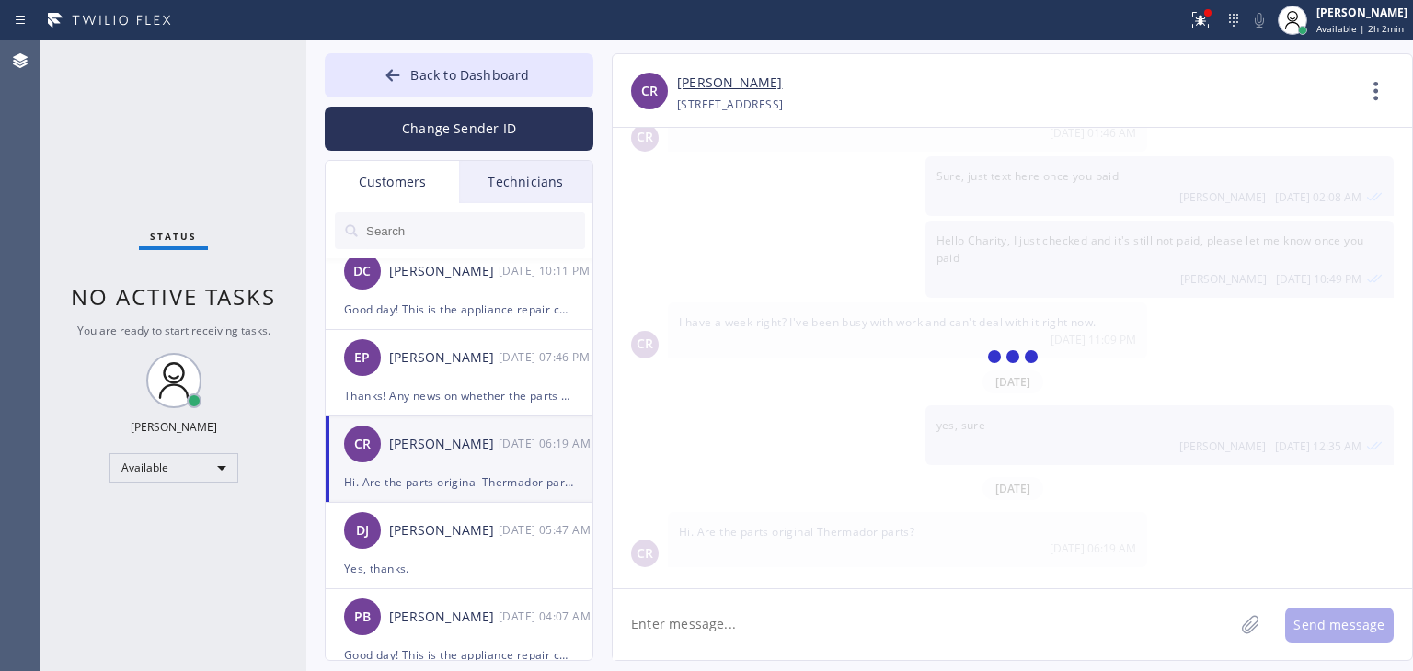
scroll to position [685, 0]
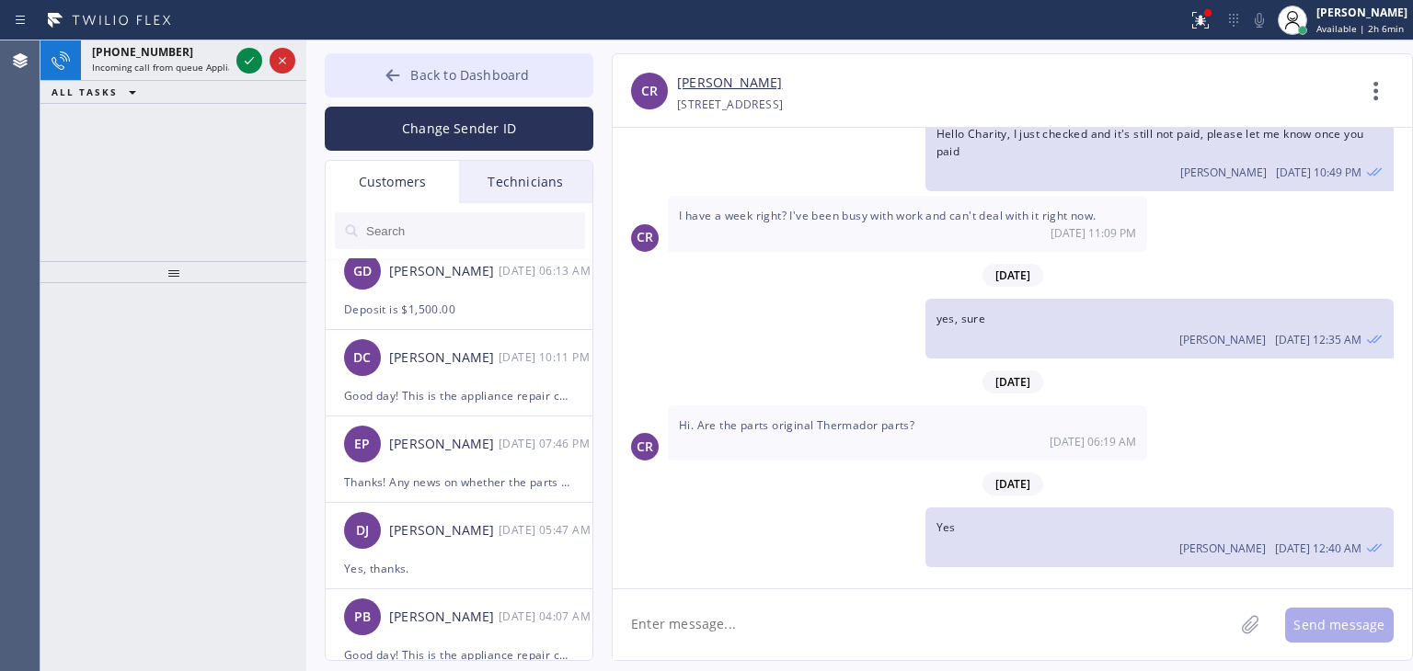
click at [508, 86] on button "Back to Dashboard" at bounding box center [459, 75] width 269 height 44
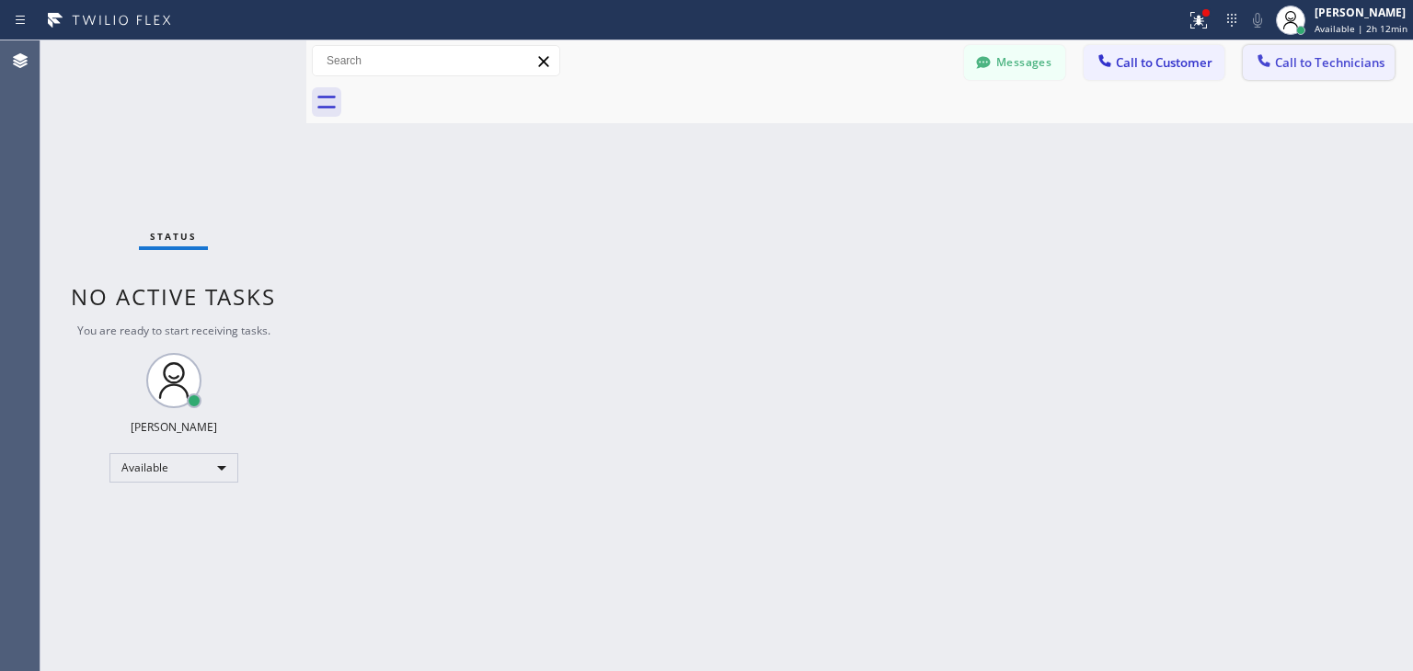
click at [1338, 69] on span "Call to Technicians" at bounding box center [1329, 62] width 109 height 17
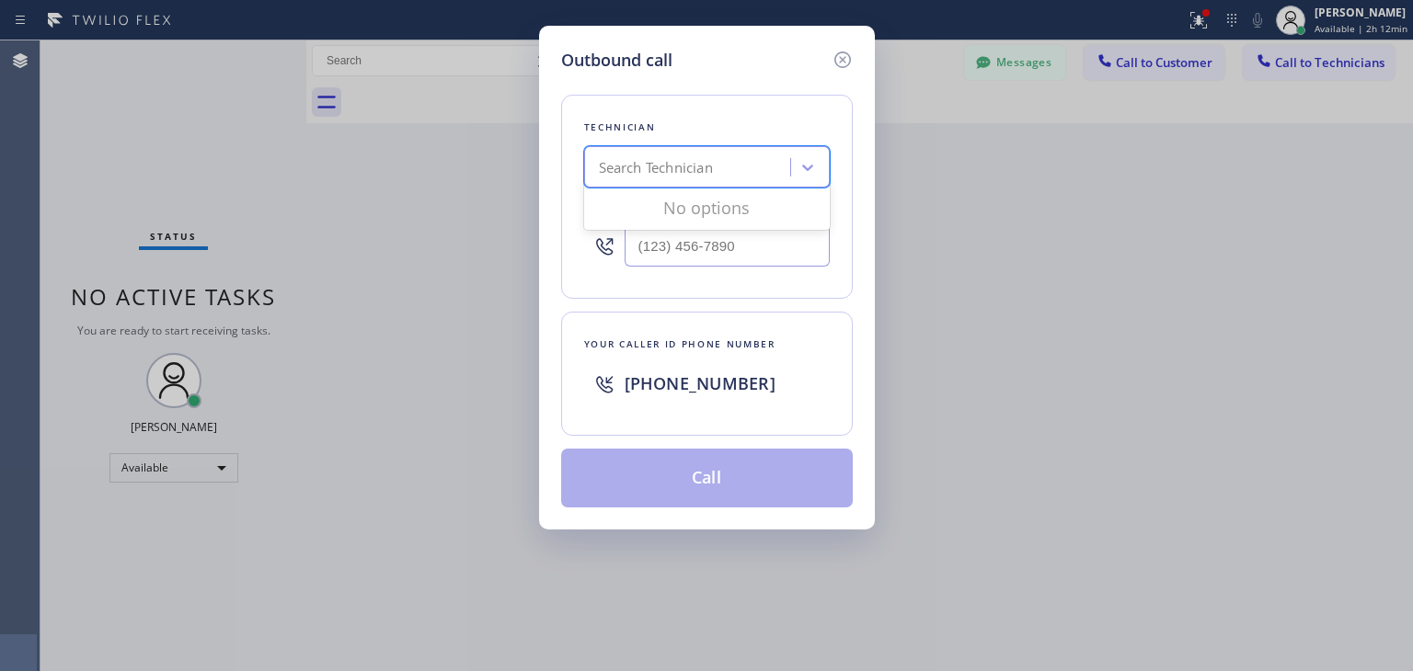
click at [648, 170] on div "Search Technician" at bounding box center [656, 167] width 114 height 21
type input "nizam"
click at [695, 199] on div "[PERSON_NAME]" at bounding box center [707, 205] width 246 height 33
type input "[PHONE_NUMBER]"
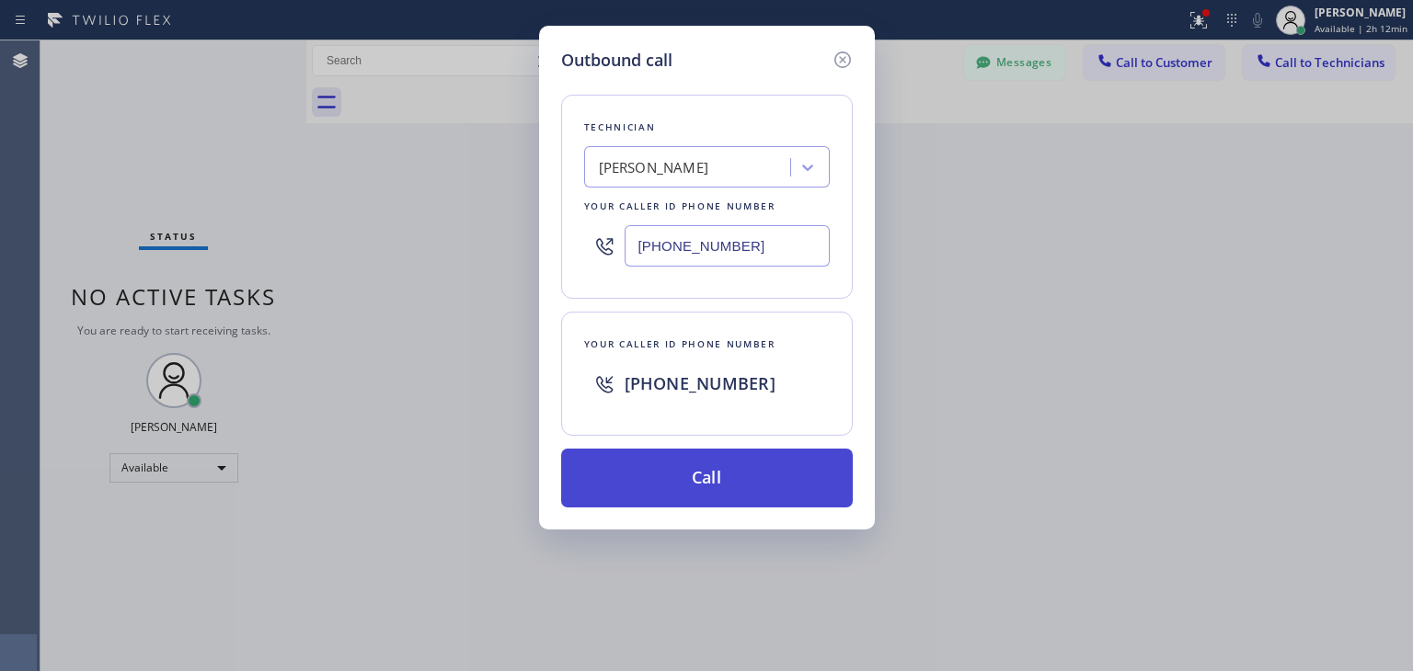
click at [732, 469] on button "Call" at bounding box center [707, 478] width 292 height 59
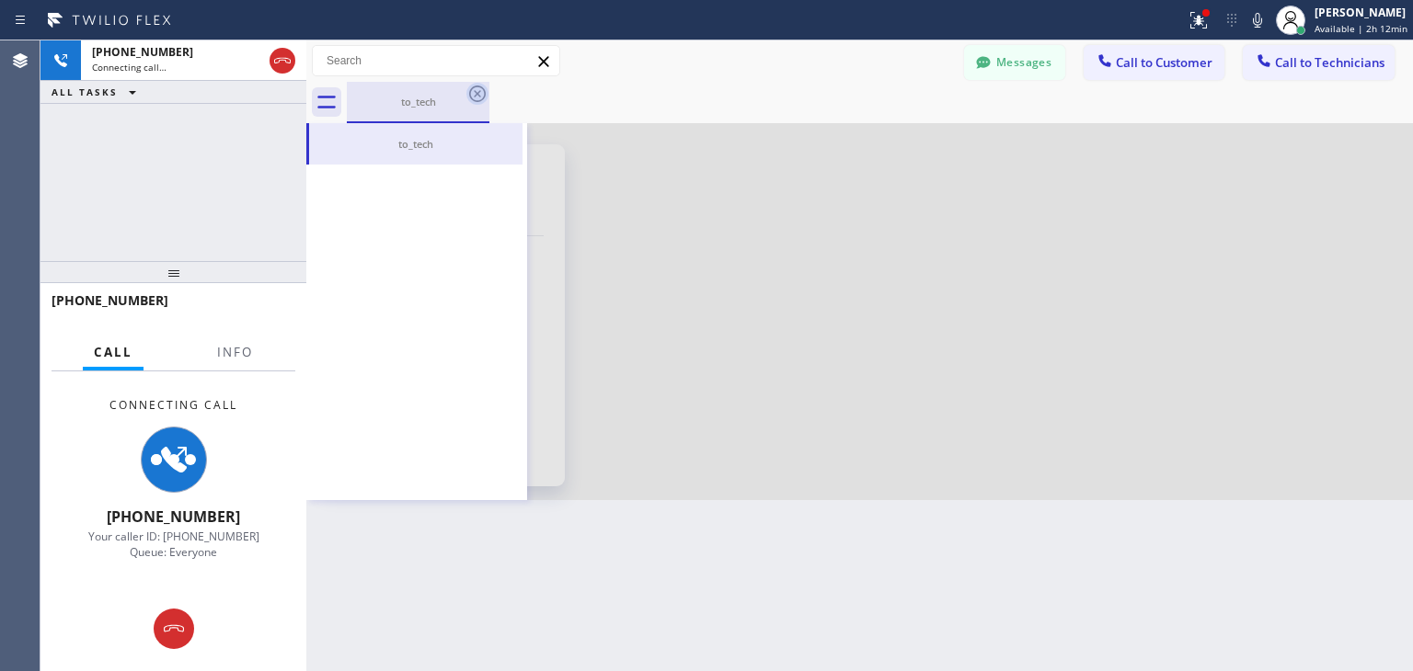
click at [483, 91] on icon at bounding box center [477, 94] width 22 height 22
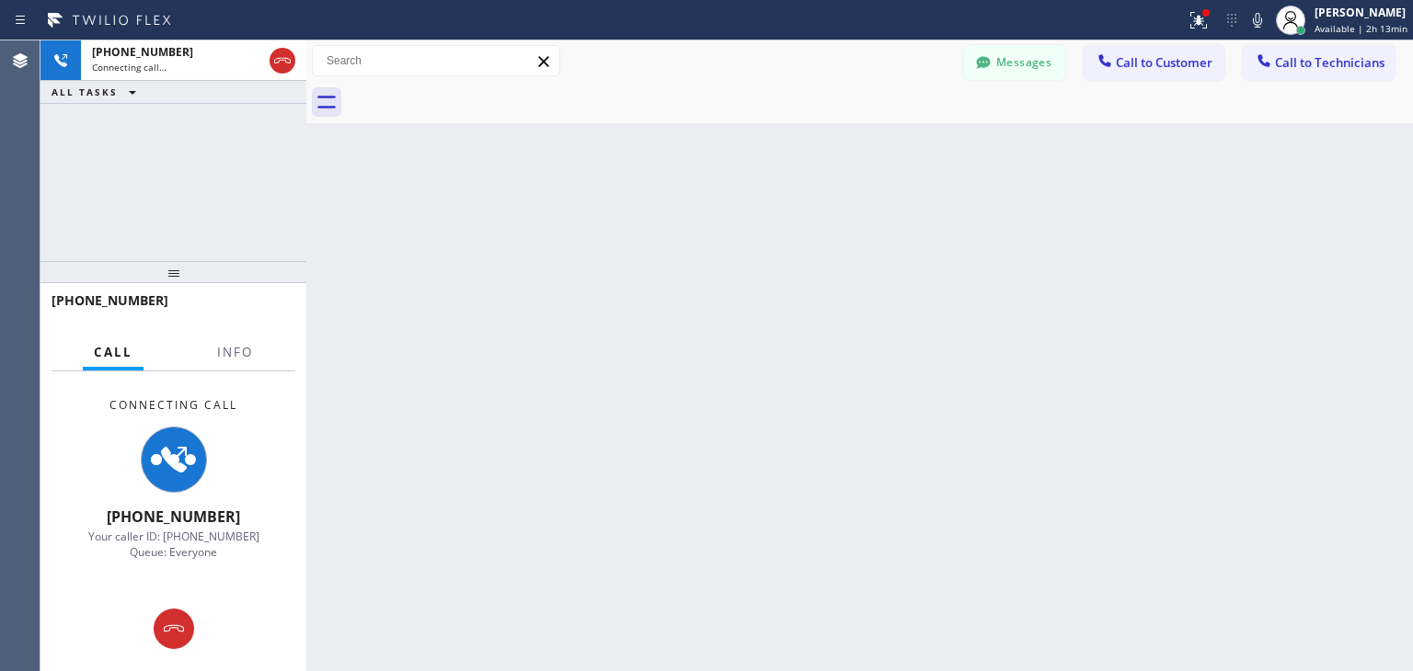
click at [1170, 379] on div "Back to Dashboard Change Sender ID Customers Technicians CR [PERSON_NAME] [DATE…" at bounding box center [859, 355] width 1106 height 631
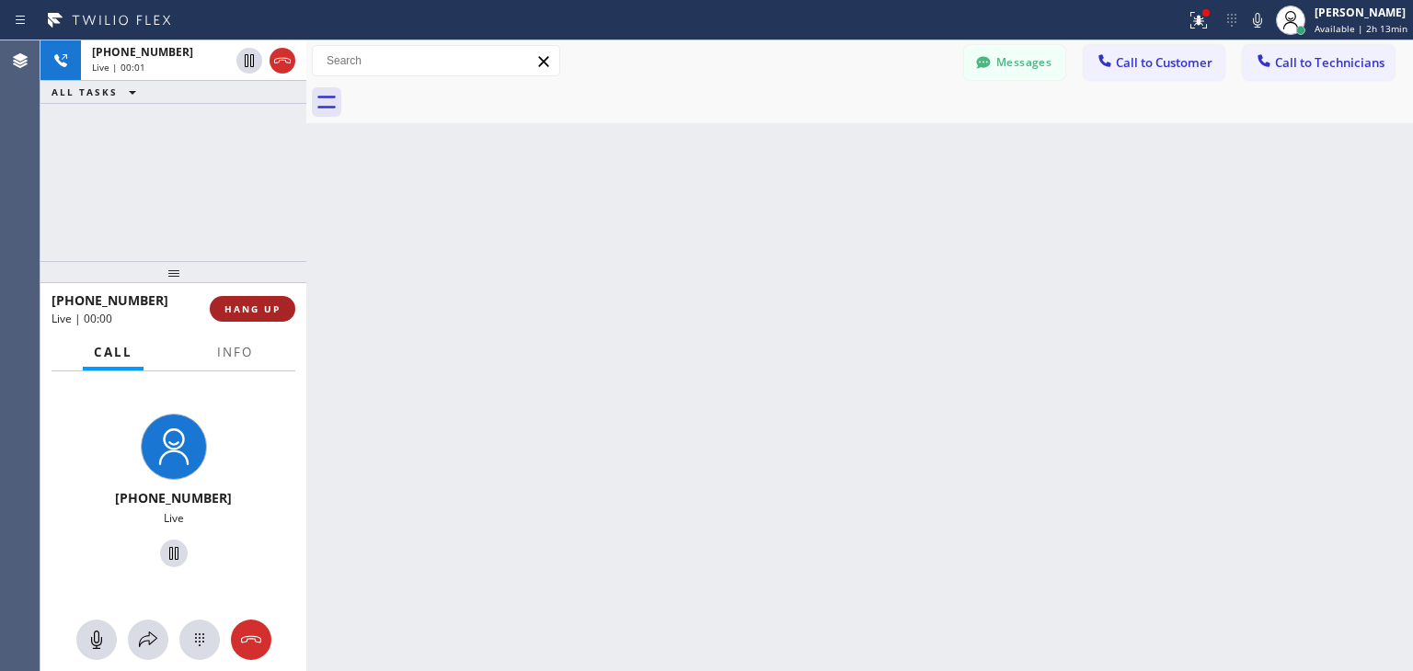
click at [243, 307] on span "HANG UP" at bounding box center [252, 309] width 56 height 13
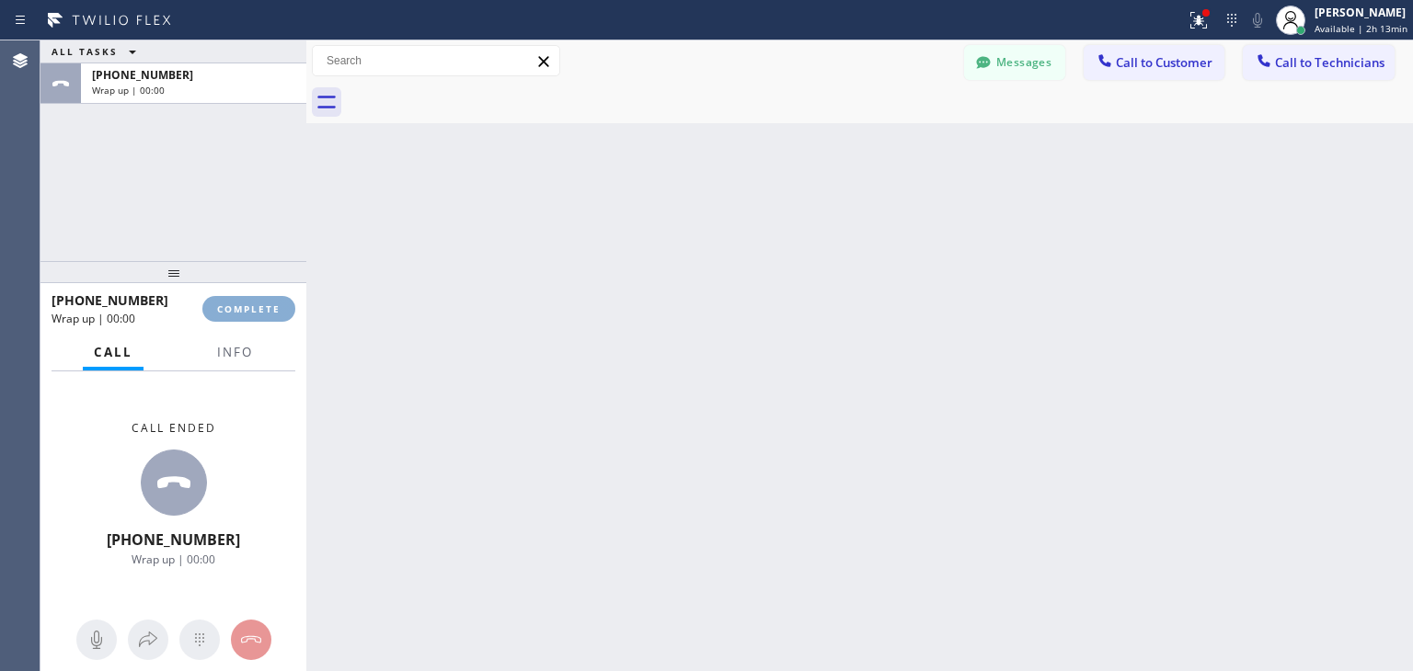
click at [243, 307] on span "COMPLETE" at bounding box center [248, 309] width 63 height 13
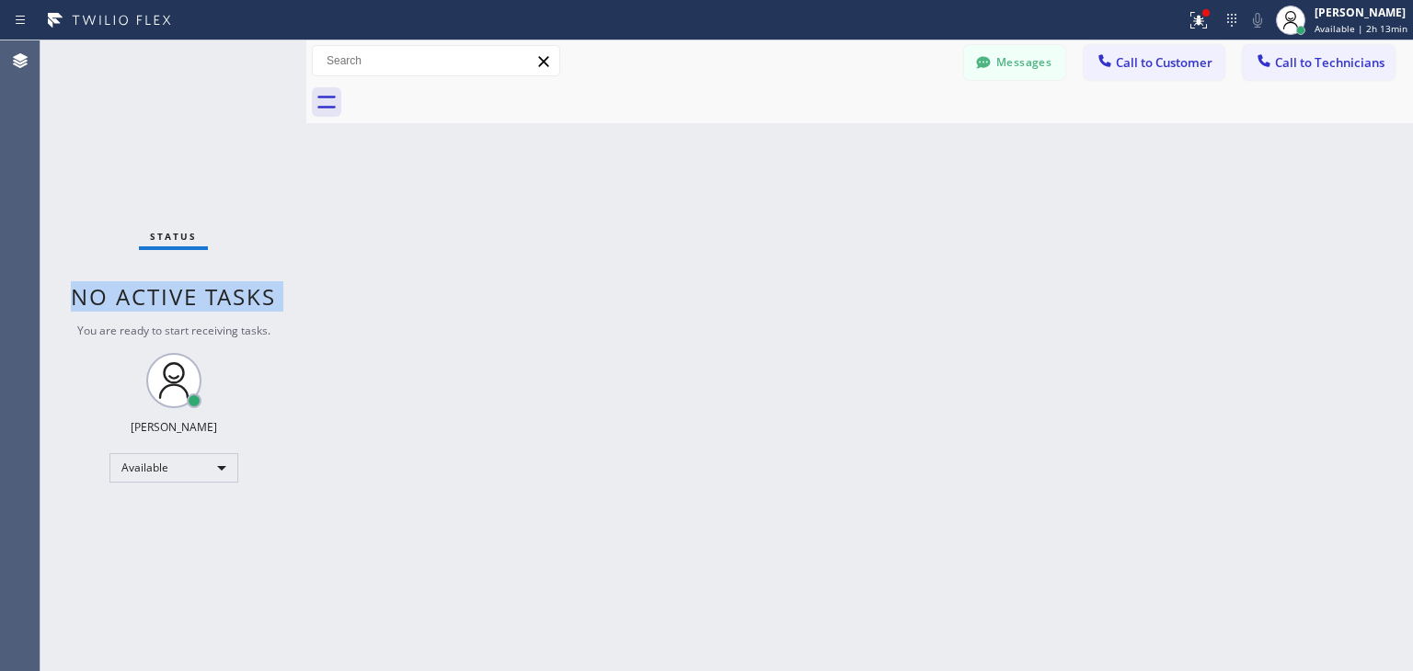
click at [243, 307] on span "No active tasks" at bounding box center [173, 296] width 205 height 30
click at [1023, 69] on button "Messages" at bounding box center [1014, 62] width 101 height 35
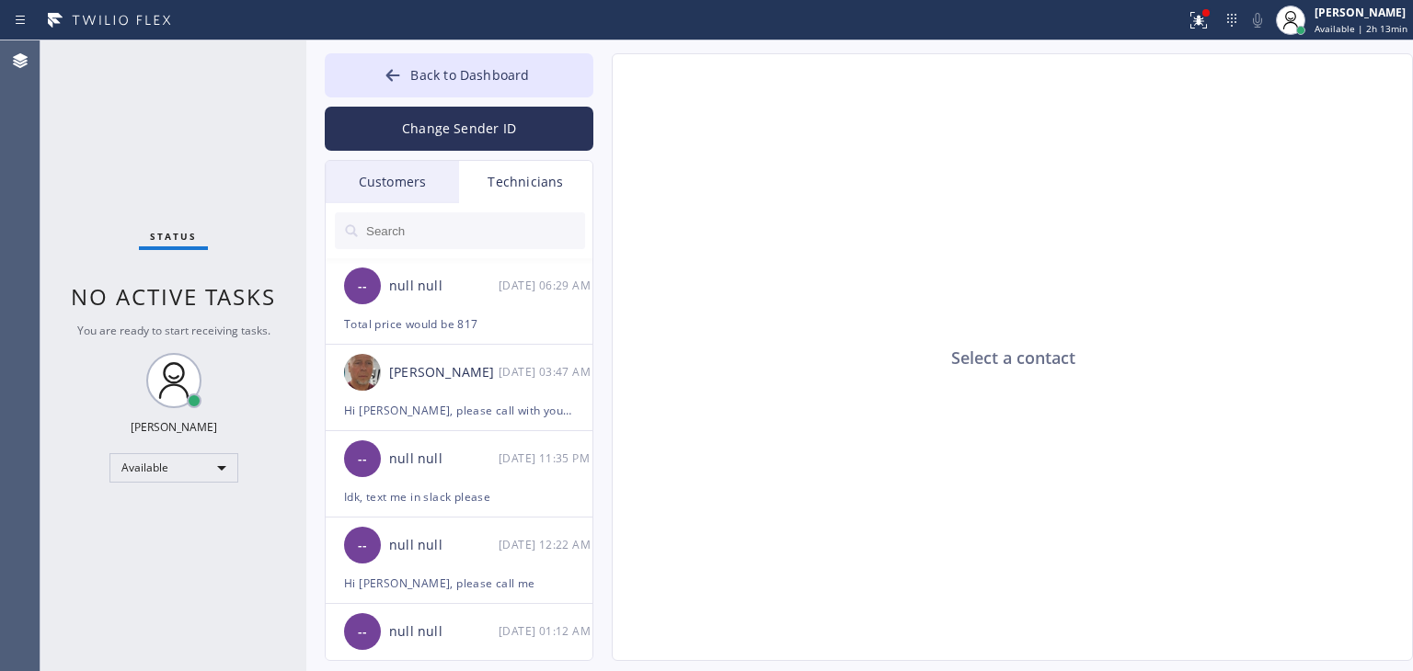
click at [441, 238] on input "text" at bounding box center [474, 230] width 221 height 37
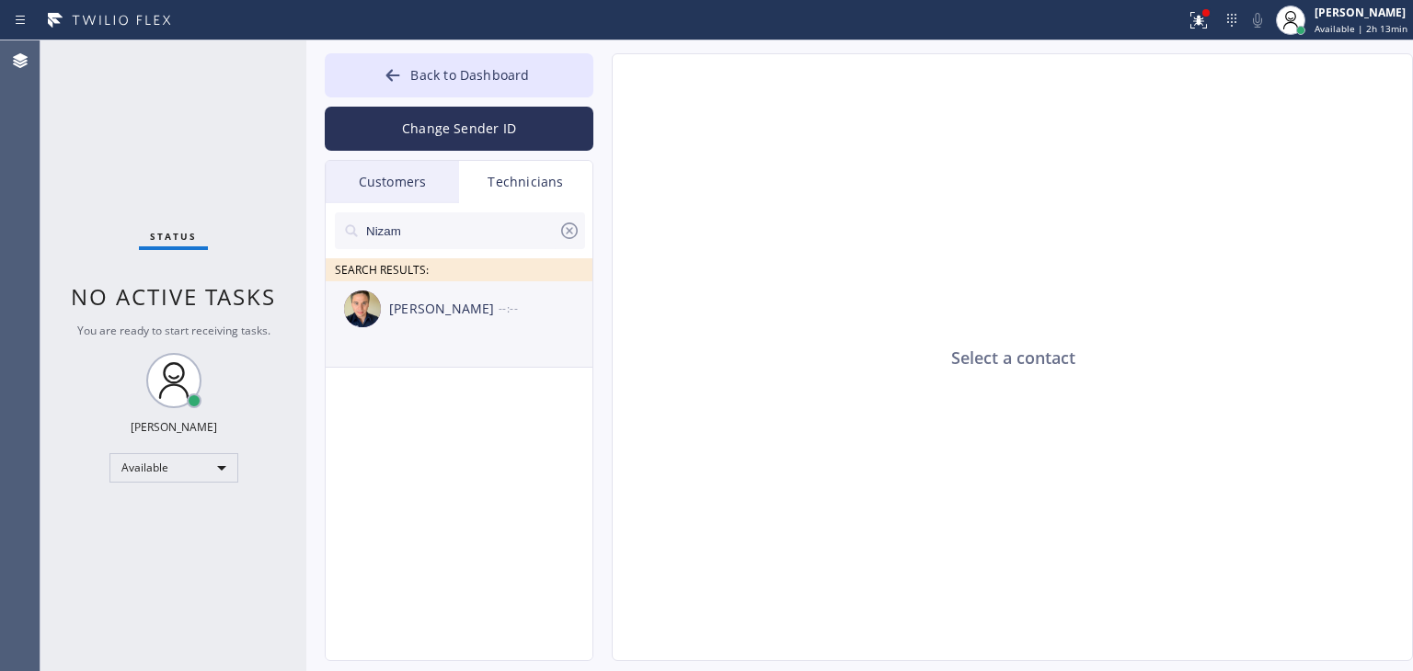
type input "Nizam"
click at [436, 321] on div "[PERSON_NAME] --:--" at bounding box center [460, 308] width 269 height 55
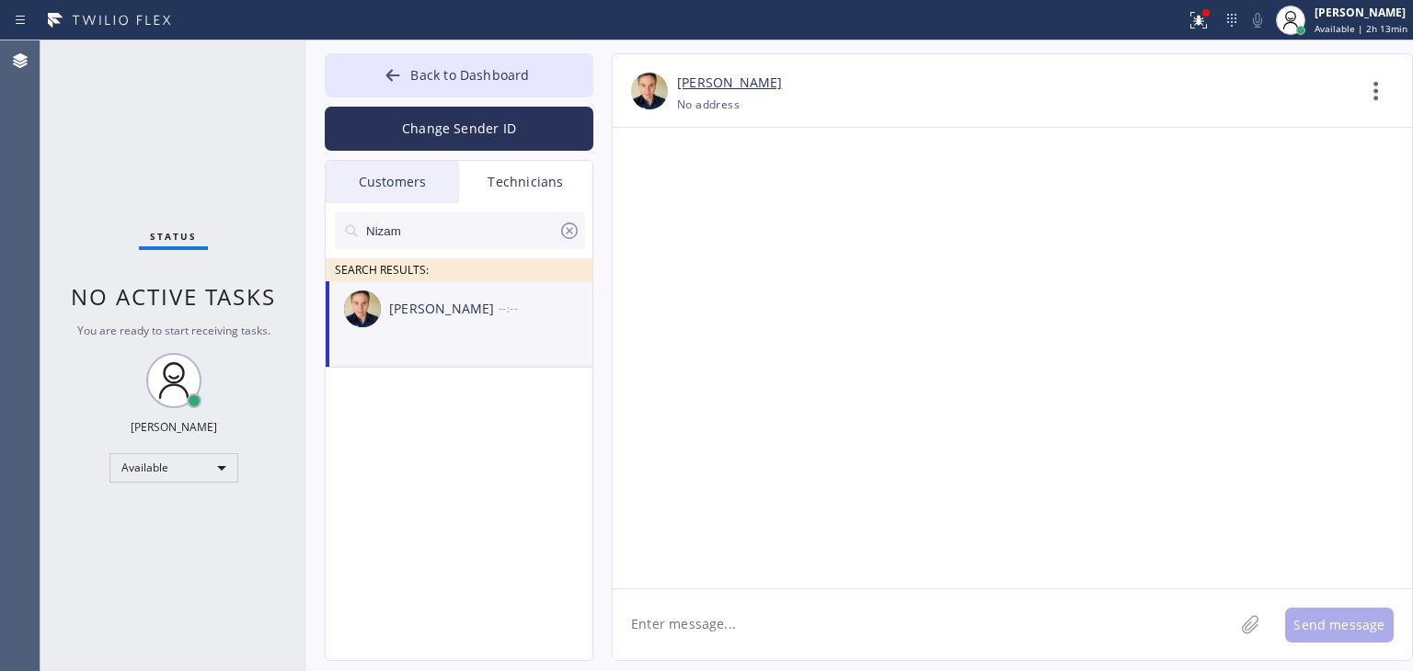
click at [721, 612] on textarea at bounding box center [922, 624] width 621 height 71
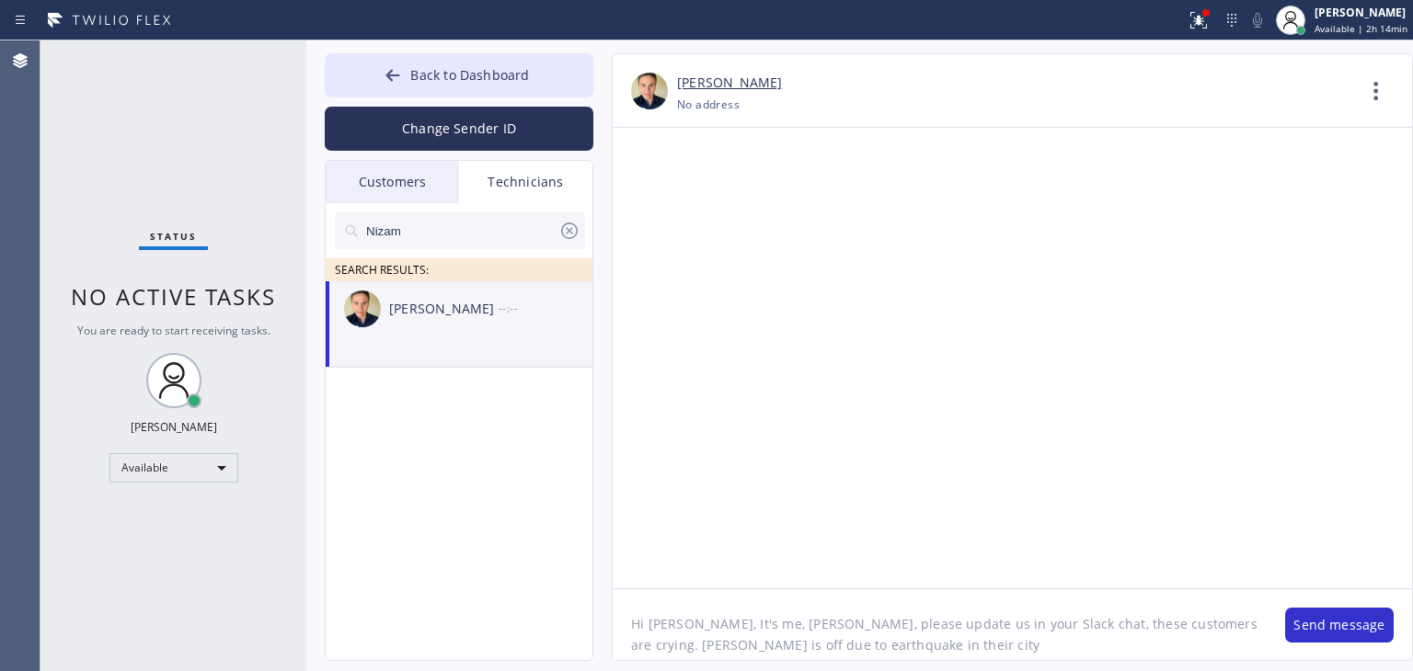
click at [642, 646] on textarea "Hi [PERSON_NAME], It's me, [PERSON_NAME], please update us in your Slack chat, …" at bounding box center [939, 624] width 654 height 71
type textarea "Hi [PERSON_NAME], It's me, [PERSON_NAME], please update us in your Slack chat, …"
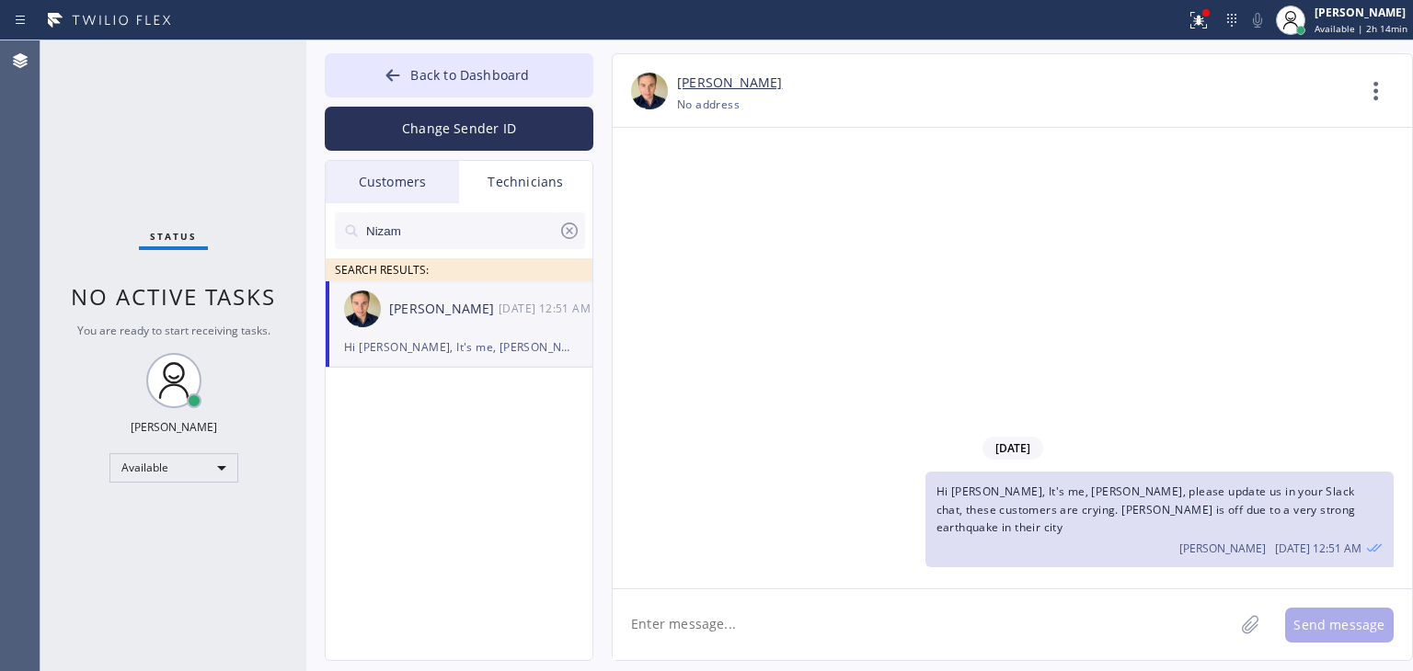
click at [1120, 589] on textarea at bounding box center [922, 624] width 621 height 71
type textarea "ABOUT PART"
type textarea "About parts ETA"
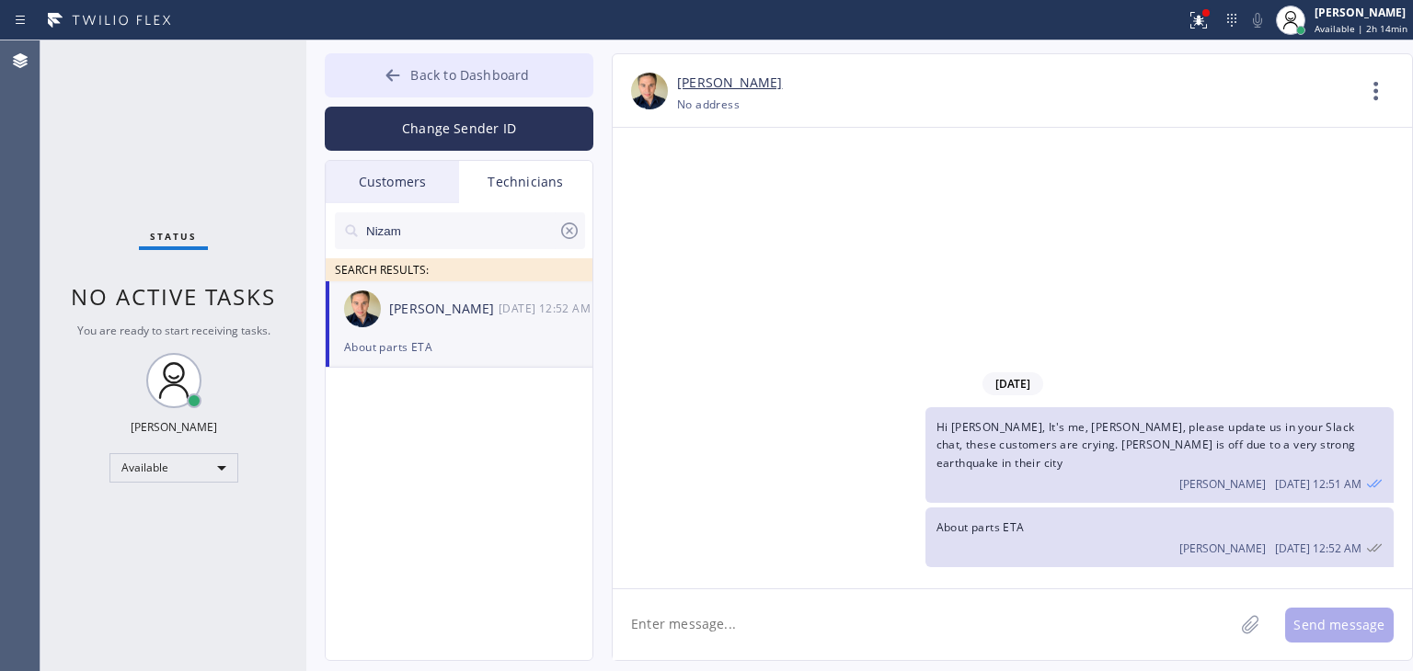
click at [515, 85] on button "Back to Dashboard" at bounding box center [459, 75] width 269 height 44
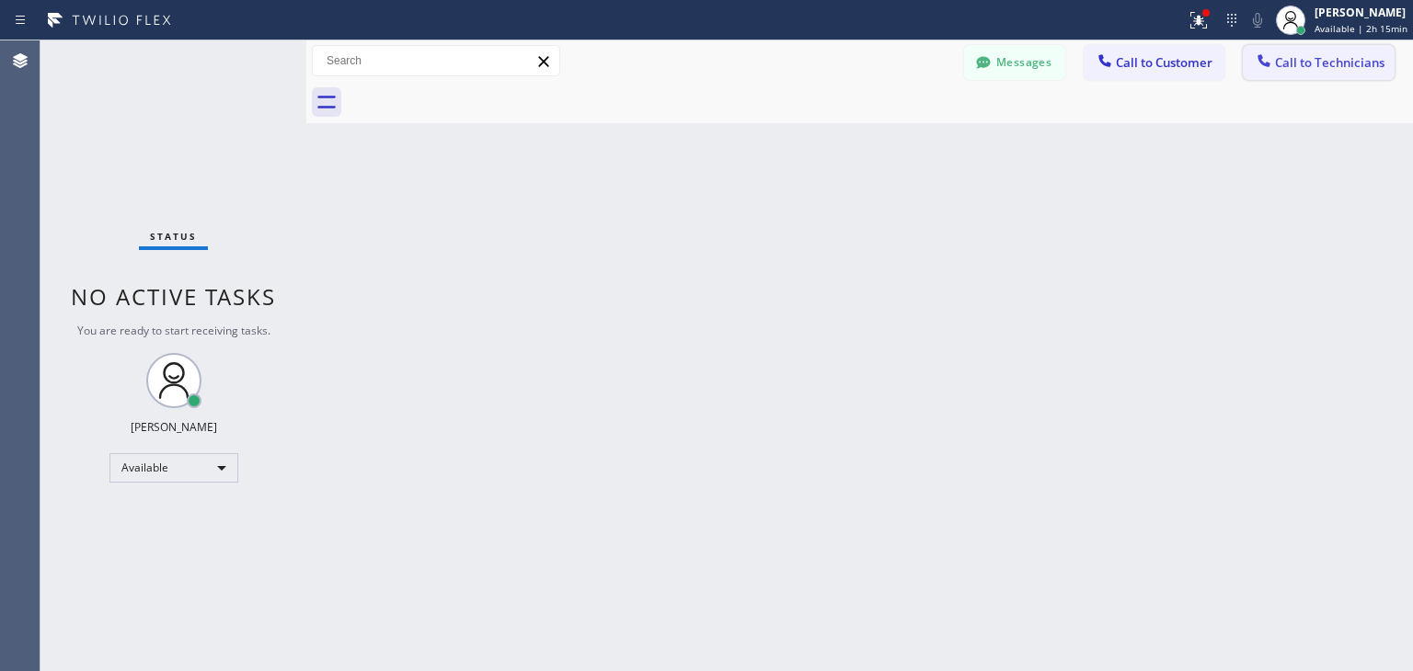
click at [1332, 71] on span "Call to Technicians" at bounding box center [1329, 62] width 109 height 17
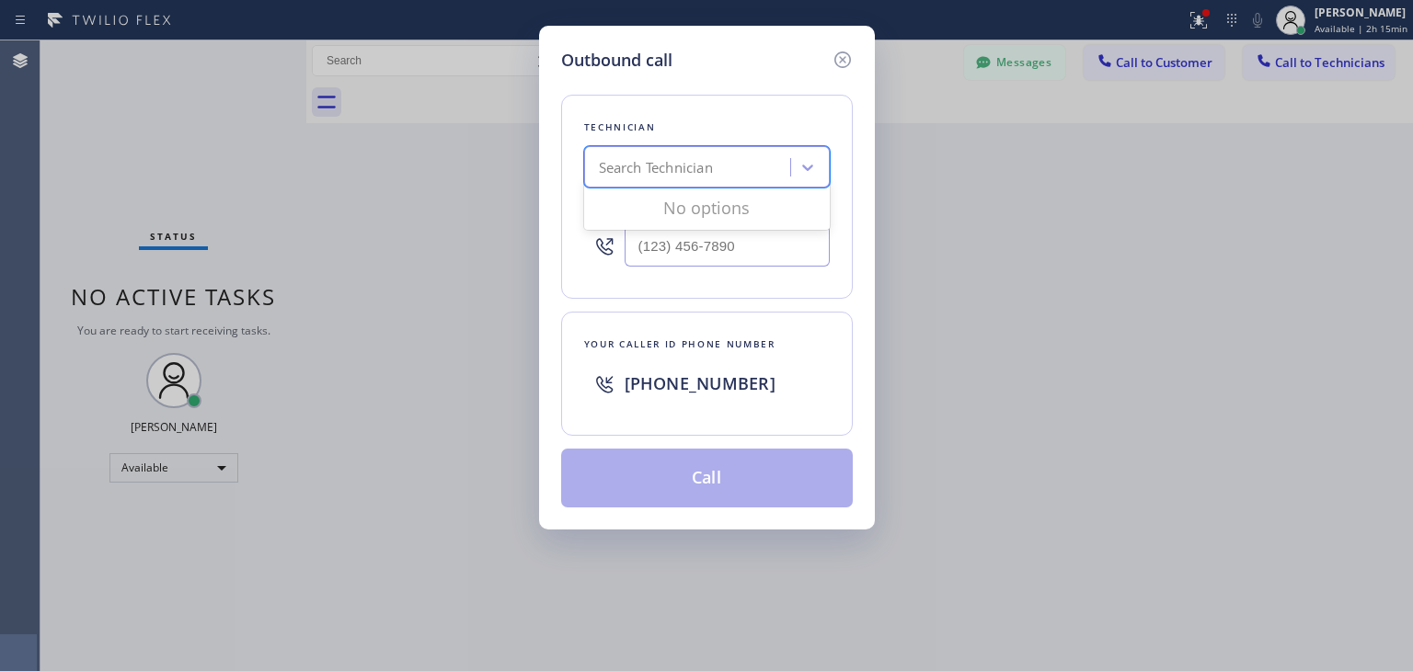
click at [694, 177] on div "Search Technician" at bounding box center [656, 167] width 114 height 21
type input "ibragim"
click at [706, 211] on div "[PERSON_NAME]" at bounding box center [707, 205] width 246 height 33
type input "[PHONE_NUMBER]"
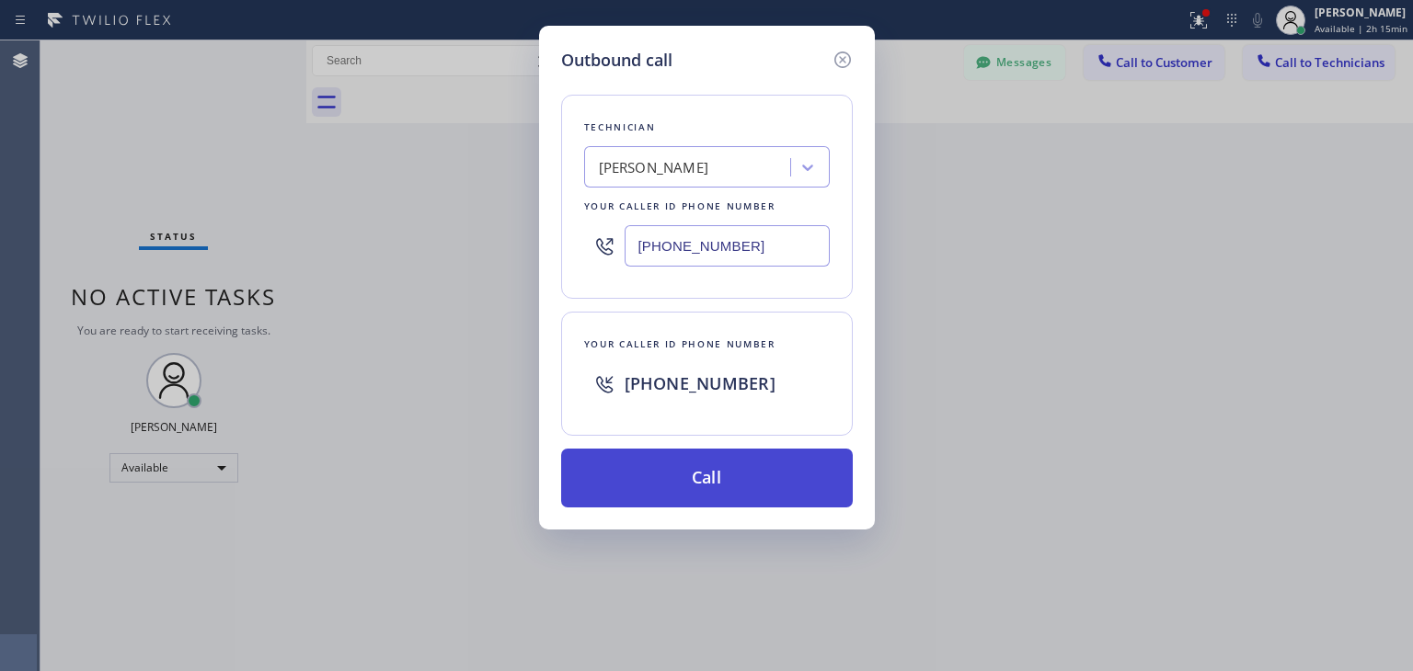
click at [710, 467] on button "Call" at bounding box center [707, 478] width 292 height 59
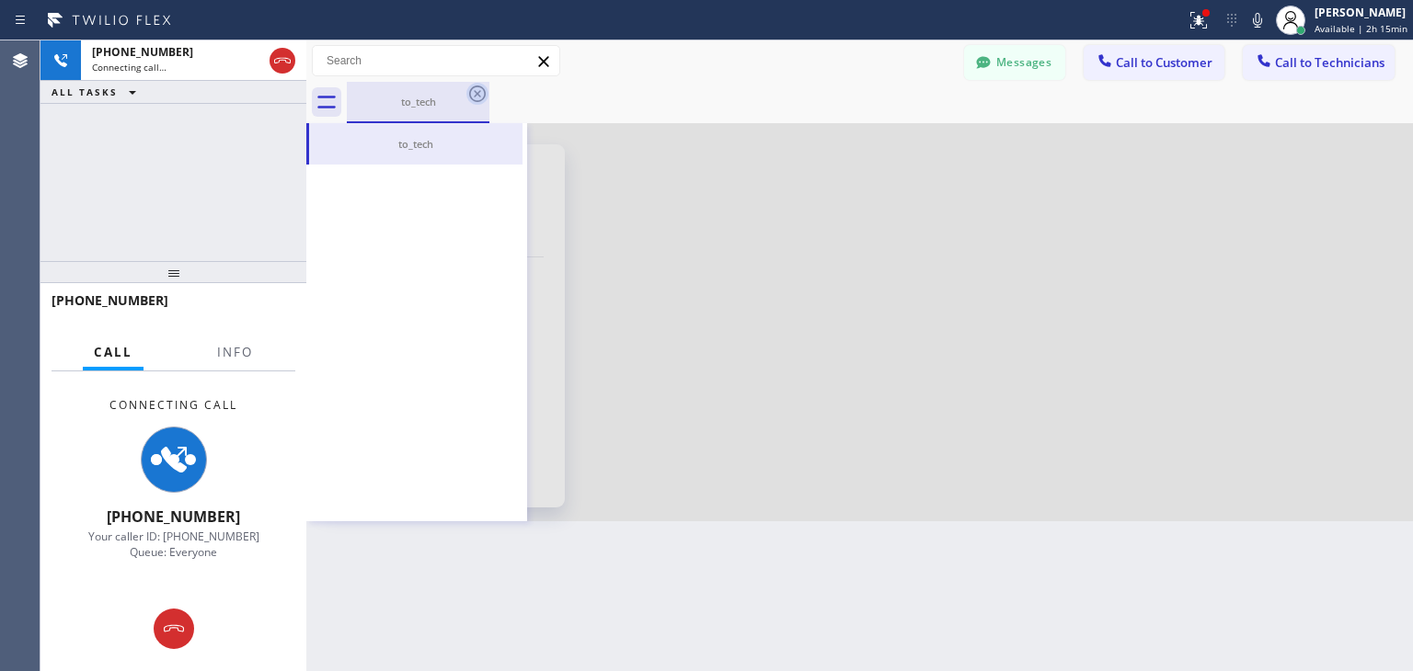
click at [480, 88] on icon at bounding box center [477, 94] width 22 height 22
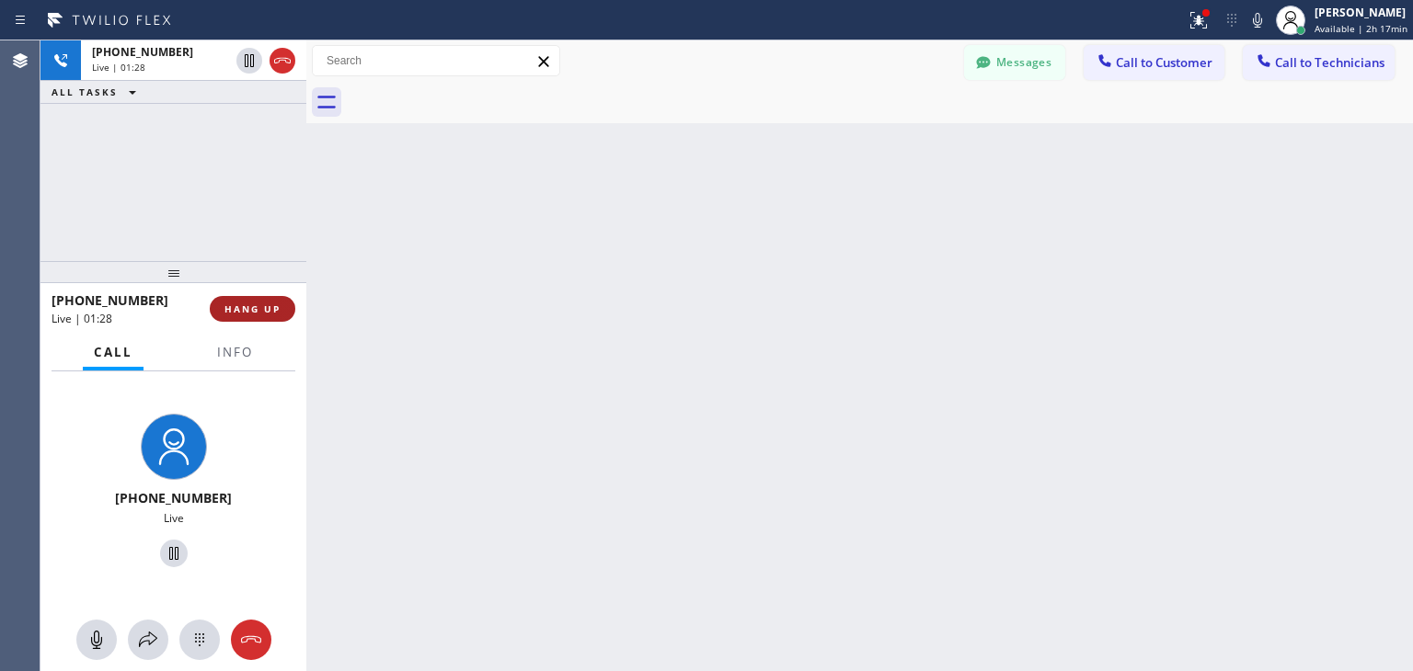
click at [268, 310] on span "HANG UP" at bounding box center [252, 309] width 56 height 13
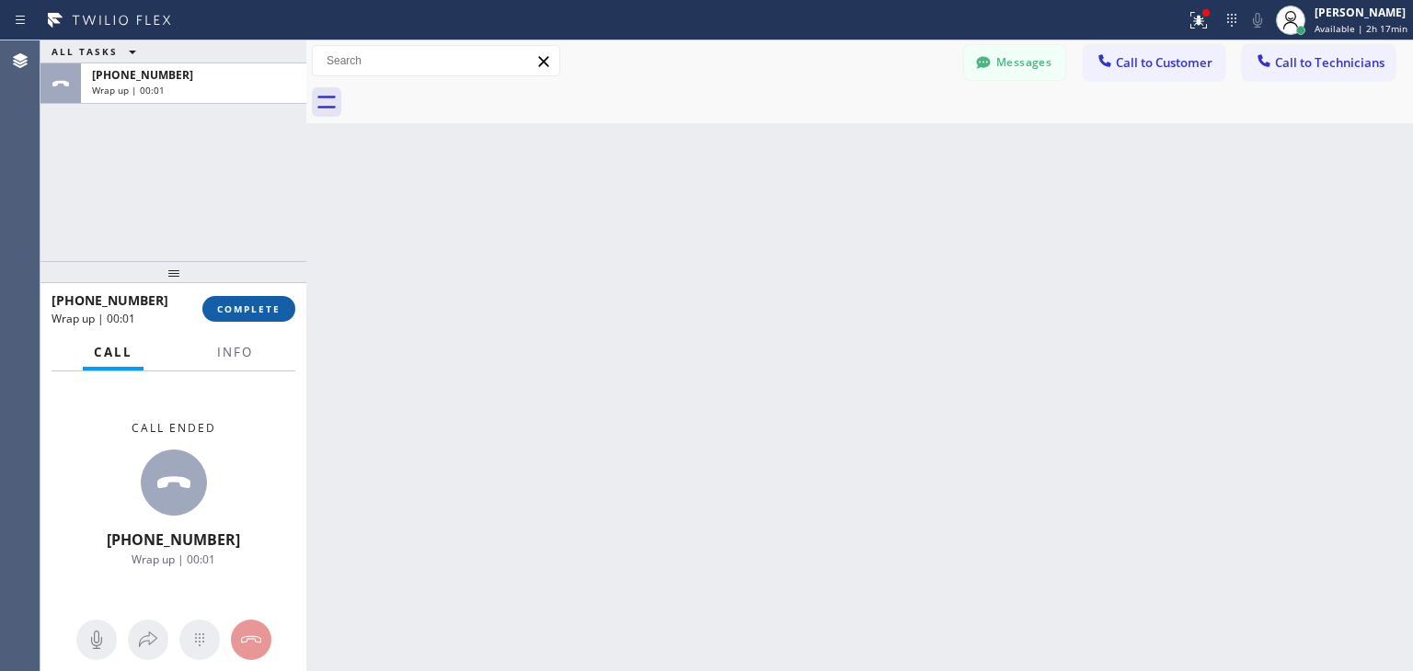
click at [268, 310] on span "COMPLETE" at bounding box center [248, 309] width 63 height 13
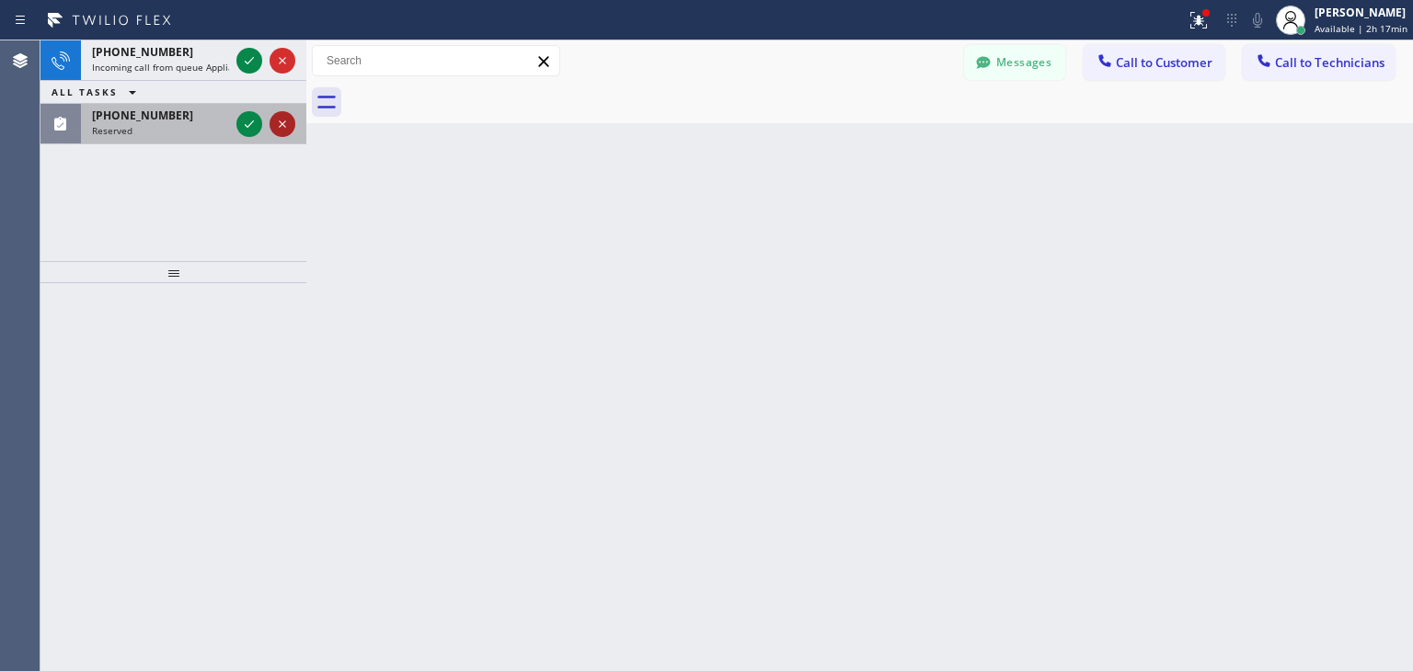
click at [280, 122] on icon at bounding box center [282, 123] width 7 height 7
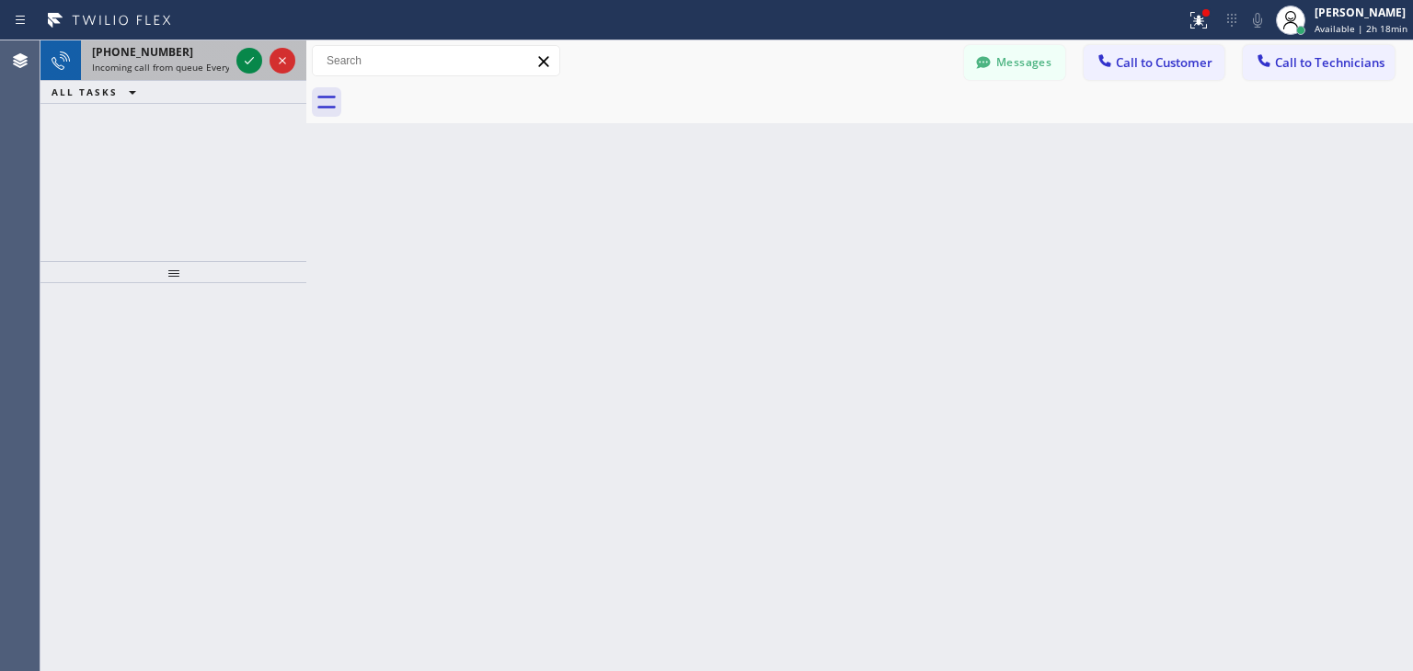
click at [128, 54] on span "[PHONE_NUMBER]" at bounding box center [142, 52] width 101 height 16
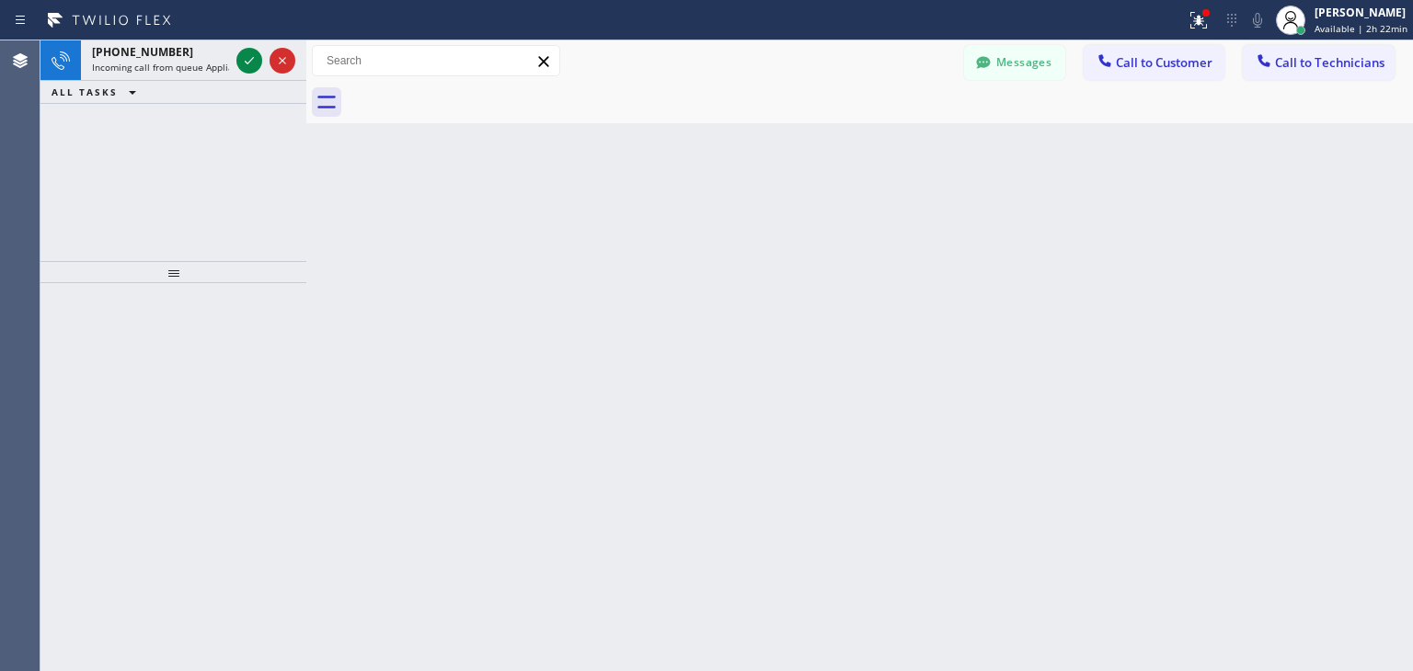
click at [772, 438] on div "Back to Dashboard Change Sender ID Customers Technicians CR [PERSON_NAME] [DATE…" at bounding box center [859, 355] width 1106 height 631
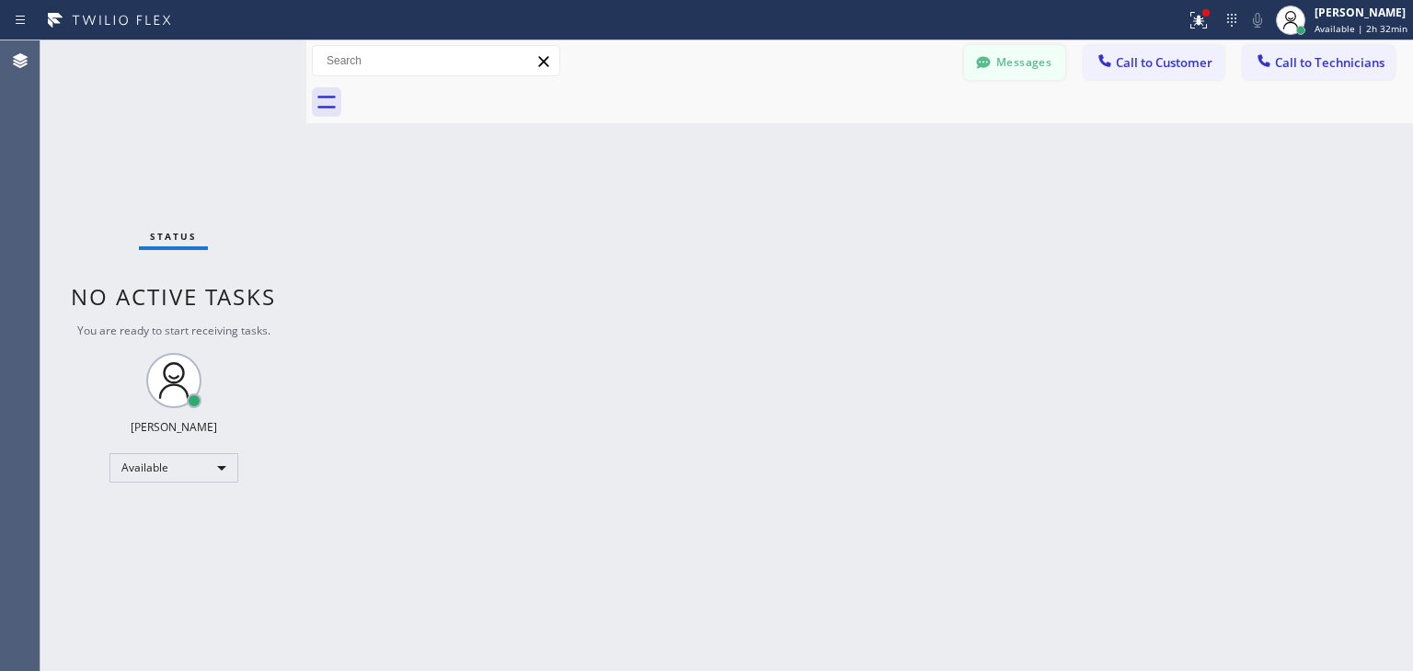
click at [1023, 52] on button "Messages" at bounding box center [1014, 62] width 101 height 35
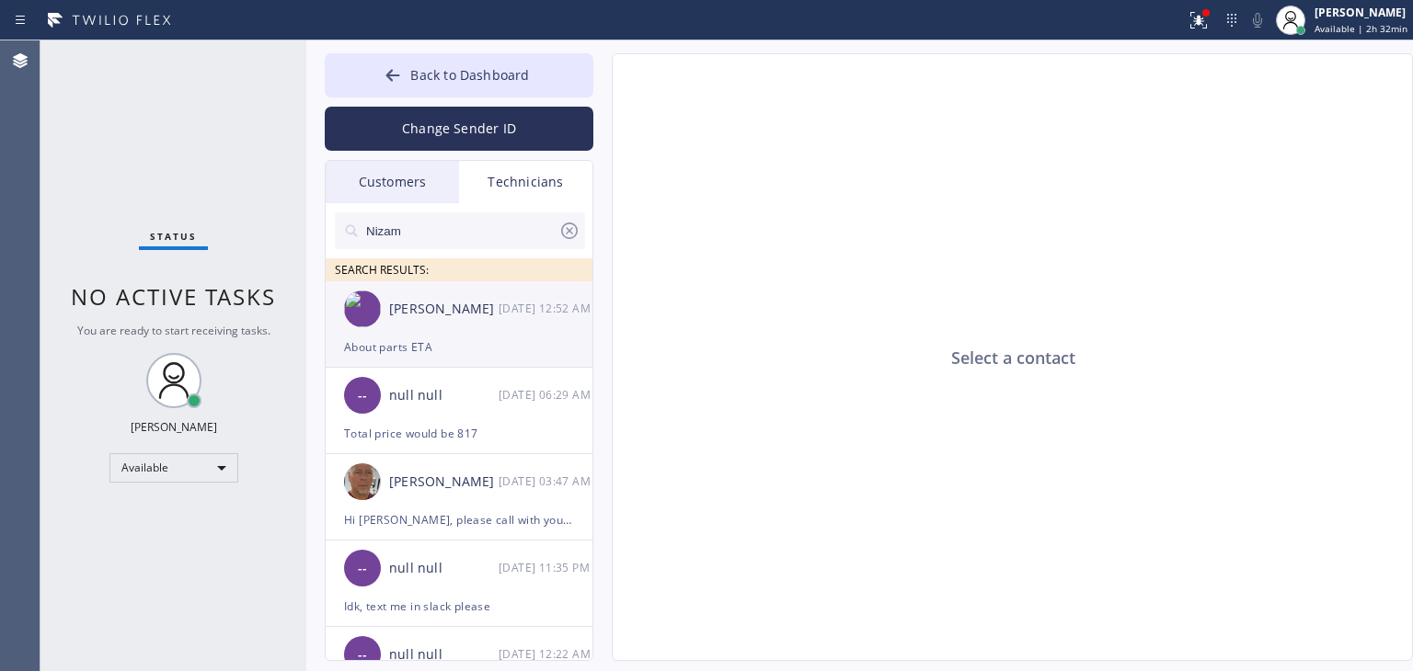
click at [470, 305] on div "[PERSON_NAME]" at bounding box center [443, 309] width 109 height 21
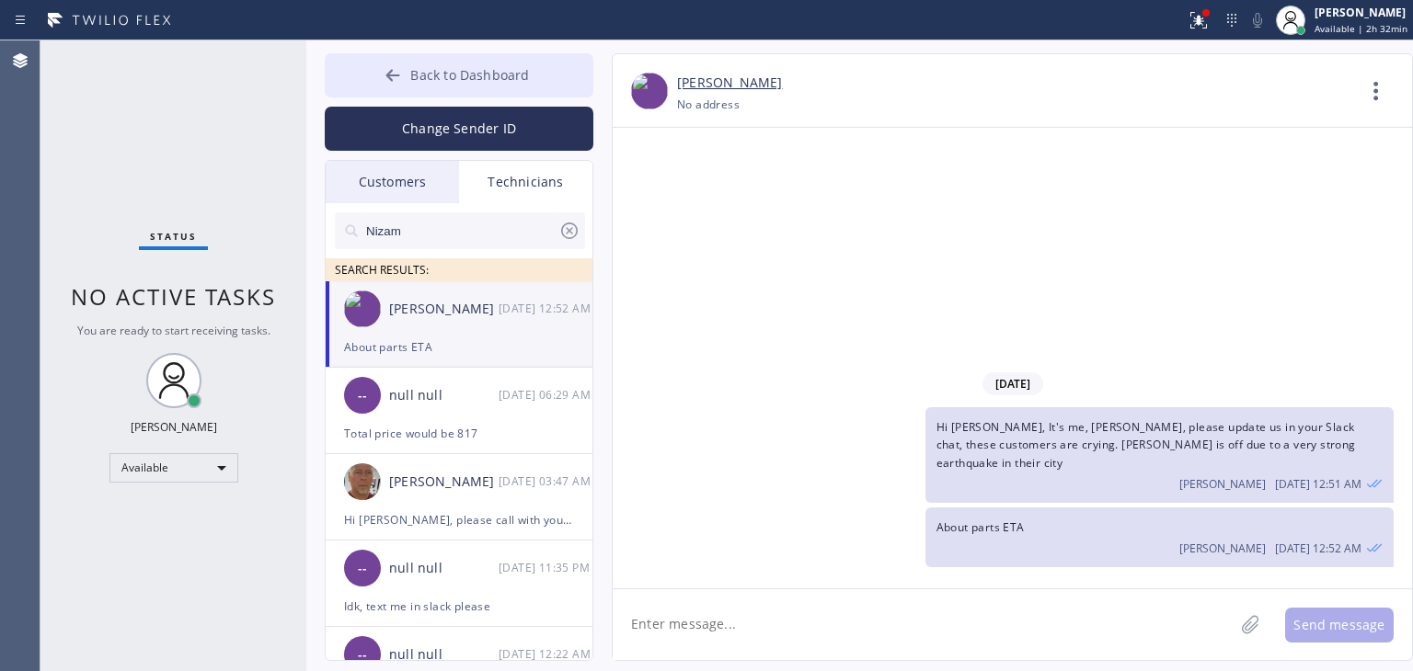
click at [471, 66] on span "Back to Dashboard" at bounding box center [469, 74] width 119 height 17
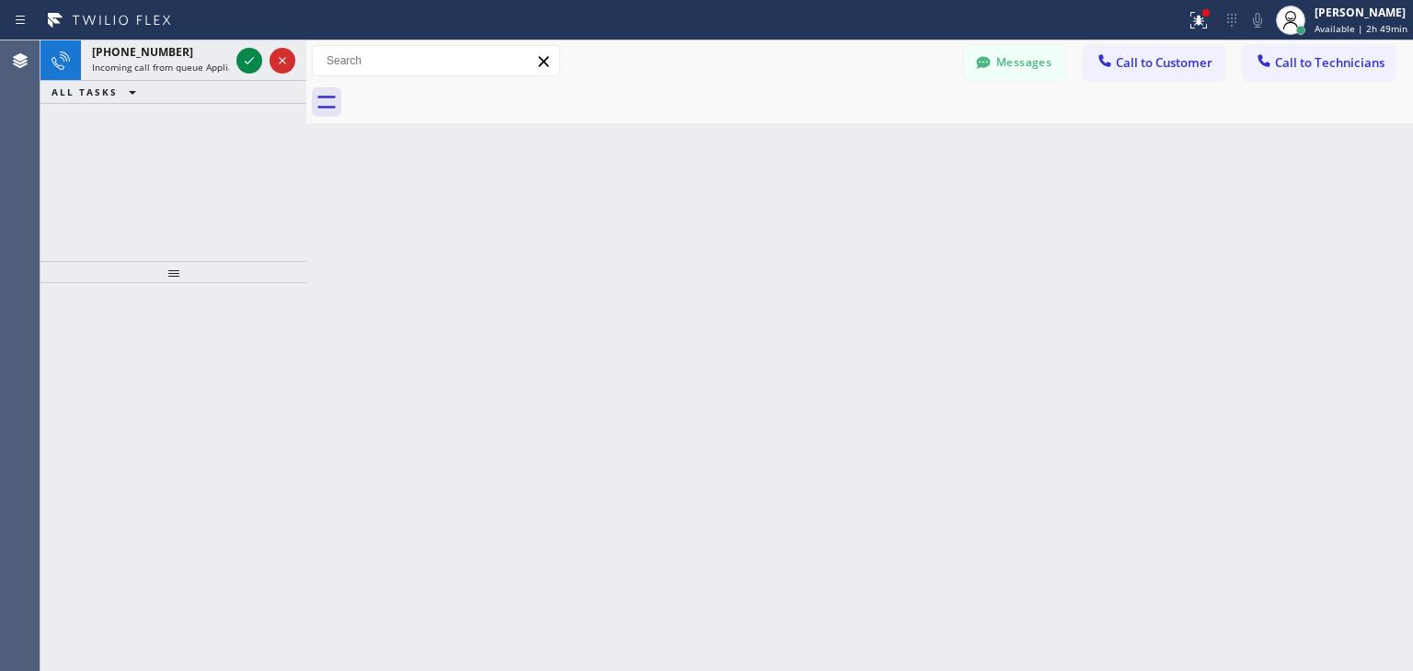
click at [667, 329] on div "Back to Dashboard Change Sender ID Customers Technicians CR [PERSON_NAME] [DATE…" at bounding box center [859, 355] width 1106 height 631
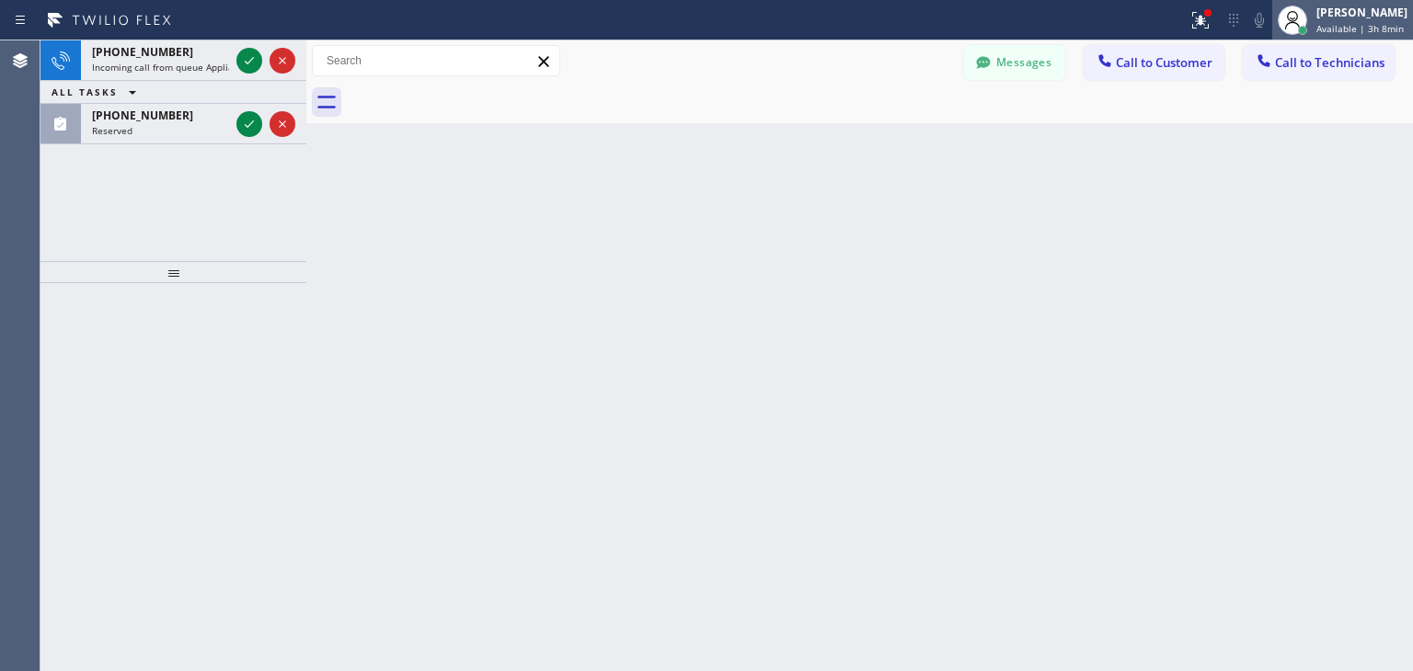
click at [1336, 12] on div "[PERSON_NAME]" at bounding box center [1361, 13] width 91 height 16
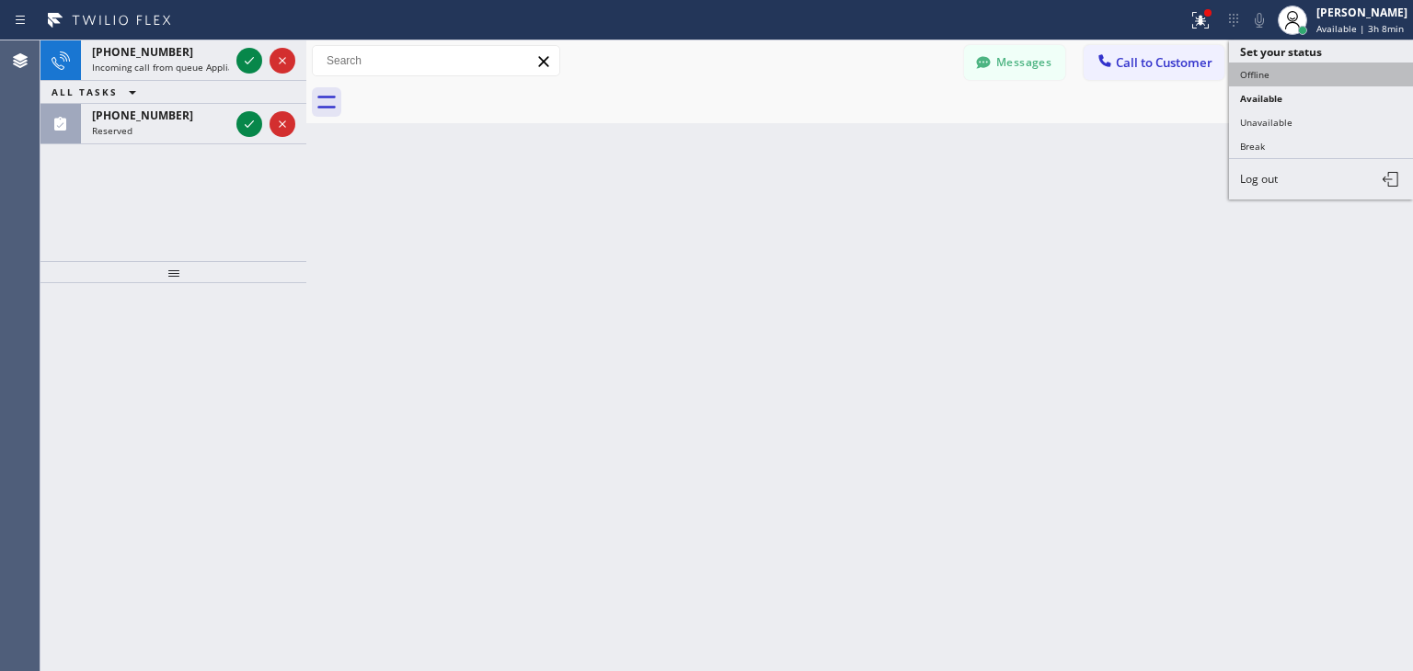
click at [1322, 71] on button "Offline" at bounding box center [1321, 75] width 184 height 24
